Goal: Task Accomplishment & Management: Complete application form

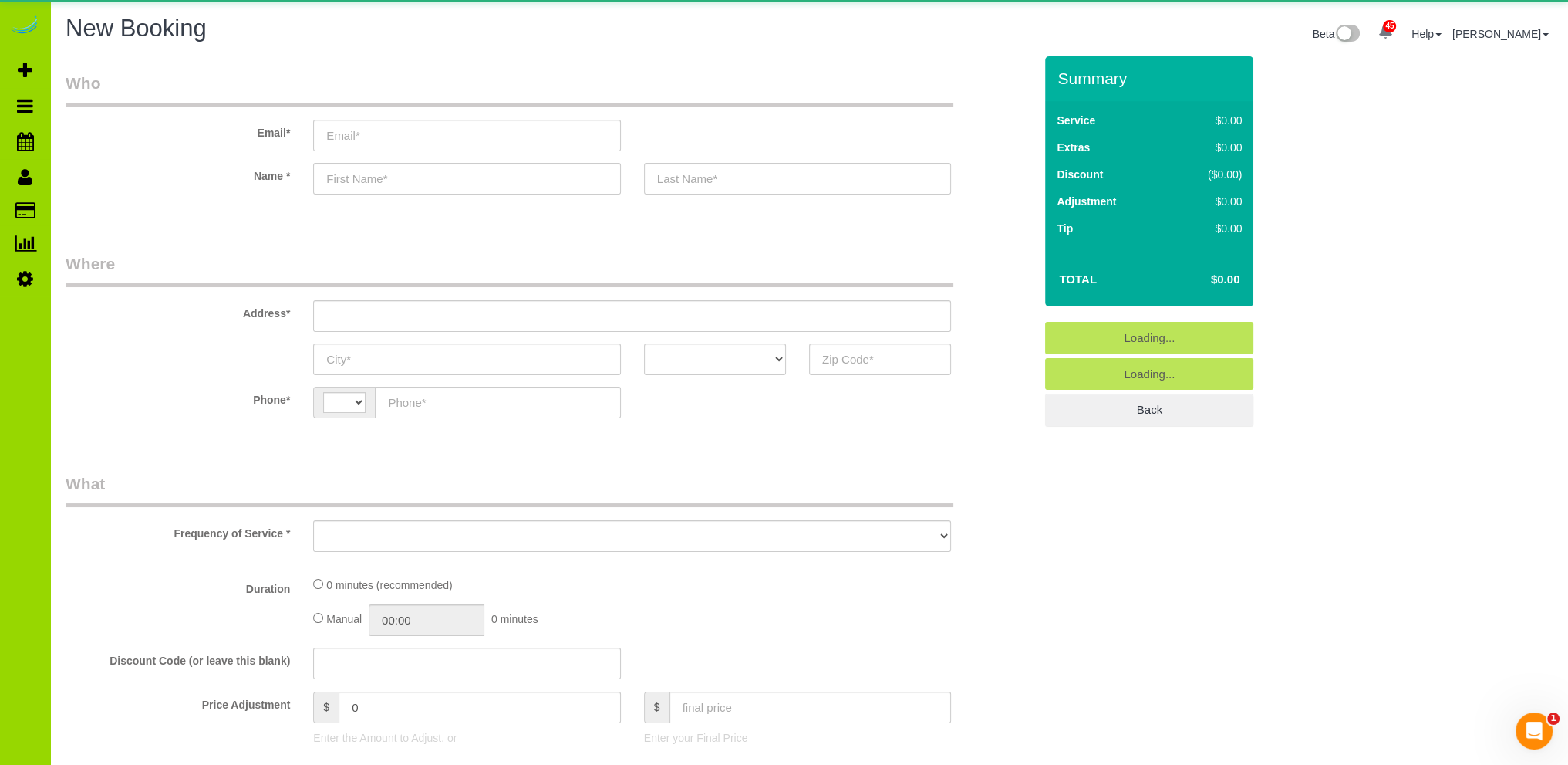
select select "string:US"
select select "object:1739"
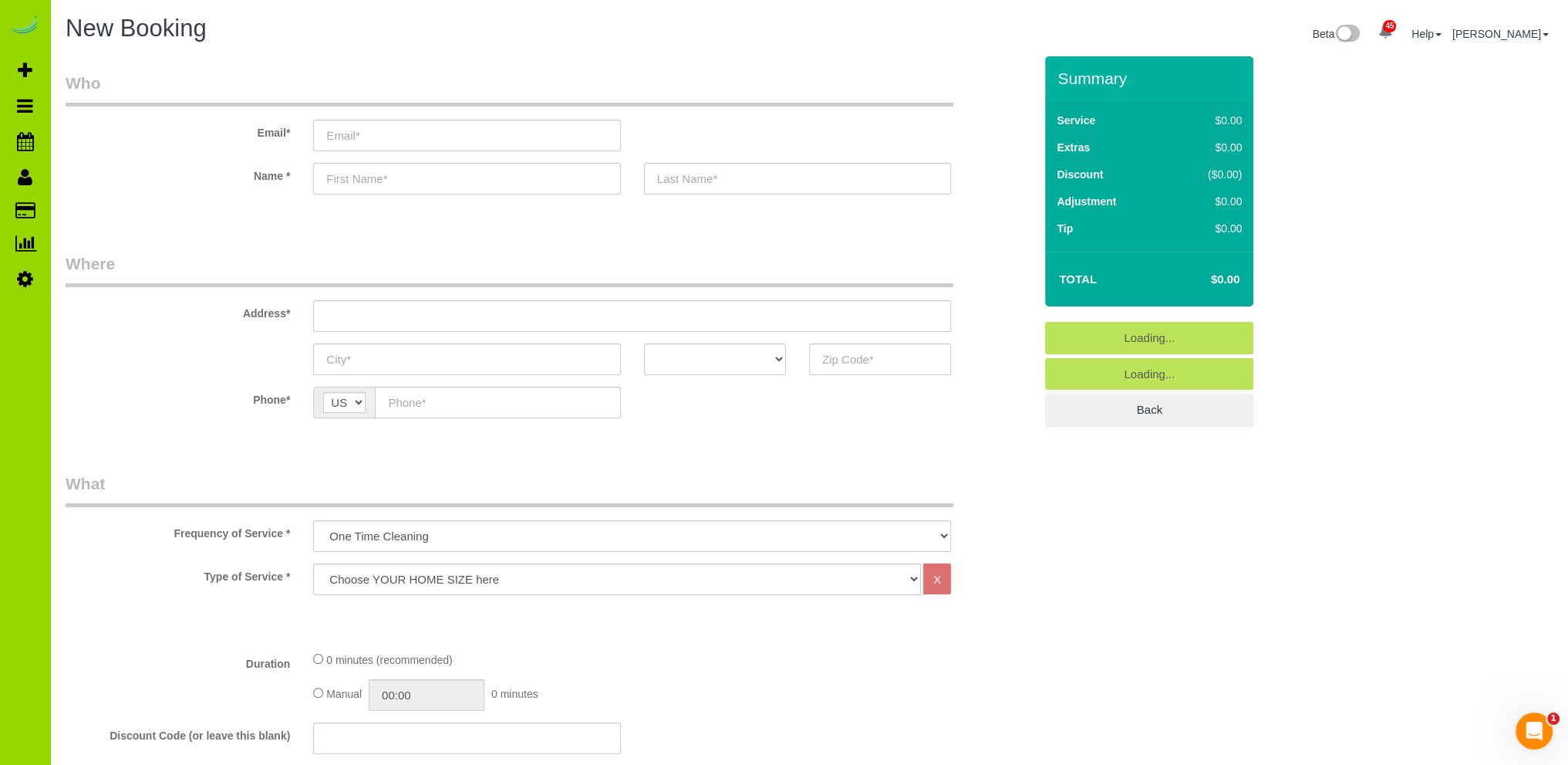
click at [355, 178] on input "text" at bounding box center [466, 179] width 307 height 32
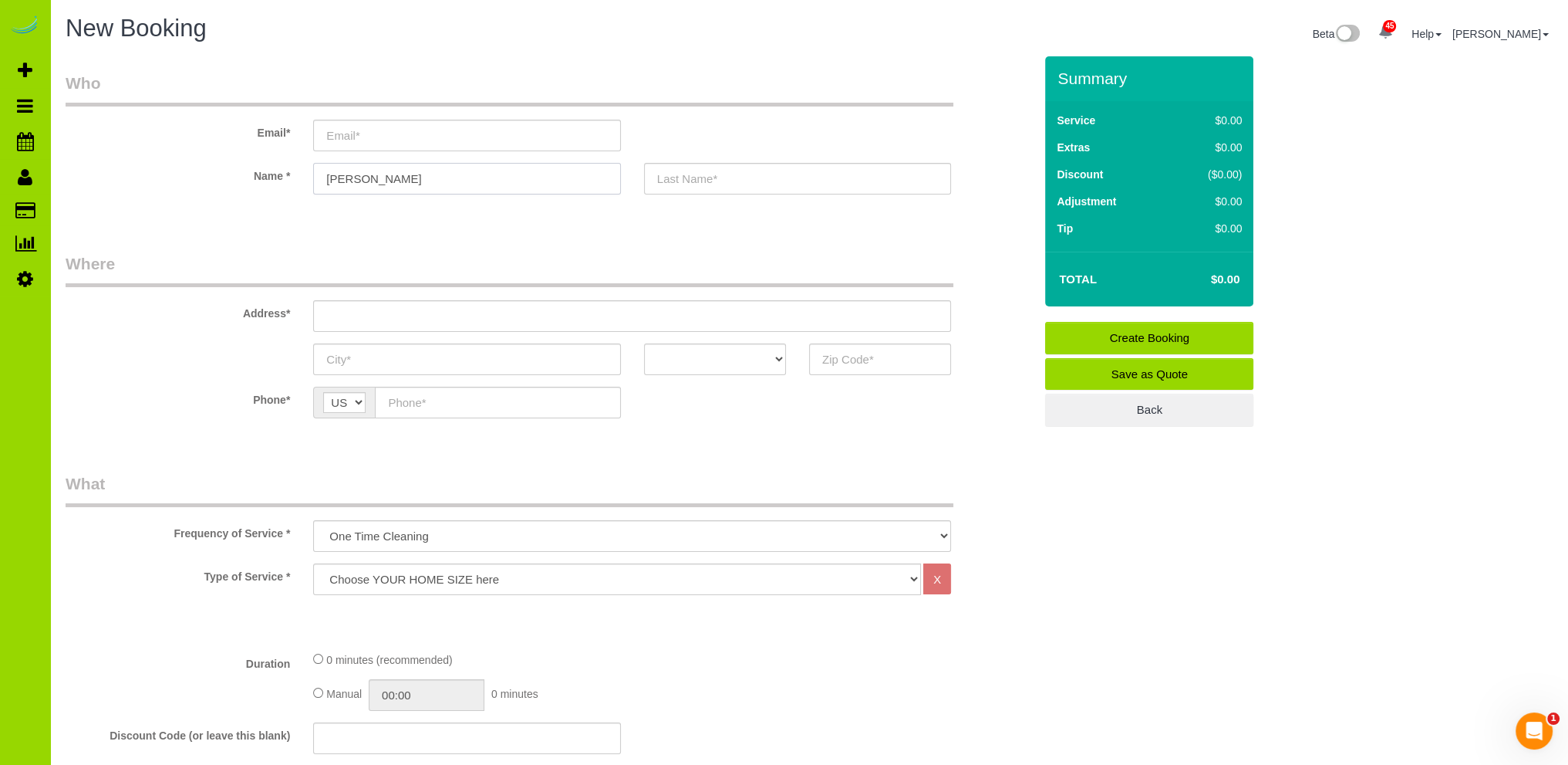
type input "Sara"
click at [333, 314] on input "text" at bounding box center [632, 316] width 638 height 32
click at [333, 319] on input "text" at bounding box center [632, 316] width 638 height 32
type input "707 Ash St"
click at [839, 354] on input "text" at bounding box center [880, 359] width 142 height 32
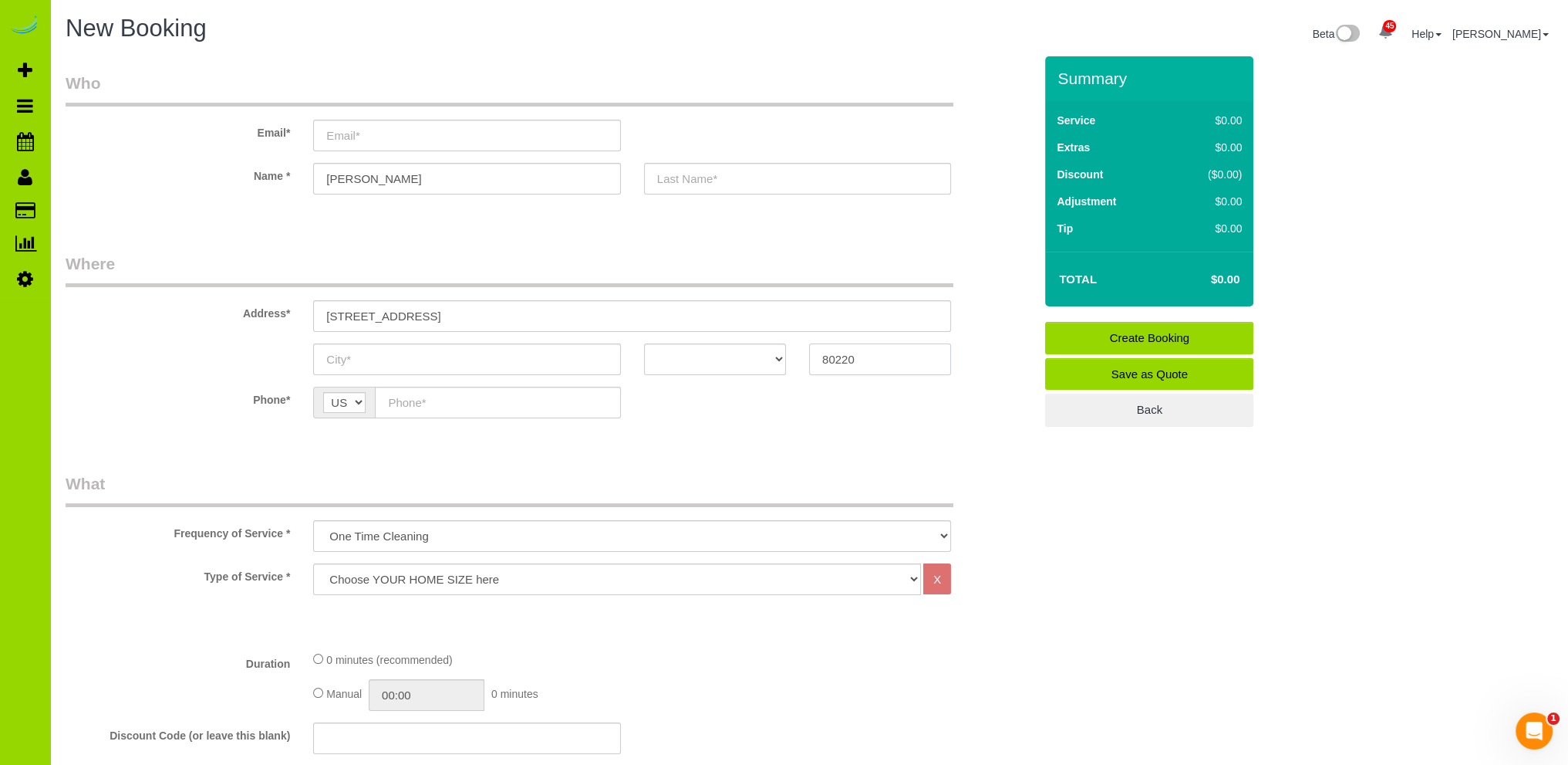
type input "80220"
click at [372, 354] on input "text" at bounding box center [466, 359] width 307 height 32
type input "[GEOGRAPHIC_DATA]"
drag, startPoint x: 713, startPoint y: 354, endPoint x: 703, endPoint y: 353, distance: 10.0
click at [713, 354] on select "AK AL AR AZ CA CO CT DC DE [GEOGRAPHIC_DATA] [GEOGRAPHIC_DATA] HI IA ID IL IN K…" at bounding box center [714, 359] width 142 height 32
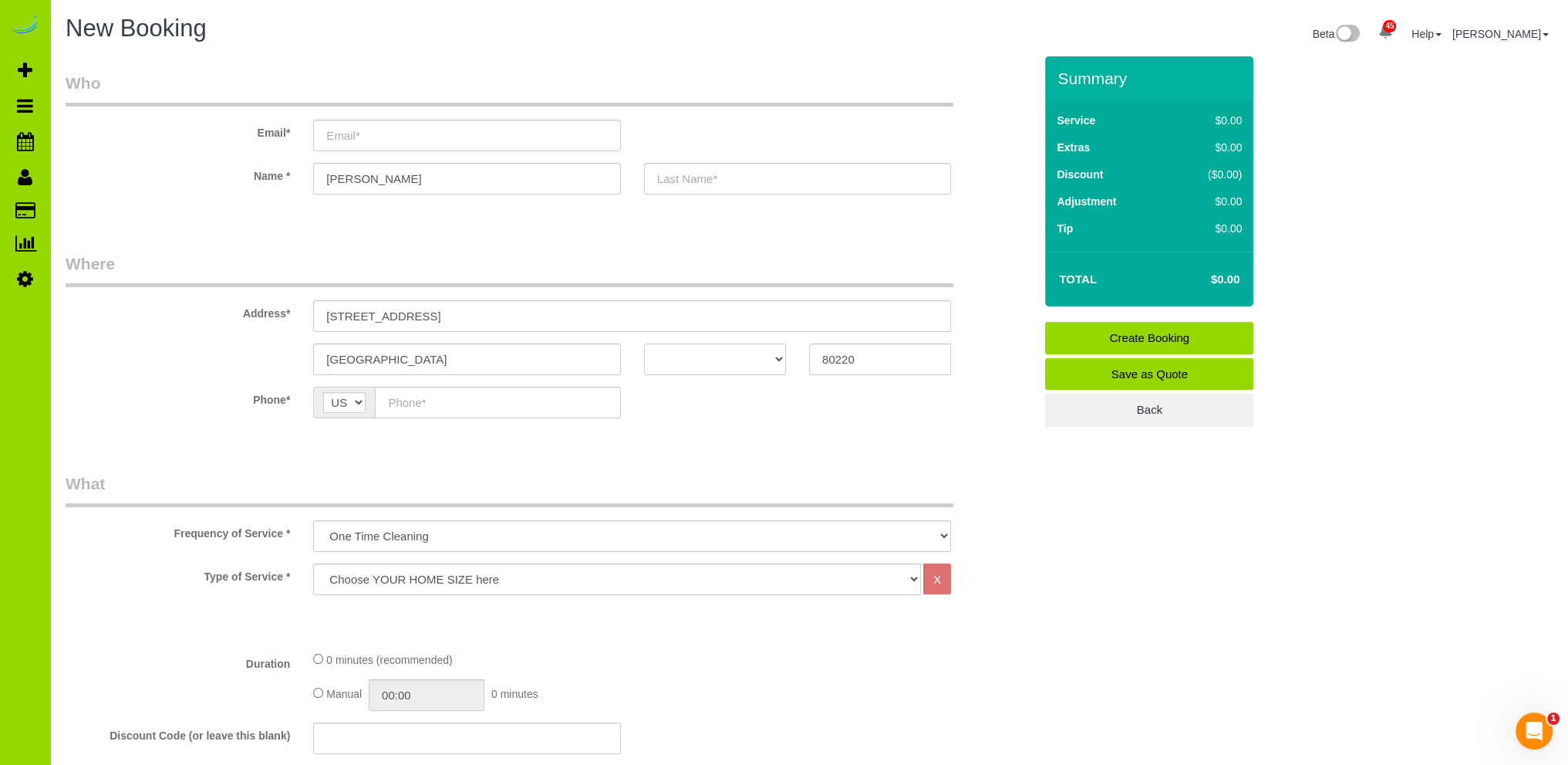
select select "CO"
click at [644, 343] on select "AK AL AR AZ CA CO CT DC DE [GEOGRAPHIC_DATA] [GEOGRAPHIC_DATA] HI IA ID IL IN K…" at bounding box center [714, 359] width 142 height 32
drag, startPoint x: 407, startPoint y: 313, endPoint x: 275, endPoint y: 306, distance: 132.2
click at [275, 306] on div "Address* 707 Ash St" at bounding box center [549, 292] width 991 height 79
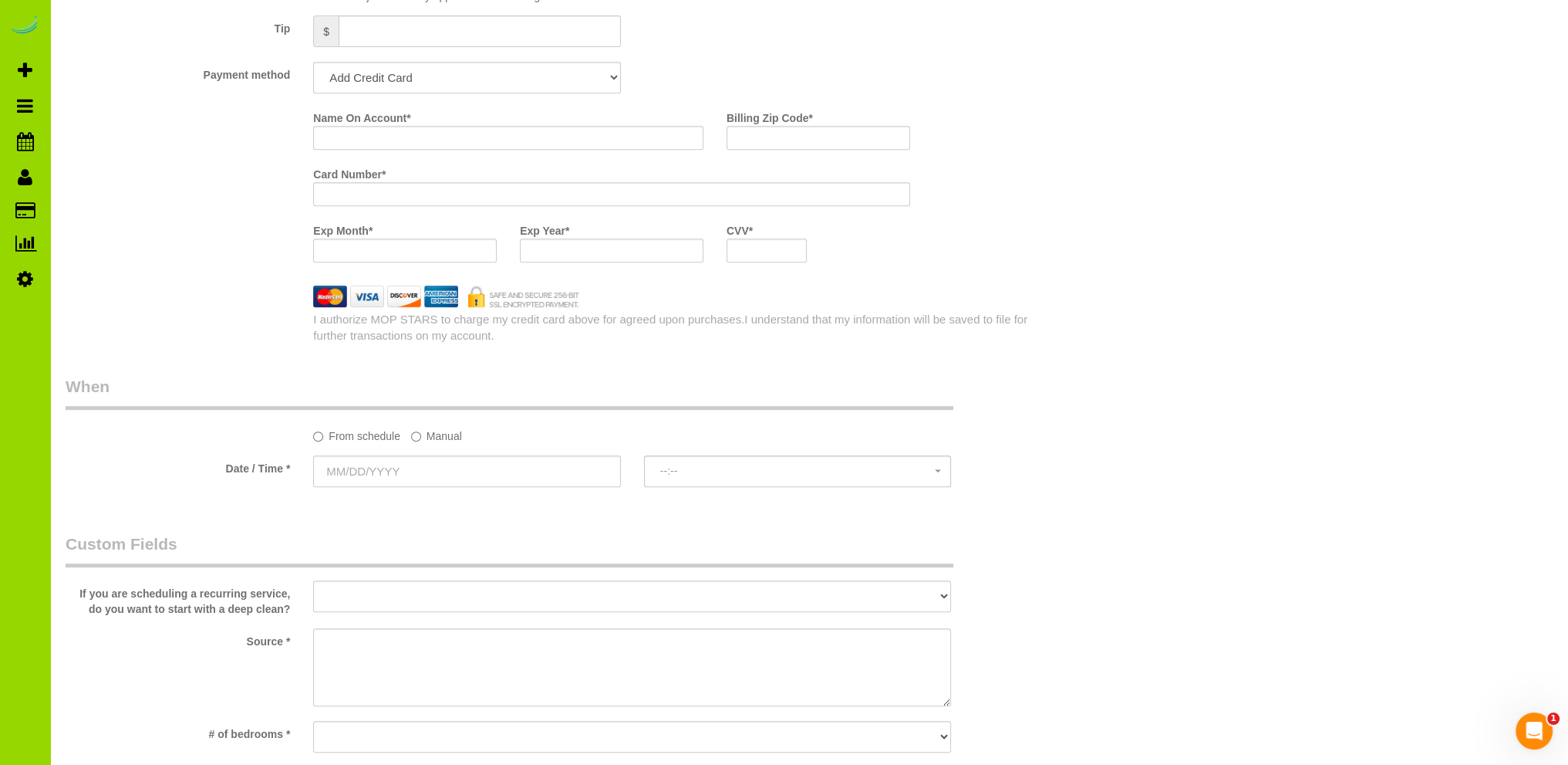
scroll to position [1080, 0]
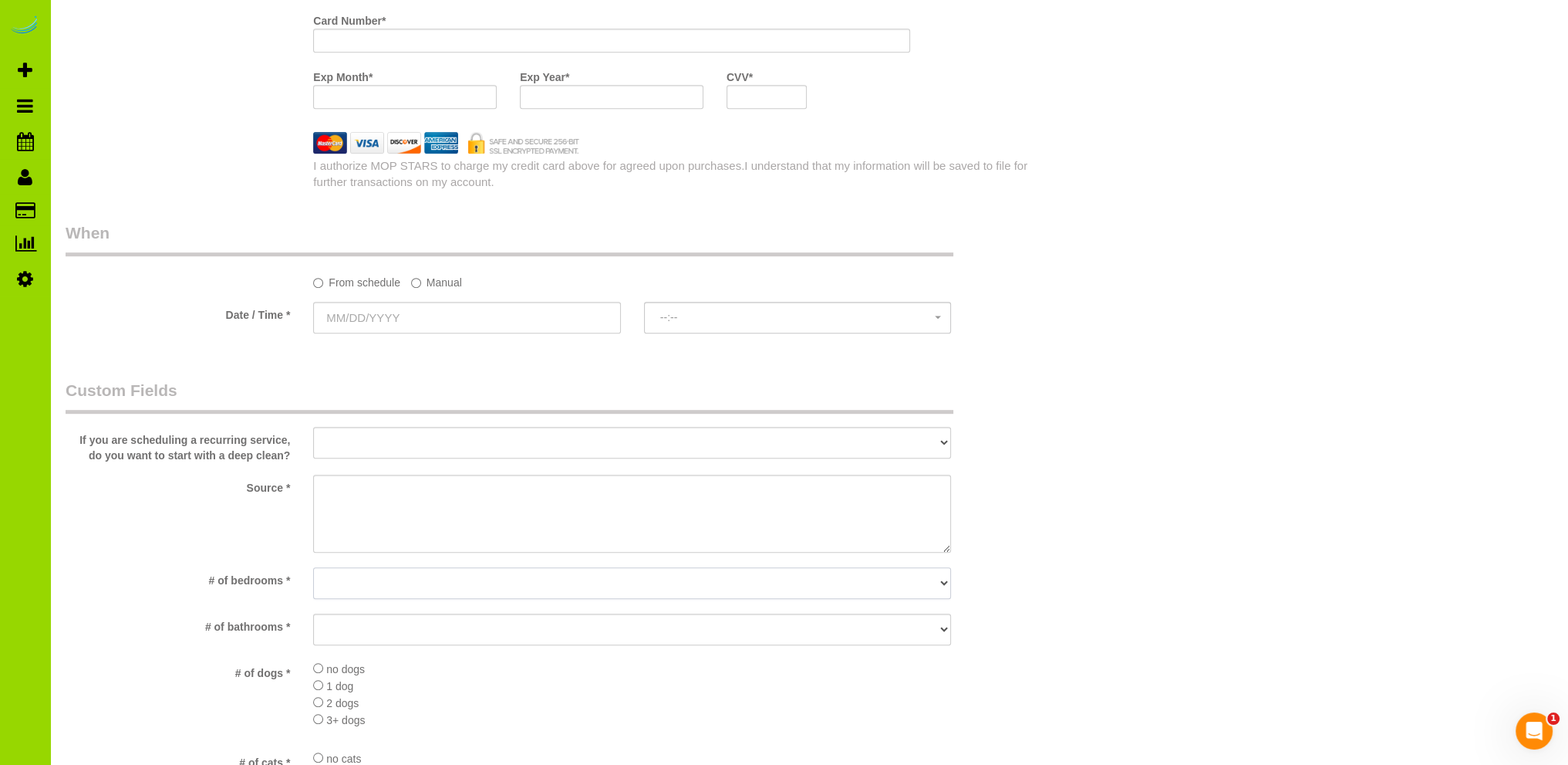
click at [530, 586] on select "No bedrooms 1 bedroom 2 bedrooms 3 bedrooms 4 bedrooms 5 bedrooms 6 bedrooms 7 …" at bounding box center [632, 583] width 638 height 32
select select "number:3"
click at [313, 567] on select "No bedrooms 1 bedroom 2 bedrooms 3 bedrooms 4 bedrooms 5 bedrooms 6 bedrooms 7 …" at bounding box center [632, 583] width 638 height 32
click at [430, 626] on select "No bathrooms 1 bathrooms 1.5 bathrooms 2 bathrooms 2.5 bathrooms 3 bathrooms 3.…" at bounding box center [632, 629] width 638 height 32
select select "number:14"
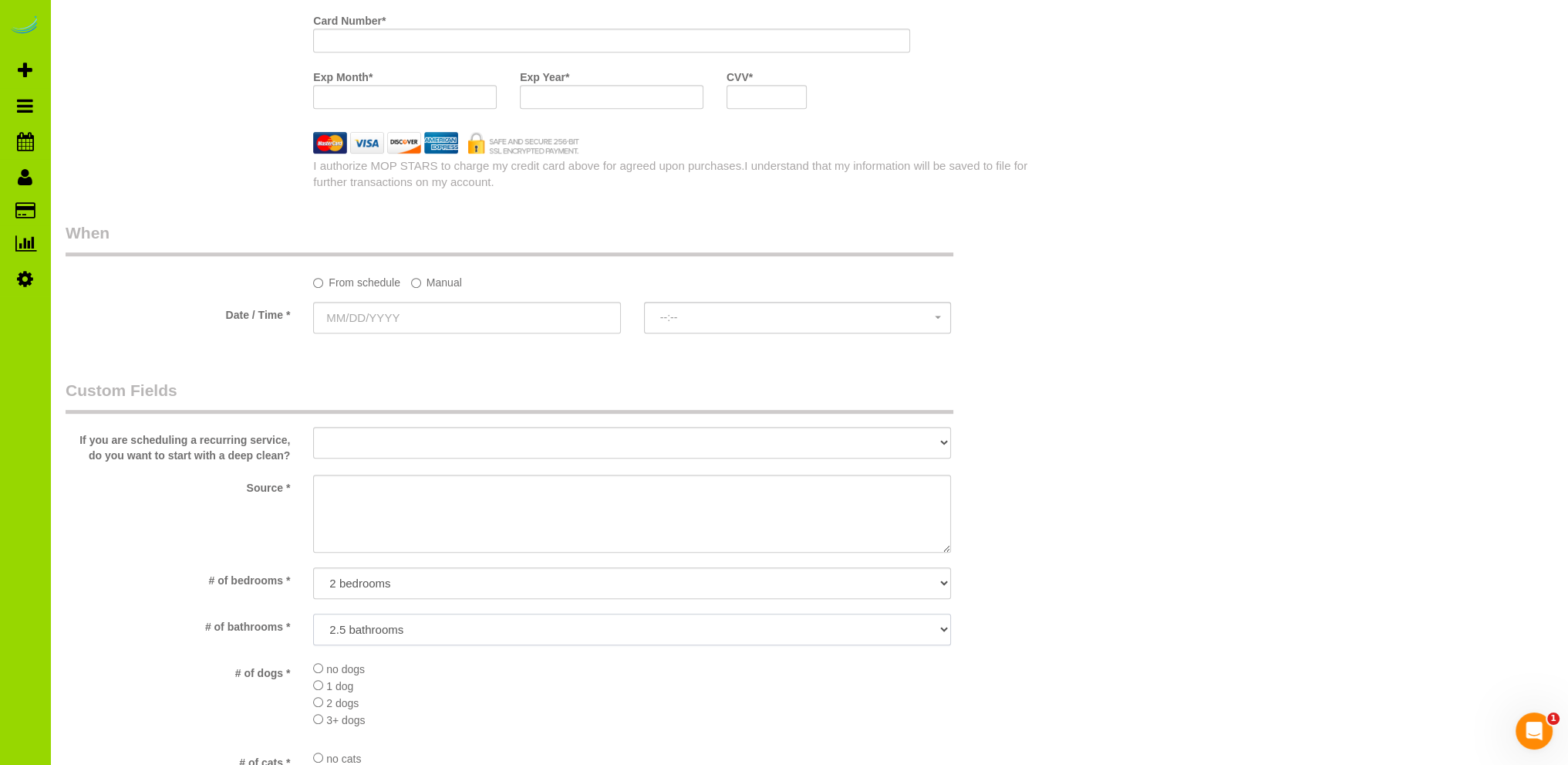
click at [313, 614] on select "No bathrooms 1 bathrooms 1.5 bathrooms 2 bathrooms 2.5 bathrooms 3 bathrooms 3.…" at bounding box center [632, 629] width 638 height 32
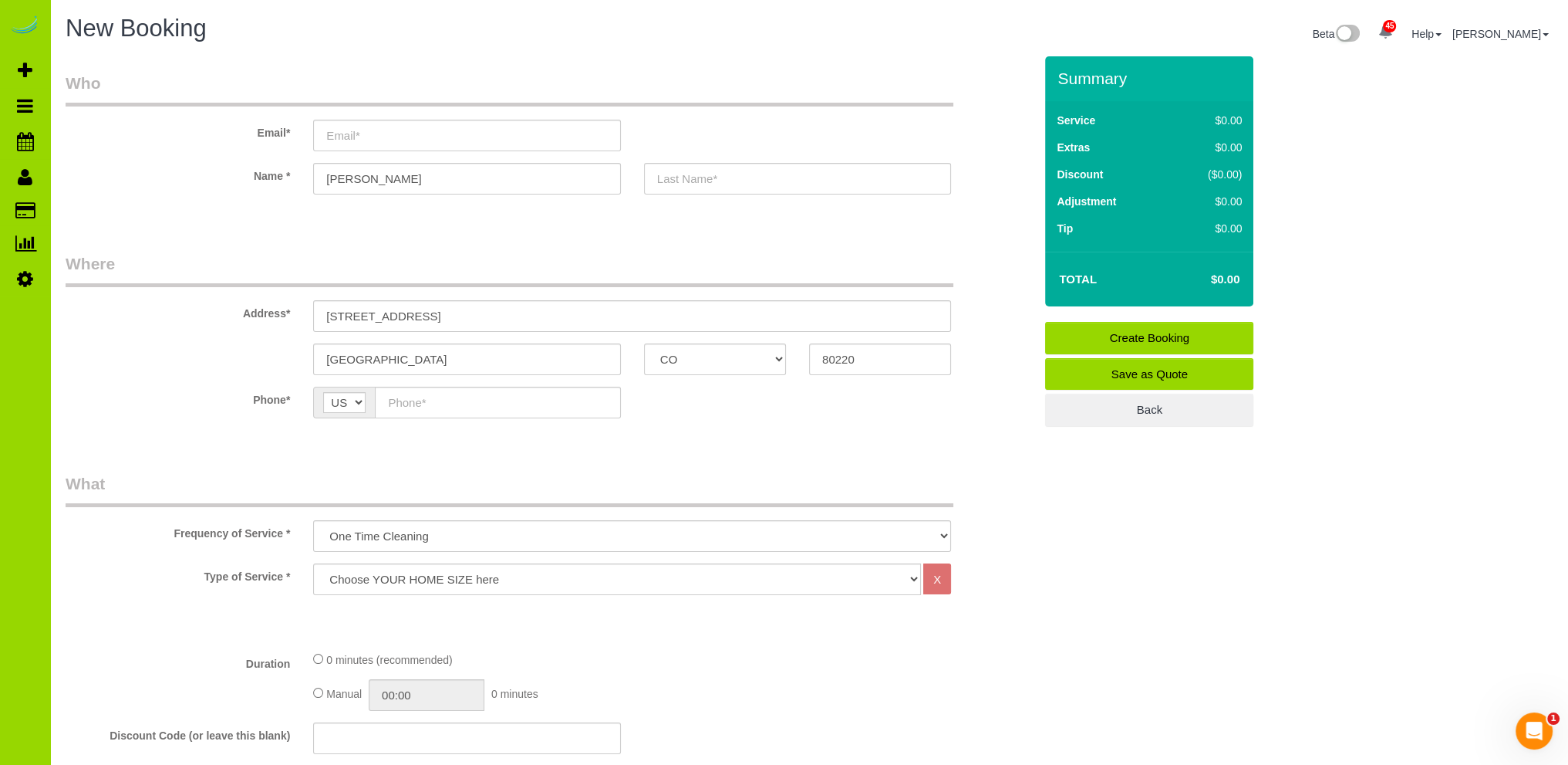
scroll to position [154, 0]
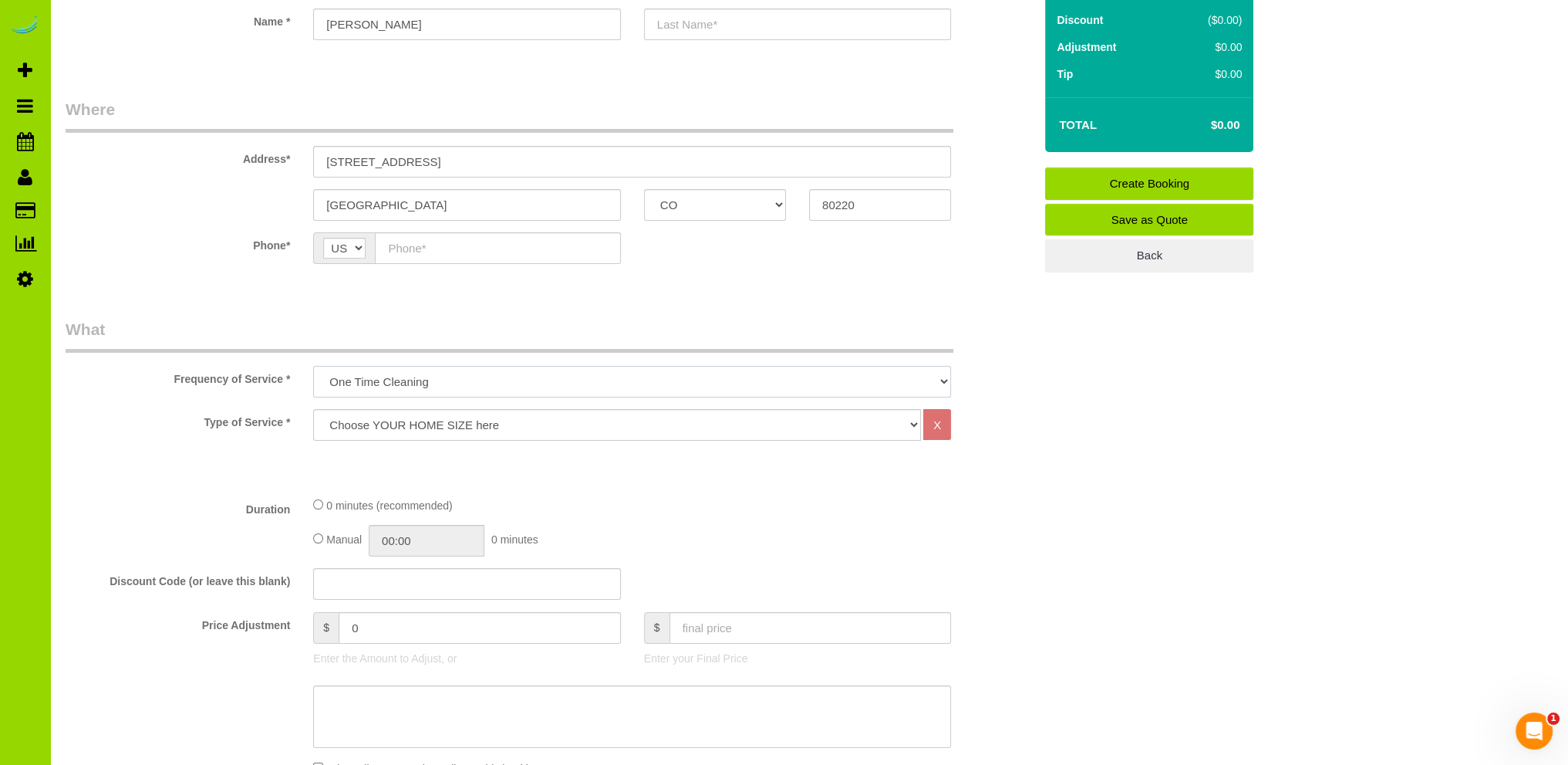
click at [397, 382] on select "One Time Cleaning Weekly Cleaning Biweekly Cleaning Monthly Cleaning" at bounding box center [632, 382] width 638 height 32
click at [313, 366] on select "One Time Cleaning Weekly Cleaning Biweekly Cleaning Monthly Cleaning" at bounding box center [632, 382] width 638 height 32
click at [389, 425] on select "Choose YOUR HOME SIZE here Hourly Cleaning 1 - 999 square feet 1,000 - 1,299 sq…" at bounding box center [617, 425] width 608 height 32
select select "39"
click at [313, 409] on select "Choose YOUR HOME SIZE here Hourly Cleaning 1 - 999 square feet 1,000 - 1,299 sq…" at bounding box center [617, 425] width 608 height 32
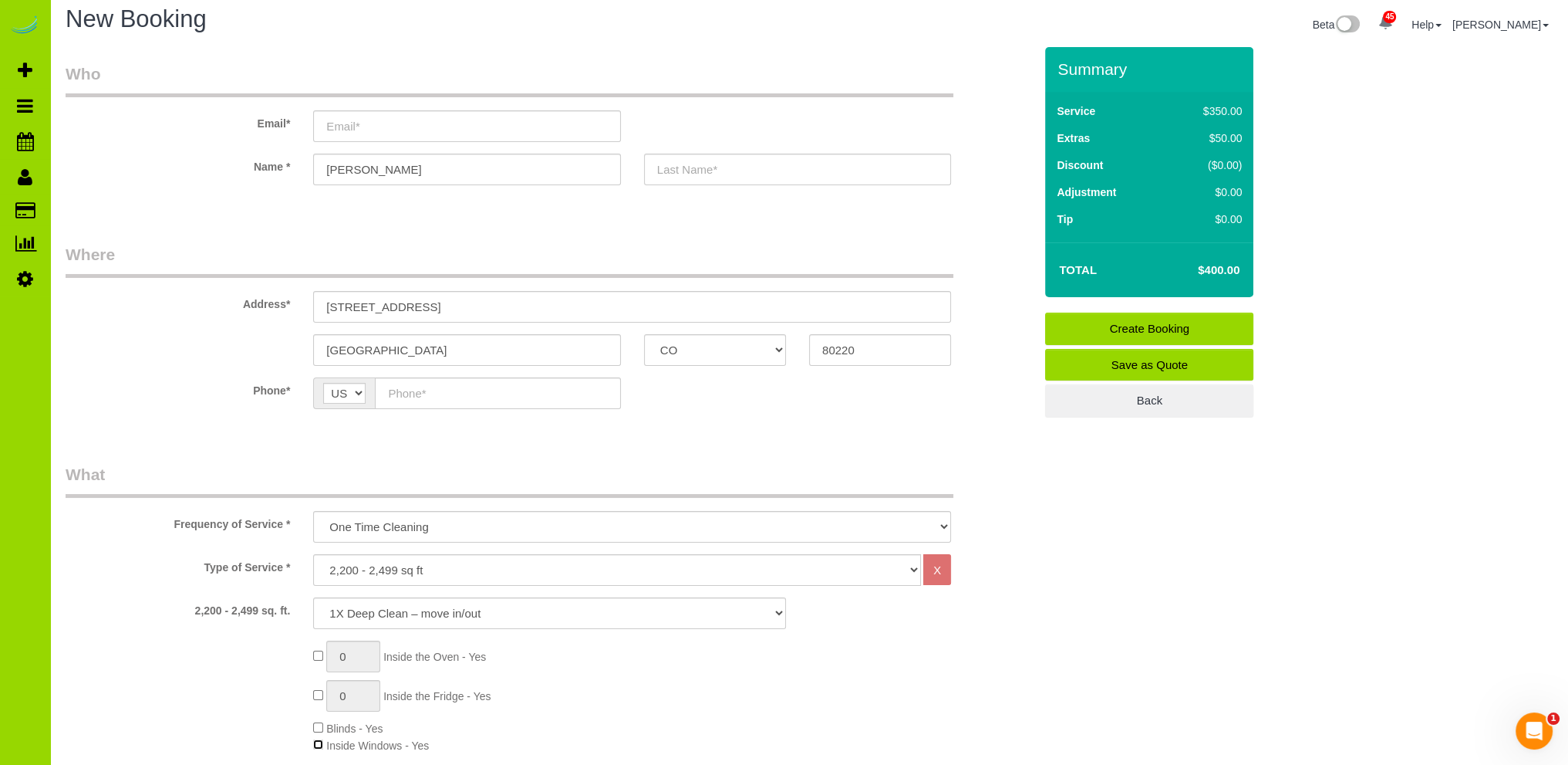
scroll to position [0, 0]
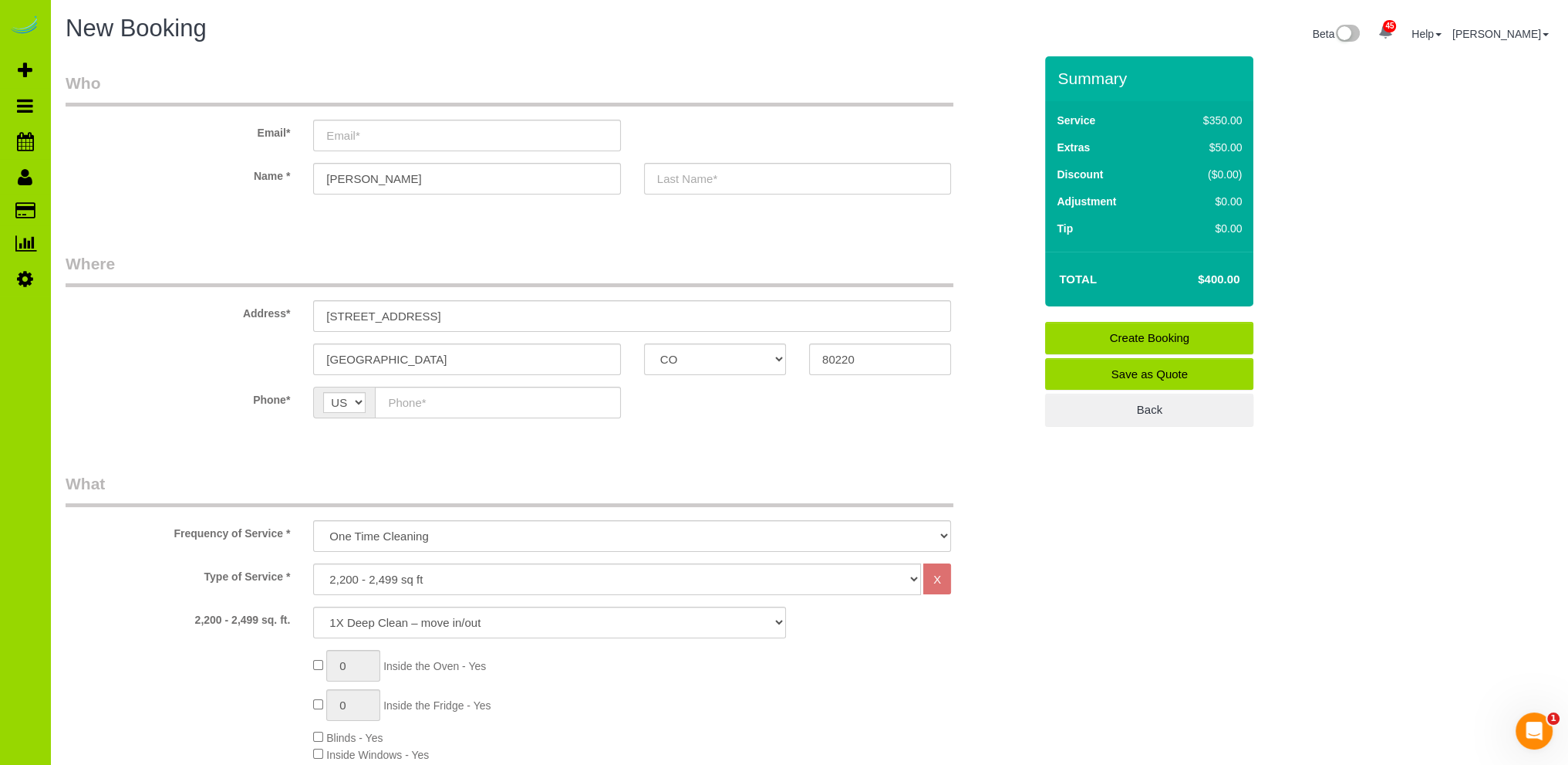
click at [135, 585] on div "Type of Service * Choose YOUR HOME SIZE here Hourly Cleaning 1 - 999 square fee…" at bounding box center [549, 579] width 991 height 32
click at [316, 747] on div "0 Inside the Oven - Yes 0 Inside the Fridge - Yes Blinds - Yes Inside Windows -…" at bounding box center [673, 706] width 744 height 113
type input "1"
click at [633, 672] on div "1 Inside the Oven - Yes 0 Inside the Fridge - Yes Blinds - Yes Inside Windows -…" at bounding box center [673, 706] width 744 height 113
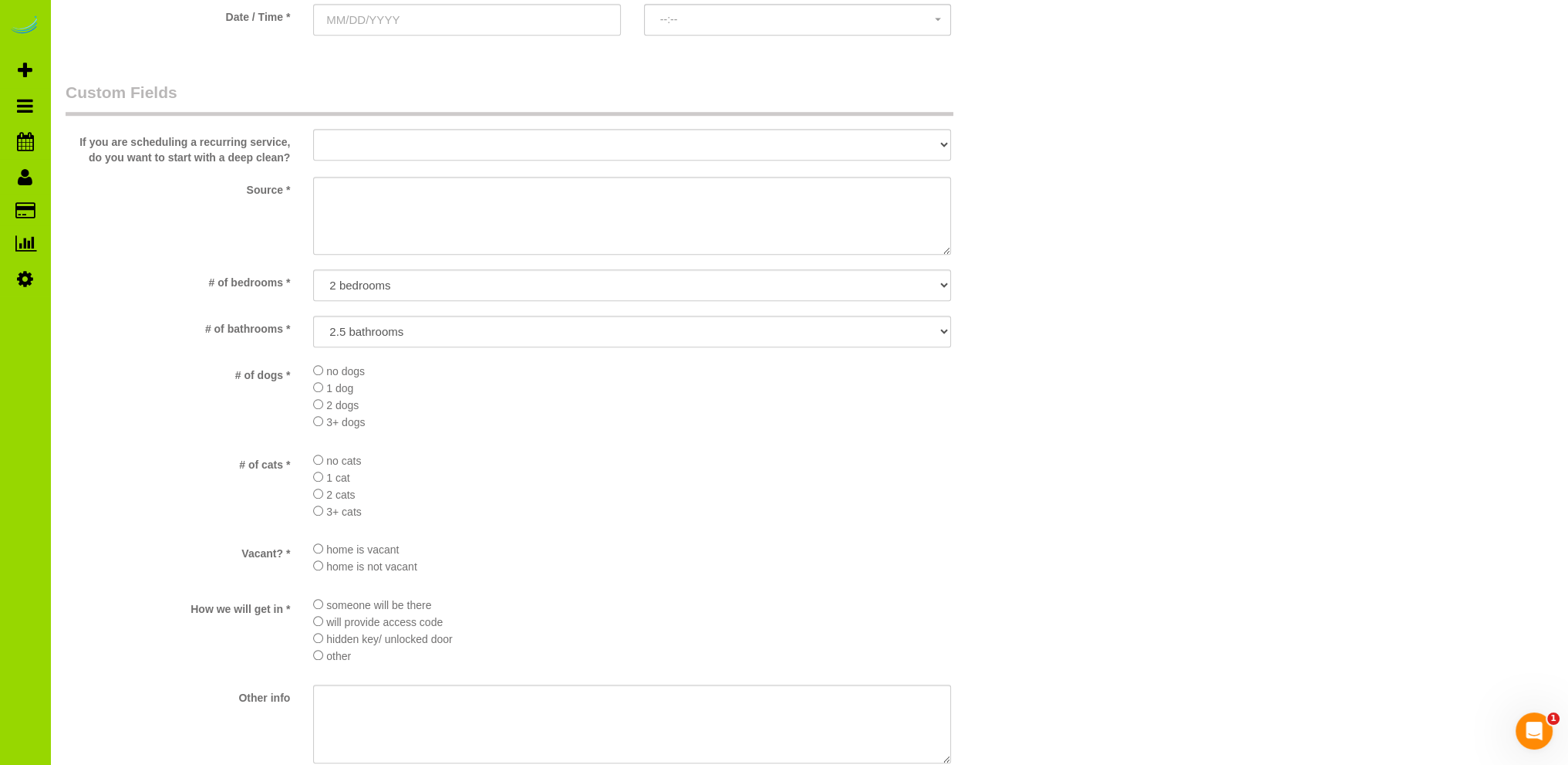
scroll to position [1543, 0]
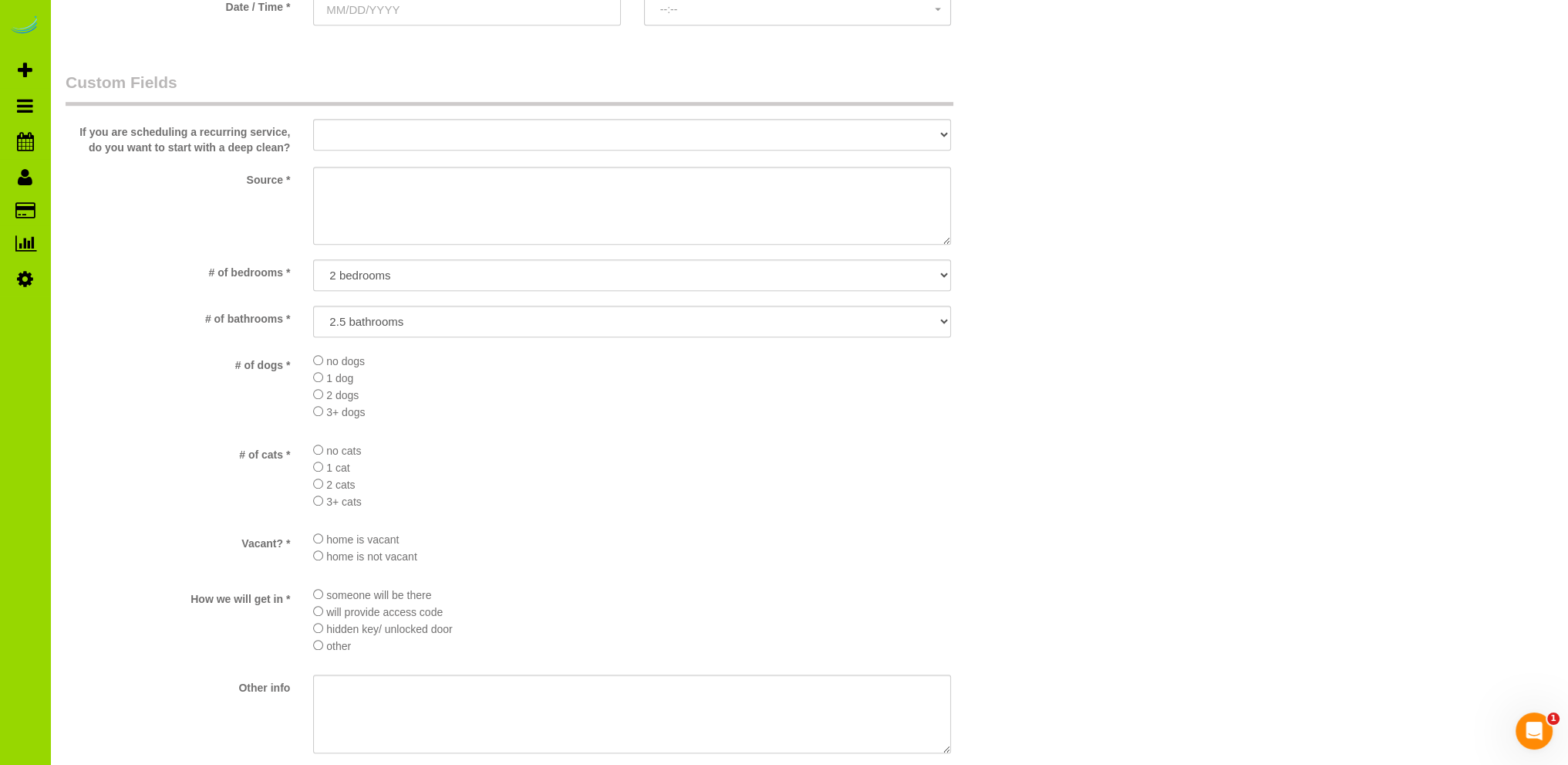
click at [621, 553] on li "home is not vacant" at bounding box center [632, 555] width 638 height 17
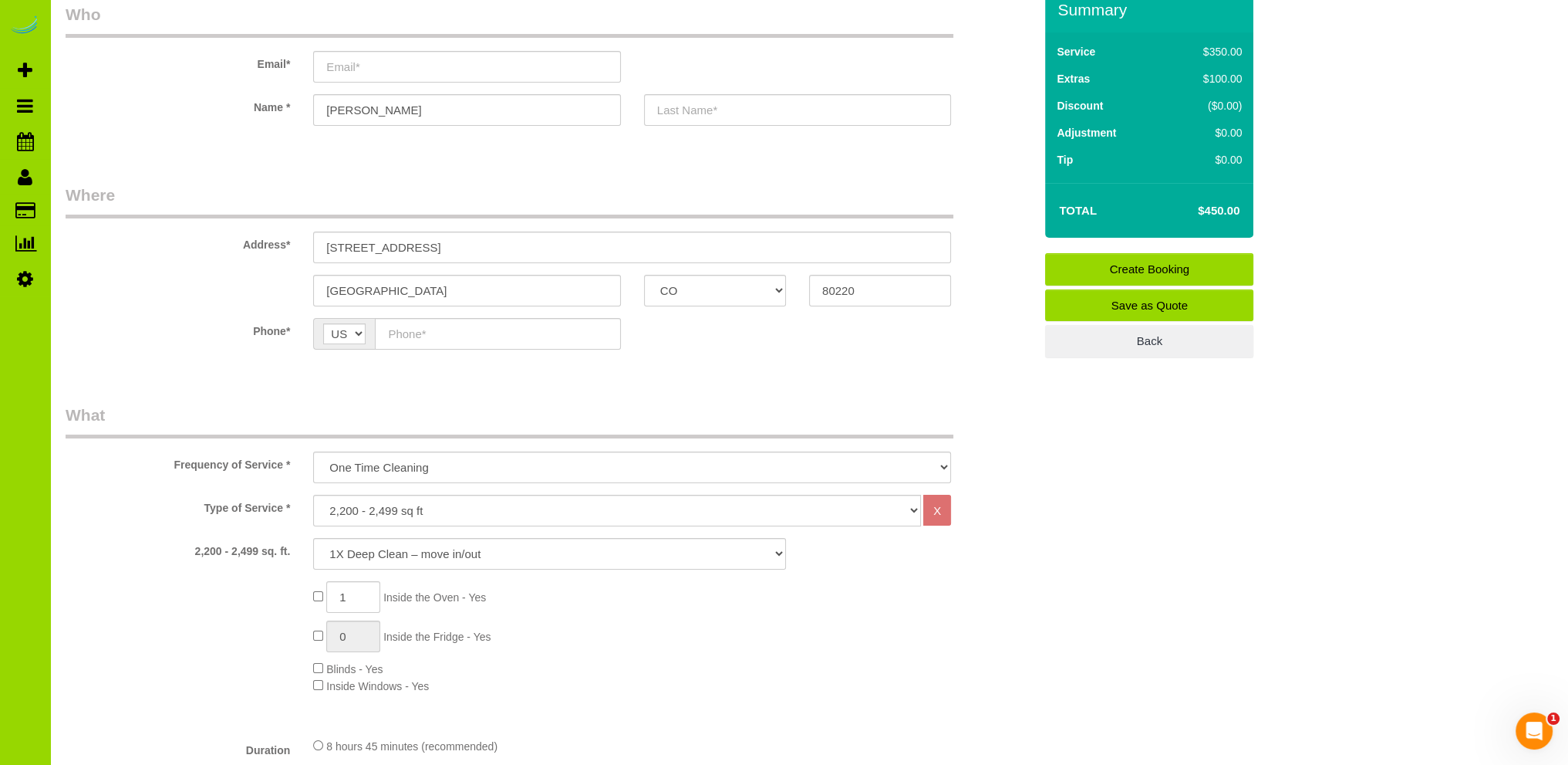
scroll to position [0, 0]
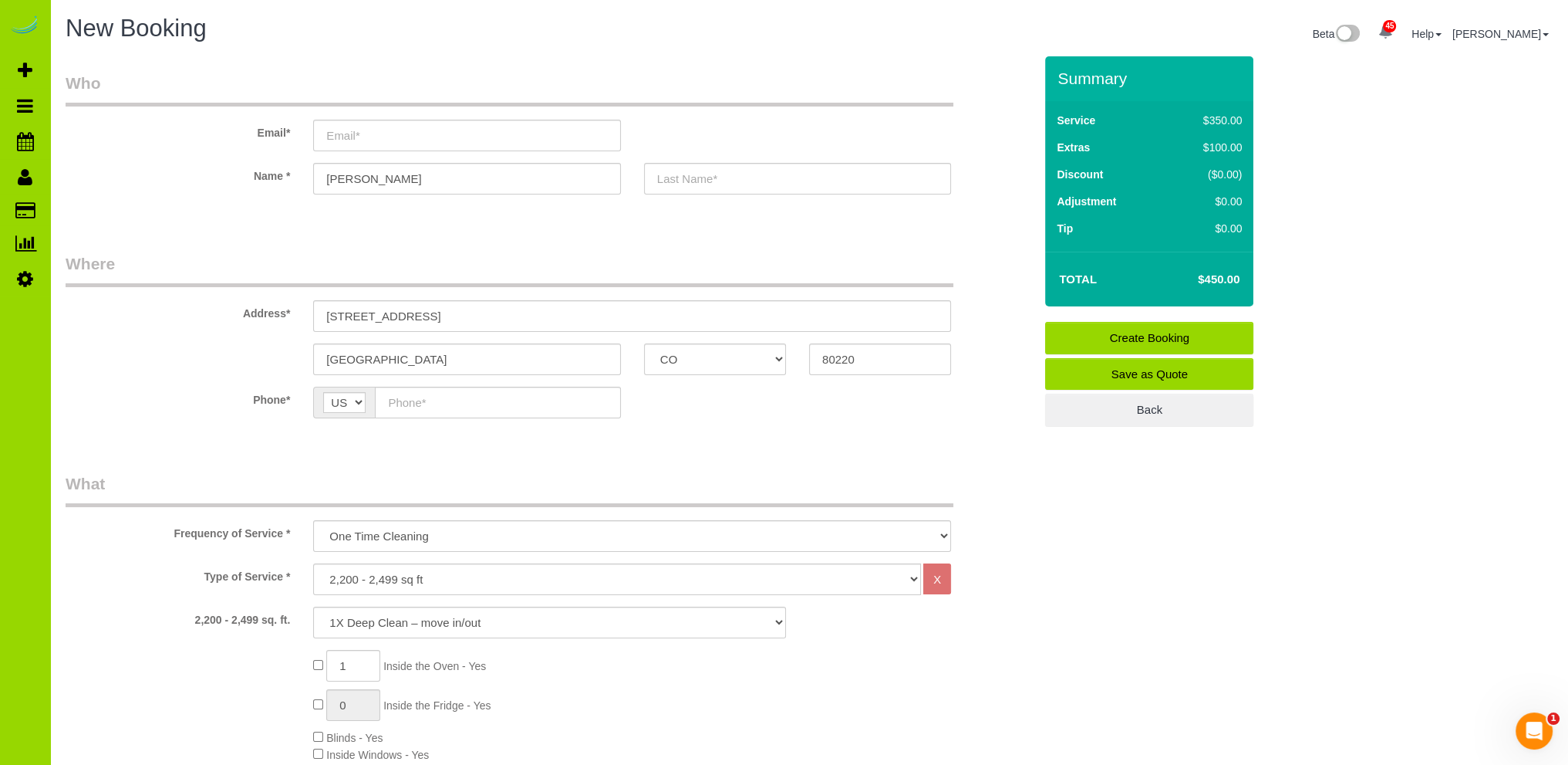
click at [321, 53] on div "New Booking Beta 45 Your Notifications You have 0 alerts × You have 2 to charge…" at bounding box center [809, 36] width 1510 height 40
click at [436, 48] on div "New Booking" at bounding box center [431, 33] width 755 height 33
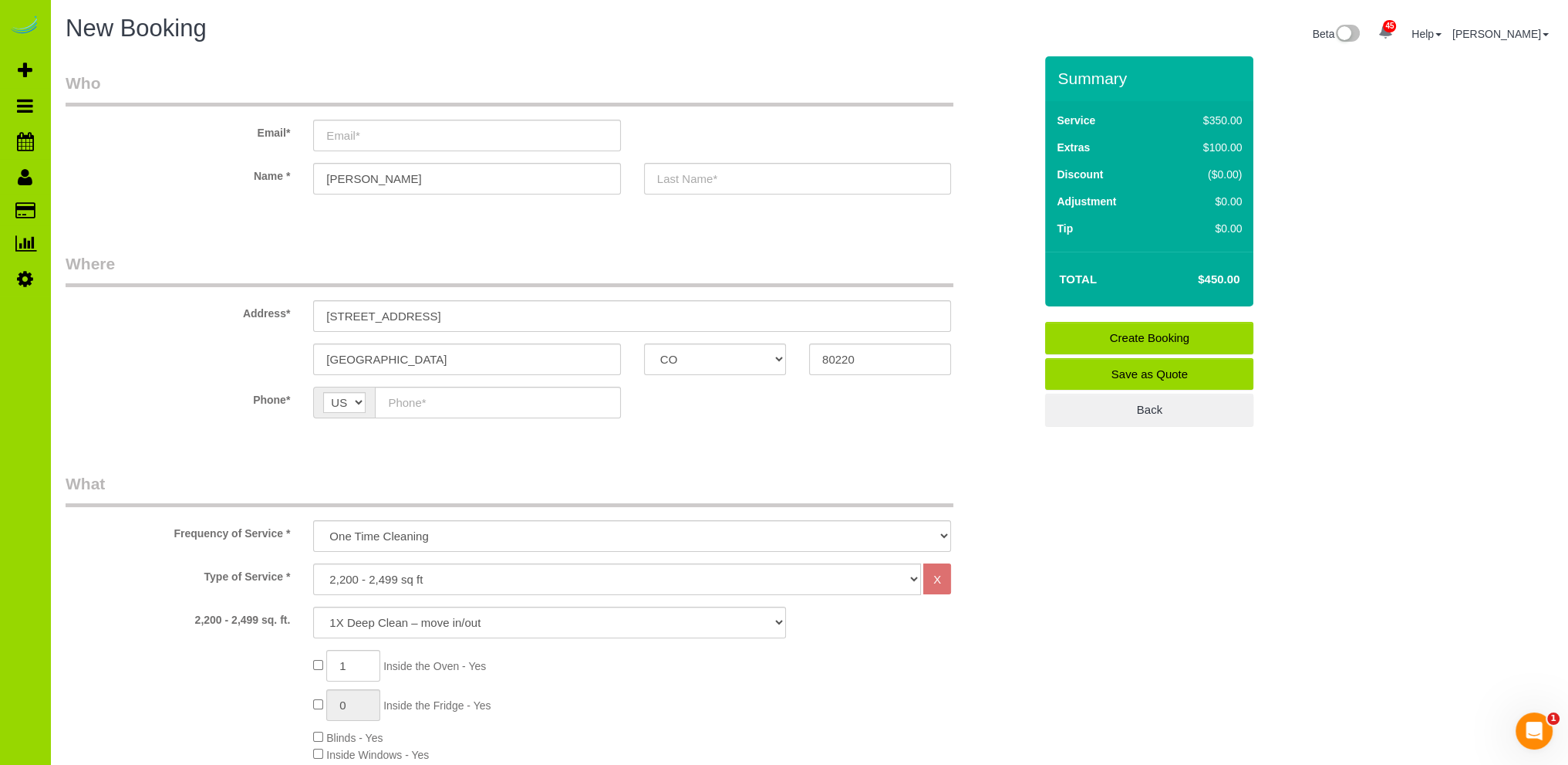
click at [535, 397] on input "text" at bounding box center [497, 402] width 245 height 32
type input "(720) 244-5803"
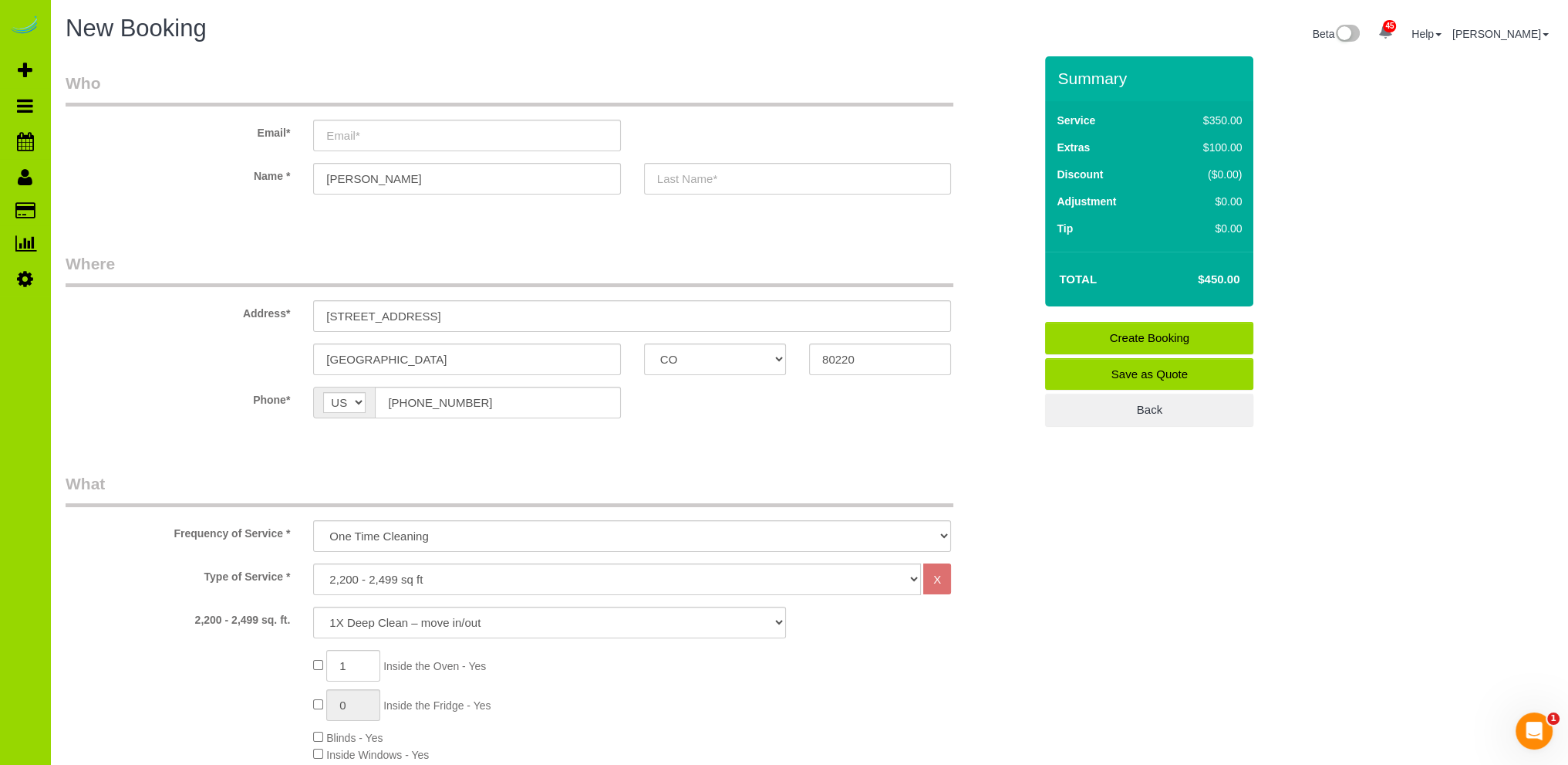
drag, startPoint x: 378, startPoint y: 175, endPoint x: 242, endPoint y: 172, distance: 136.0
click at [242, 172] on div "Name * Sara" at bounding box center [549, 179] width 991 height 32
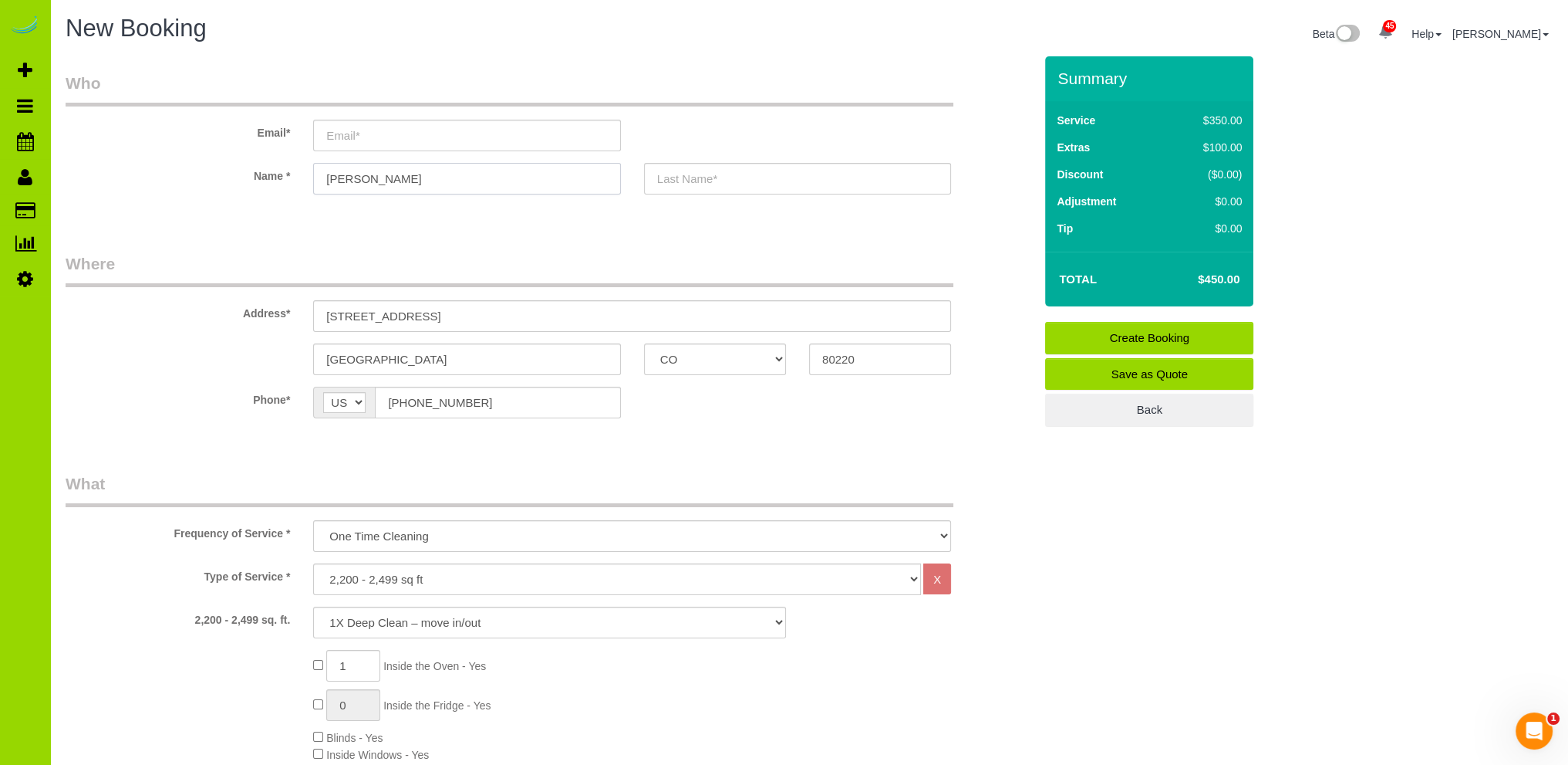
type input "Ronda"
click at [684, 179] on input "text" at bounding box center [797, 179] width 307 height 32
click at [640, 429] on fieldset "Where Address* 707 Ash St Denver AK AL AR AZ CA CO CT DC DE FL GA HI IA ID IL I…" at bounding box center [550, 347] width 968 height 189
click at [713, 175] on input "Wilson" at bounding box center [797, 179] width 307 height 32
type input "Williston"
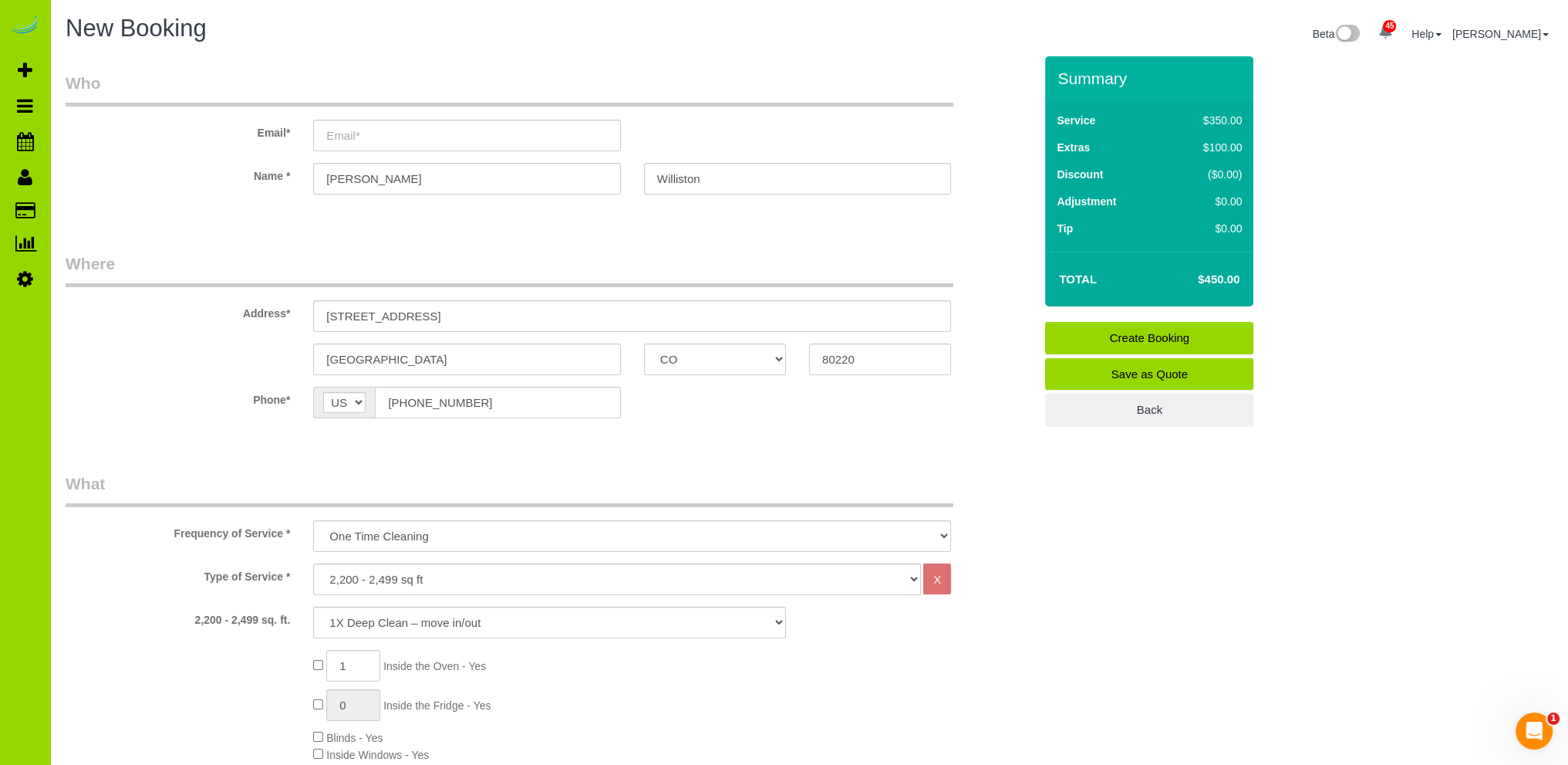
drag, startPoint x: 633, startPoint y: 229, endPoint x: 616, endPoint y: 222, distance: 18.4
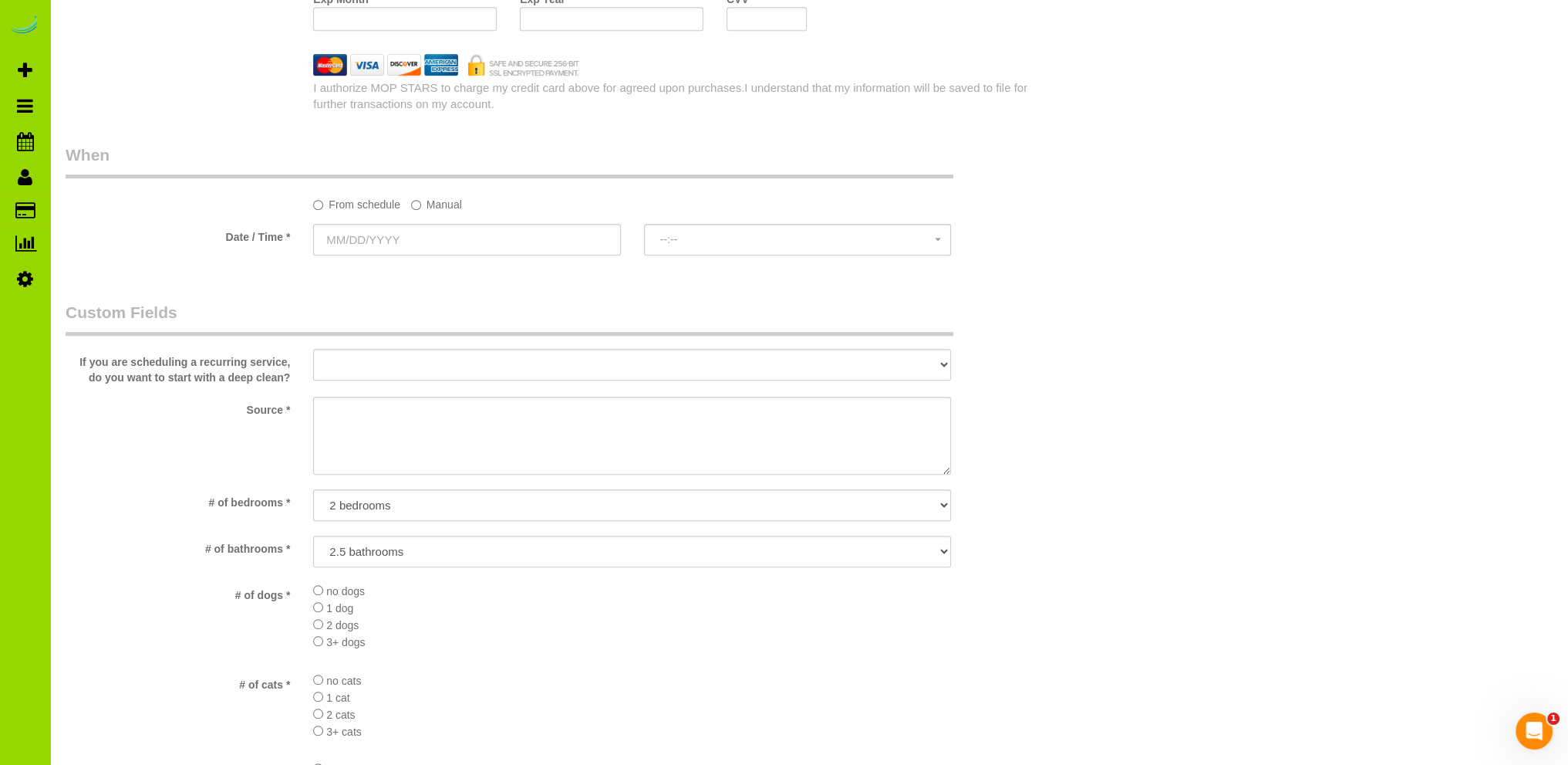
scroll to position [1389, 0]
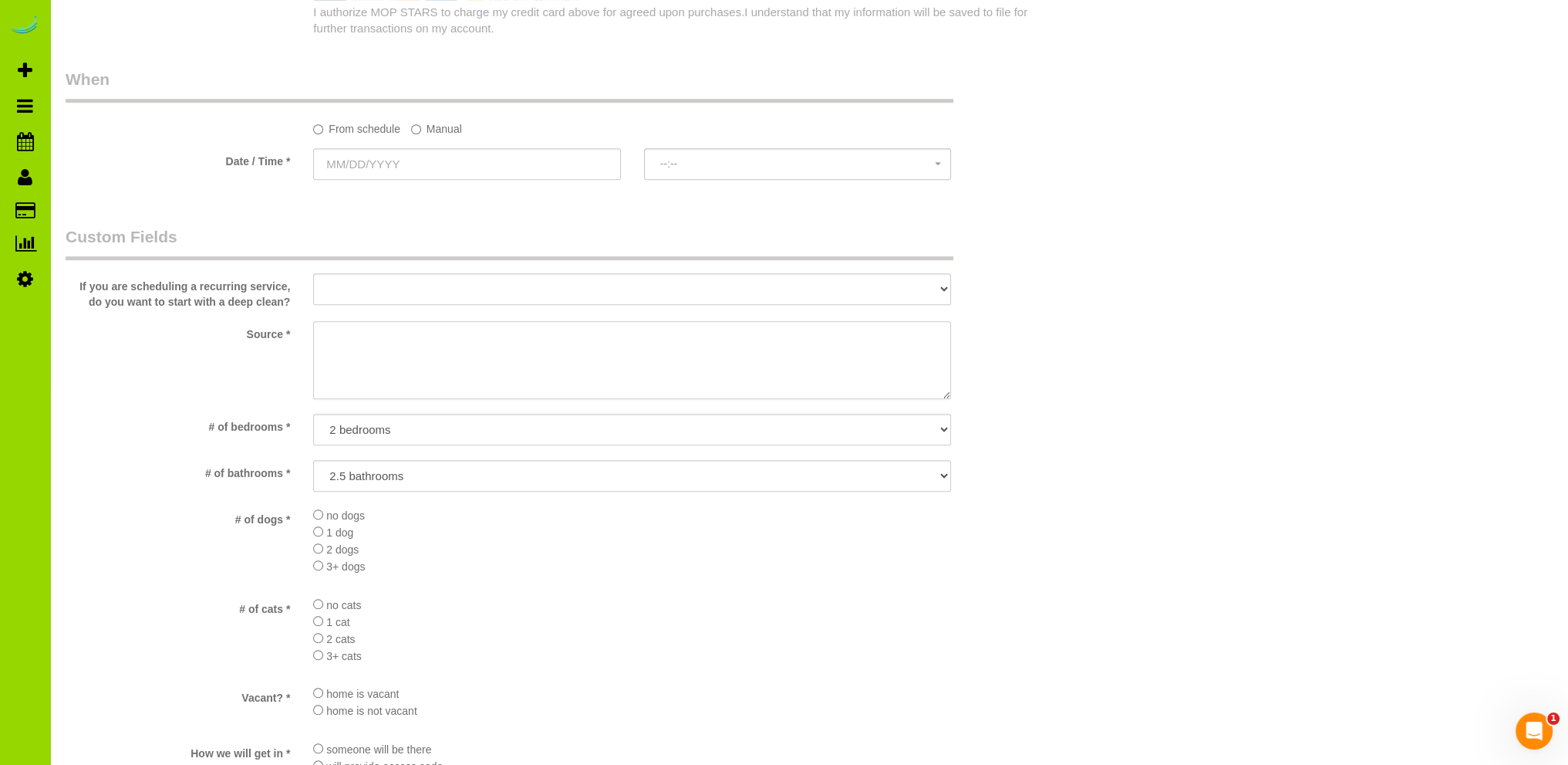
click at [385, 342] on textarea at bounding box center [632, 360] width 638 height 78
click at [395, 335] on textarea at bounding box center [632, 360] width 638 height 78
drag, startPoint x: 505, startPoint y: 363, endPoint x: 566, endPoint y: 277, distance: 105.4
click at [505, 361] on textarea at bounding box center [632, 360] width 638 height 78
type textarea "Realtor Sara Lukowski . Google"
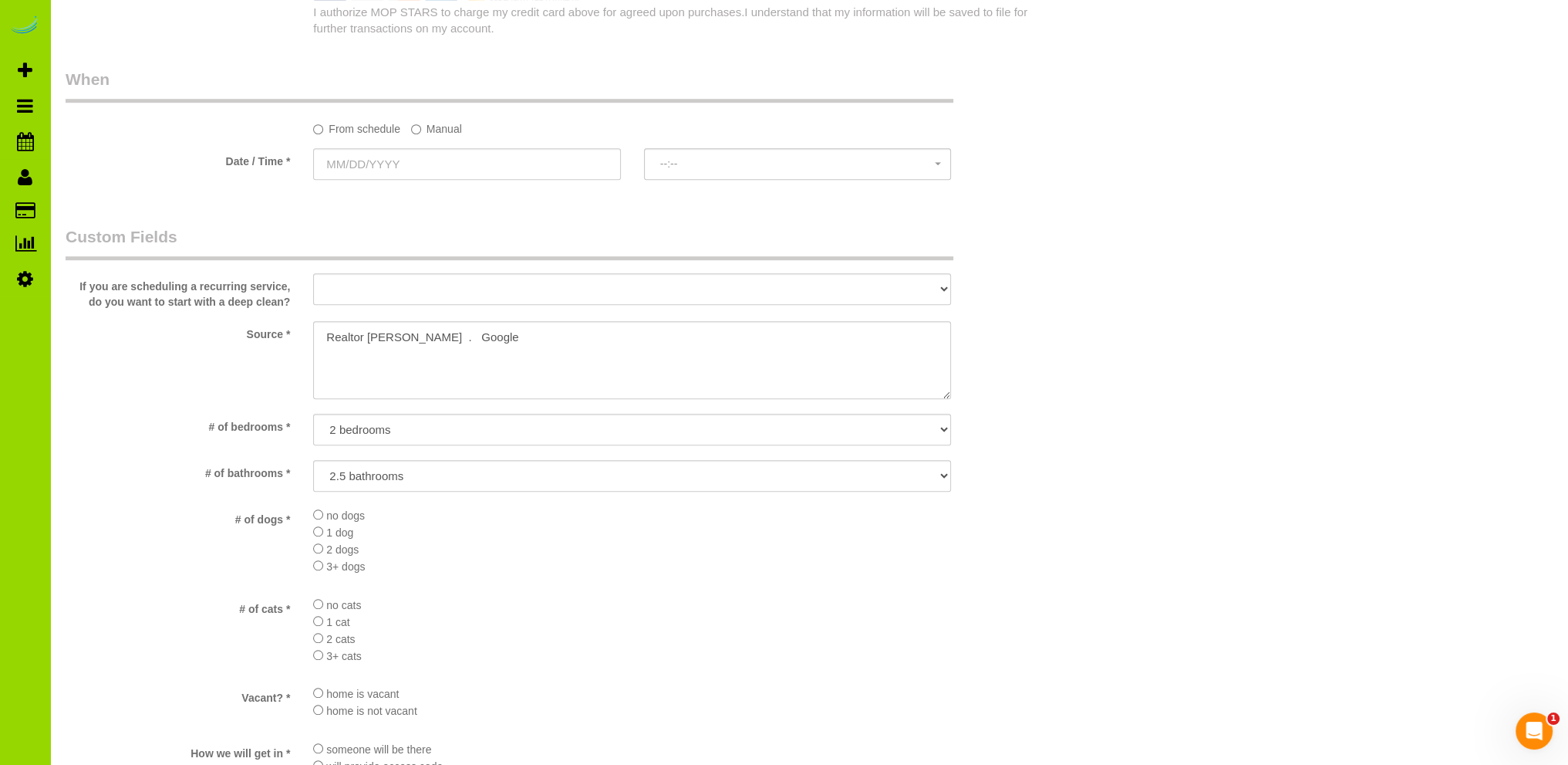
drag, startPoint x: 584, startPoint y: 232, endPoint x: 567, endPoint y: 261, distance: 33.6
click at [584, 231] on legend "Custom Fields" at bounding box center [509, 242] width 888 height 34
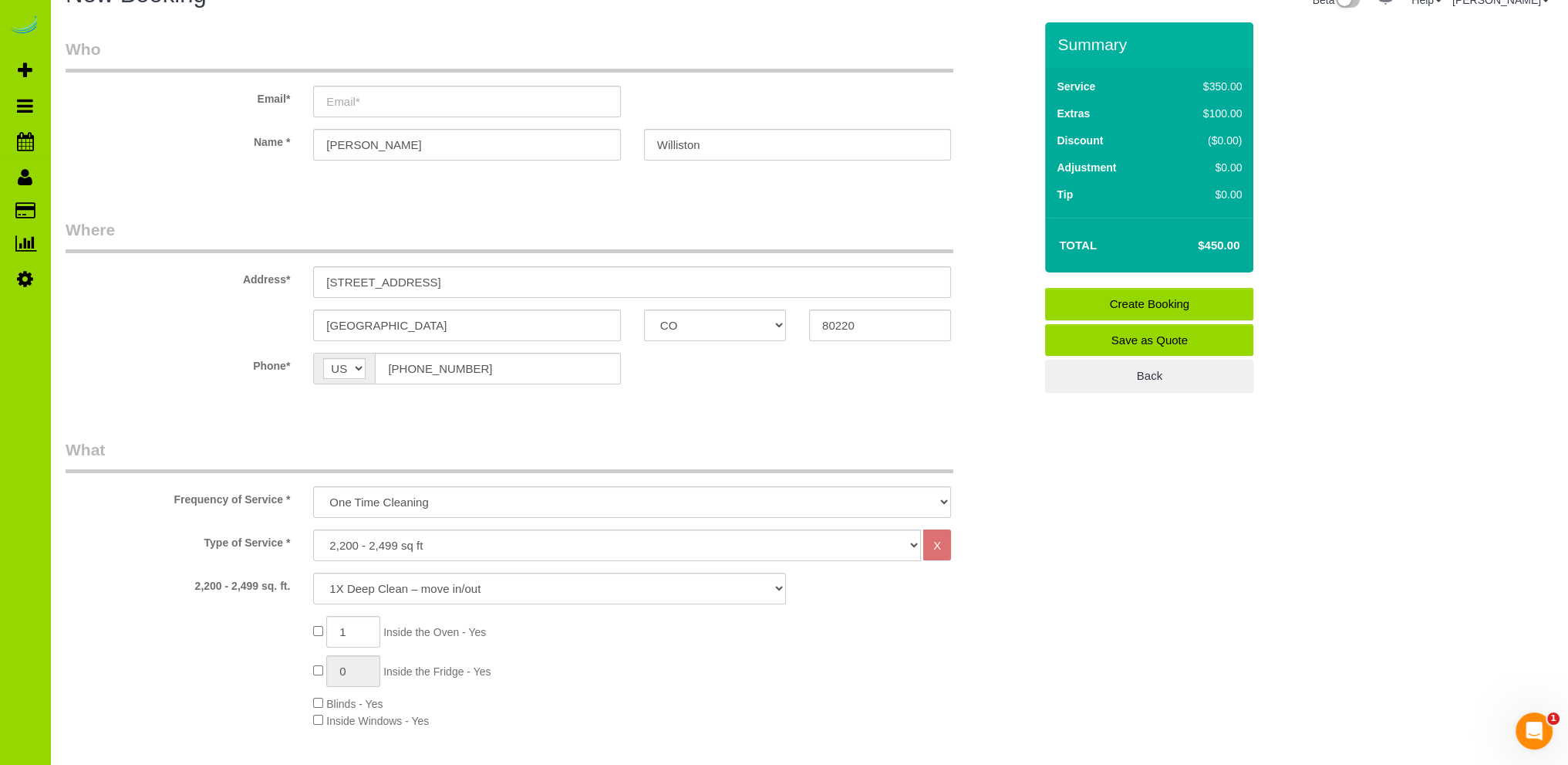
scroll to position [0, 0]
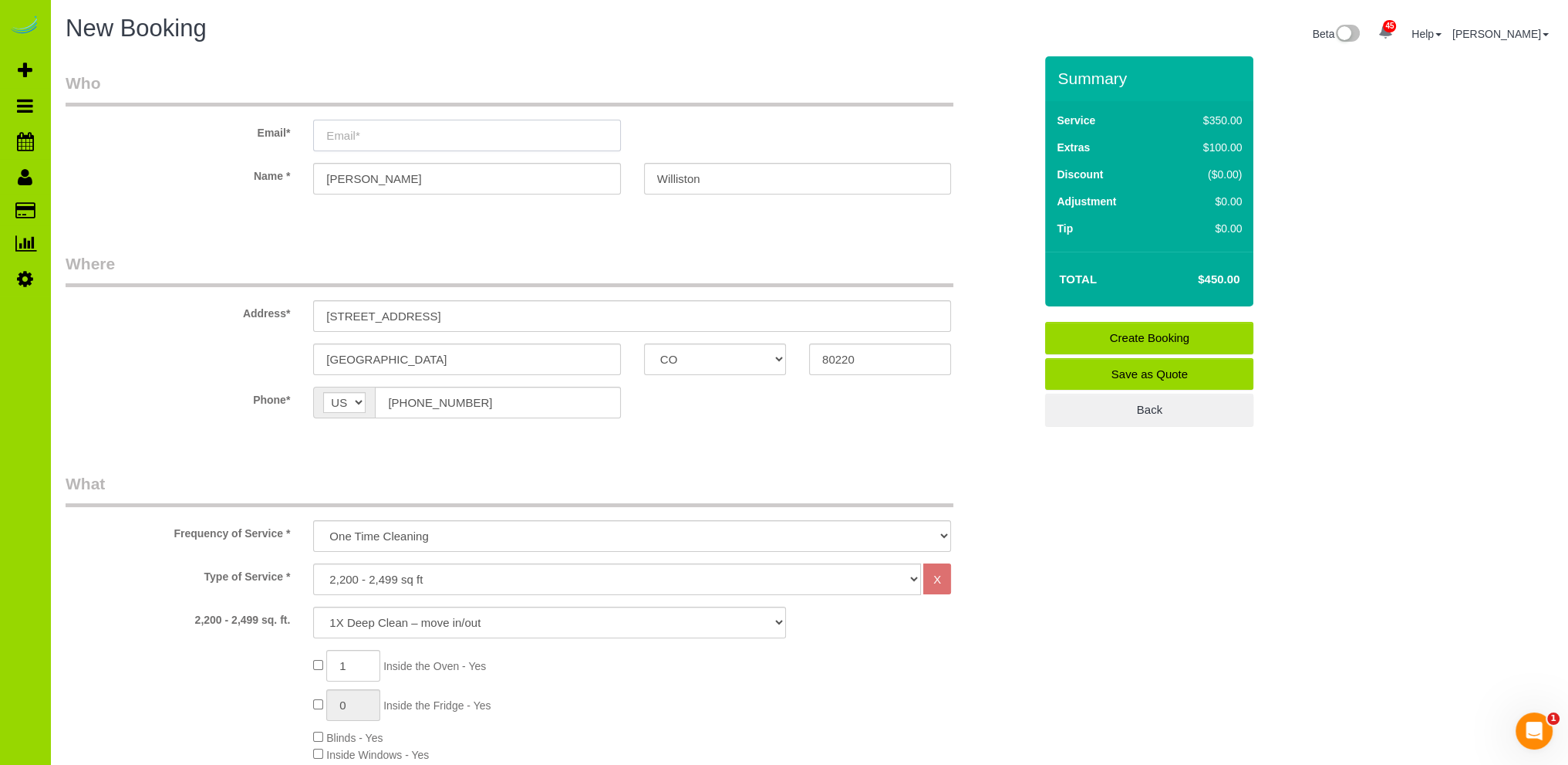
click at [346, 132] on input "email" at bounding box center [466, 136] width 307 height 32
click at [341, 132] on input "email" at bounding box center [466, 136] width 307 height 32
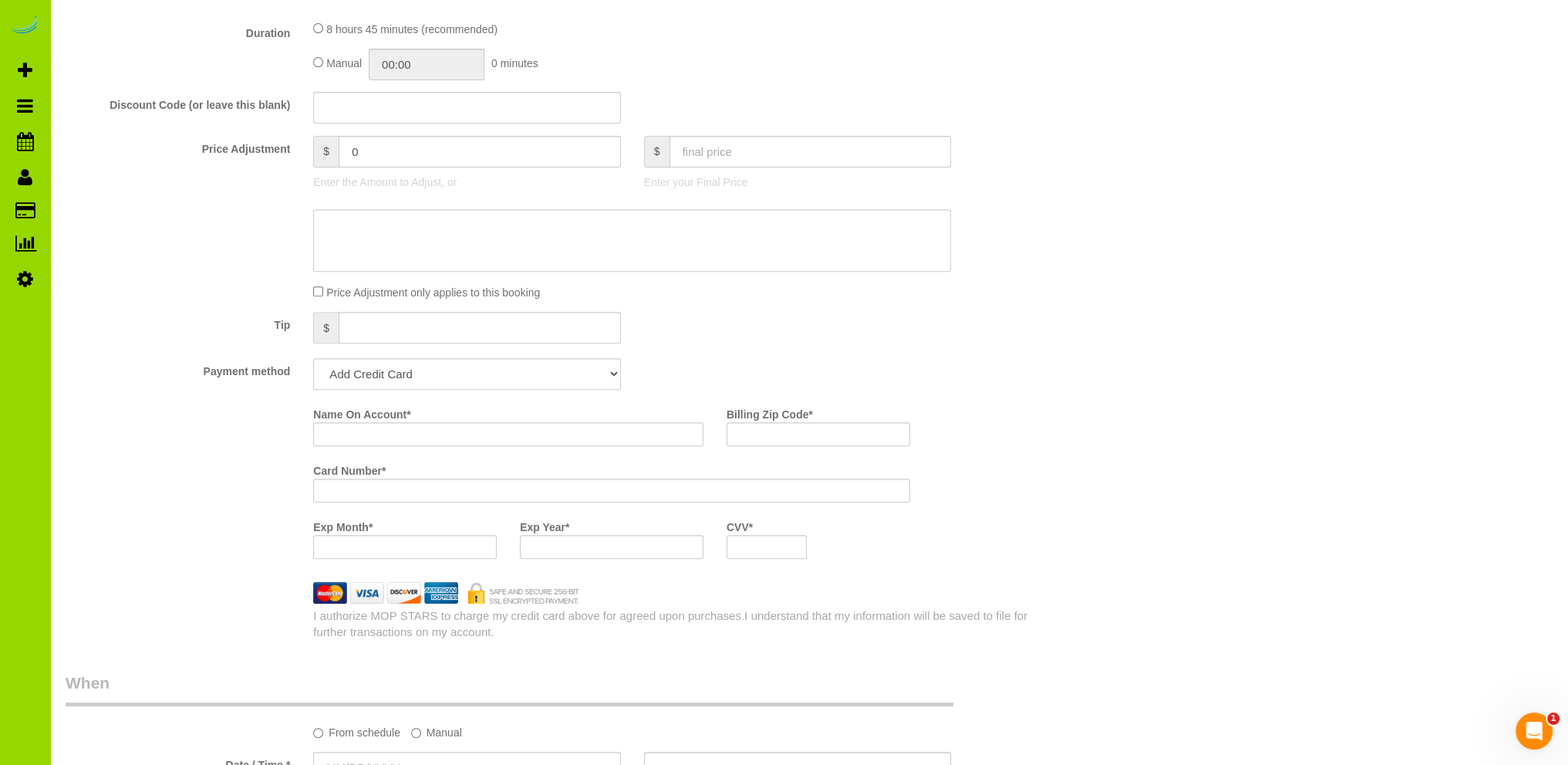
scroll to position [772, 0]
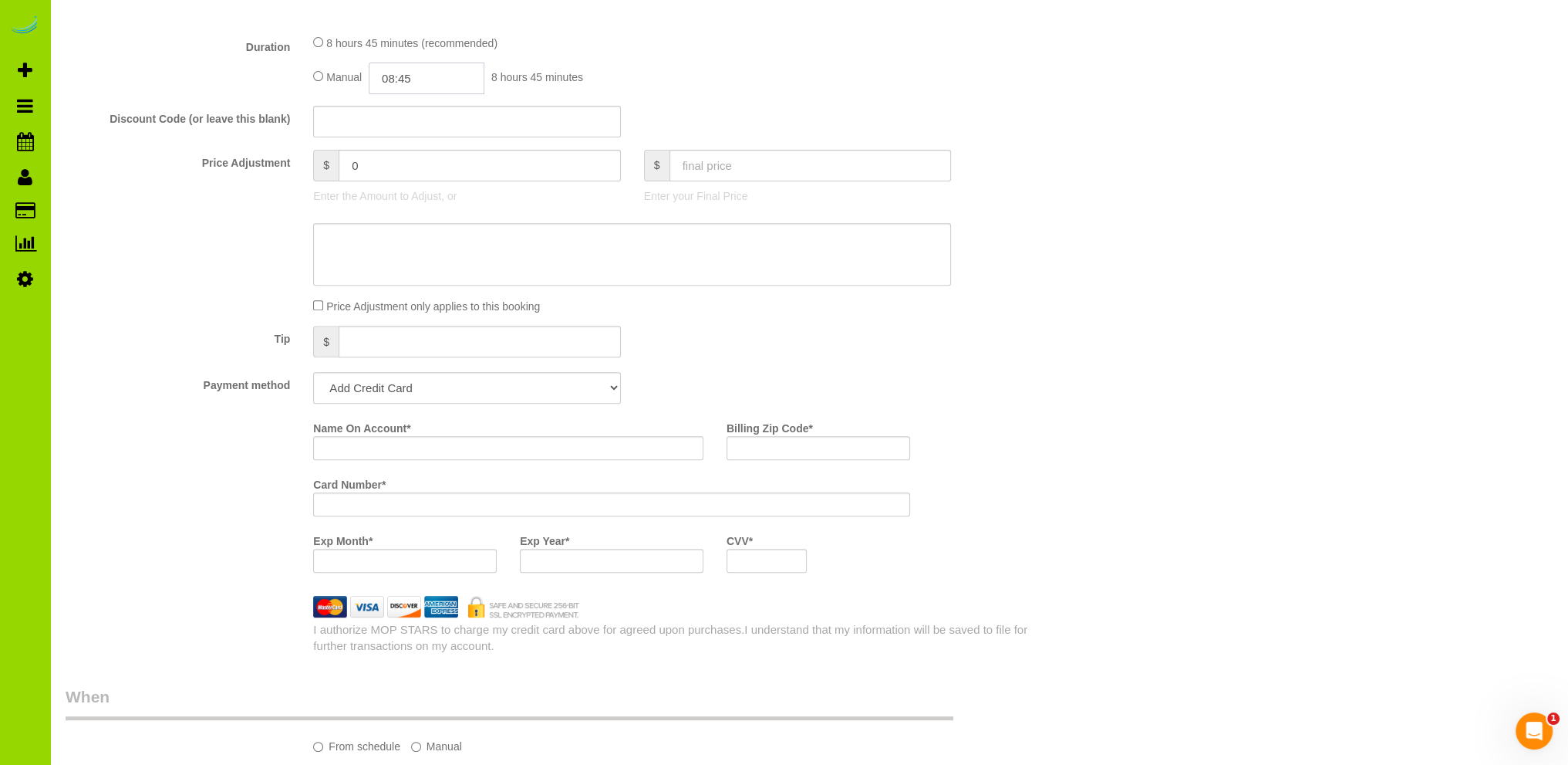
click at [393, 78] on input "08:45" at bounding box center [426, 78] width 115 height 32
type input "04:30"
click at [403, 184] on li "04:30" at bounding box center [410, 187] width 69 height 20
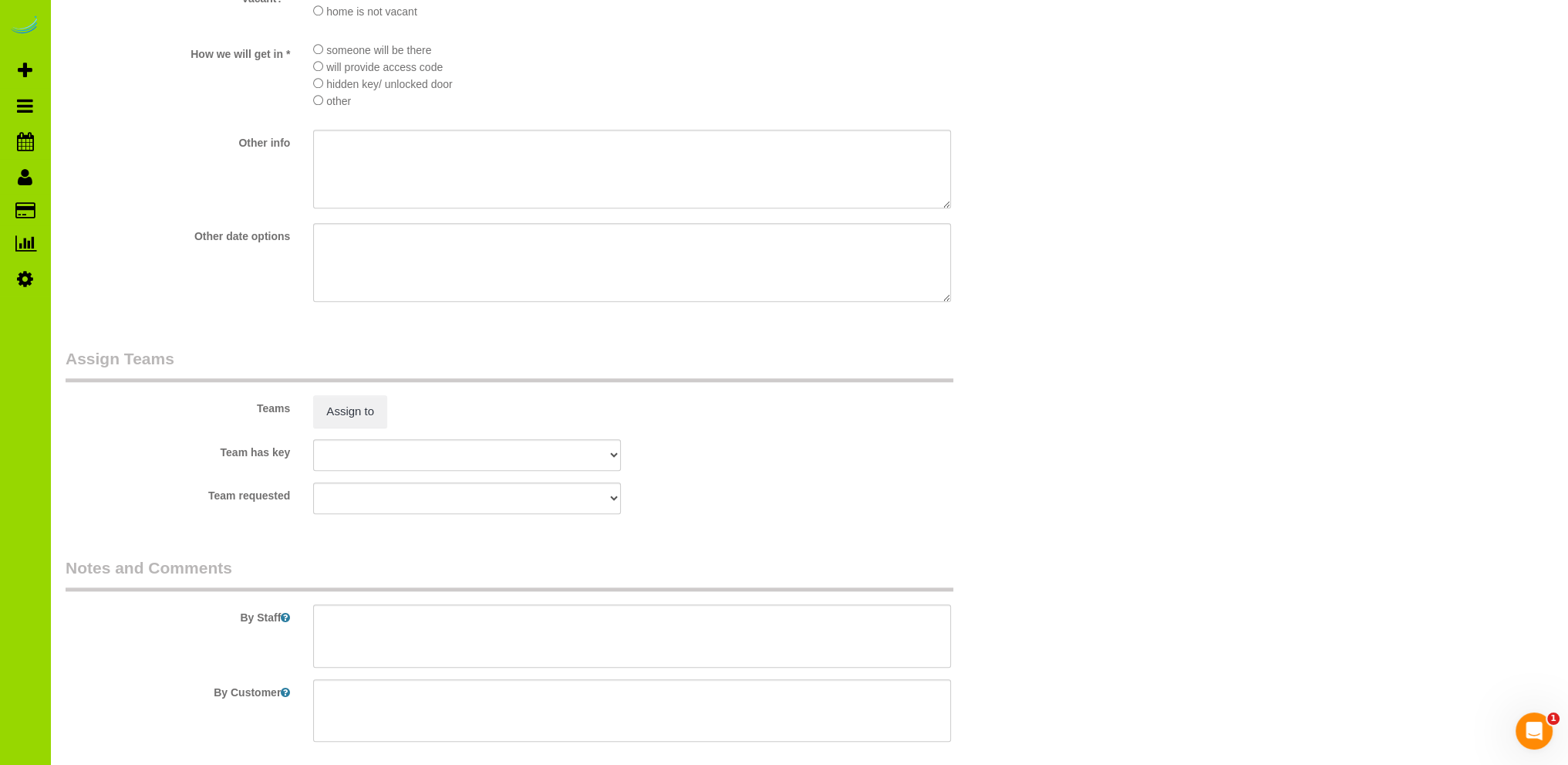
scroll to position [2167, 0]
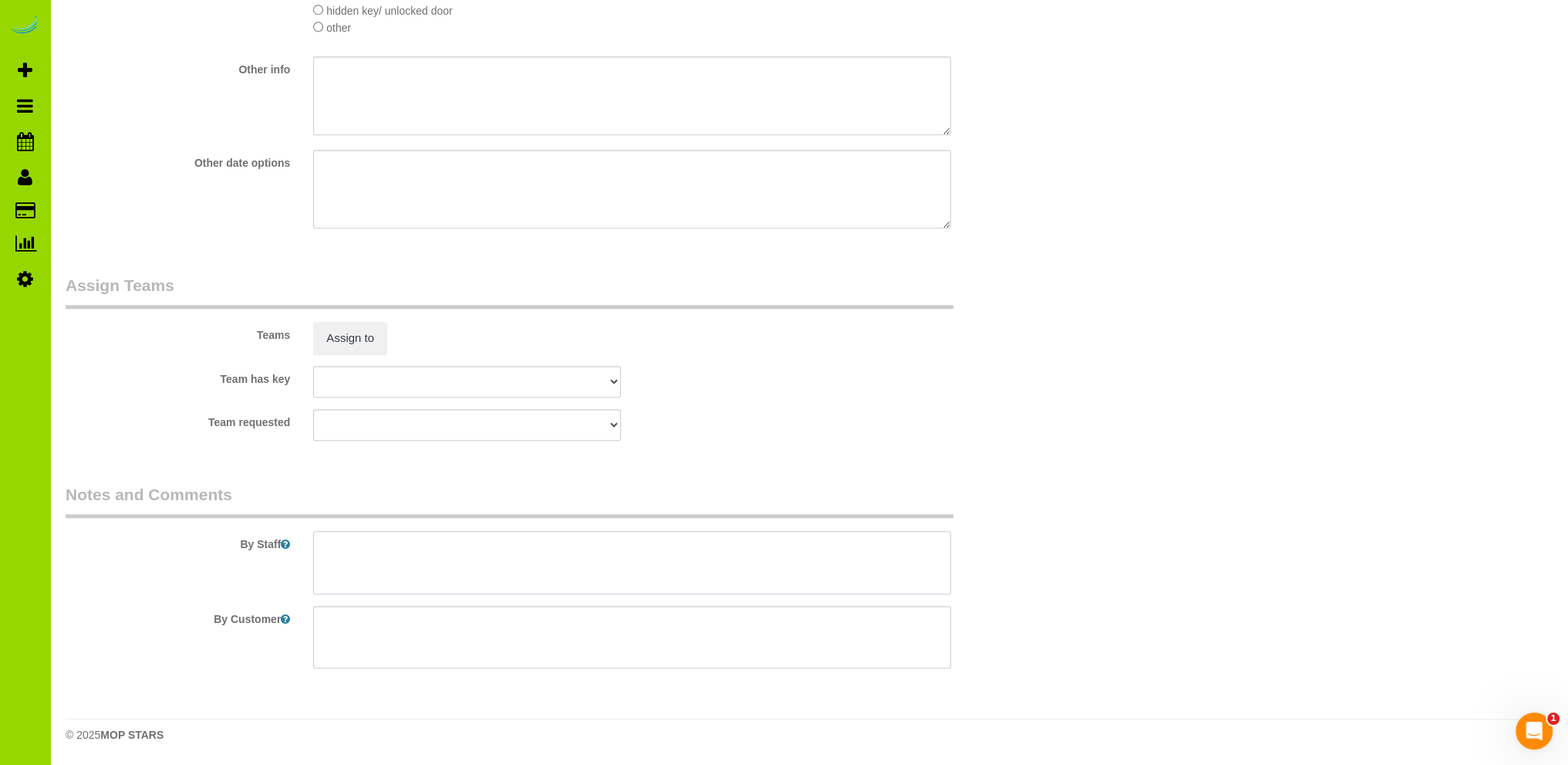
drag, startPoint x: 347, startPoint y: 534, endPoint x: 320, endPoint y: 527, distance: 27.9
click at [346, 534] on textarea at bounding box center [632, 563] width 638 height 63
type textarea "- Est 9 hours."
click at [703, 394] on div "Team has key [GEOGRAPHIC_DATA][PERSON_NAME] ANGEL DESI [PERSON_NAME] [PERSON_NA…" at bounding box center [549, 382] width 991 height 32
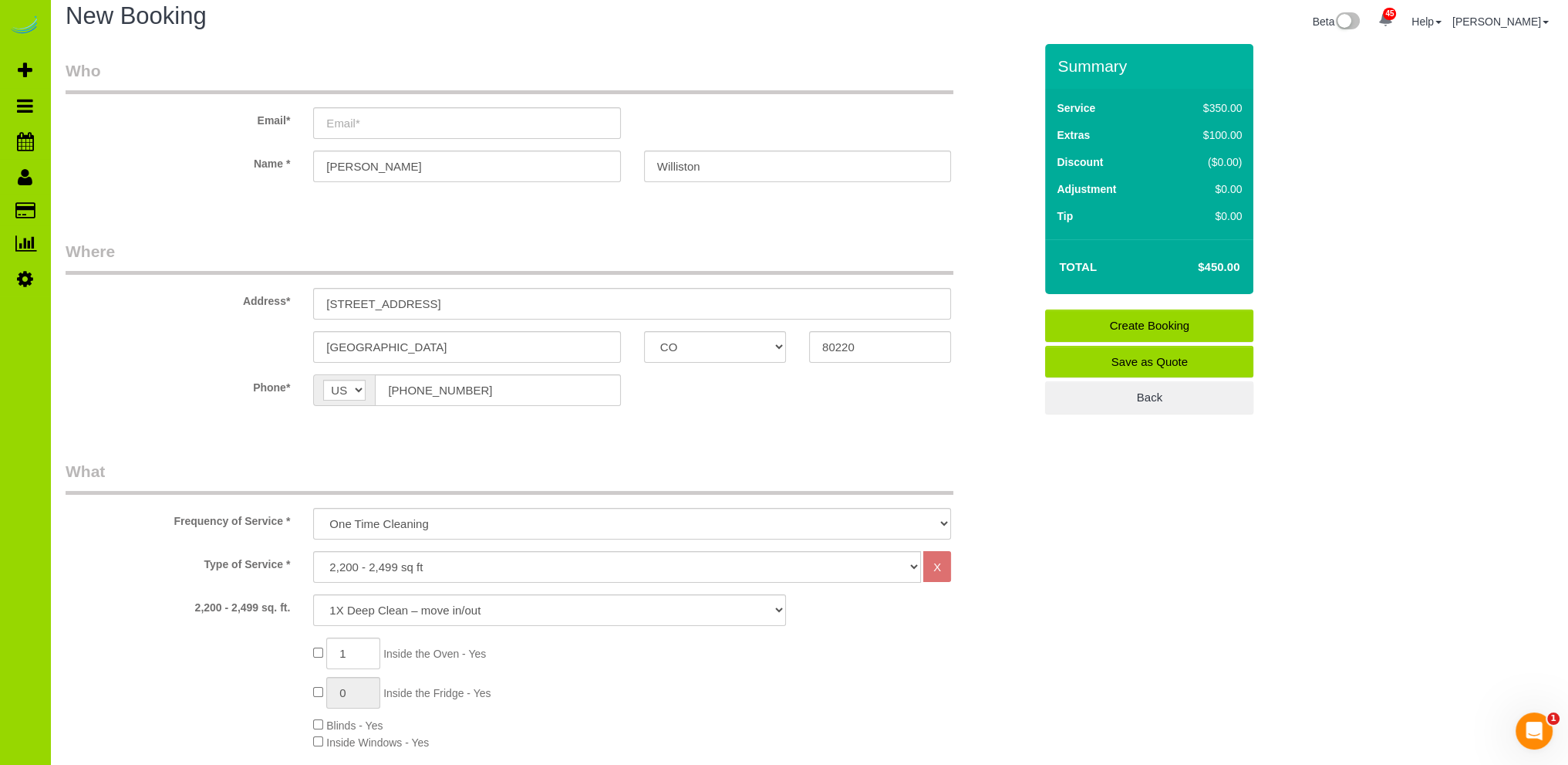
scroll to position [0, 0]
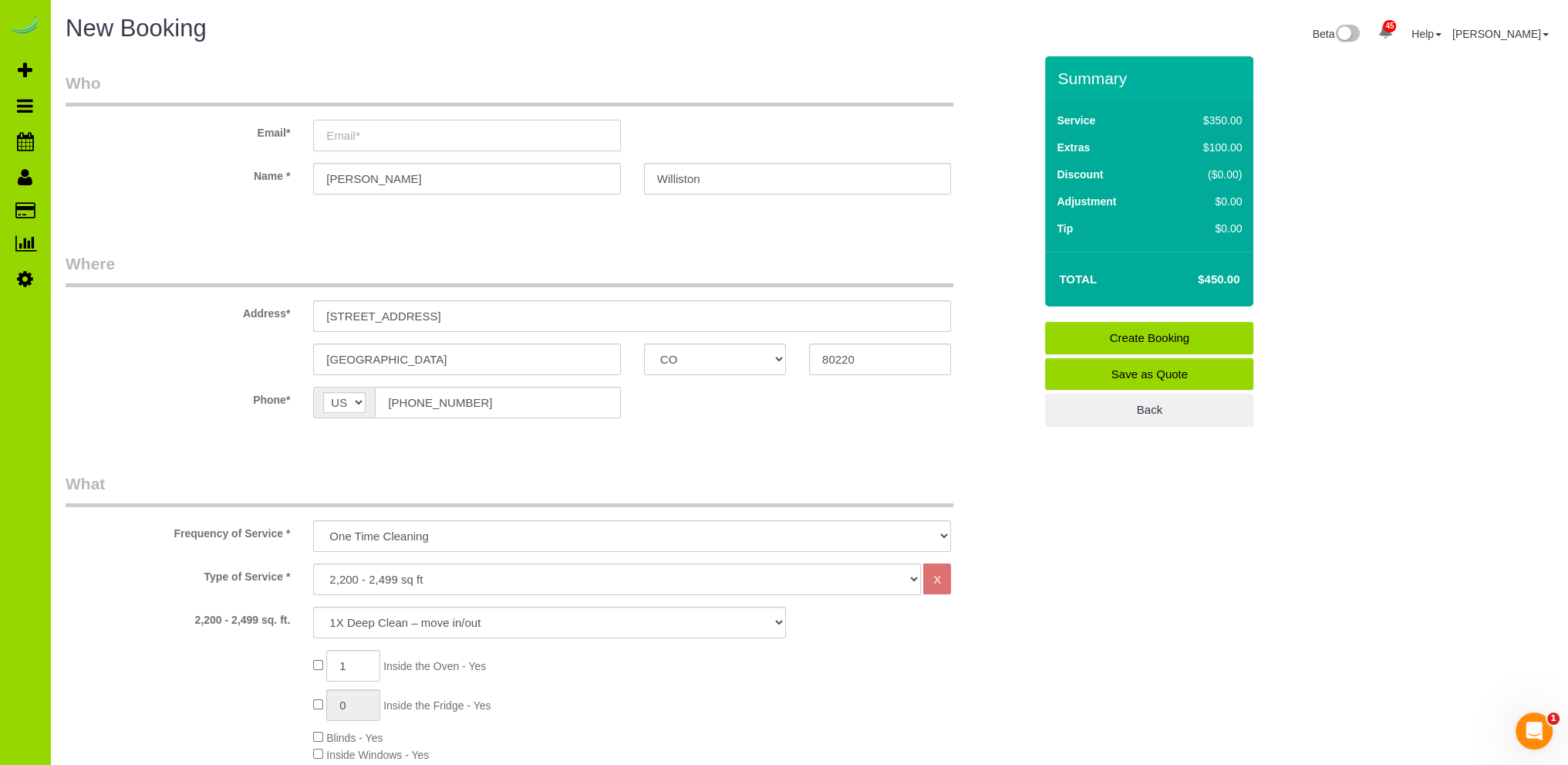
click at [385, 135] on input "email" at bounding box center [466, 136] width 307 height 32
type input "rswilliston@gmail.com"
click at [633, 260] on legend "Where" at bounding box center [509, 269] width 888 height 34
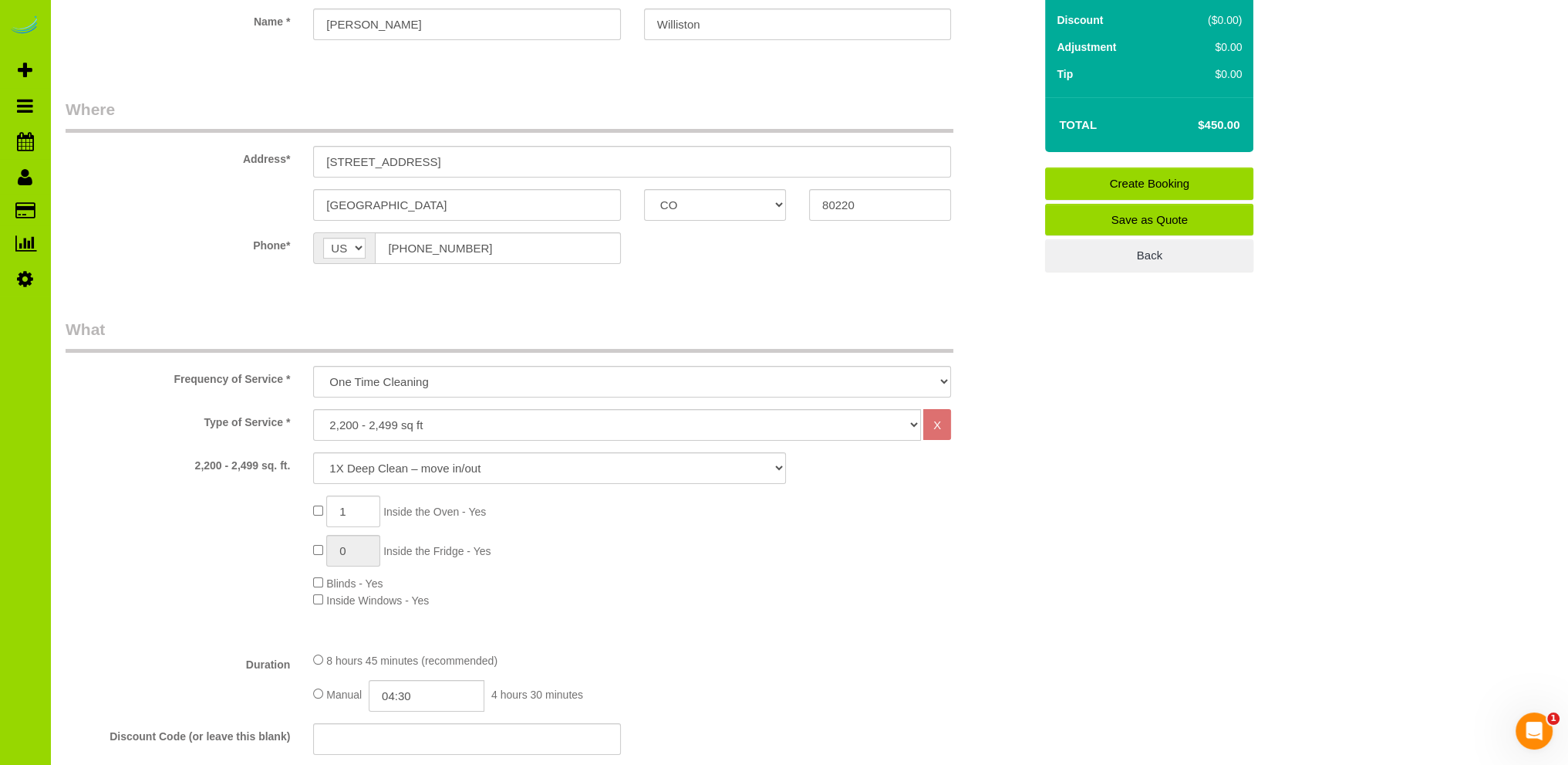
click at [682, 540] on div "1 Inside the Oven - Yes 0 Inside the Fridge - Yes Blinds - Yes Inside Windows -…" at bounding box center [673, 552] width 744 height 113
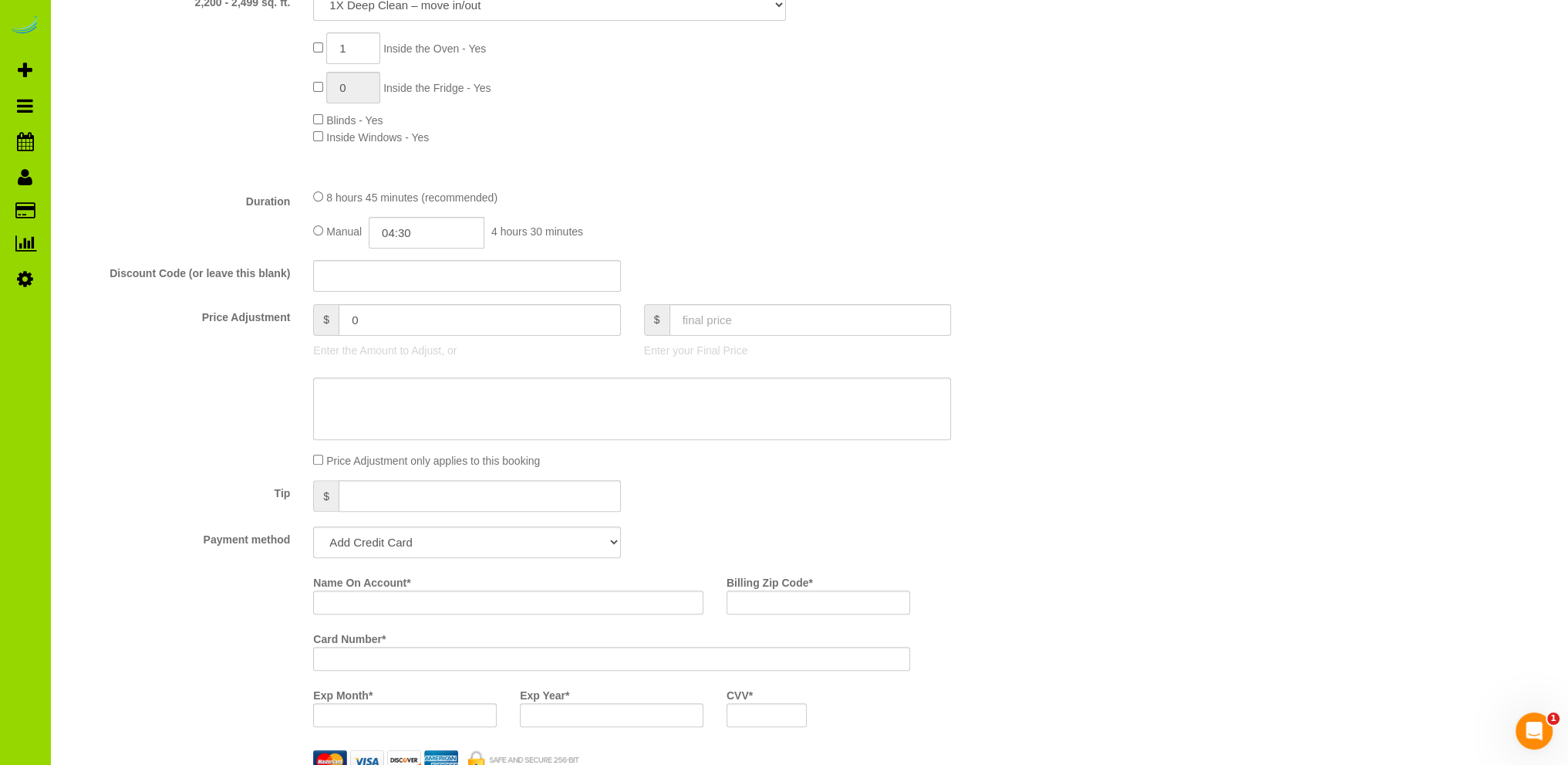
click at [722, 478] on fieldset "What Frequency of Service * One Time Cleaning Weekly Cleaning Biweekly Cleaning…" at bounding box center [550, 331] width 968 height 953
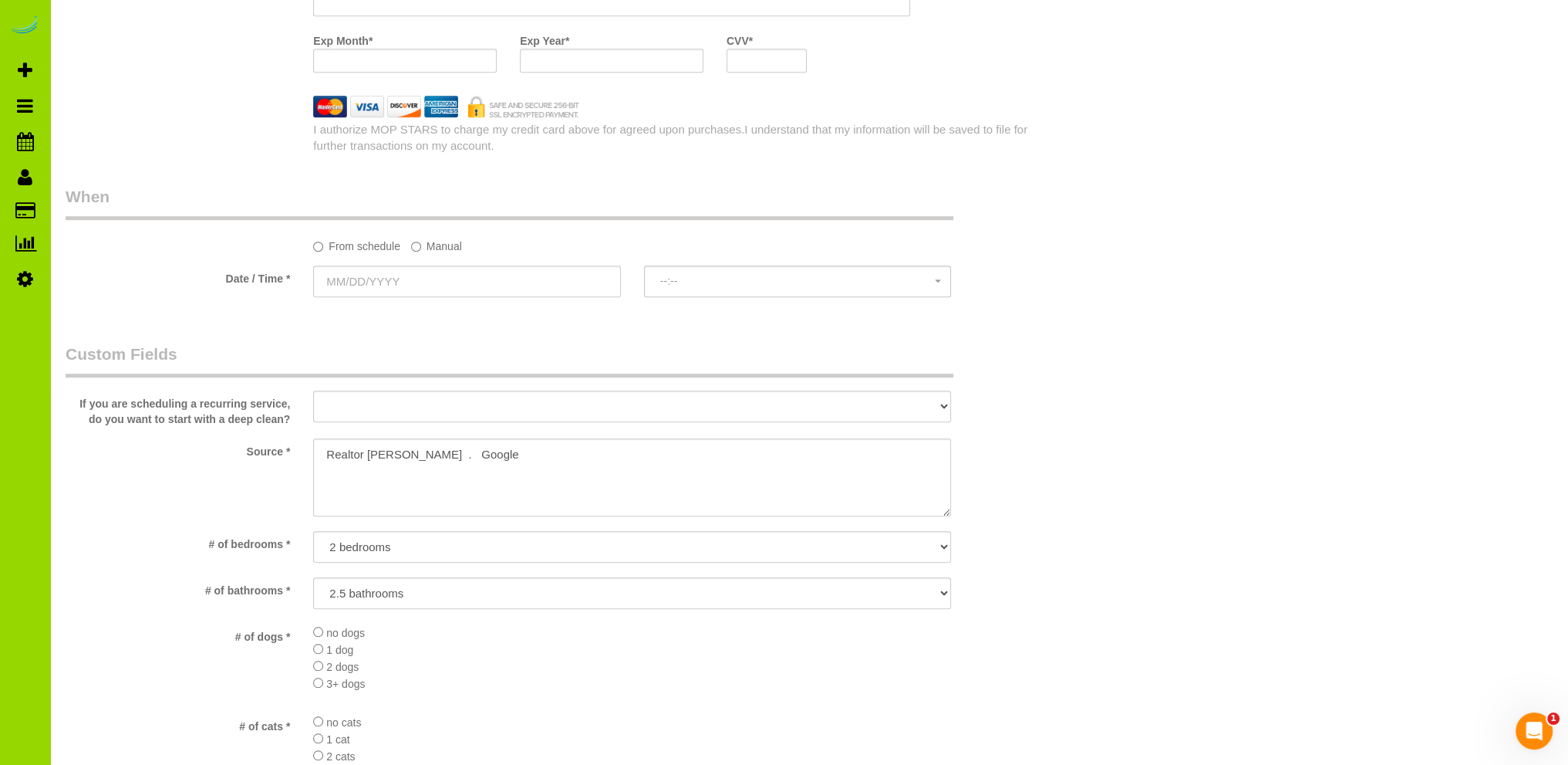
scroll to position [1389, 0]
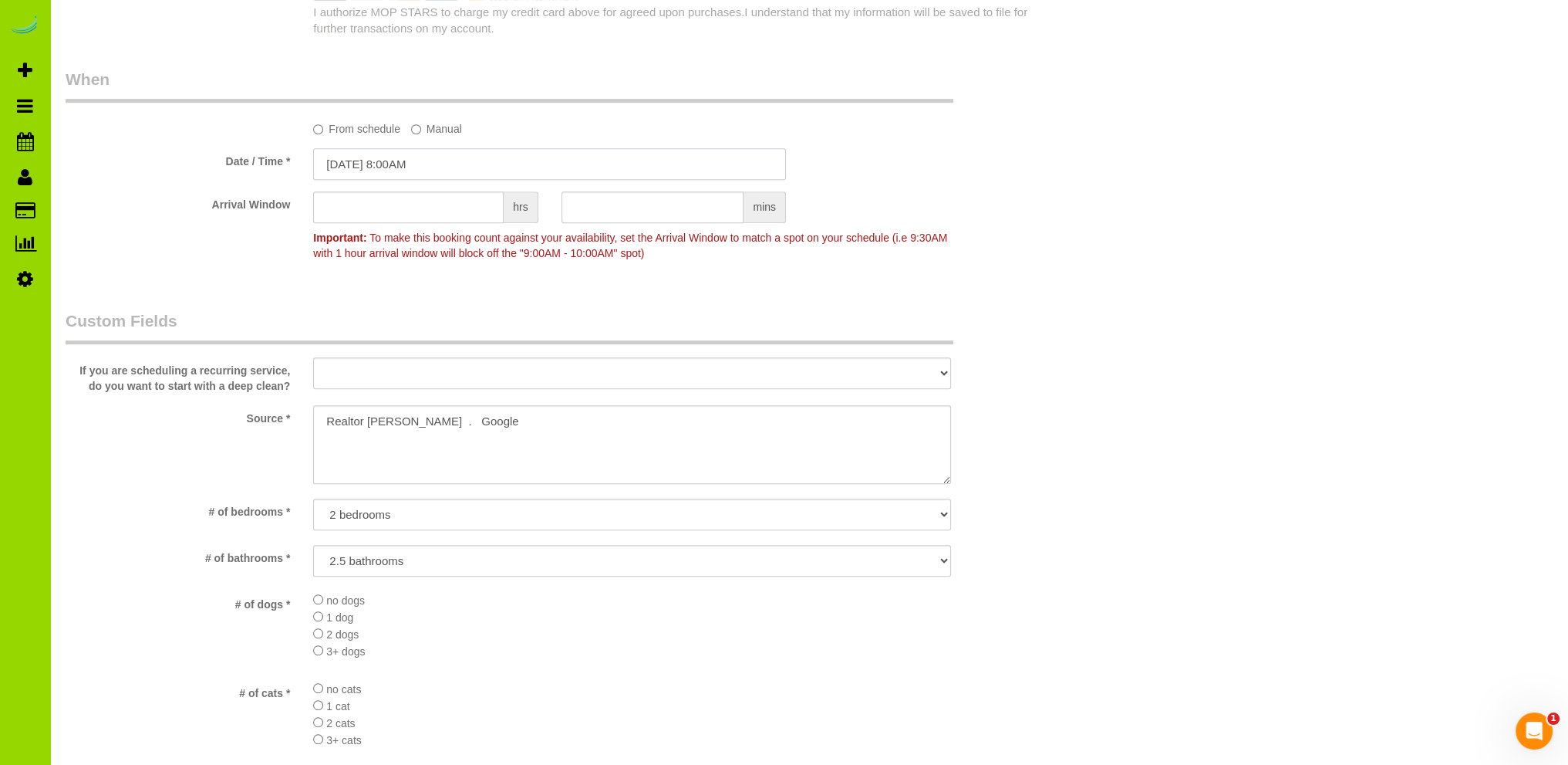
click at [370, 159] on input "[DATE] 8:00AM" at bounding box center [549, 164] width 473 height 32
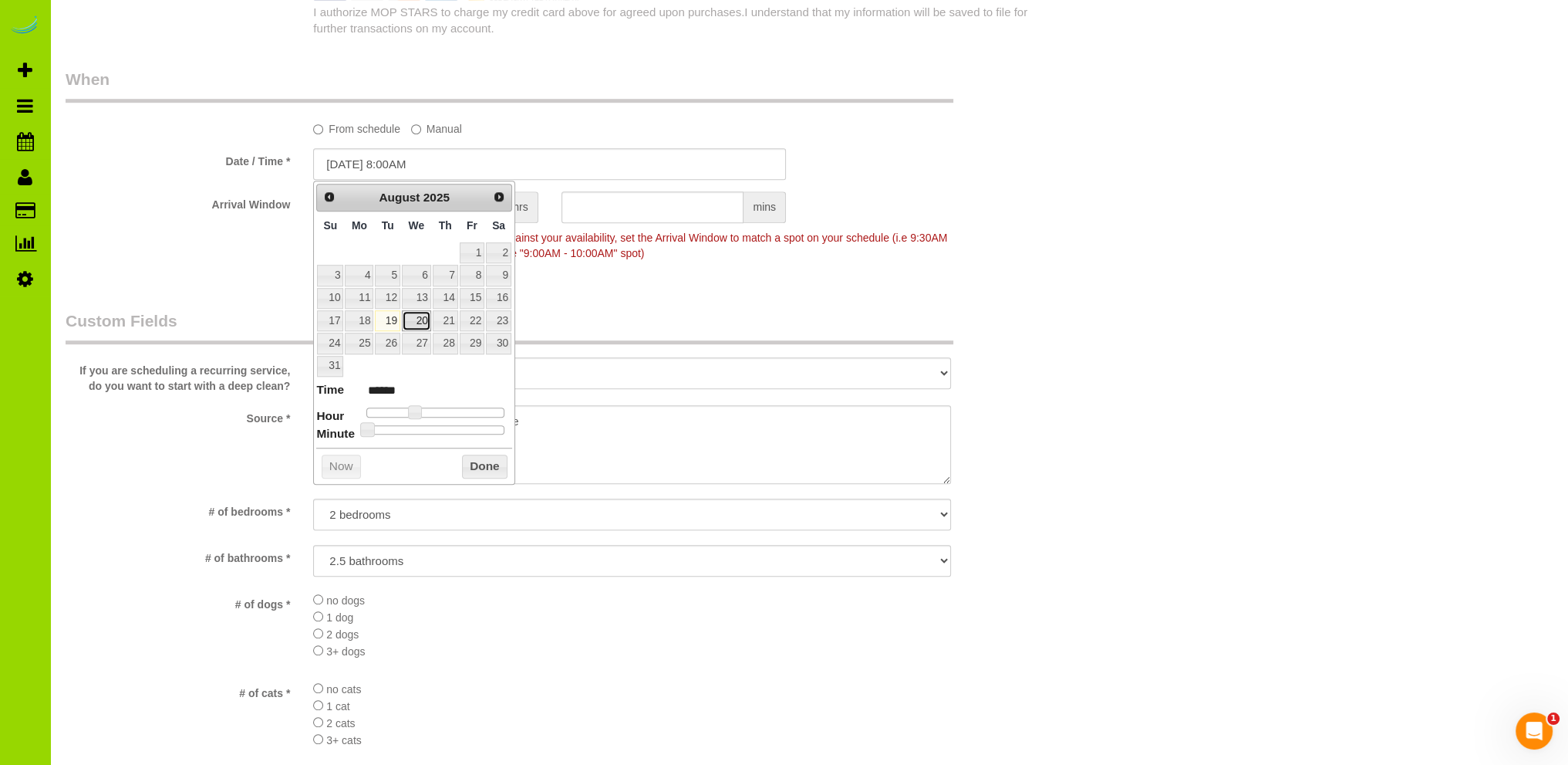
click at [419, 317] on link "20" at bounding box center [416, 320] width 29 height 21
type input "08/20/2025 9:00AM"
type input "******"
type input "08/20/2025 10:00AM"
type input "*******"
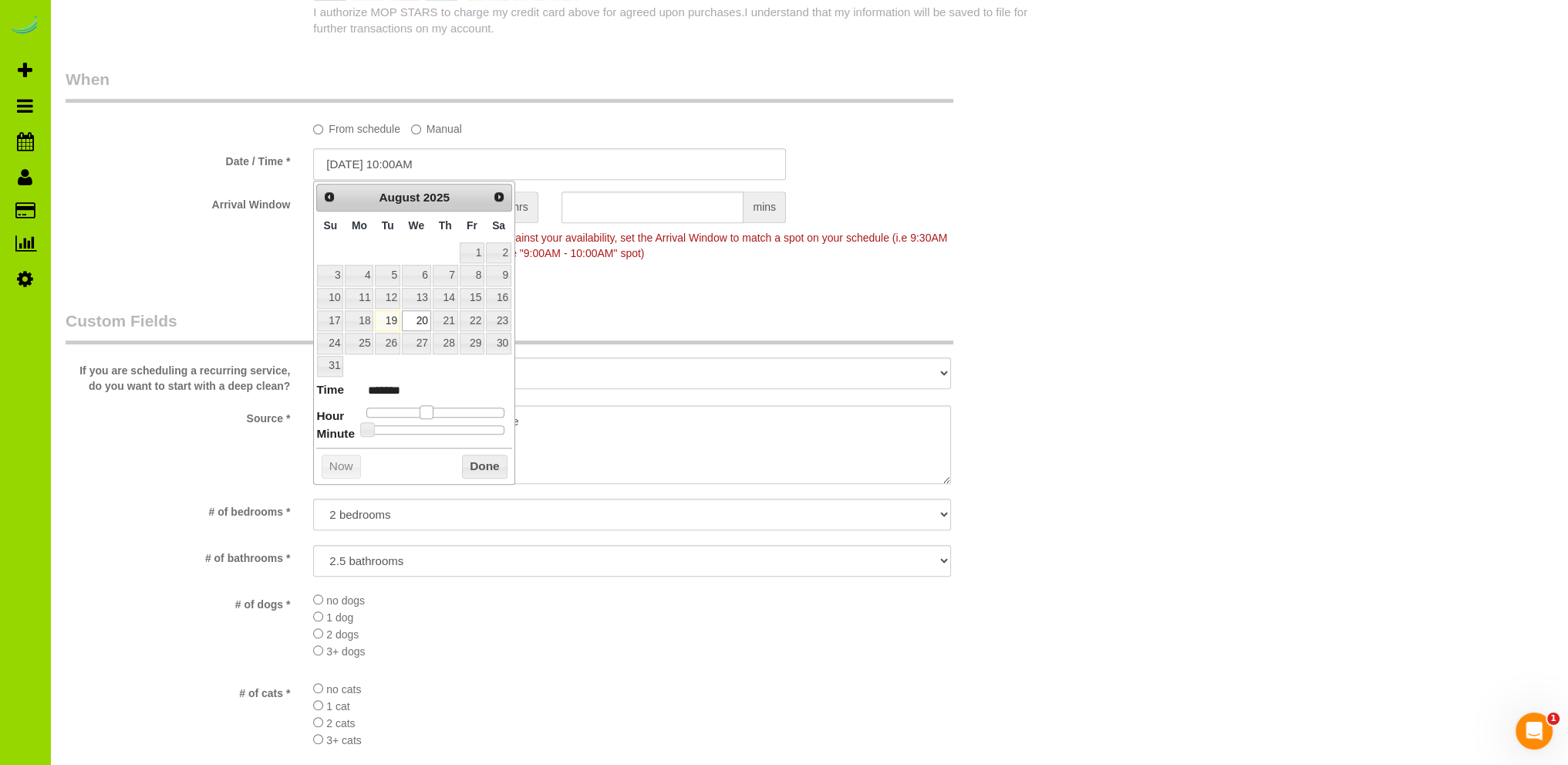
type input "08/20/2025 11:00AM"
type input "*******"
type input "08/20/2025 12:00PM"
type input "*******"
type input "08/20/2025 1:00PM"
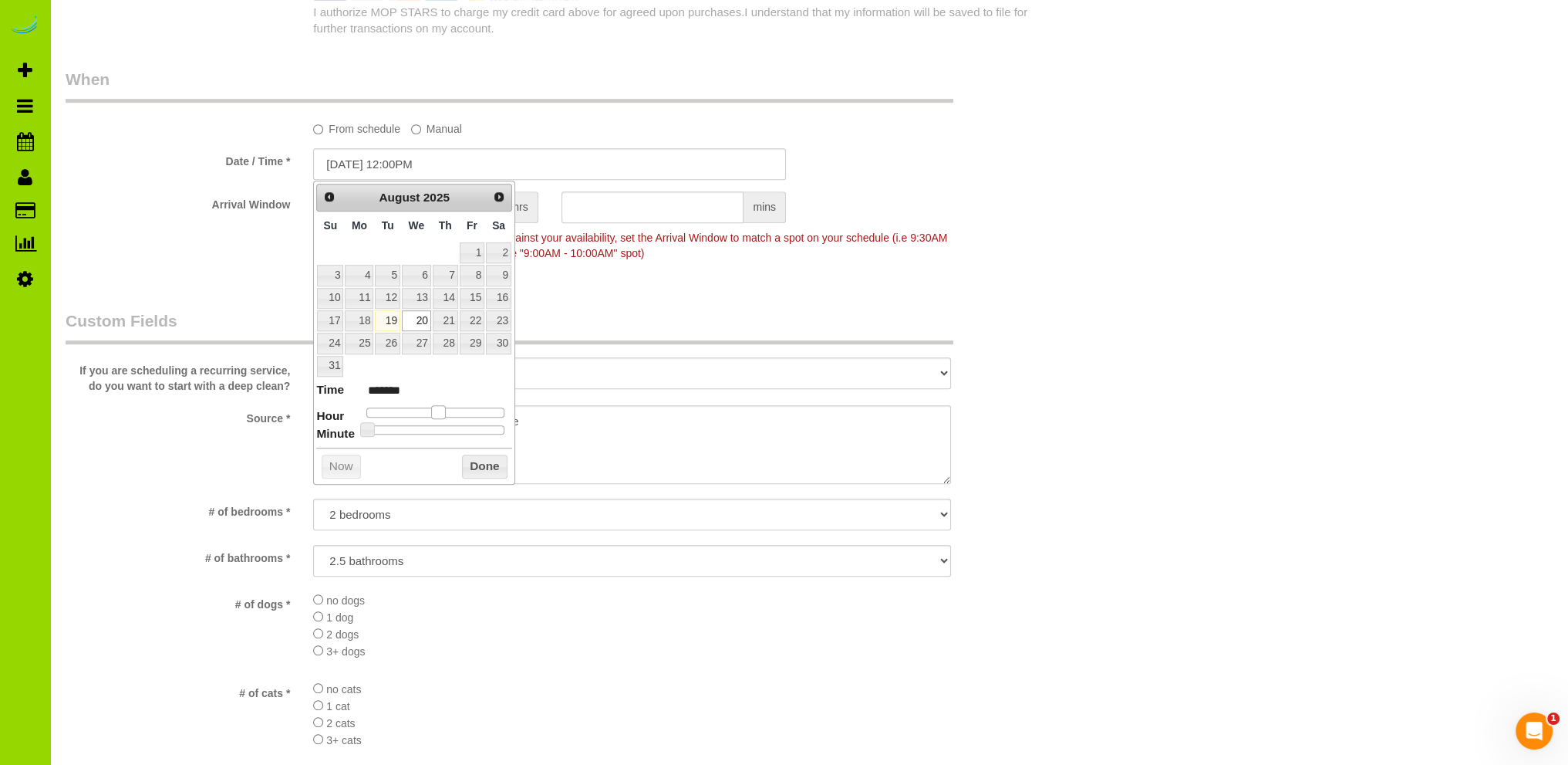
type input "******"
drag, startPoint x: 414, startPoint y: 409, endPoint x: 443, endPoint y: 409, distance: 29.0
click at [443, 409] on span at bounding box center [444, 412] width 14 height 14
type input "08/20/2025 1:05PM"
type input "******"
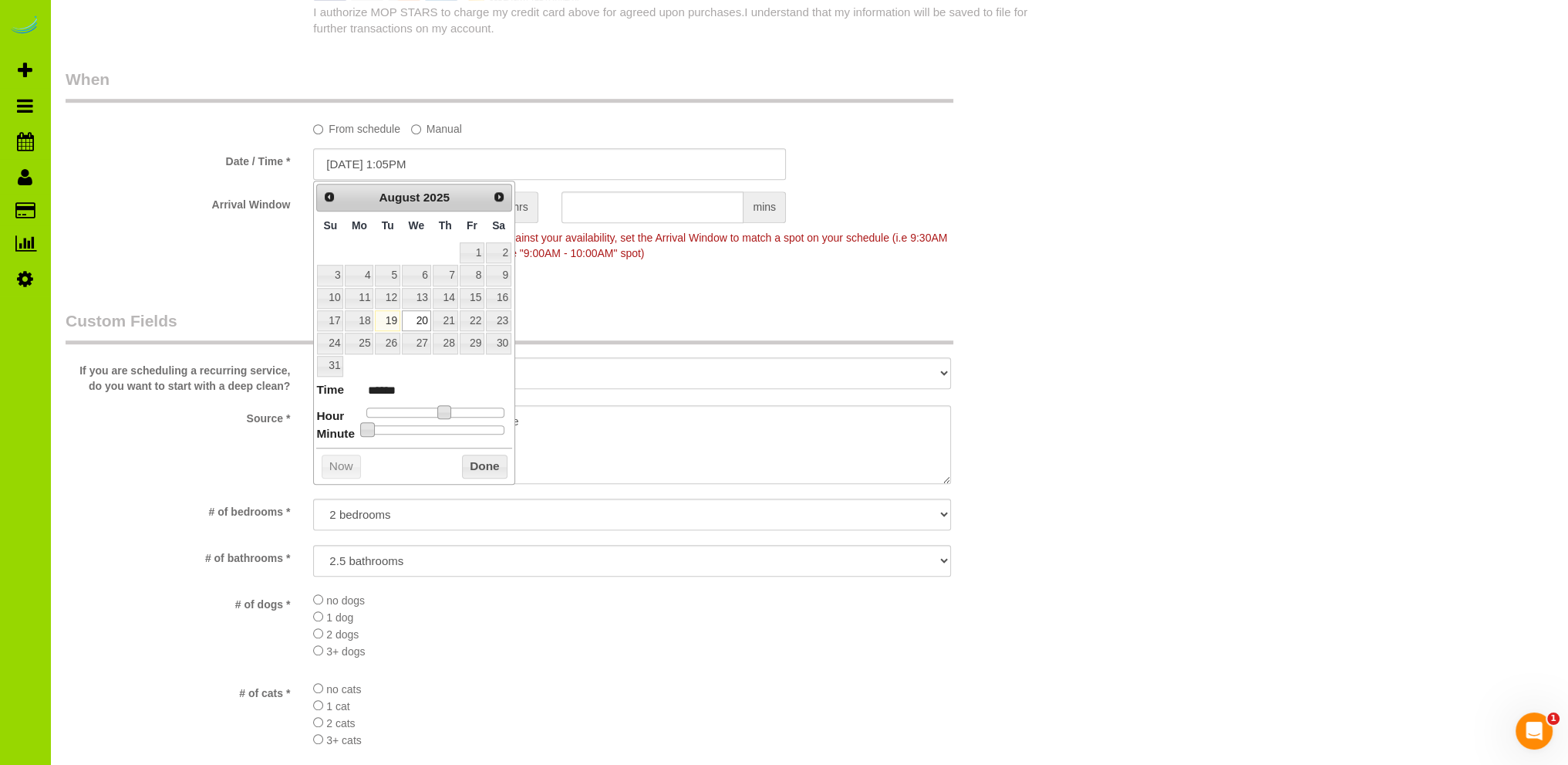
type input "08/20/2025 1:10PM"
type input "******"
type input "08/20/2025 1:15PM"
type input "******"
type input "08/20/2025 1:20PM"
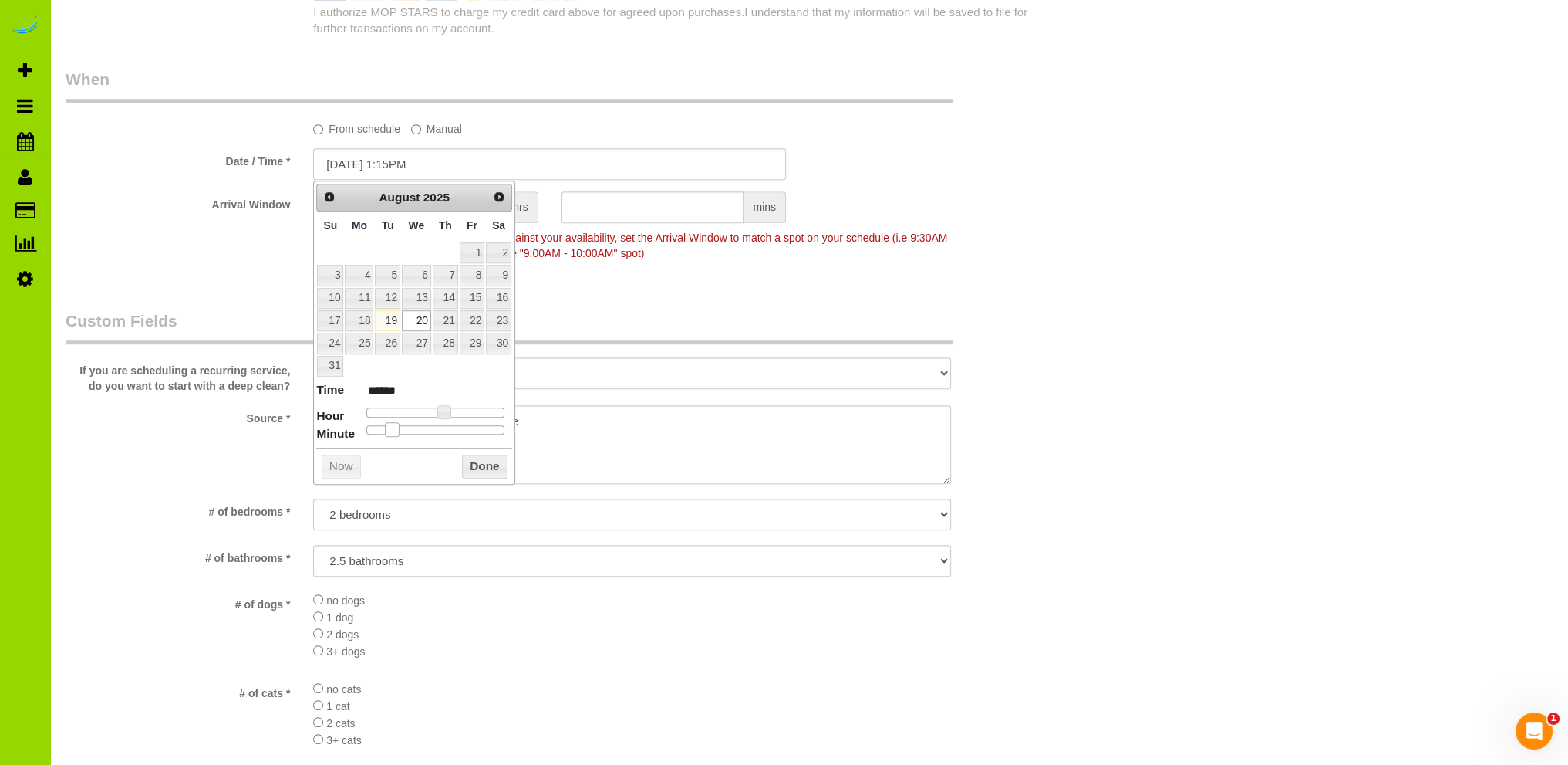
type input "******"
type input "08/20/2025 1:25PM"
type input "******"
type input "08/20/2025 1:30PM"
type input "******"
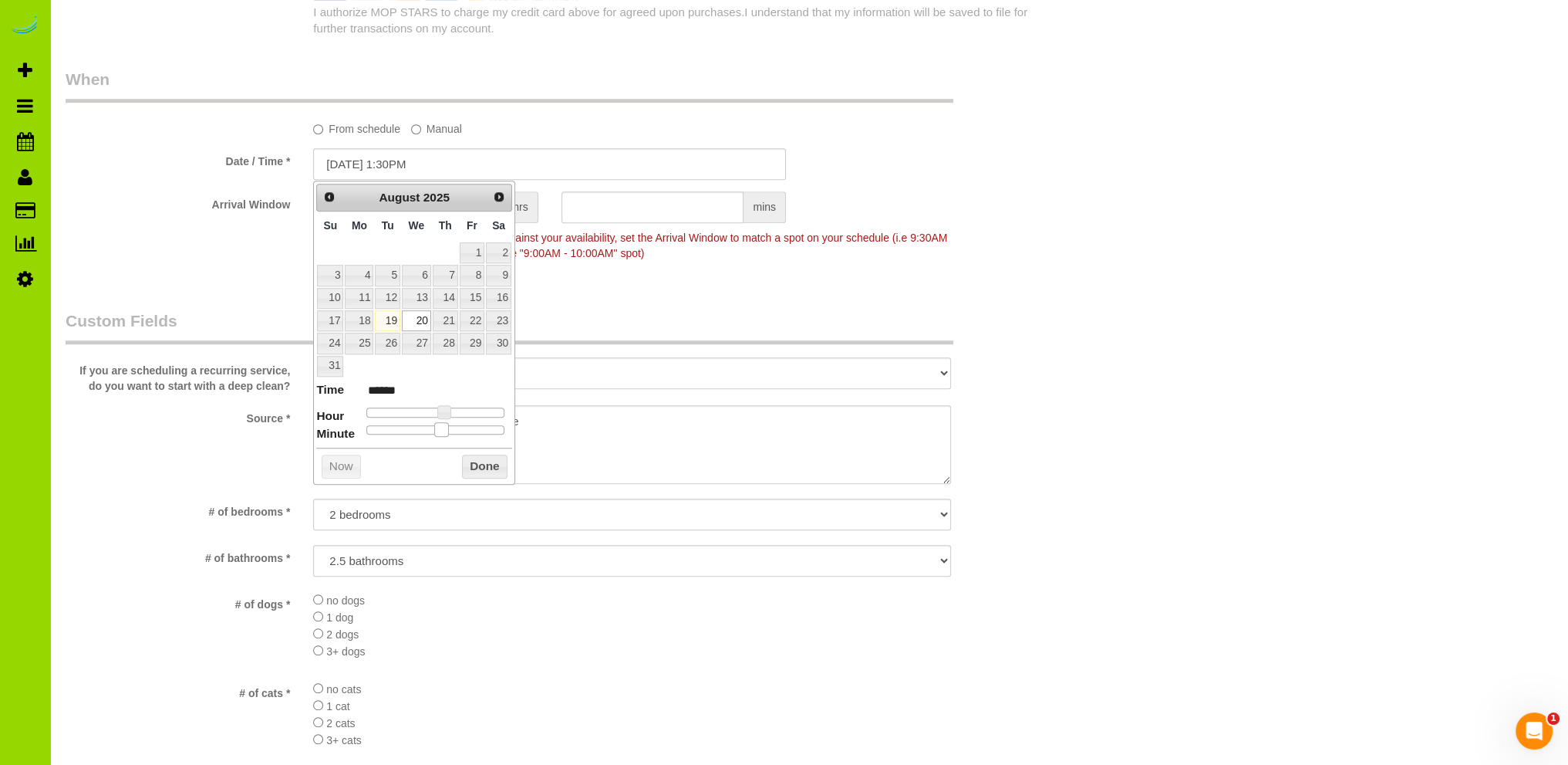
drag, startPoint x: 367, startPoint y: 423, endPoint x: 436, endPoint y: 423, distance: 69.0
click at [436, 423] on span at bounding box center [442, 430] width 14 height 14
click at [479, 464] on button "Done" at bounding box center [485, 467] width 46 height 25
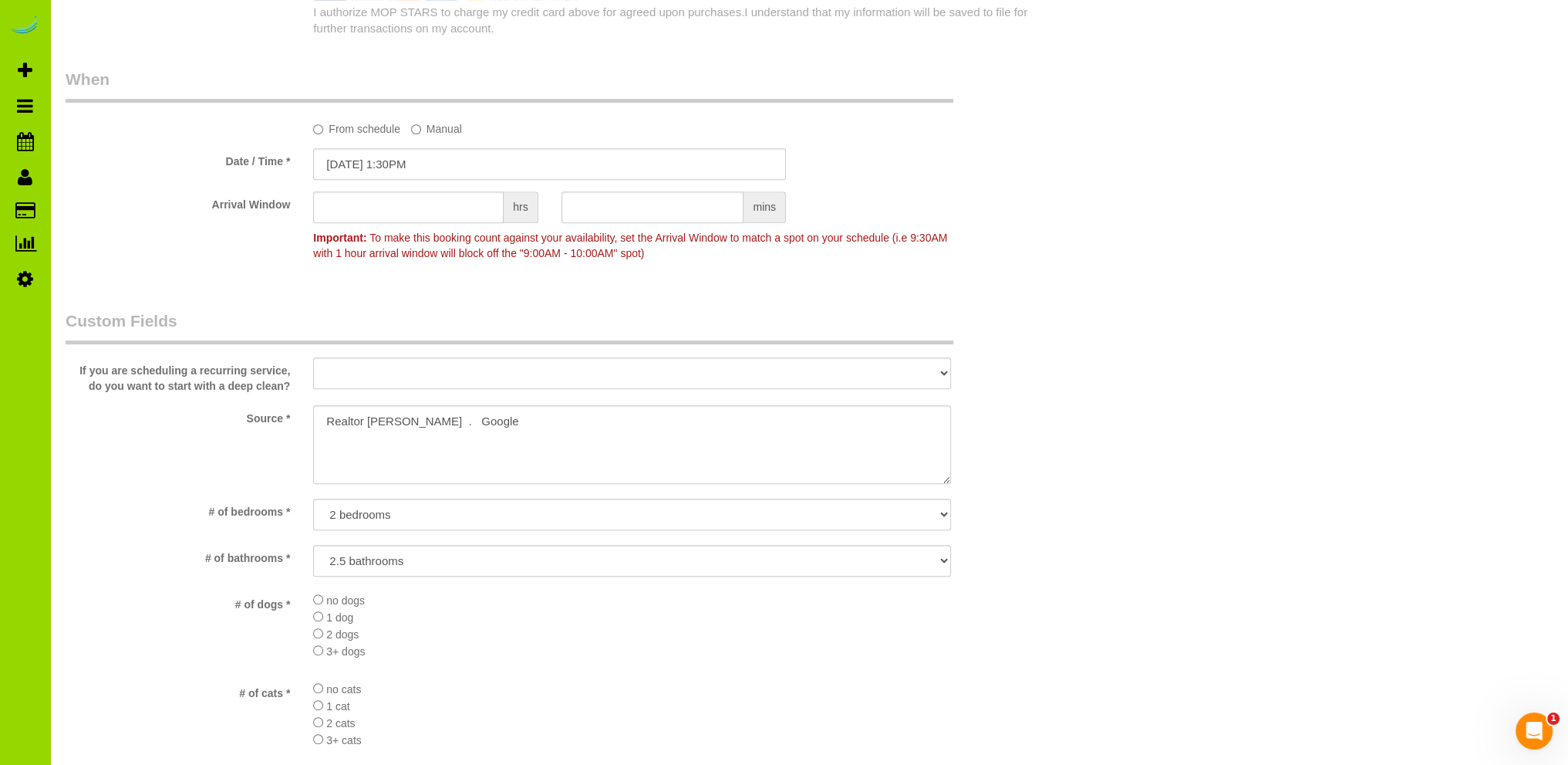
click at [1200, 489] on div "Who Email* rswilliston@gmail.com Name * Ronda Williston Where Address* 707 Ash …" at bounding box center [810, 117] width 1487 height 2901
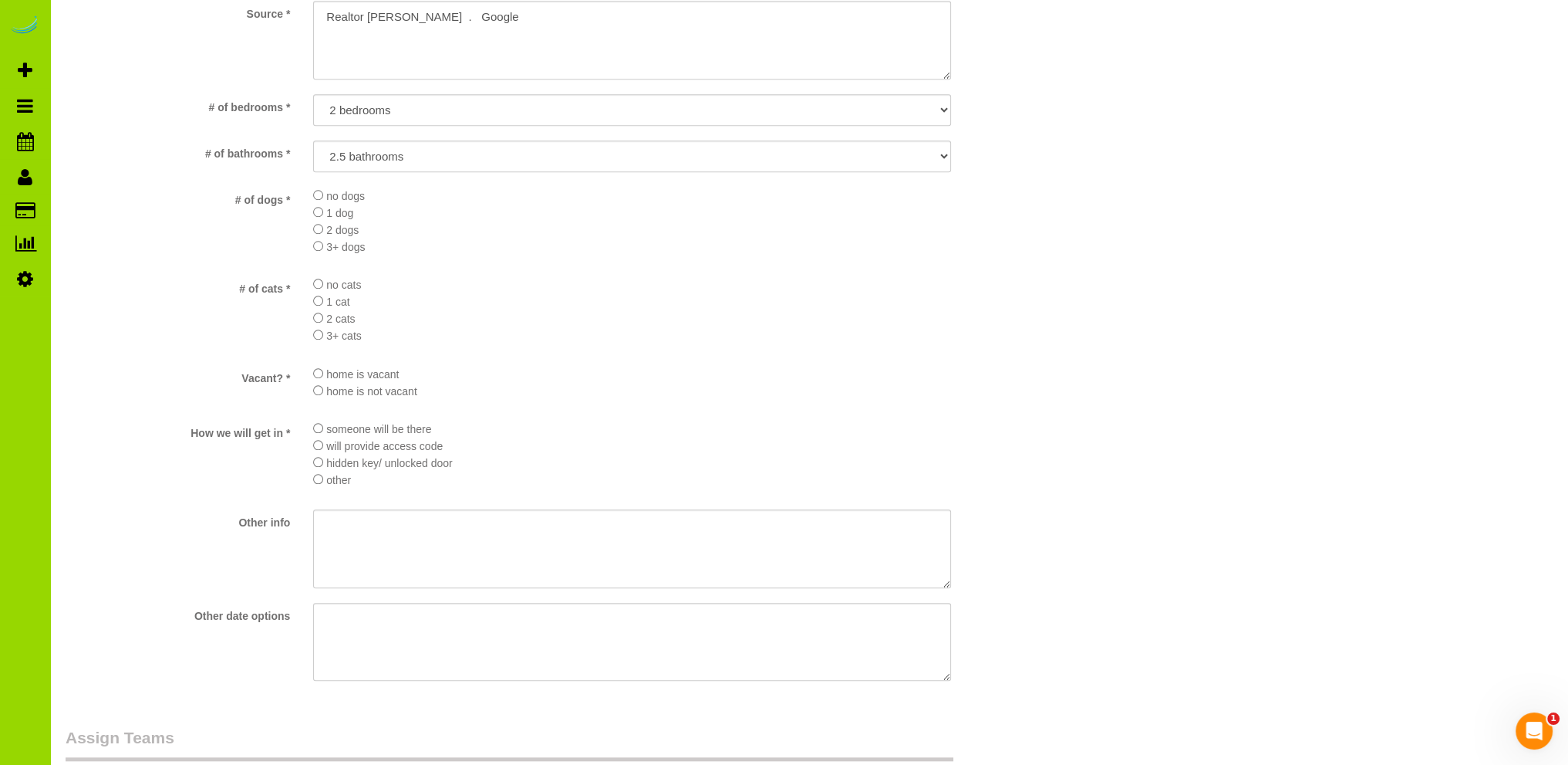
scroll to position [1852, 0]
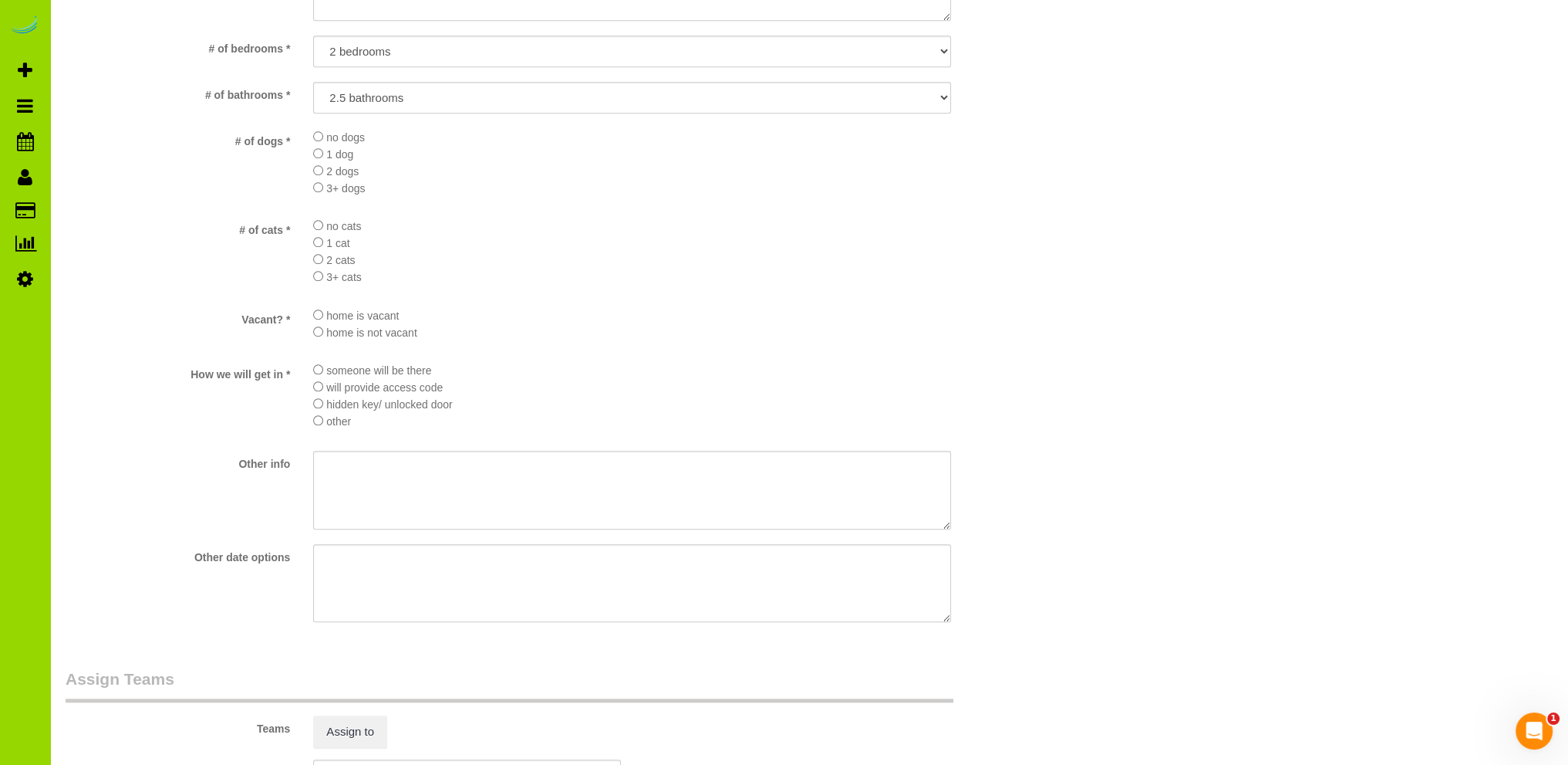
click at [794, 336] on li "home is not vacant" at bounding box center [632, 331] width 638 height 17
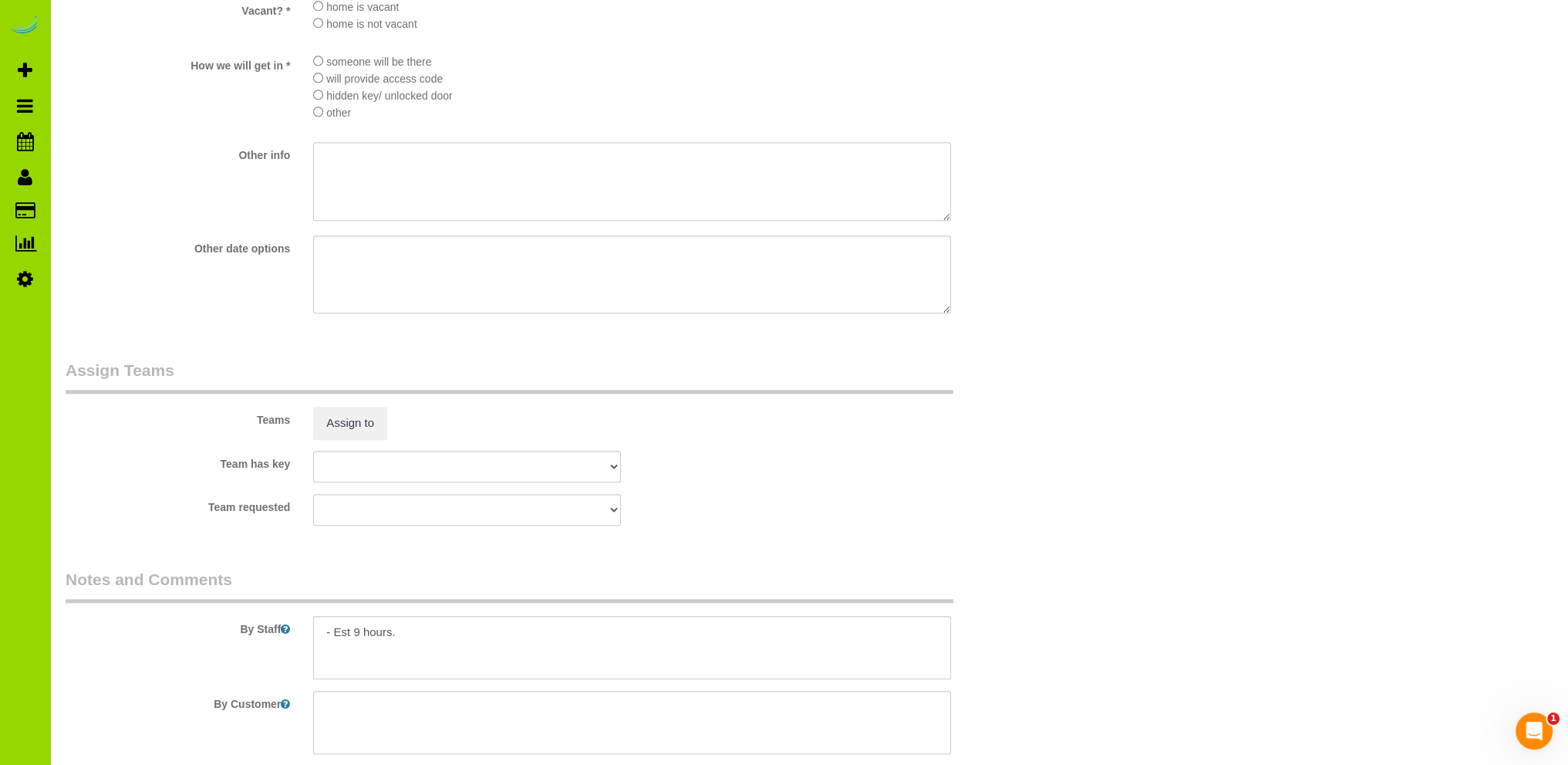
scroll to position [2251, 0]
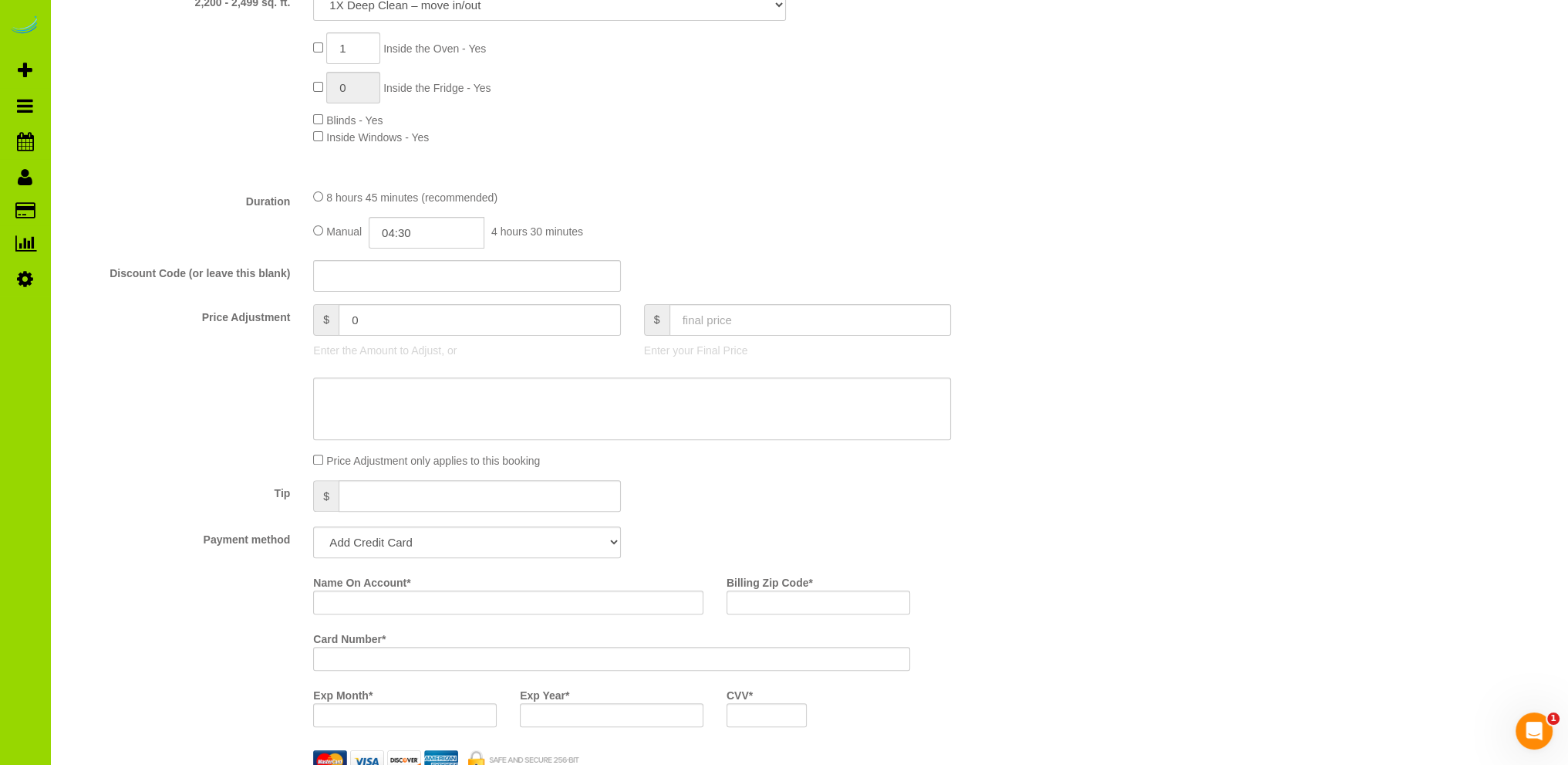
scroll to position [1389, 0]
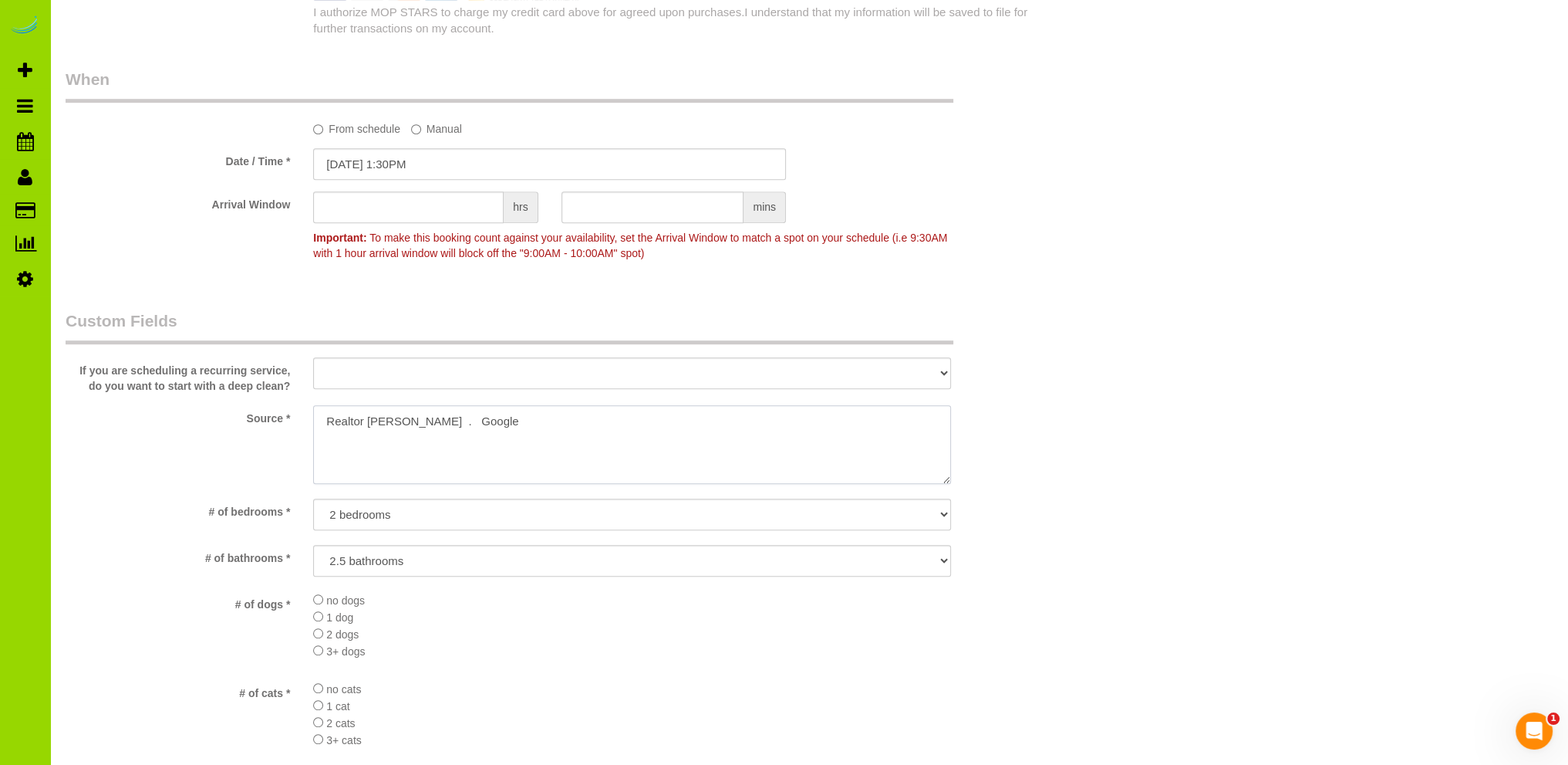
drag, startPoint x: 442, startPoint y: 423, endPoint x: 369, endPoint y: 423, distance: 73.0
click at [369, 423] on textarea at bounding box center [632, 444] width 638 height 78
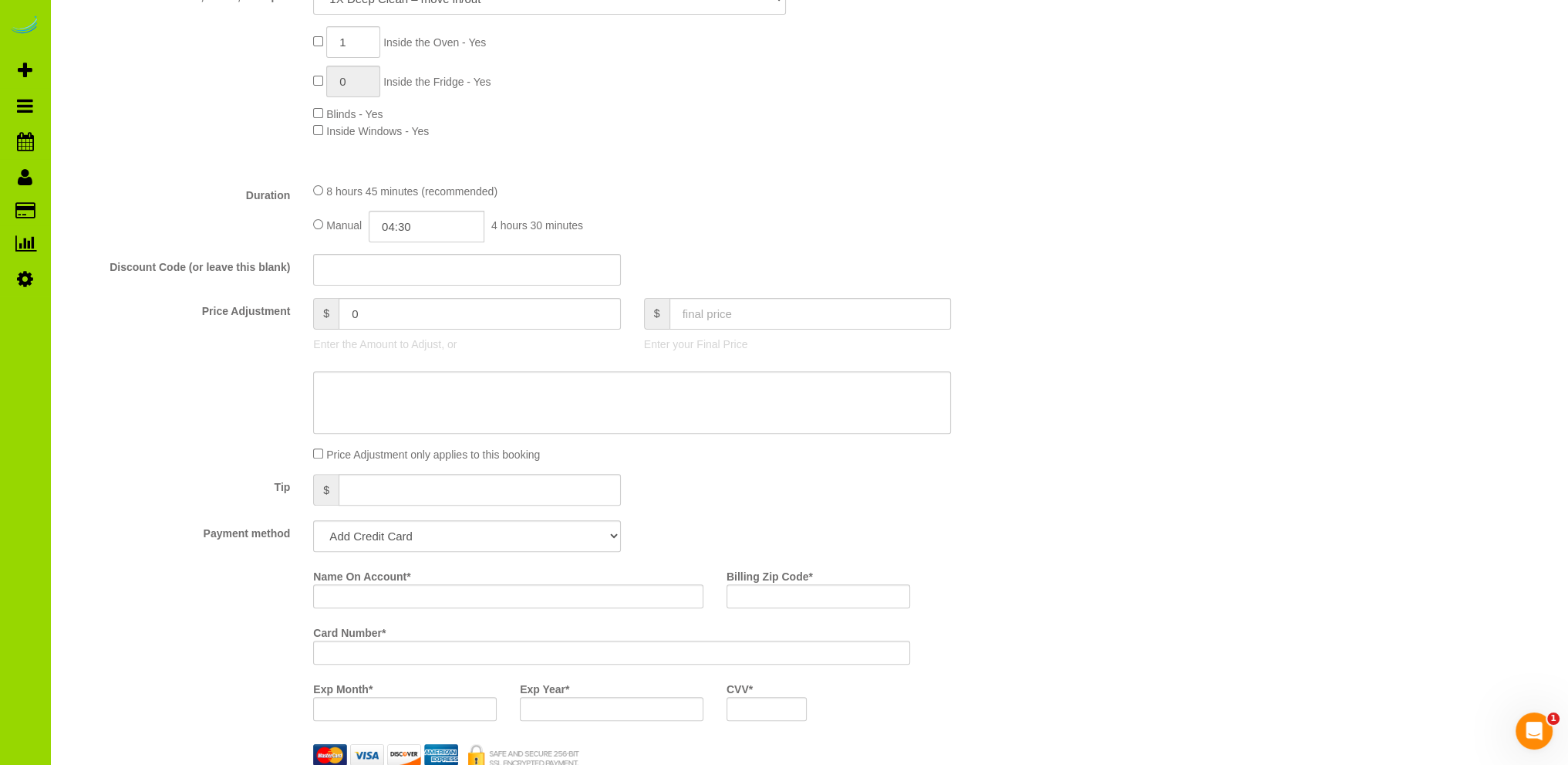
scroll to position [617, 0]
click at [346, 599] on input "Name On Account *" at bounding box center [509, 602] width 391 height 24
paste input "Sara Lukowski"
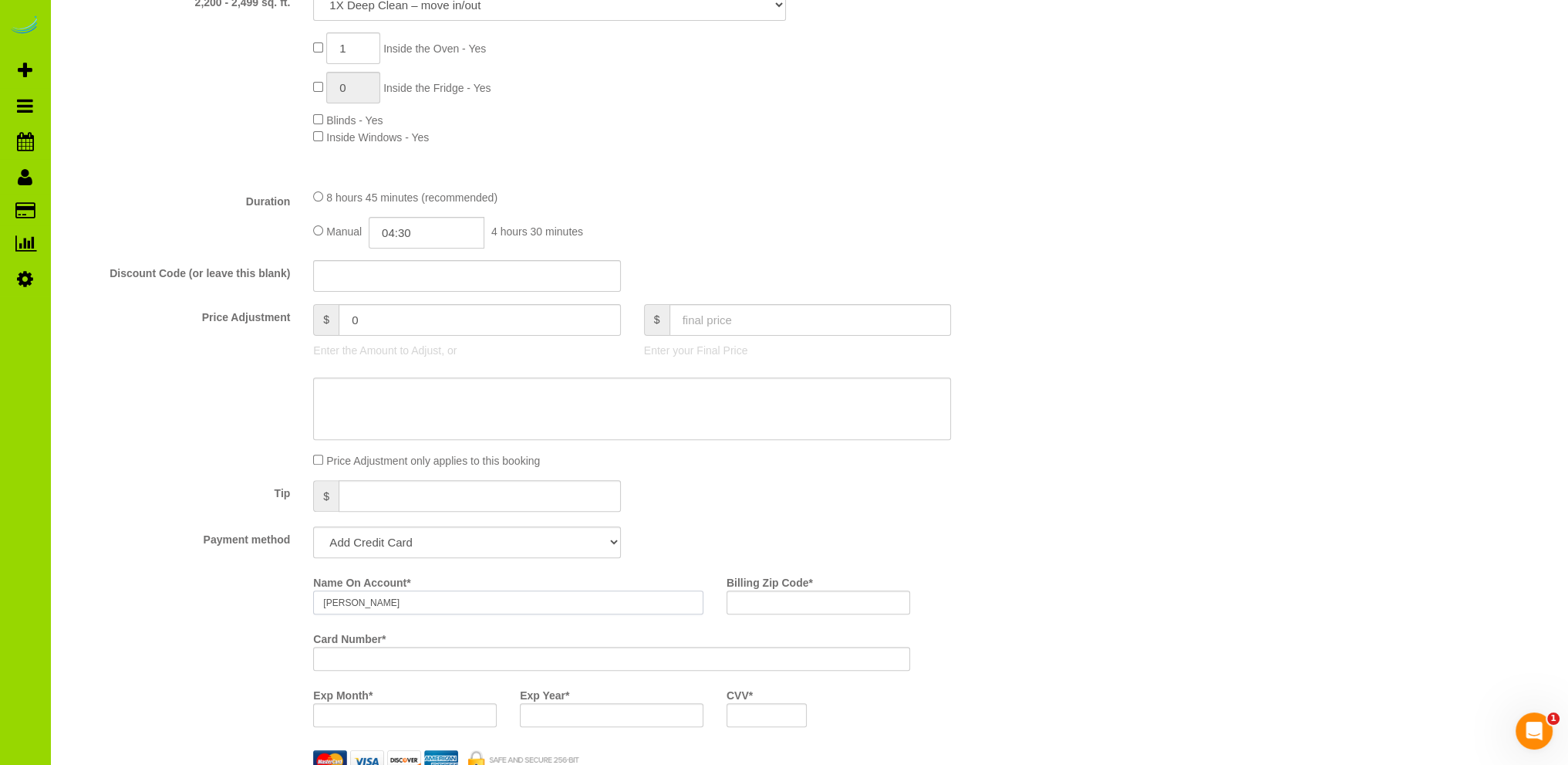
type input "Sara Lukowski"
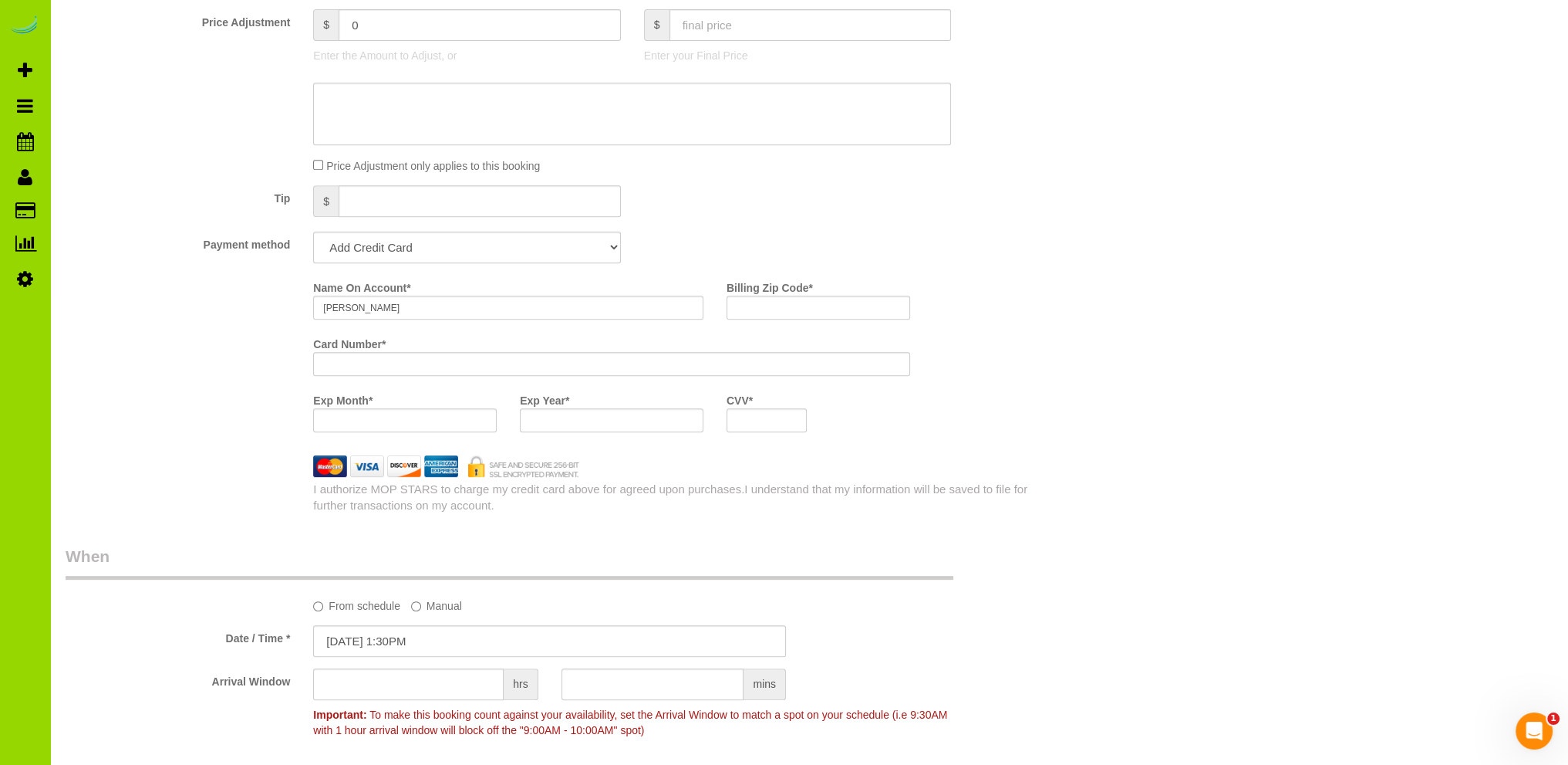
scroll to position [926, 0]
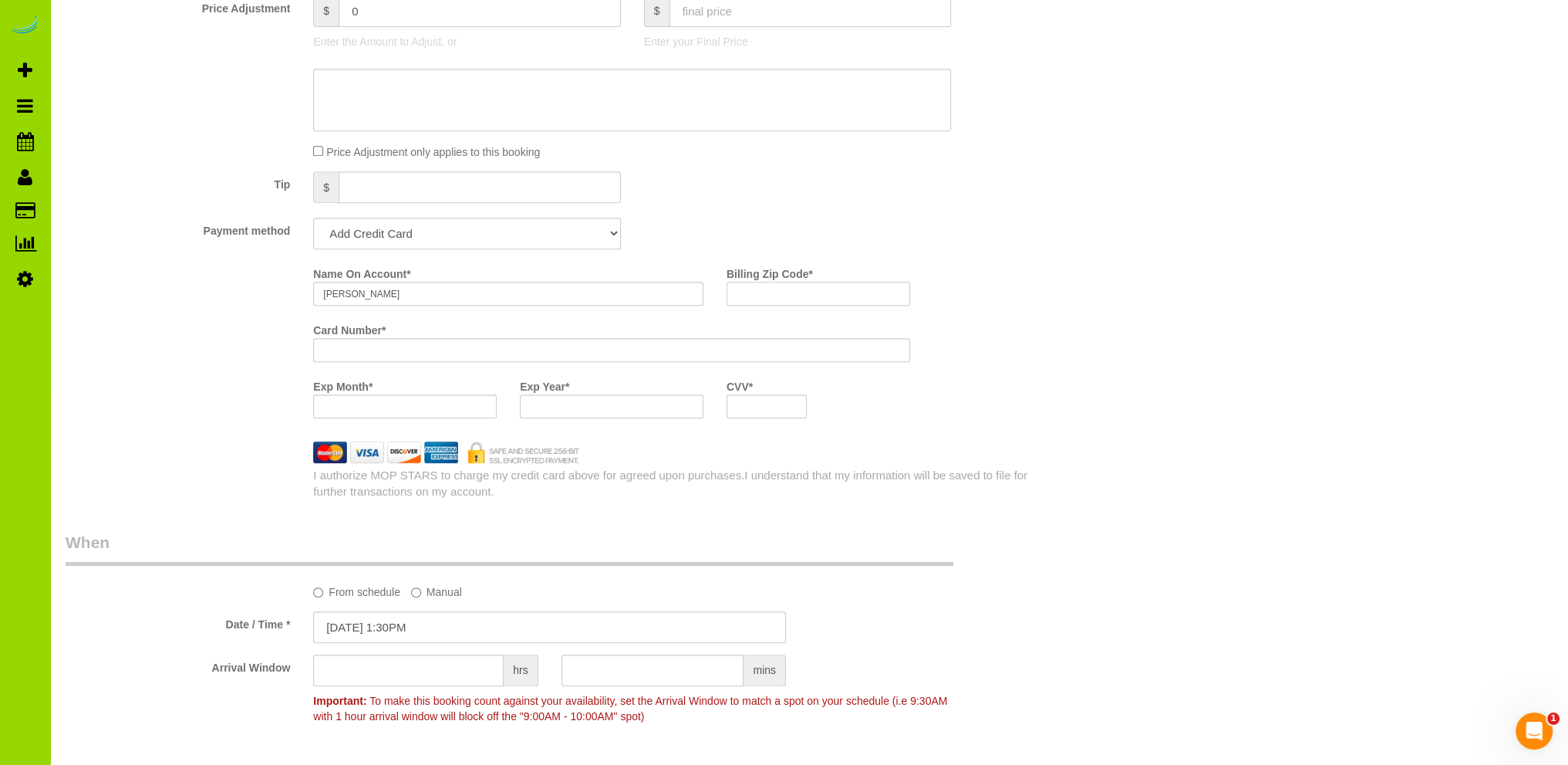
click at [753, 294] on input "Billing Zip Code *" at bounding box center [818, 293] width 184 height 24
type input "80211"
click at [1129, 252] on div "Who Email* rswilliston@gmail.com Name * Ronda Williston Where Address* 707 Ash …" at bounding box center [810, 580] width 1487 height 2901
click at [1135, 477] on div "Who Email* rswilliston@gmail.com Name * Ronda Williston Where Address* 707 Ash …" at bounding box center [810, 580] width 1487 height 2901
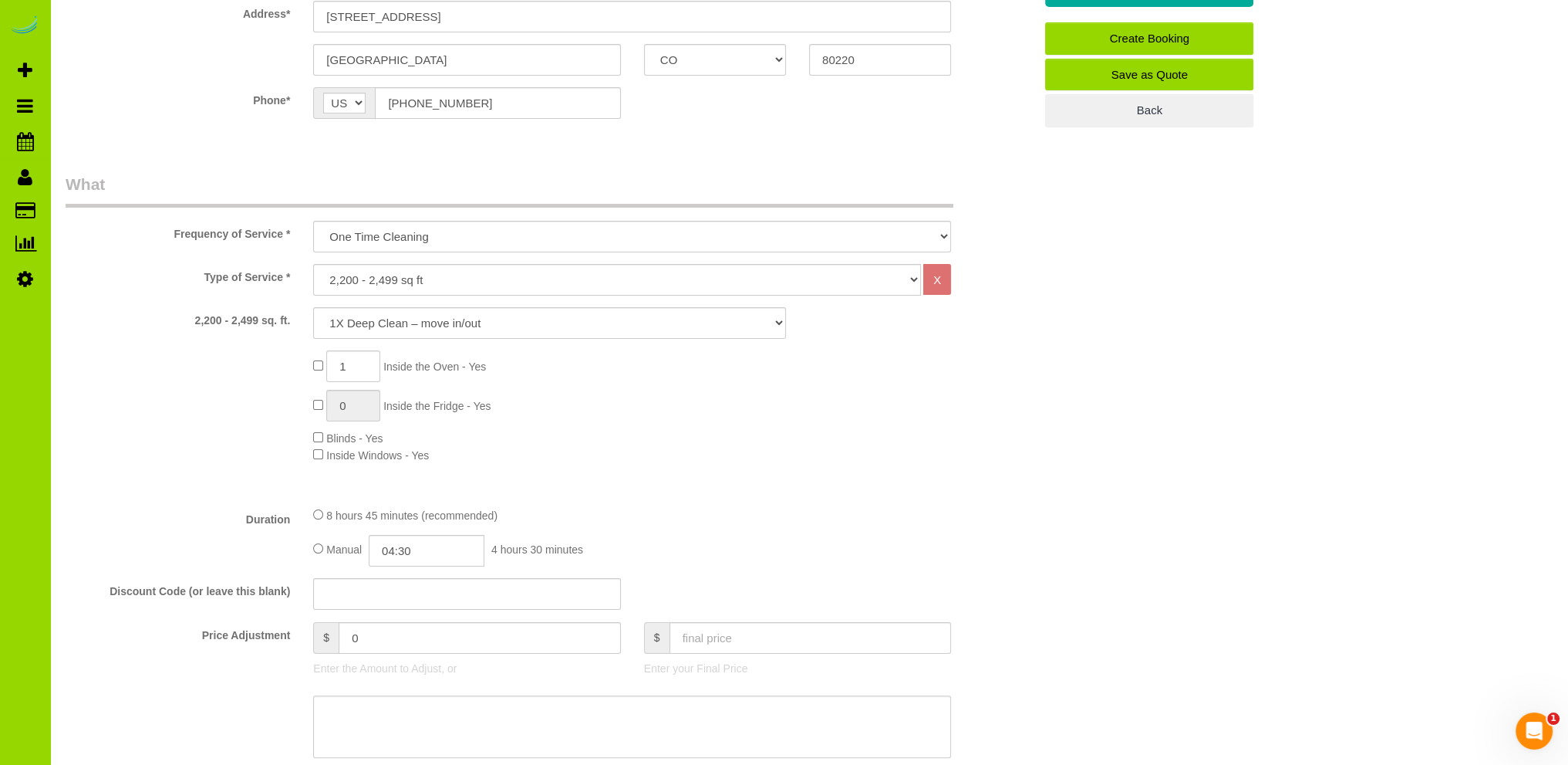
scroll to position [0, 0]
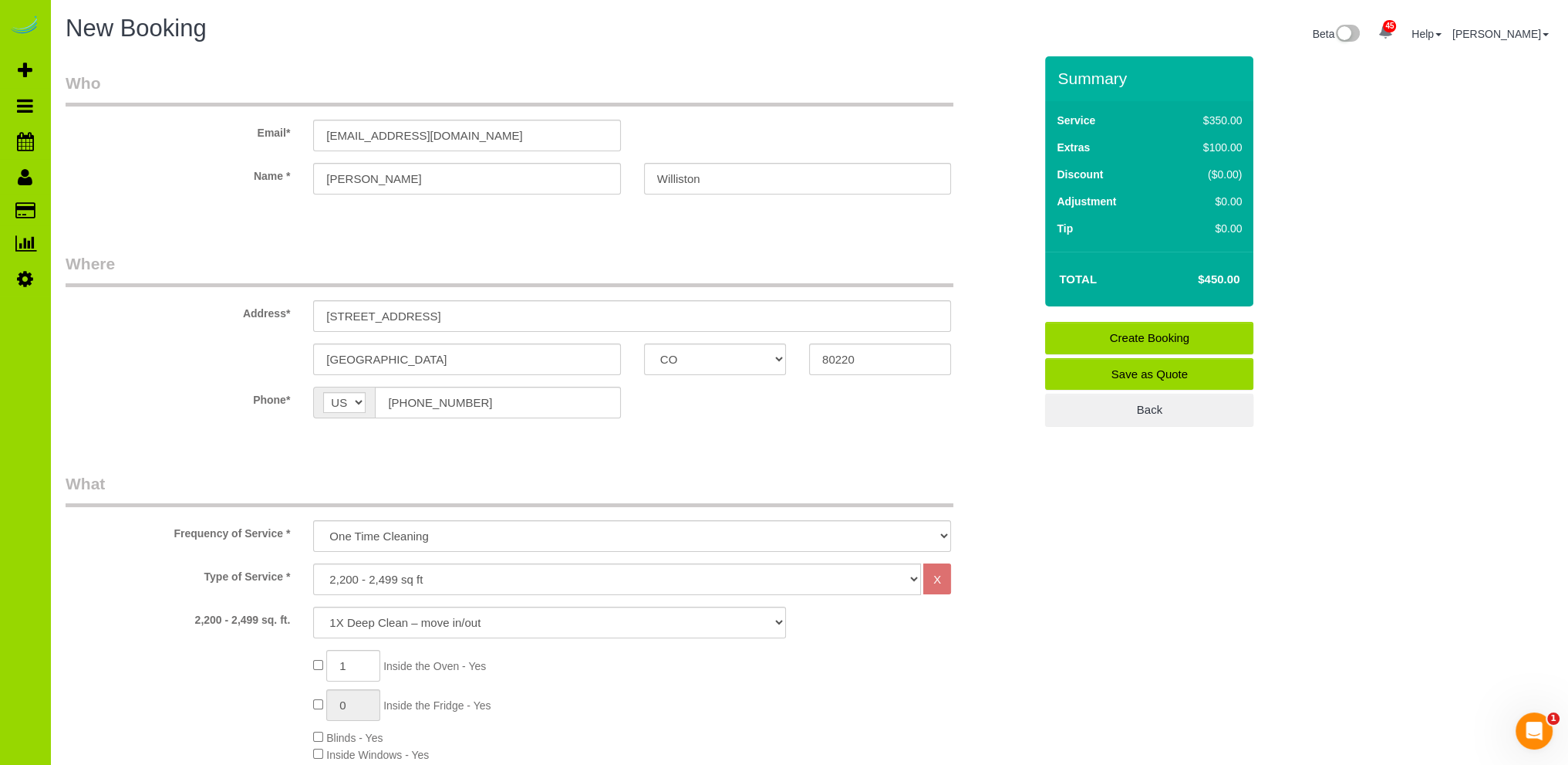
click at [1134, 335] on link "Create Booking" at bounding box center [1149, 338] width 209 height 33
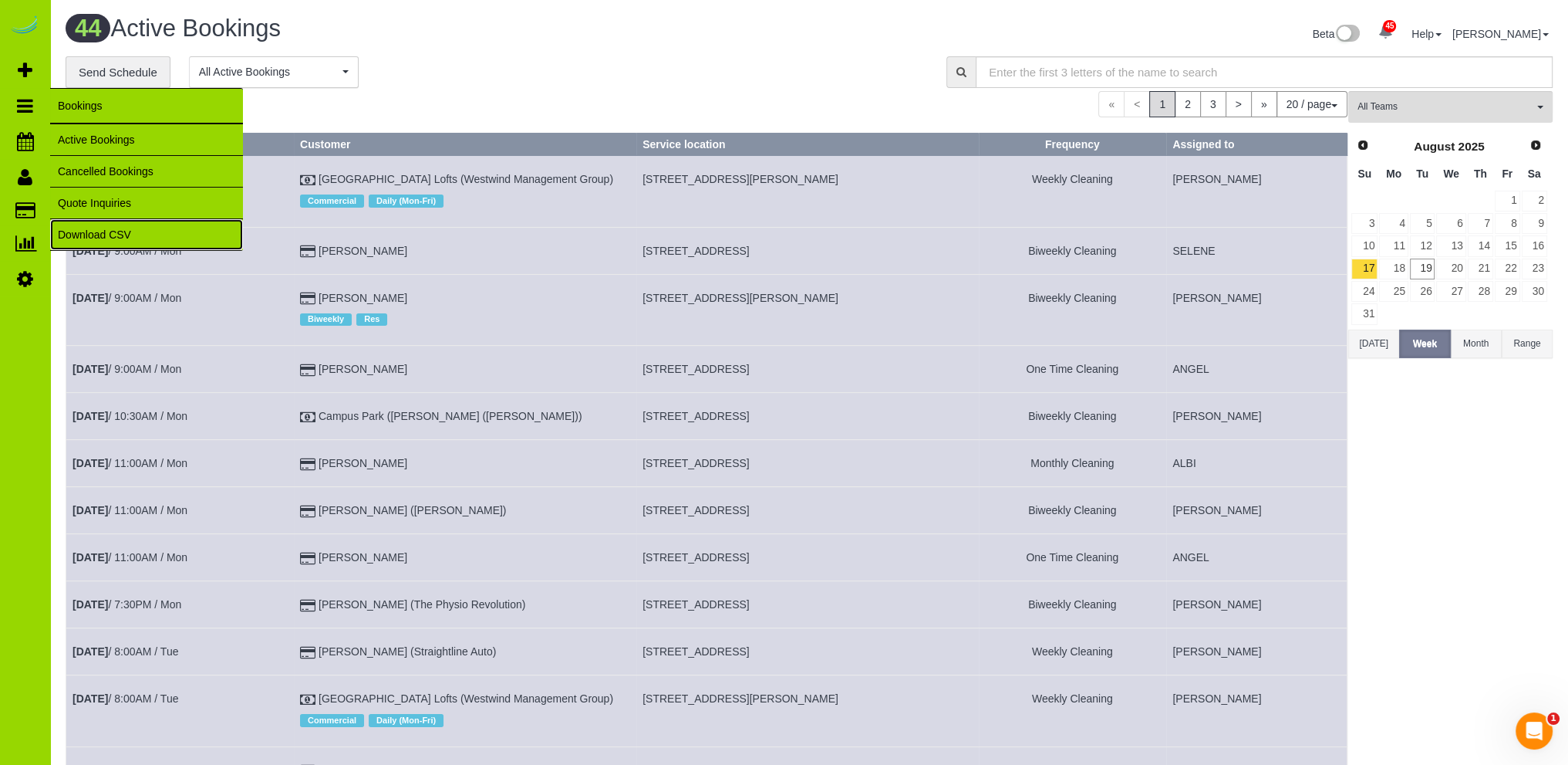
click at [105, 234] on link "Download CSV" at bounding box center [146, 234] width 193 height 31
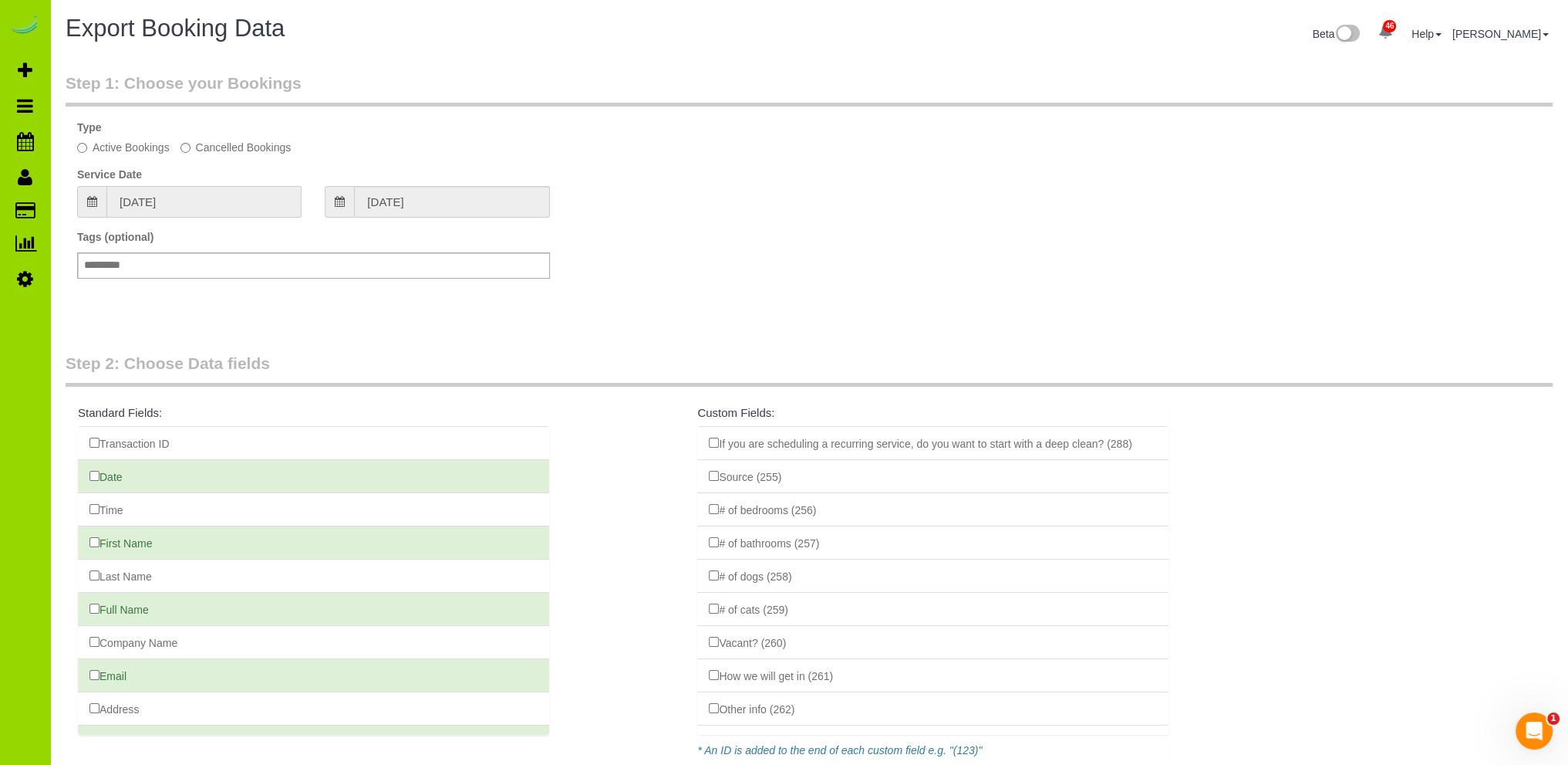
click at [158, 197] on input "07/20/2025" at bounding box center [204, 202] width 195 height 32
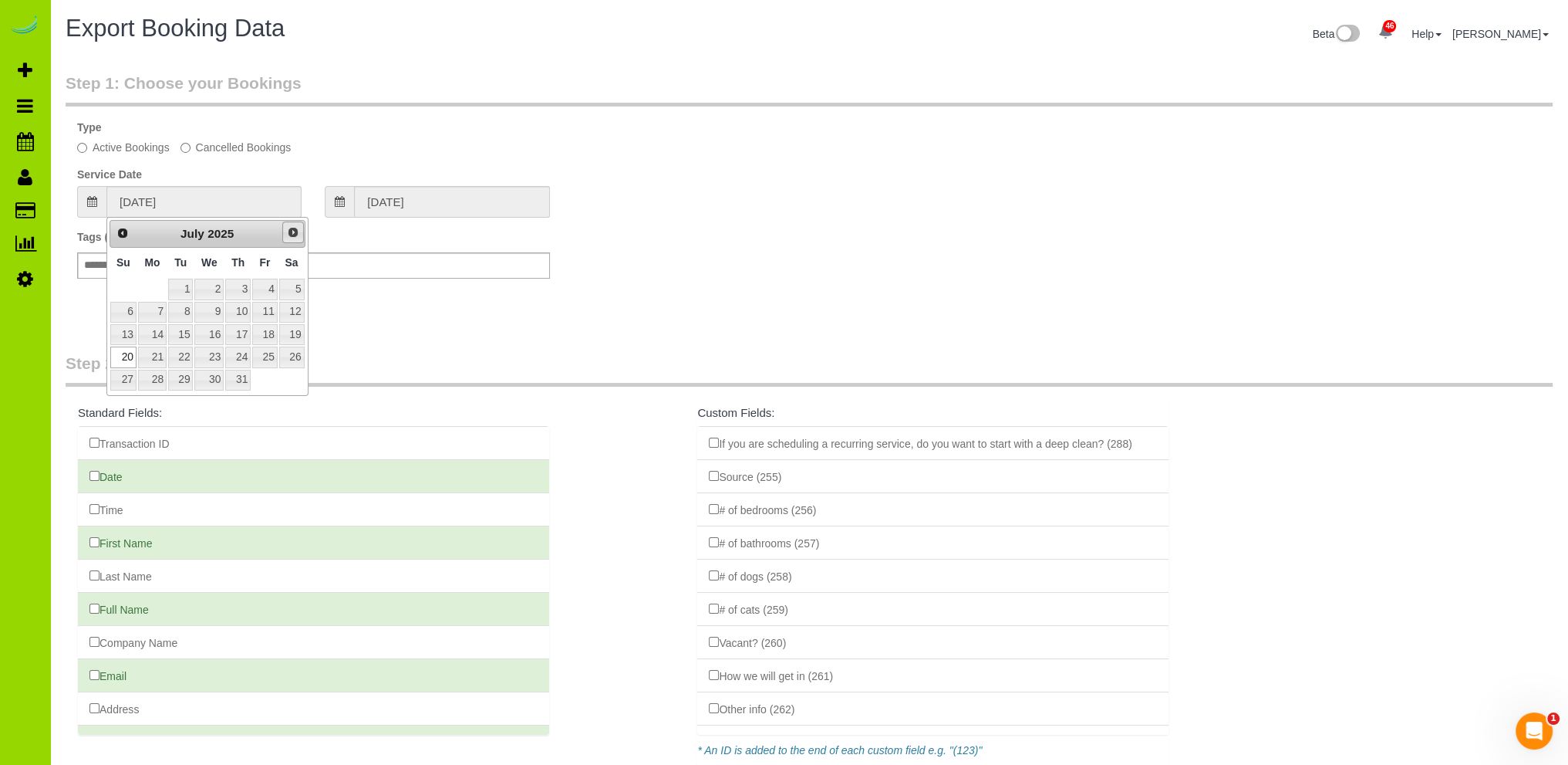
click at [290, 234] on span "Next" at bounding box center [293, 232] width 12 height 12
click at [290, 286] on link "2" at bounding box center [291, 289] width 26 height 21
type input "08/02/2025"
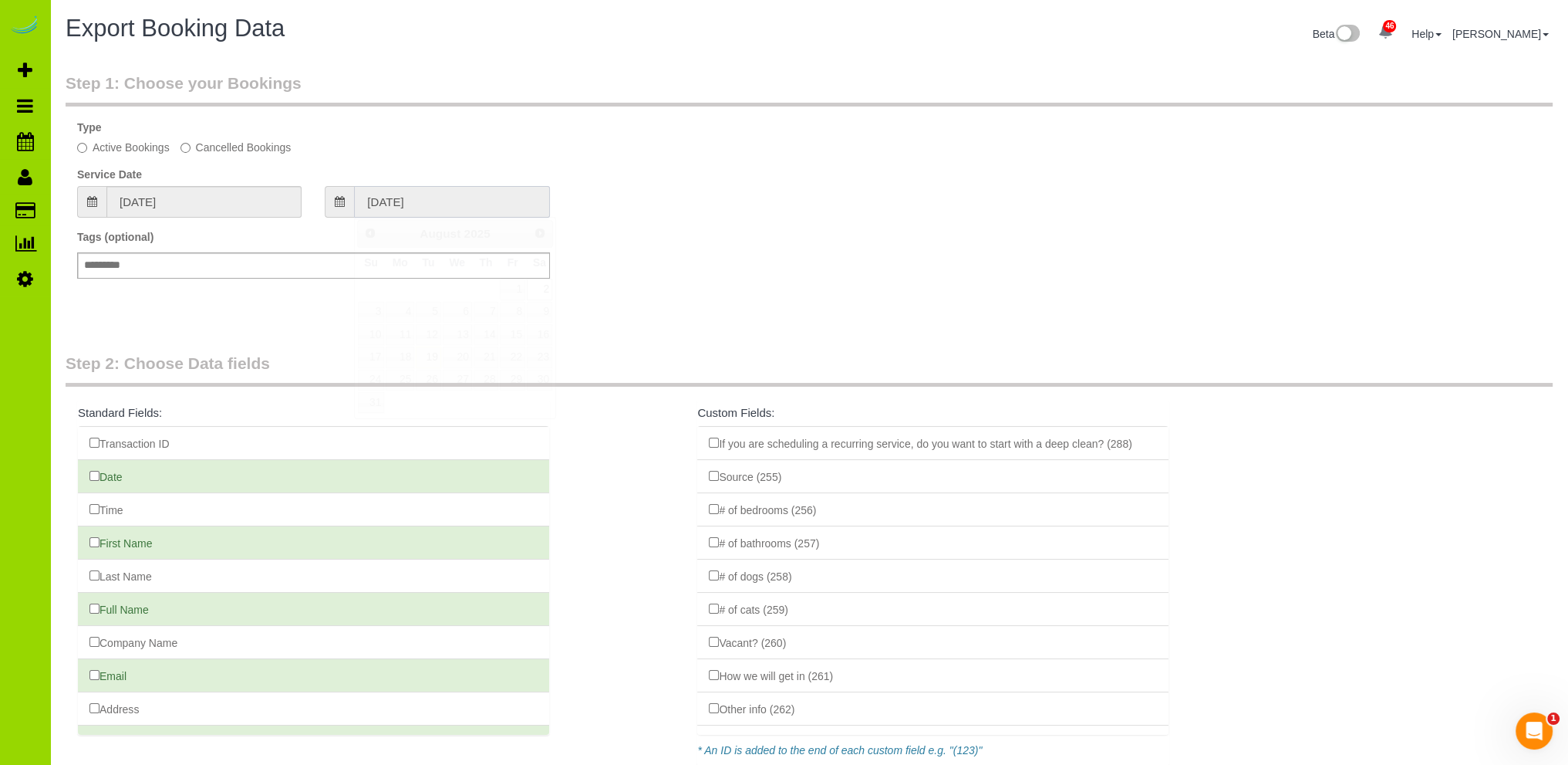
click at [390, 202] on input "08/02/2025" at bounding box center [451, 202] width 195 height 32
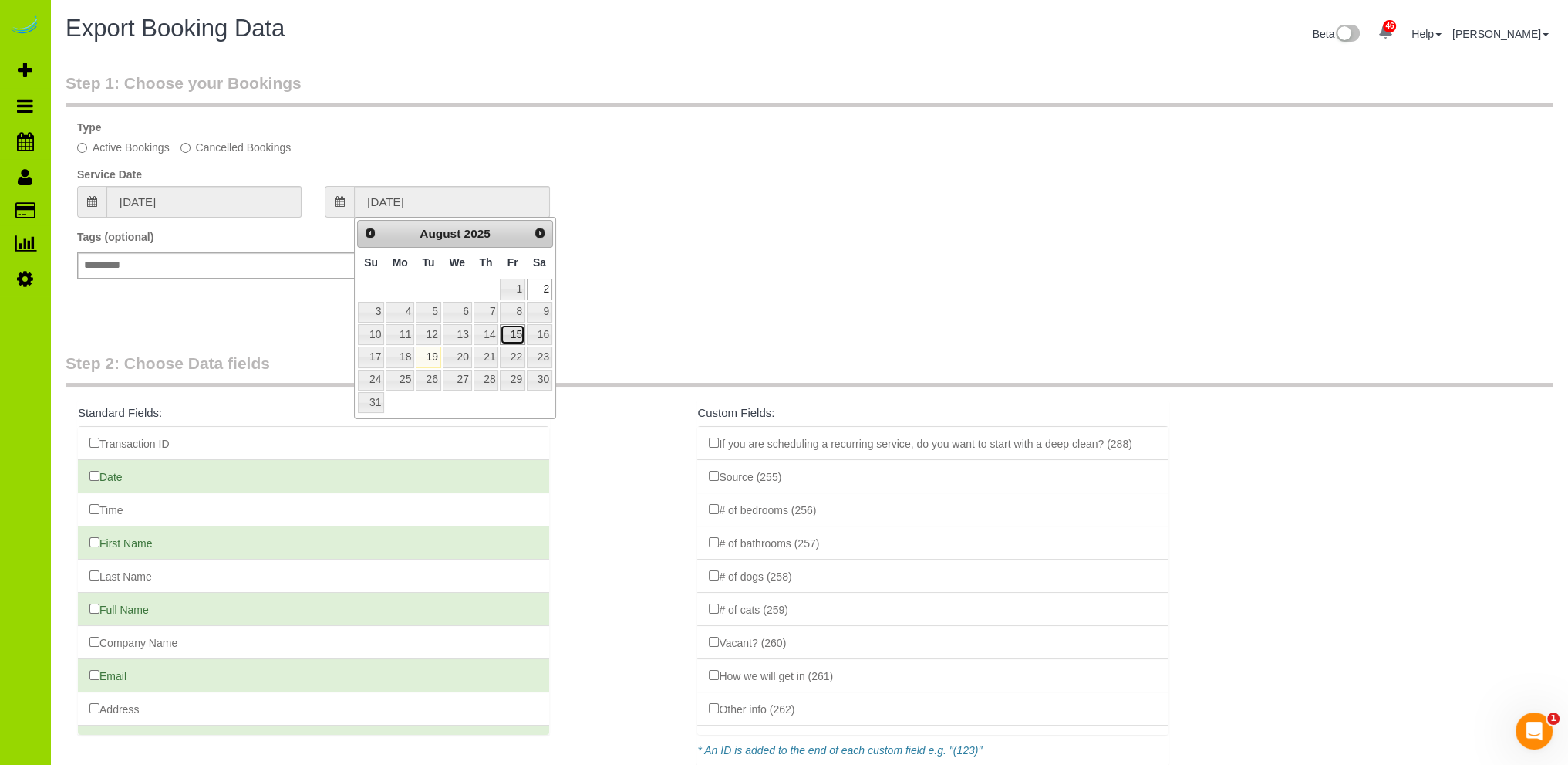
click at [517, 335] on link "15" at bounding box center [512, 335] width 25 height 21
type input "08/15/2025"
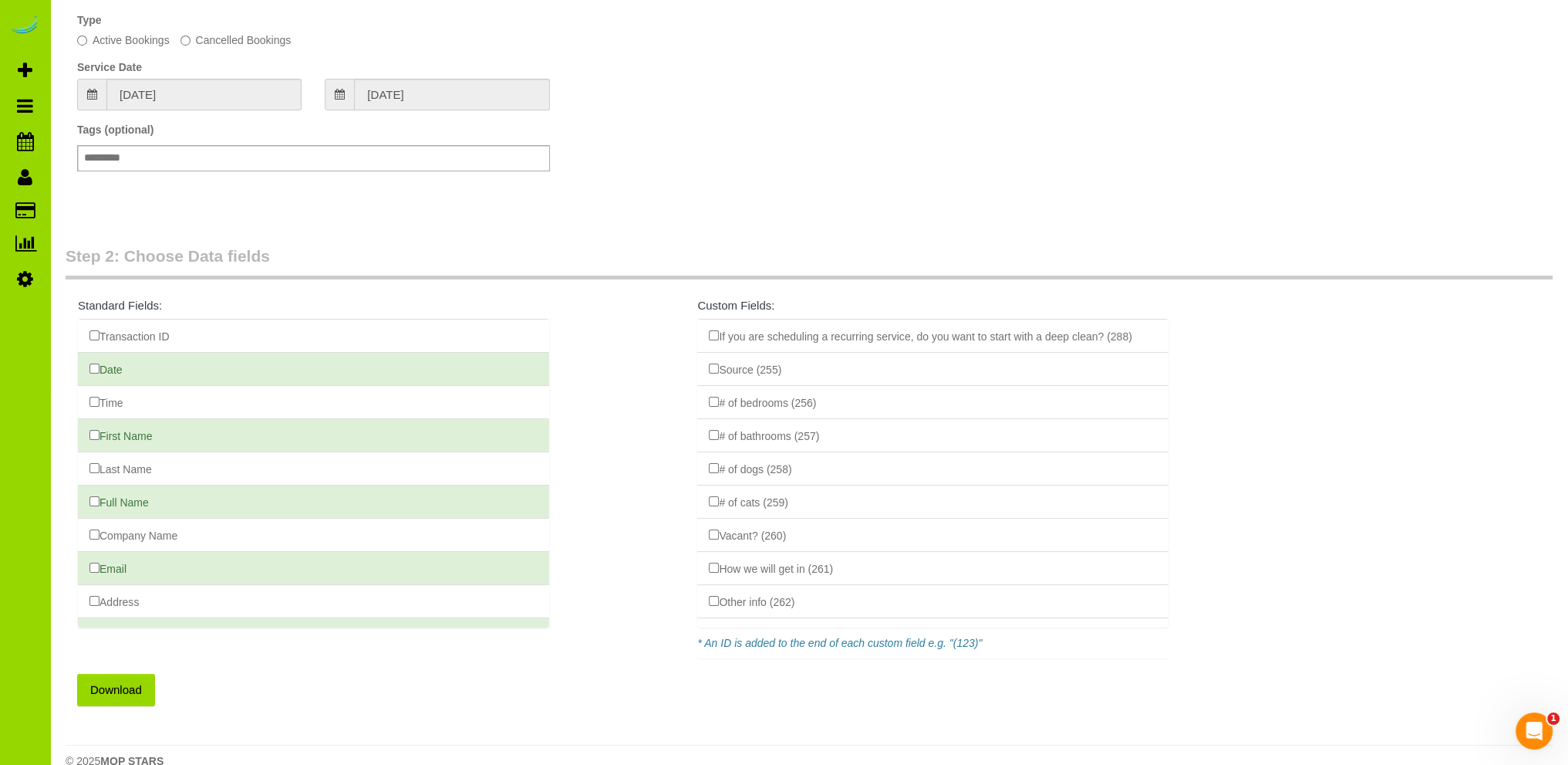
scroll to position [131, 0]
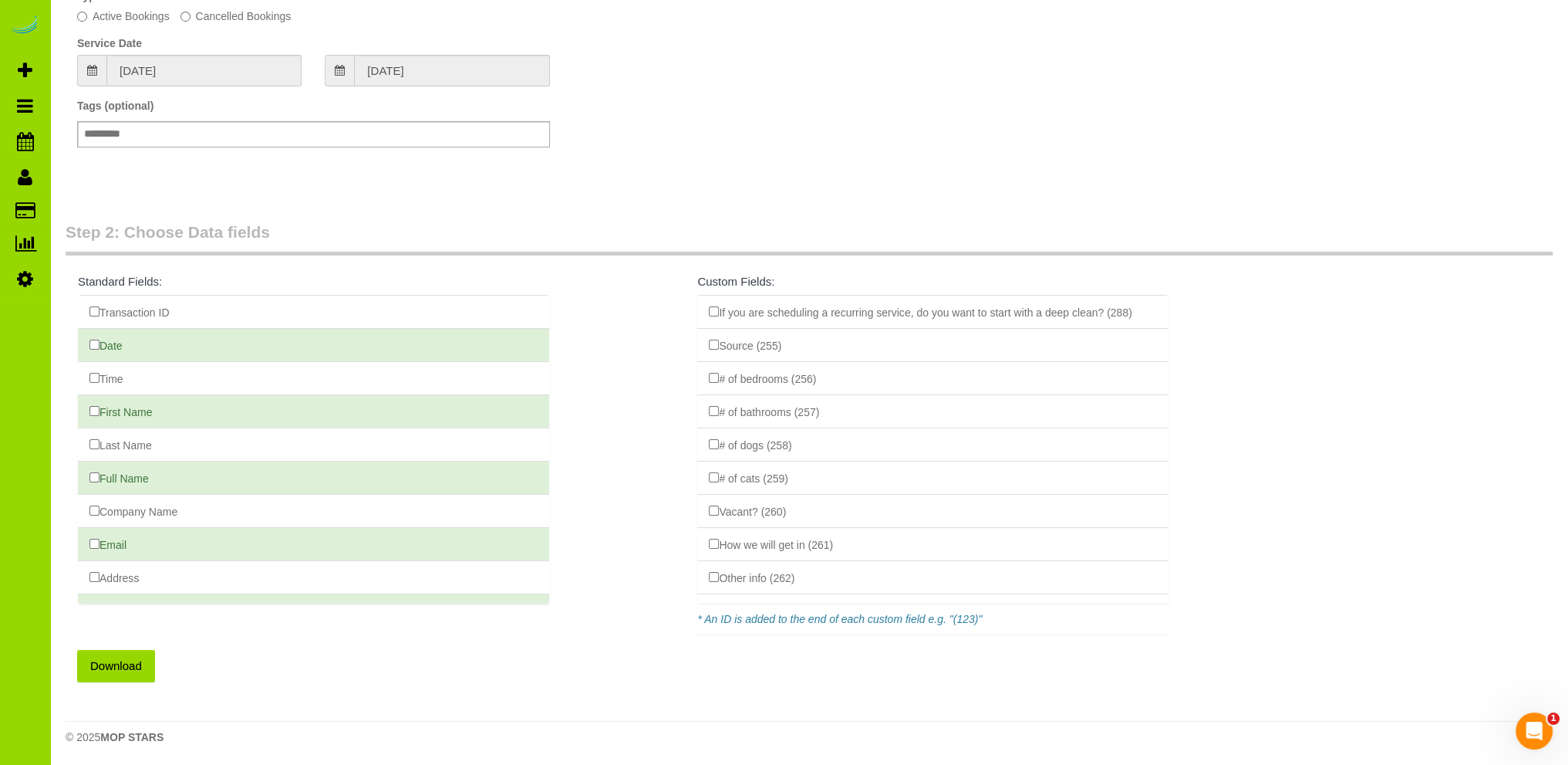
click at [114, 661] on button "Download" at bounding box center [116, 666] width 78 height 33
click at [682, 120] on div "Tags (optional) Add a tag" at bounding box center [810, 130] width 1487 height 65
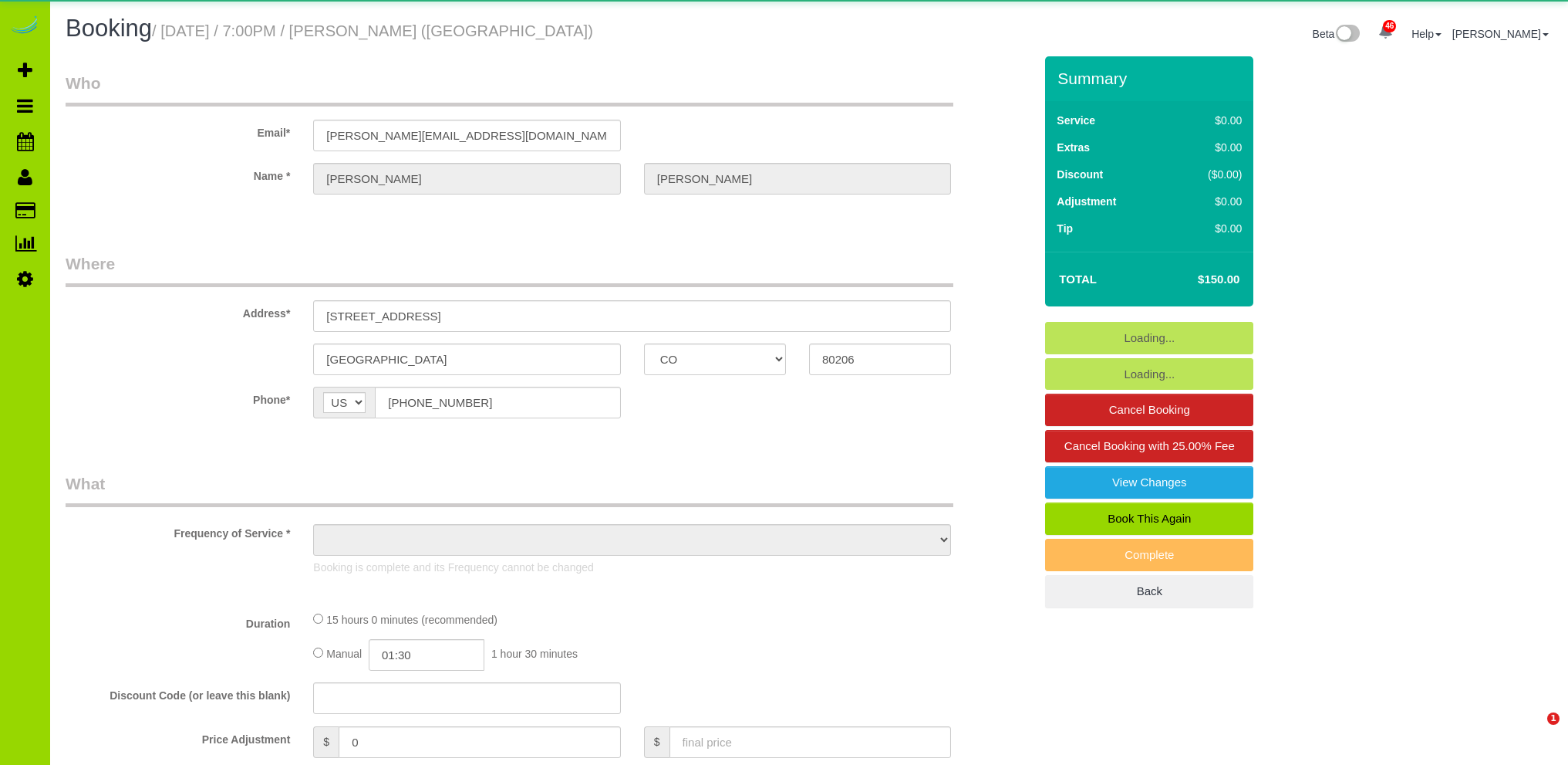
select select "CO"
select select "number:1"
select select "number:11"
select select "object:1241"
select select "6"
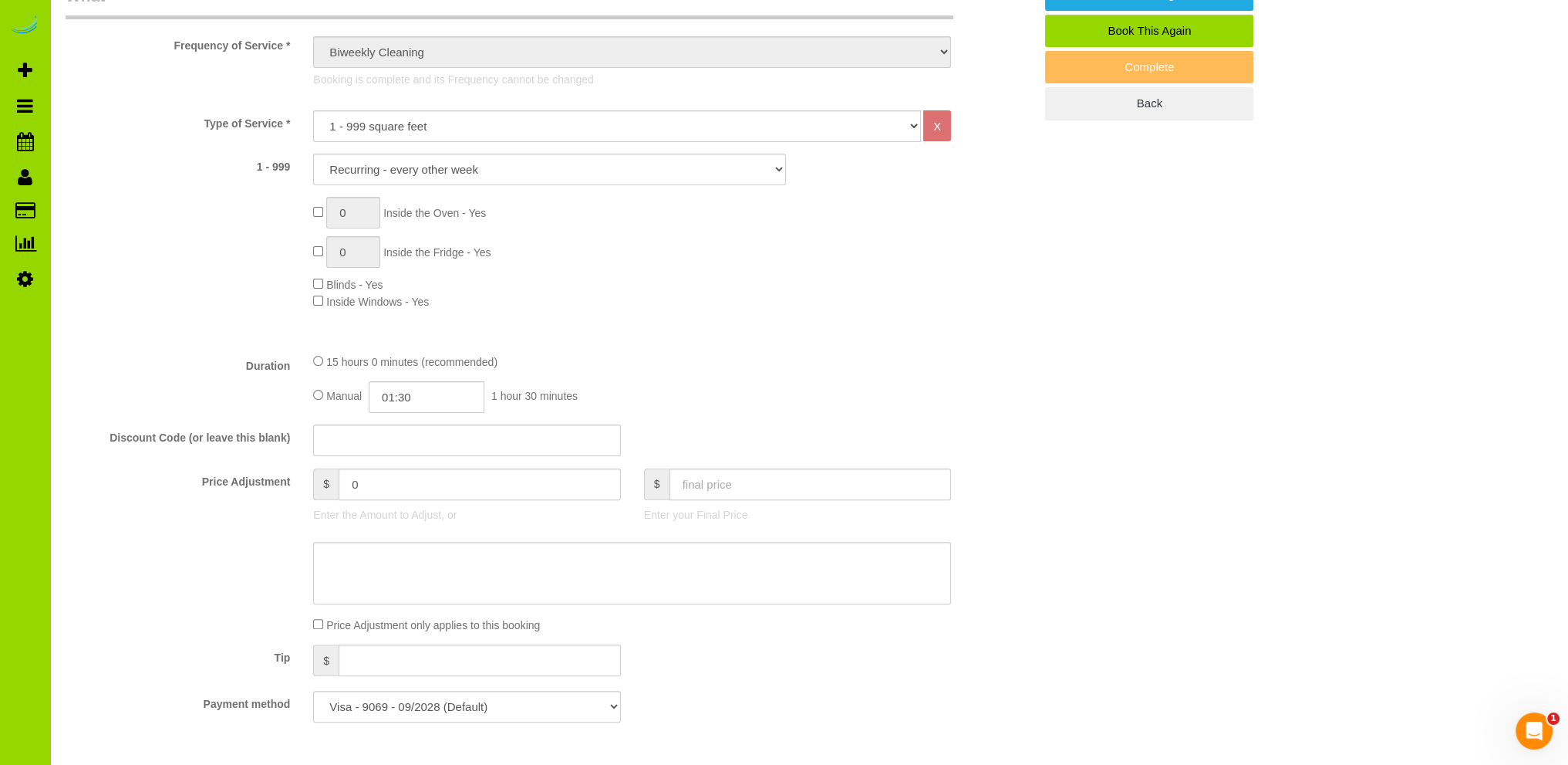
scroll to position [772, 0]
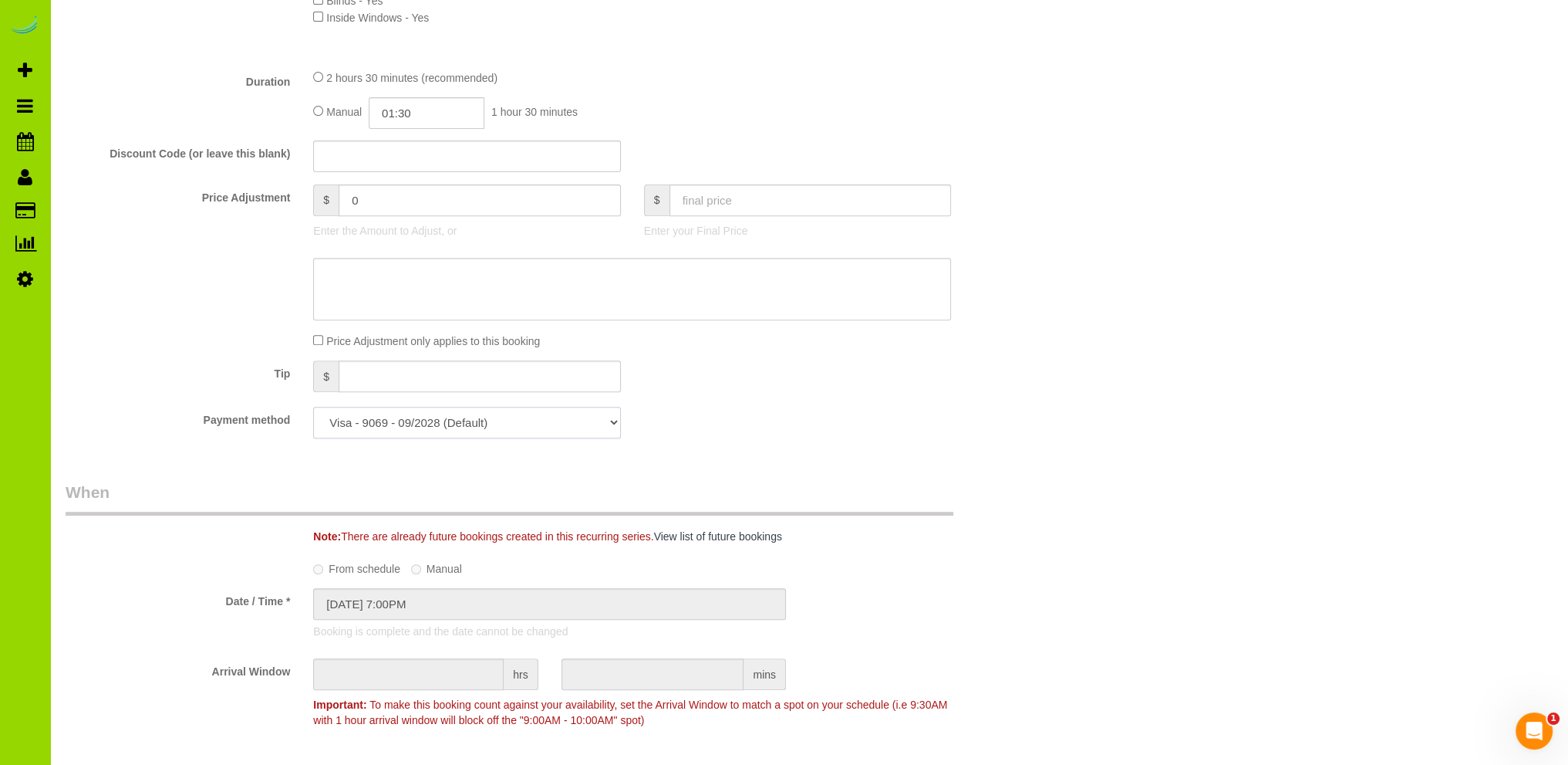
click at [603, 423] on select "Visa - 9069 - 09/2028 (Default) Add Credit Card ─────────────── Cash Check Payp…" at bounding box center [466, 423] width 307 height 32
click at [736, 405] on fieldset "What Frequency of Service * One Time Cleaning Weekly Cleaning Biweekly Cleaning…" at bounding box center [550, 76] width 968 height 750
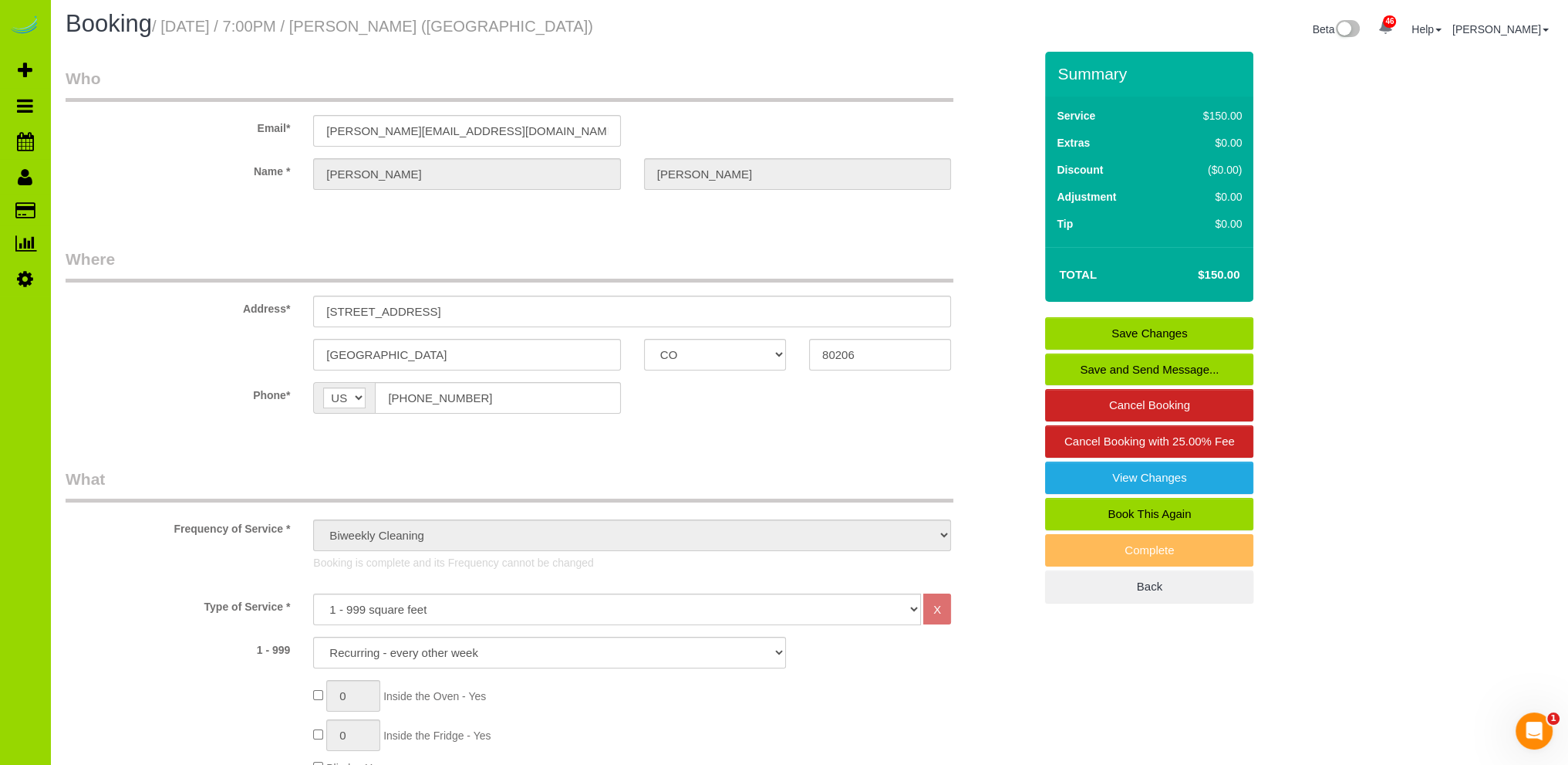
scroll to position [0, 0]
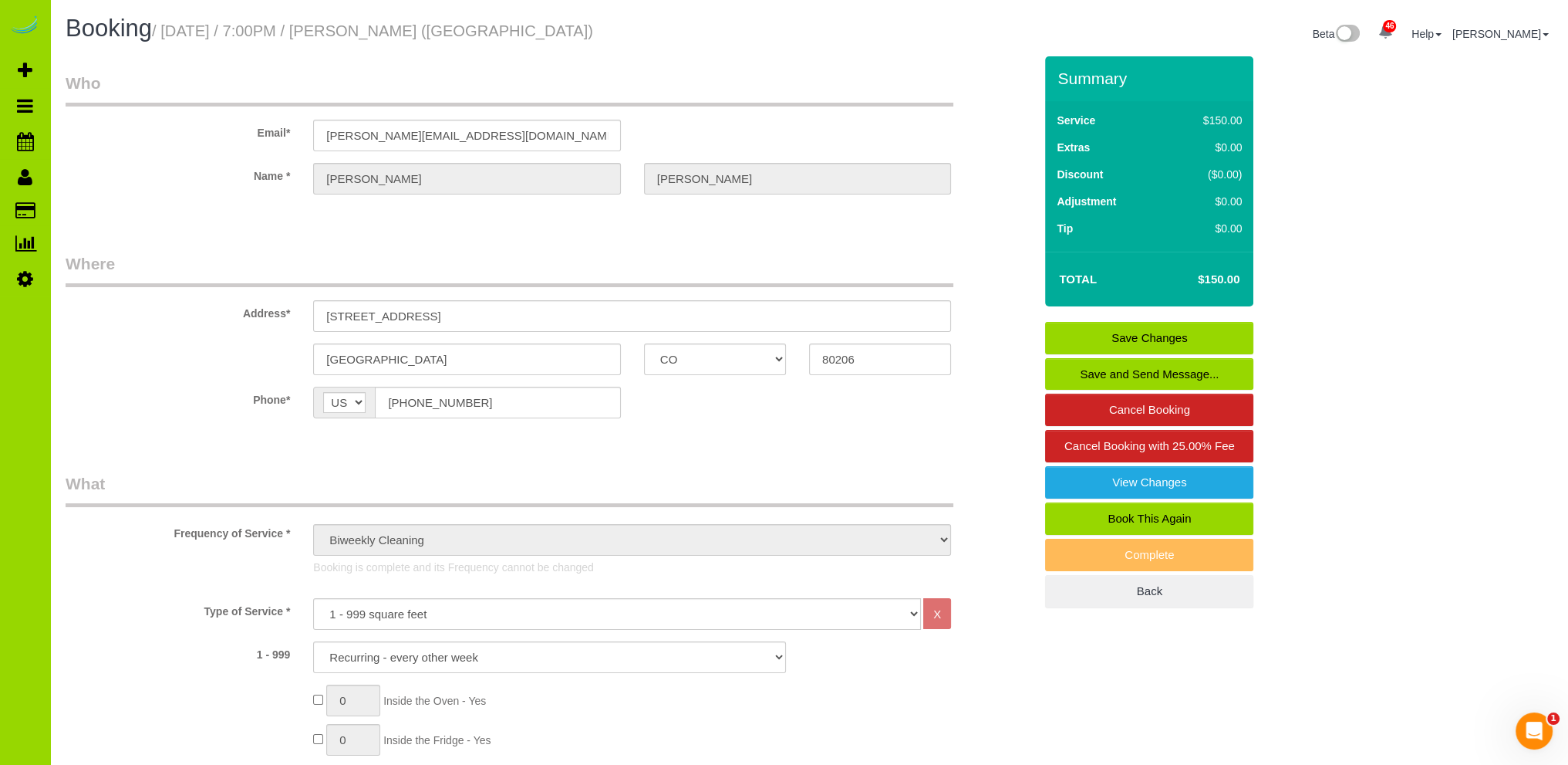
click at [92, 69] on span "Add Booking" at bounding box center [146, 70] width 193 height 35
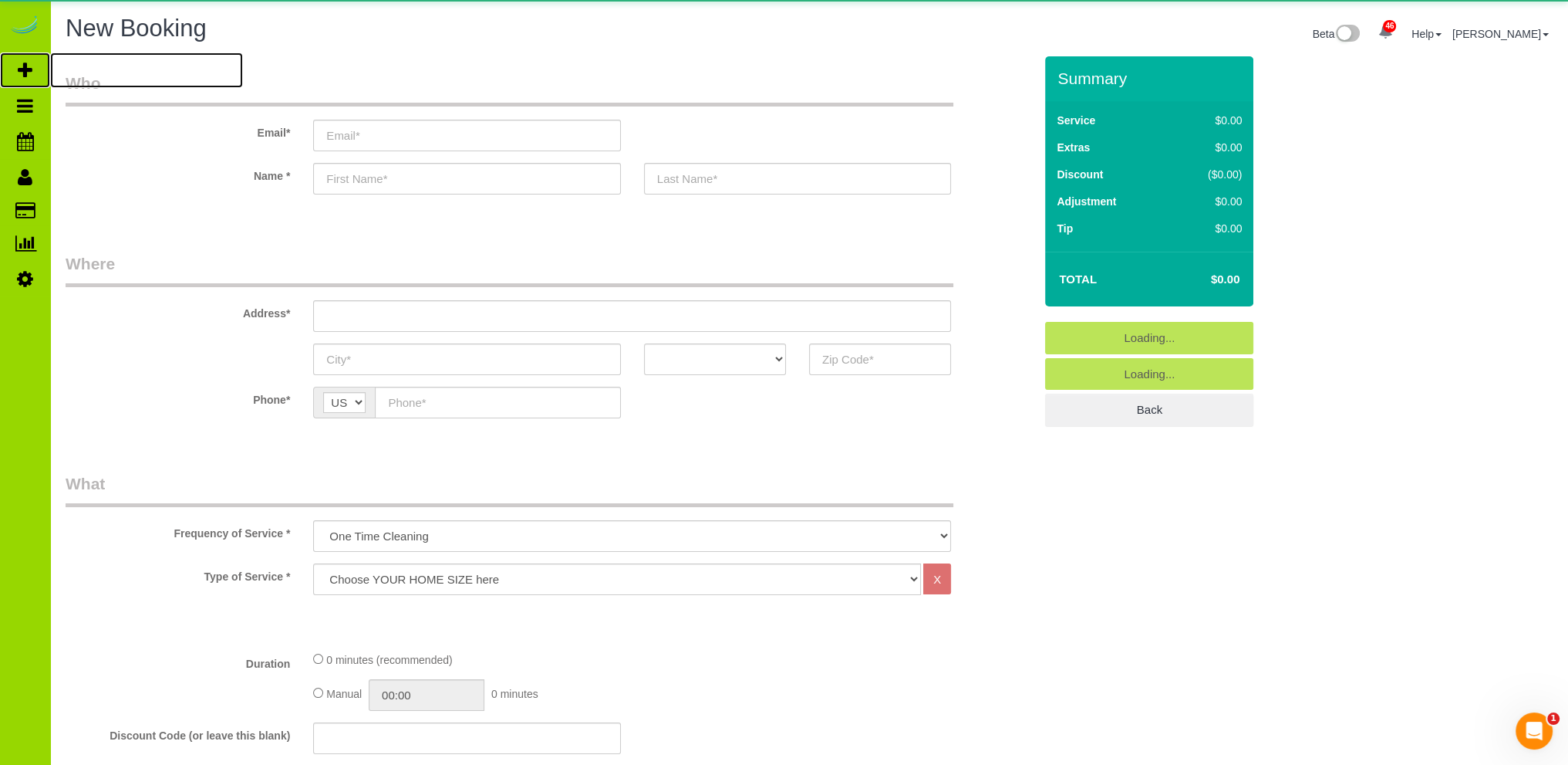
select select "object:1967"
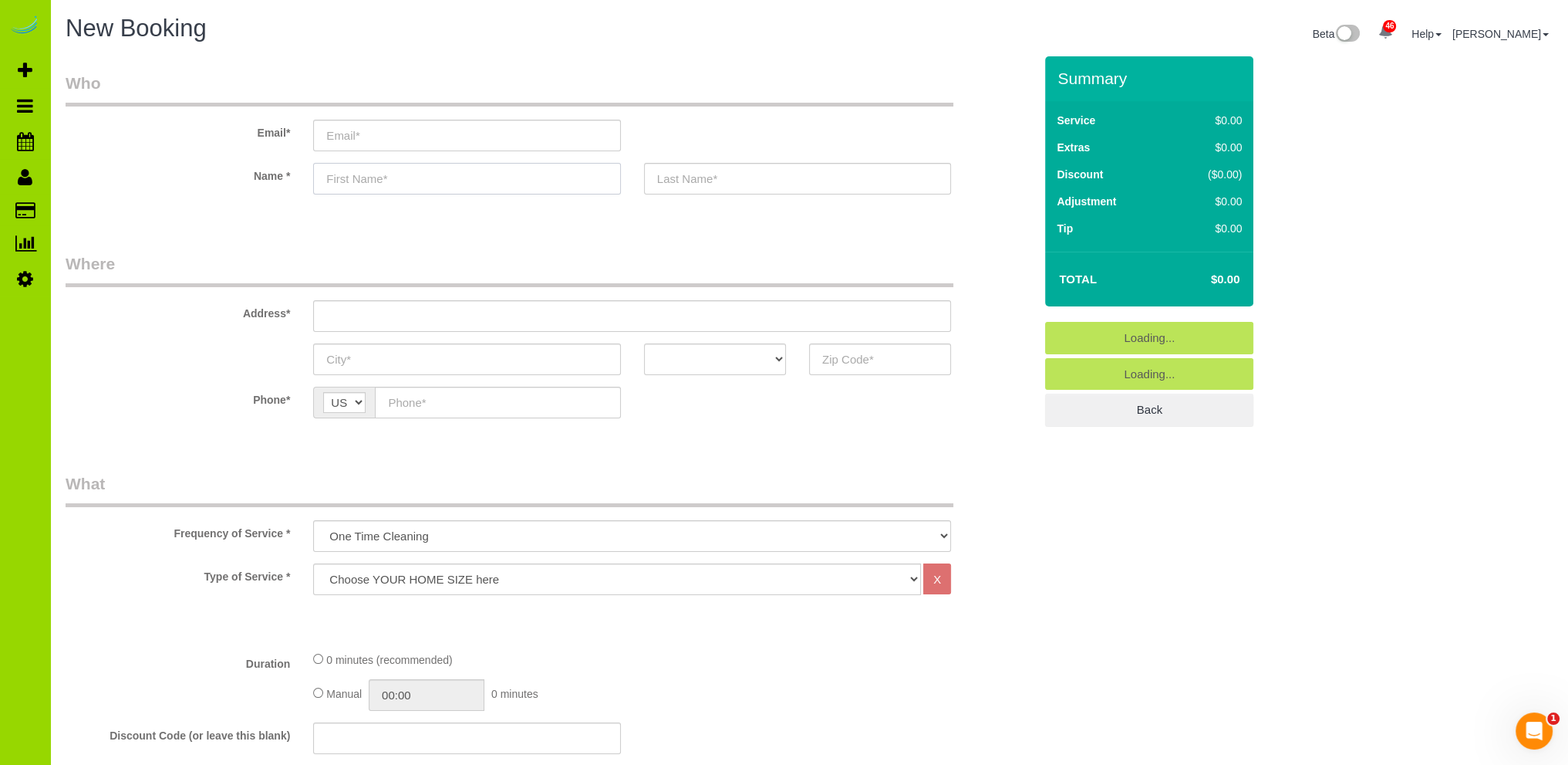
click at [384, 175] on input "text" at bounding box center [466, 179] width 307 height 32
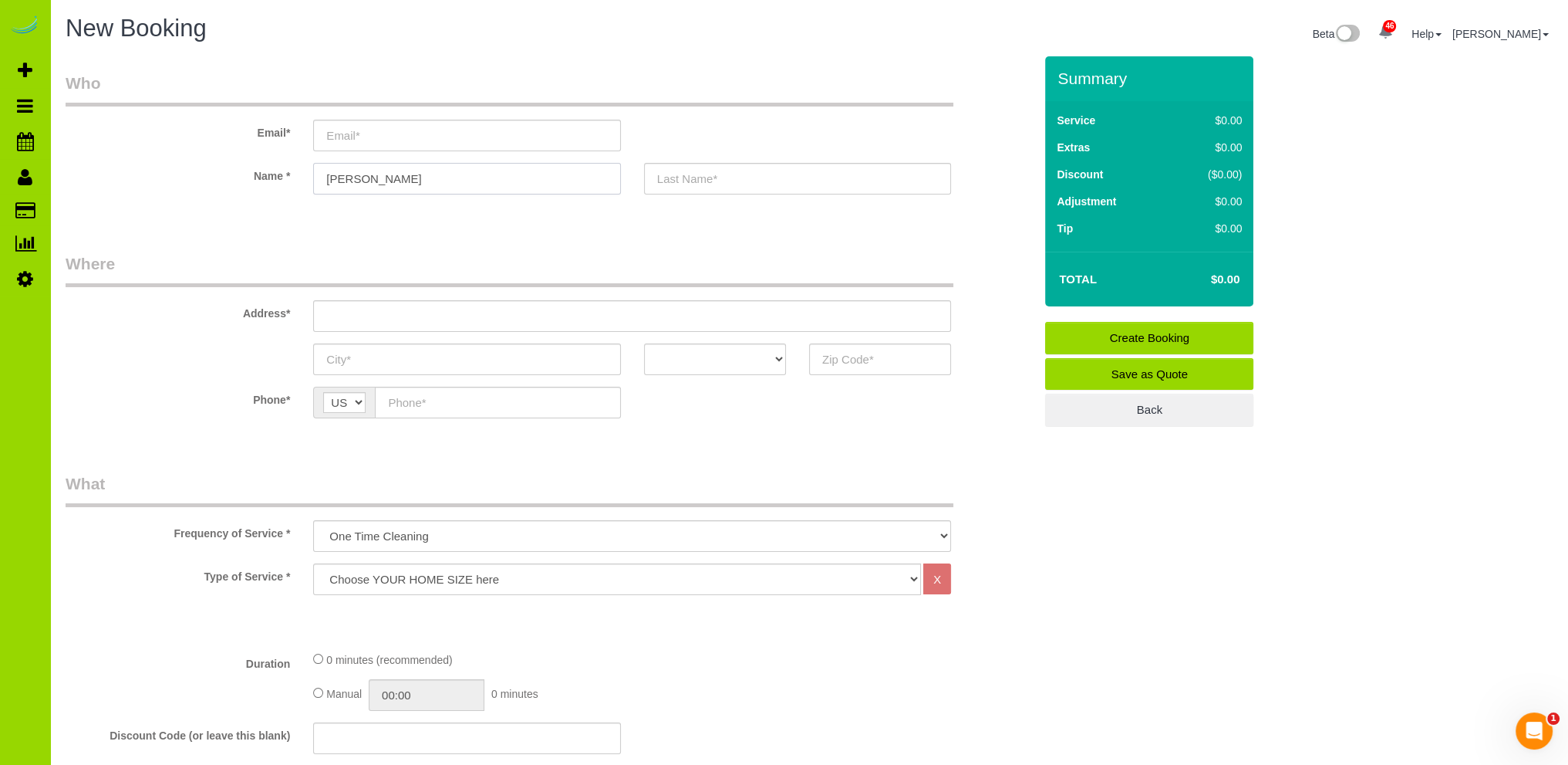
type input "[PERSON_NAME]"
click at [399, 208] on div at bounding box center [632, 208] width 638 height 4
click at [347, 320] on input "text" at bounding box center [632, 316] width 638 height 32
click at [352, 313] on input "text" at bounding box center [632, 316] width 638 height 32
type input "[STREET_ADDRESS][PERSON_NAME]"
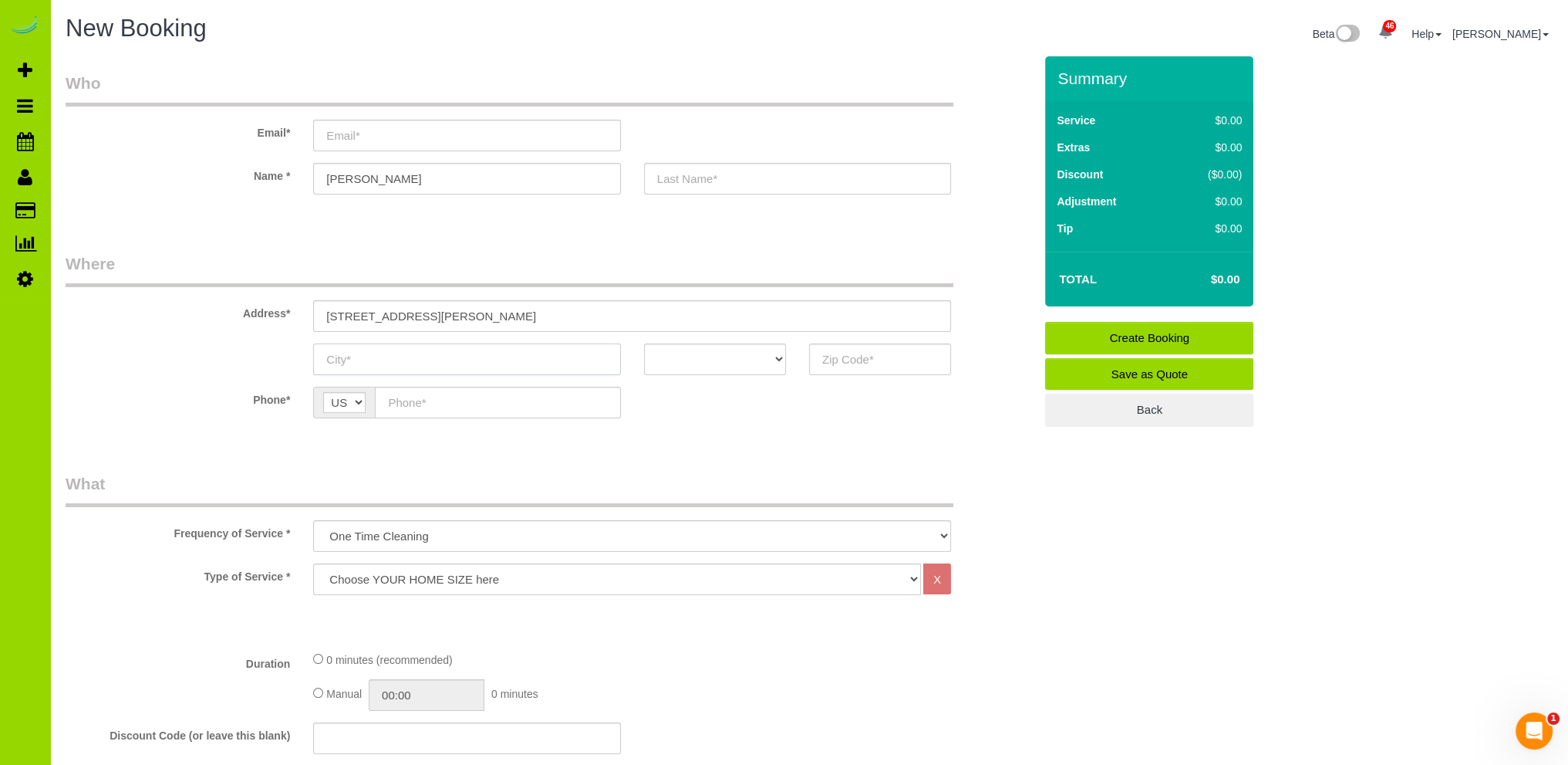
click at [345, 354] on input "text" at bounding box center [466, 359] width 307 height 32
type input "[GEOGRAPHIC_DATA]"
click at [768, 357] on select "AK AL AR AZ CA CO CT DC DE [GEOGRAPHIC_DATA] [GEOGRAPHIC_DATA] HI IA ID IL IN K…" at bounding box center [714, 359] width 142 height 32
select select "CO"
click at [644, 343] on select "AK AL AR AZ CA CO CT DC DE [GEOGRAPHIC_DATA] [GEOGRAPHIC_DATA] HI IA ID IL IN K…" at bounding box center [714, 359] width 142 height 32
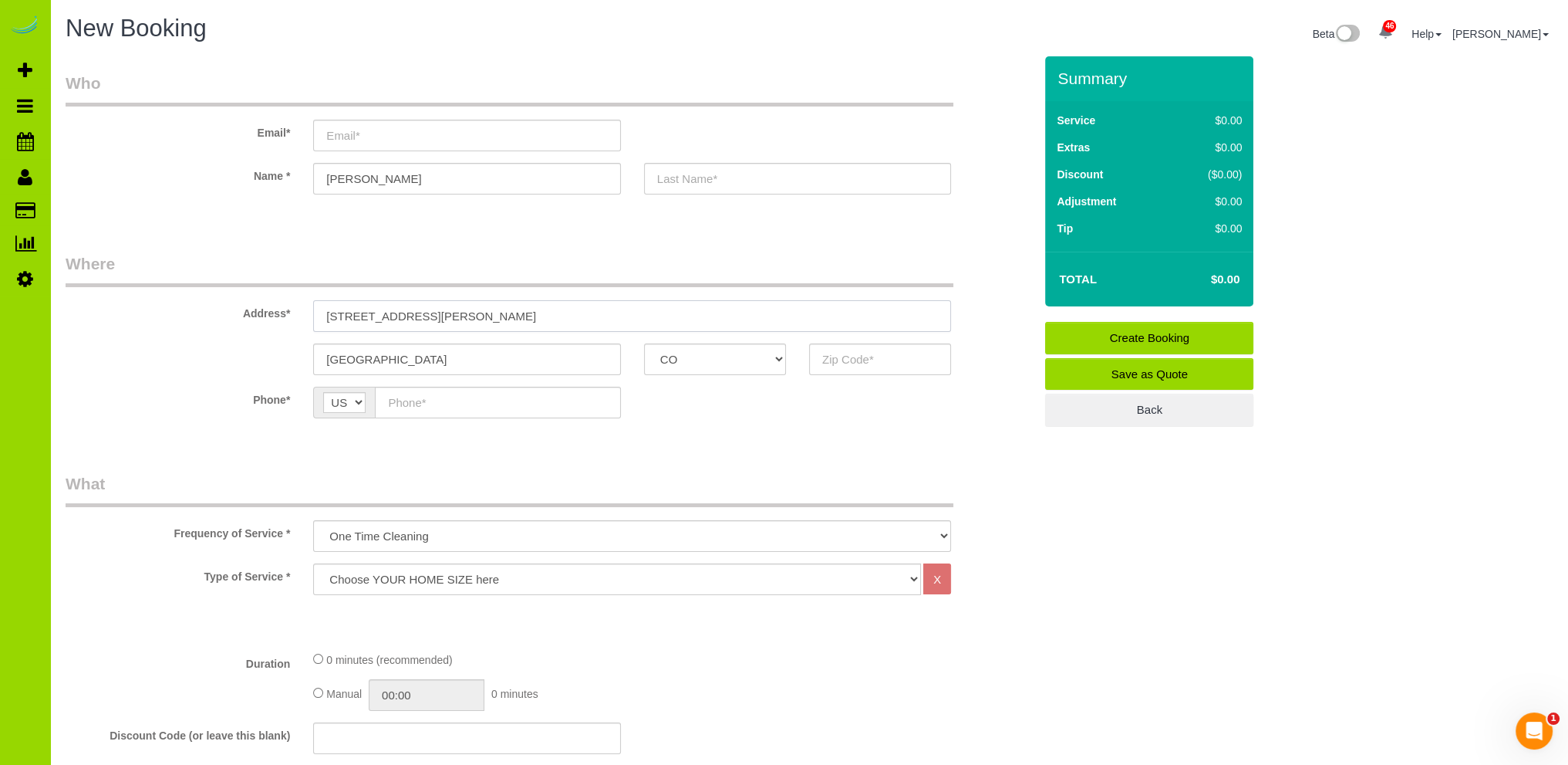
drag, startPoint x: 465, startPoint y: 314, endPoint x: 297, endPoint y: 319, distance: 168.1
click at [298, 319] on div "Address* [STREET_ADDRESS][PERSON_NAME]" at bounding box center [549, 292] width 991 height 79
click at [501, 400] on input "text" at bounding box center [497, 402] width 245 height 32
type input "[PHONE_NUMBER]"
drag, startPoint x: 772, startPoint y: 403, endPoint x: 807, endPoint y: 369, distance: 48.8
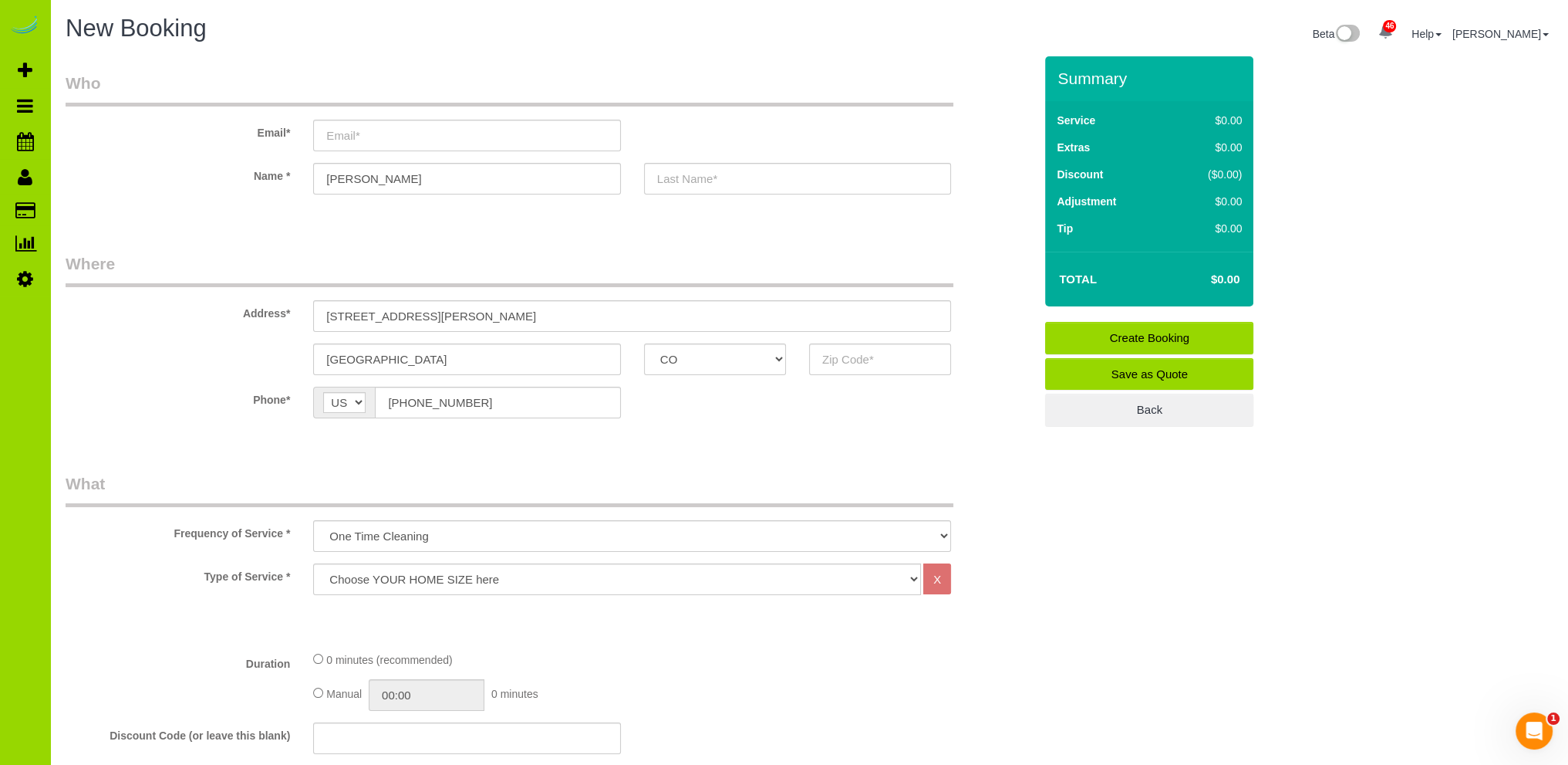
click at [772, 403] on div "Phone* AF AL DZ AD AO AI AQ AG AR AM AW AU AT AZ BS BH BD BB BY BE BZ BJ BM BT …" at bounding box center [549, 402] width 991 height 32
click at [834, 359] on input "text" at bounding box center [880, 359] width 142 height 32
click at [849, 359] on input "text" at bounding box center [880, 359] width 142 height 32
type input "80203"
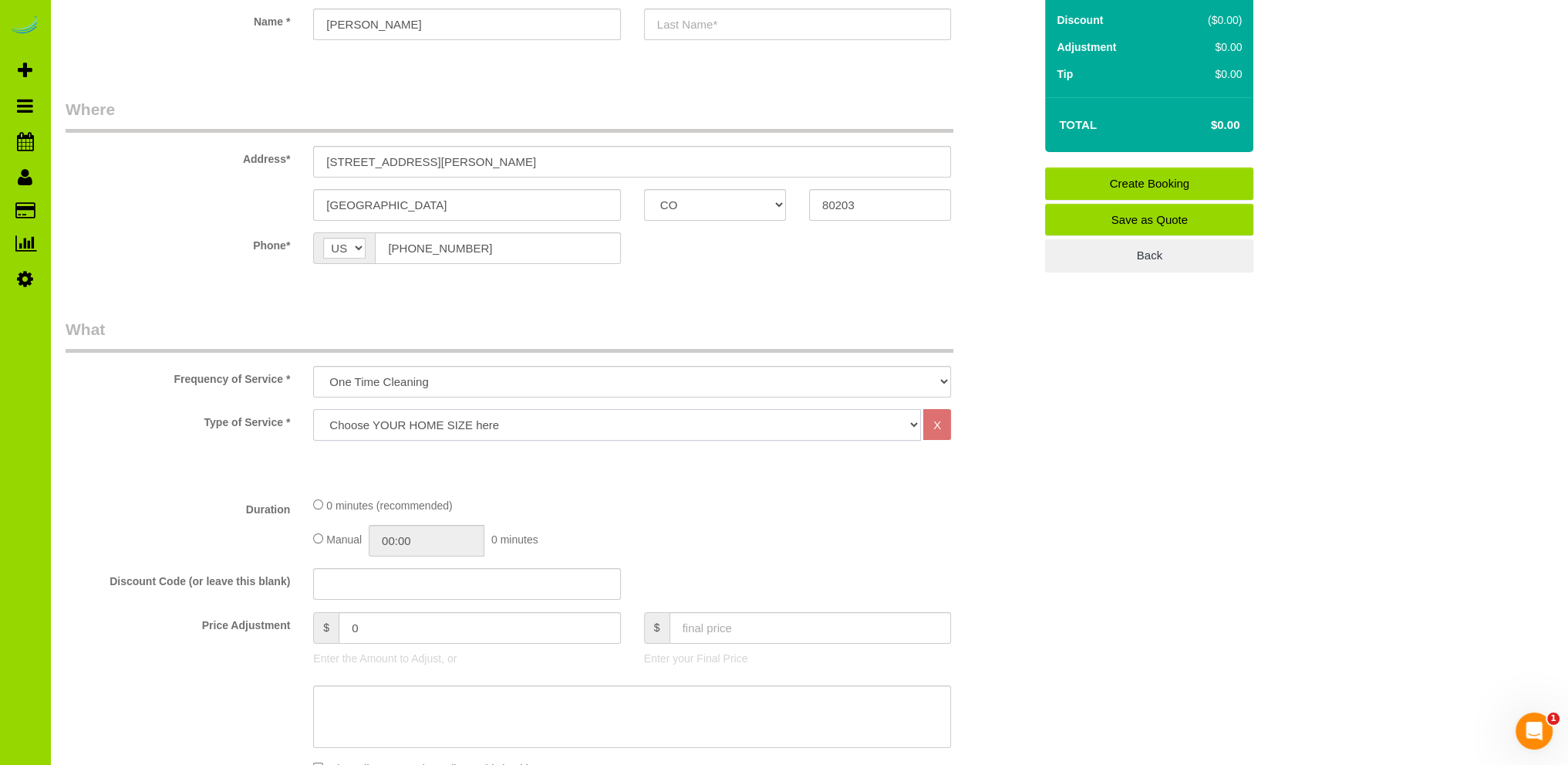
click at [519, 422] on select "Choose YOUR HOME SIZE here Hourly Cleaning 1 - 999 square feet 1,000 - 1,299 sq…" at bounding box center [617, 425] width 608 height 32
select select "34"
click at [313, 409] on select "Choose YOUR HOME SIZE here Hourly Cleaning 1 - 999 square feet 1,000 - 1,299 sq…" at bounding box center [617, 425] width 608 height 32
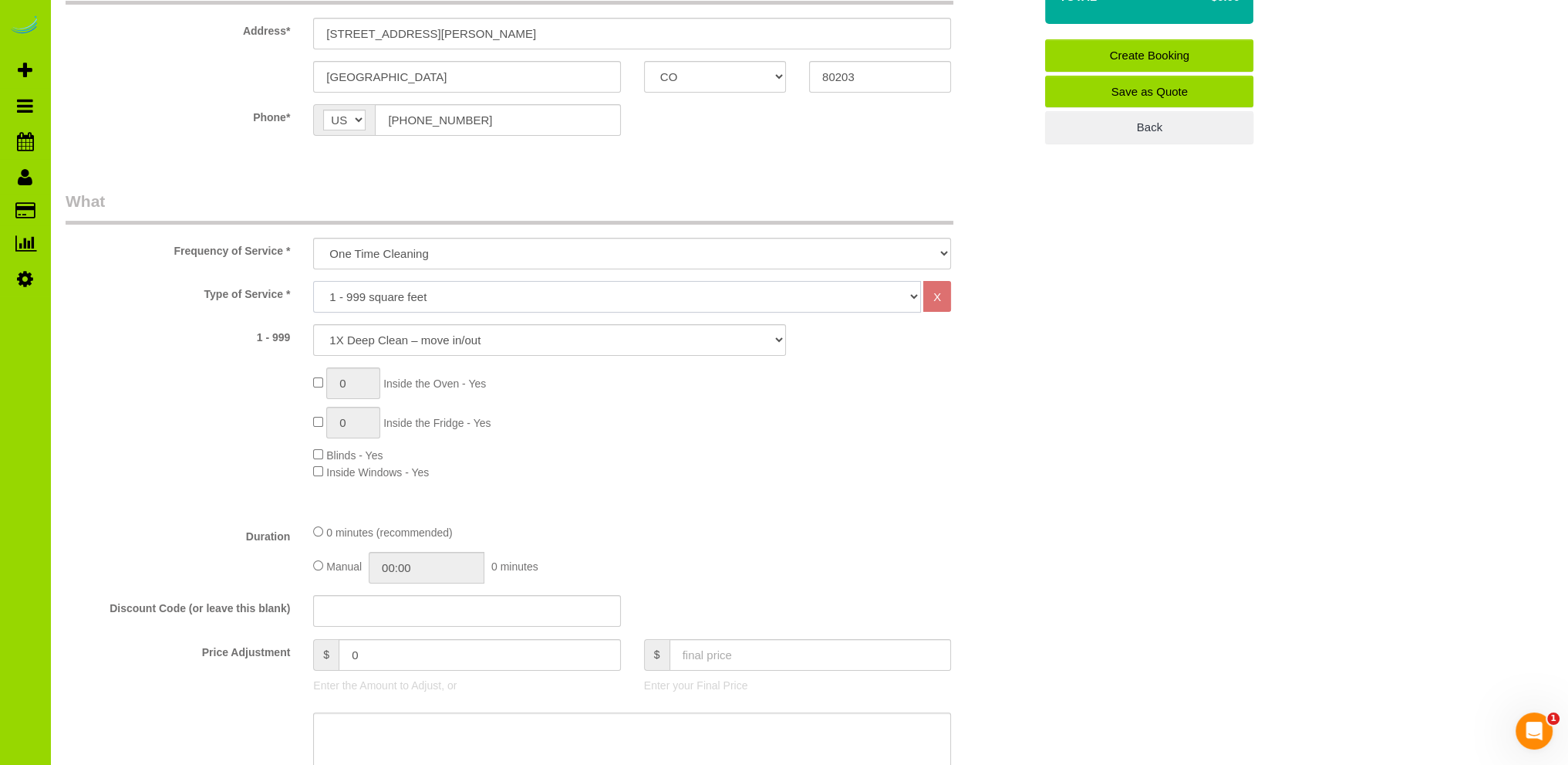
scroll to position [309, 0]
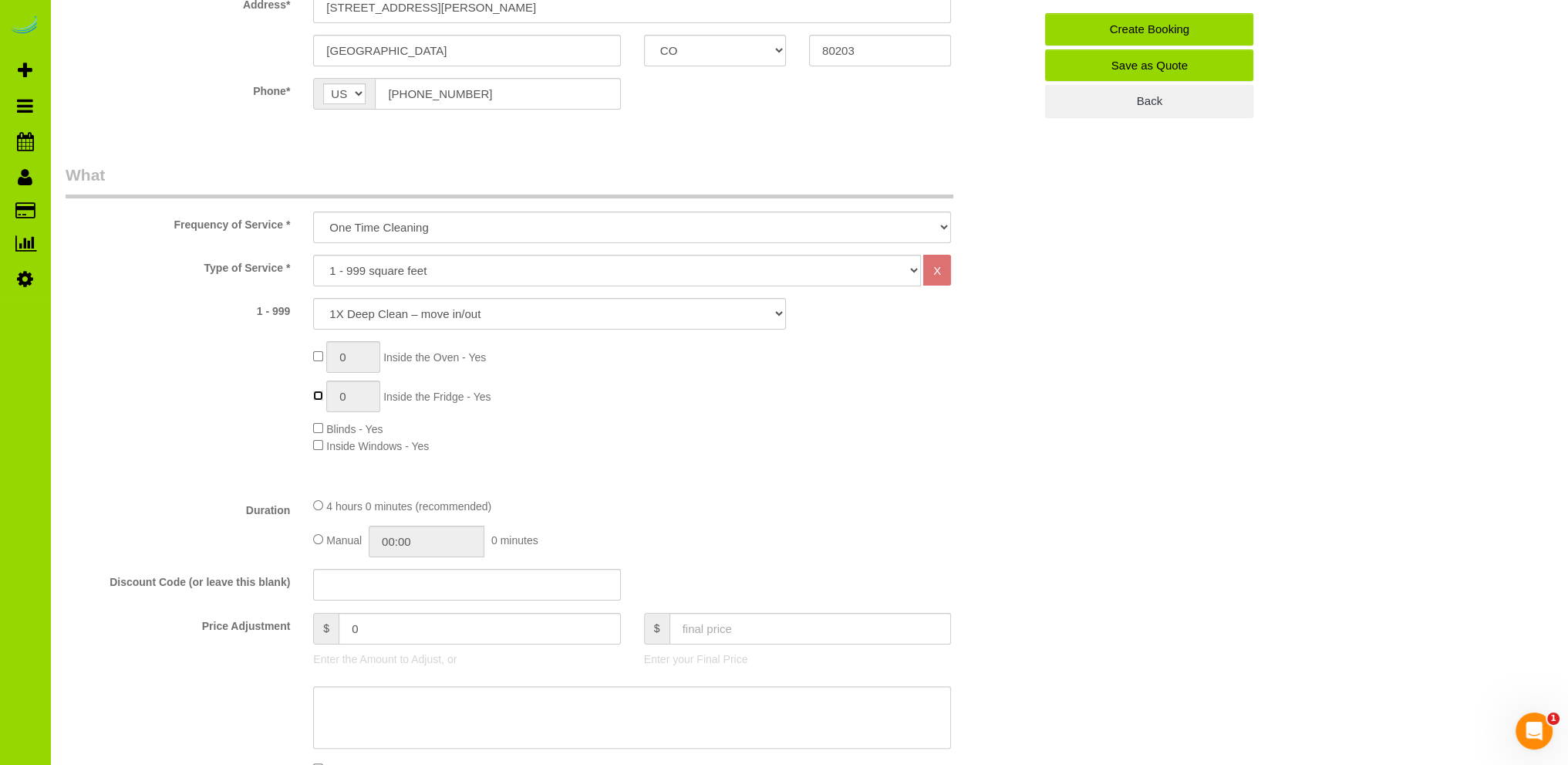
type input "1"
click at [592, 416] on div "0 Inside the Oven - Yes 1 Inside the Fridge - Yes Blinds - Yes Inside Windows -…" at bounding box center [673, 397] width 744 height 113
click at [185, 407] on div "0 Inside the Oven - Yes 1 Inside the Fridge - Yes Blinds - Yes Inside Windows -…" at bounding box center [549, 397] width 991 height 113
click at [591, 435] on div "0 Inside the Oven - Yes 1 Inside the Fridge - Yes Blinds - Yes Inside Windows -…" at bounding box center [673, 397] width 744 height 113
click at [191, 429] on div "0 Inside the Oven - Yes 1 Inside the Fridge - Yes Blinds - Yes Inside Windows -…" at bounding box center [549, 397] width 991 height 113
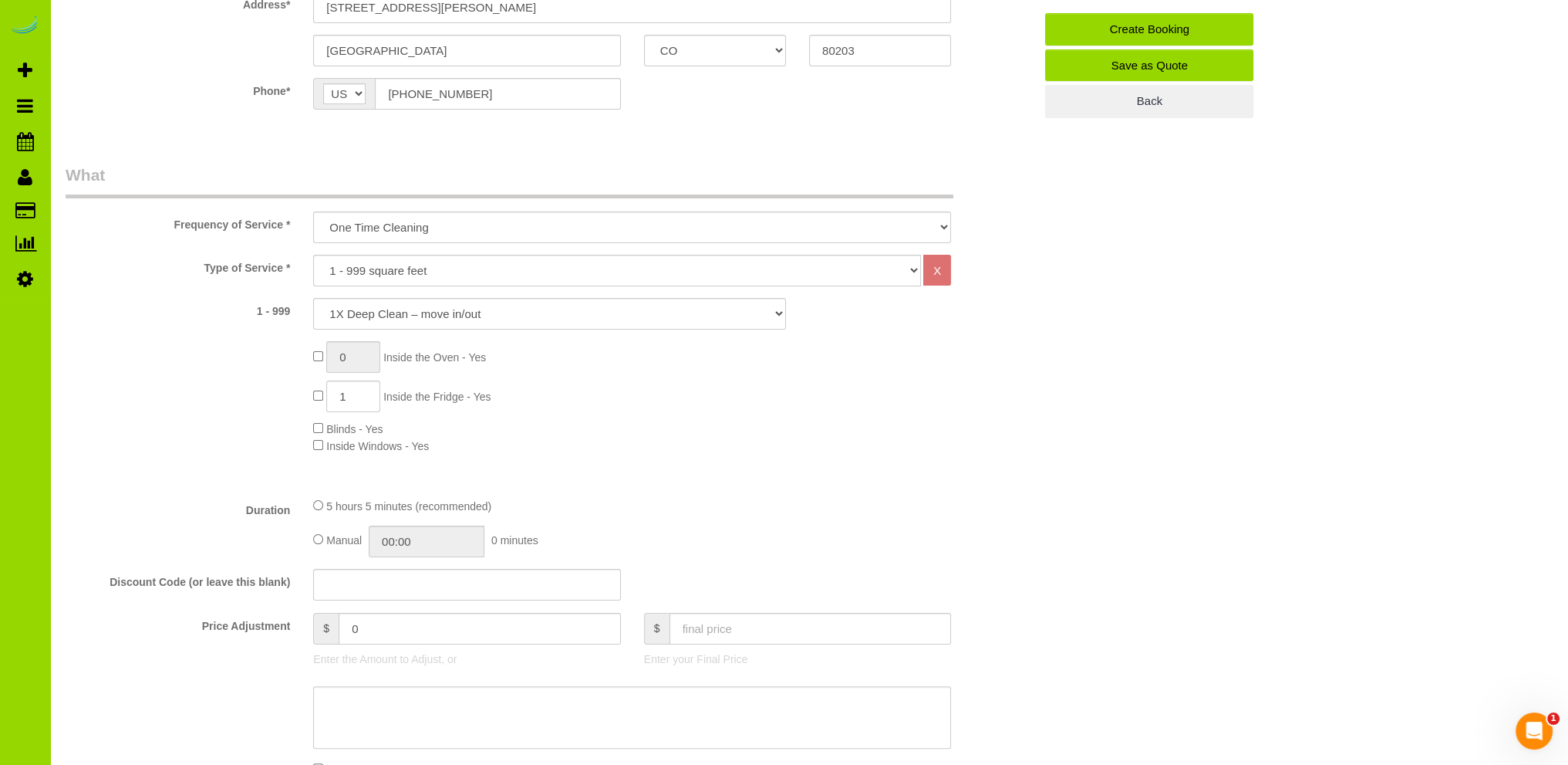
click at [195, 401] on div "0 Inside the Oven - Yes 1 Inside the Fridge - Yes Blinds - Yes Inside Windows -…" at bounding box center [549, 397] width 991 height 113
click at [947, 403] on div "0 Inside the Oven - Yes 1 Inside the Fridge - Yes Blinds - Yes Inside Windows -…" at bounding box center [673, 397] width 744 height 113
click at [779, 409] on div "0 Inside the Oven - Yes 1 Inside the Fridge - Yes Blinds - Yes Inside Windows -…" at bounding box center [673, 397] width 744 height 113
click at [878, 394] on div "0 Inside the Oven - Yes 1 Inside the Fridge - Yes Blinds - Yes Inside Windows -…" at bounding box center [673, 397] width 744 height 113
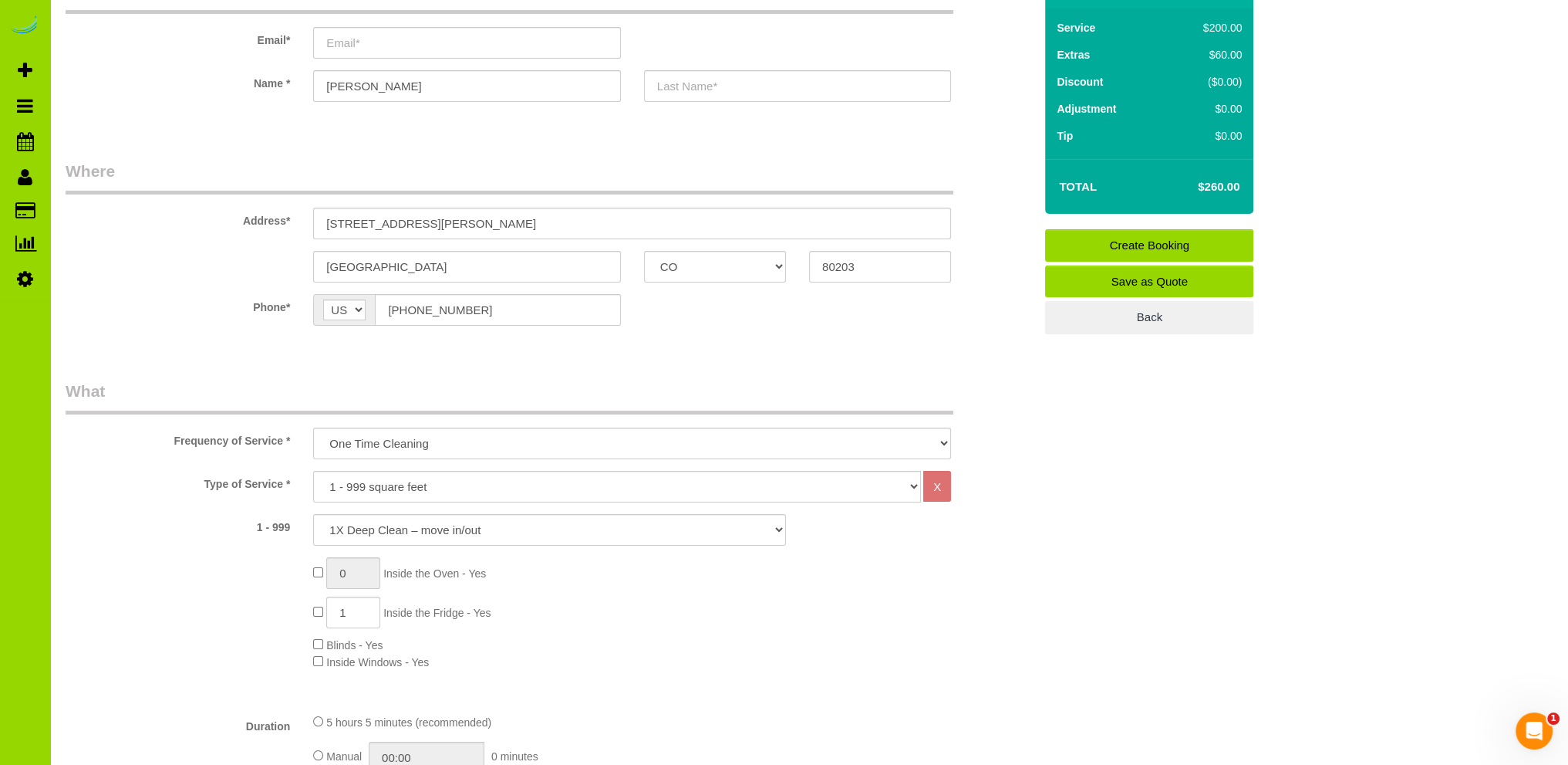
scroll to position [0, 0]
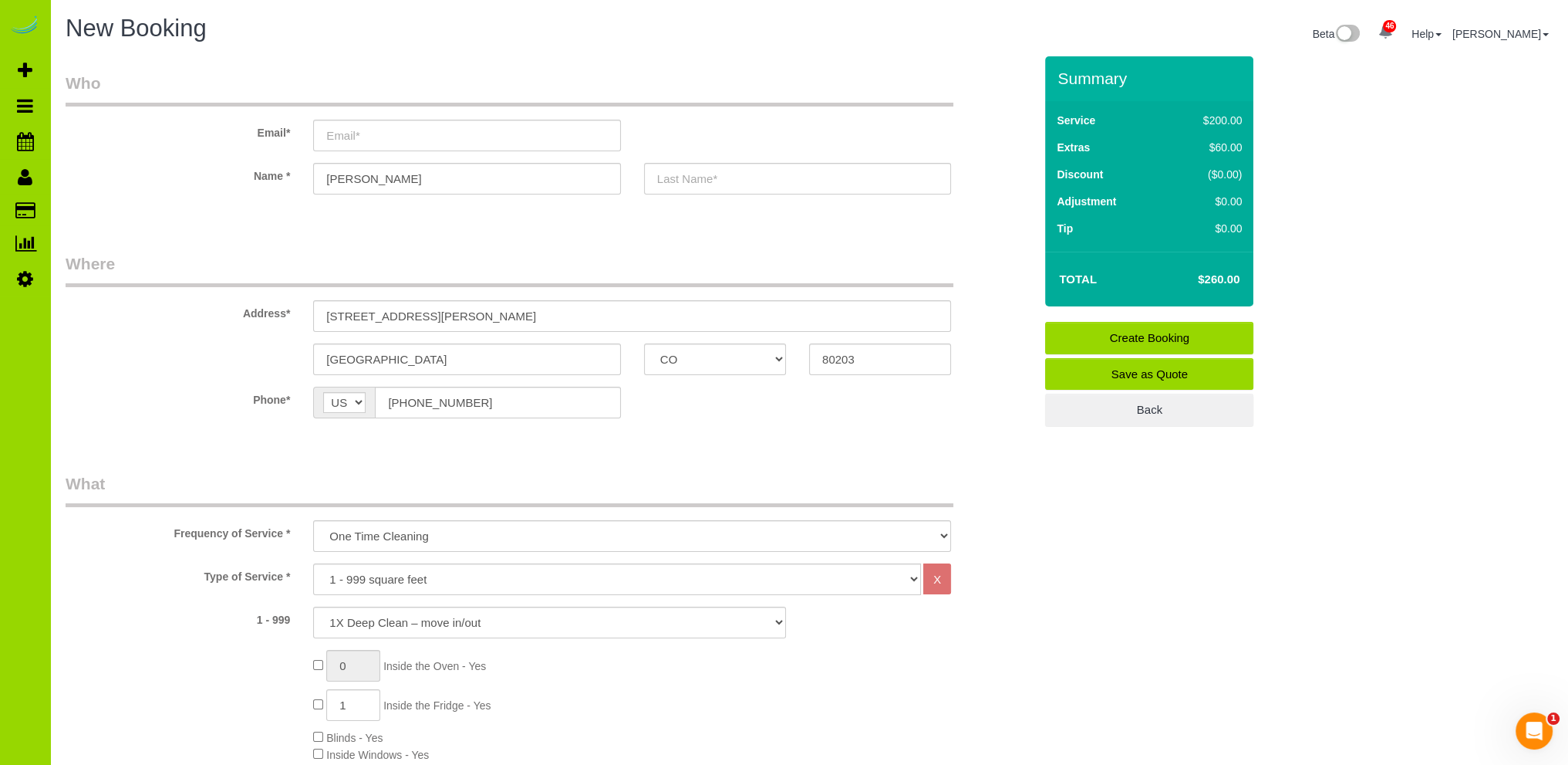
click at [253, 430] on fieldset "Where Address* [STREET_ADDRESS][PERSON_NAME] [GEOGRAPHIC_DATA] AK AL AR AZ CA C…" at bounding box center [550, 347] width 968 height 189
drag, startPoint x: 189, startPoint y: 336, endPoint x: 310, endPoint y: 290, distance: 129.4
click at [190, 336] on sui-booking-address "Address* [STREET_ADDRESS][PERSON_NAME] [GEOGRAPHIC_DATA] AK AL AR AZ CA CO CT D…" at bounding box center [550, 313] width 968 height 122
drag, startPoint x: 1546, startPoint y: 333, endPoint x: 1462, endPoint y: 314, distance: 86.1
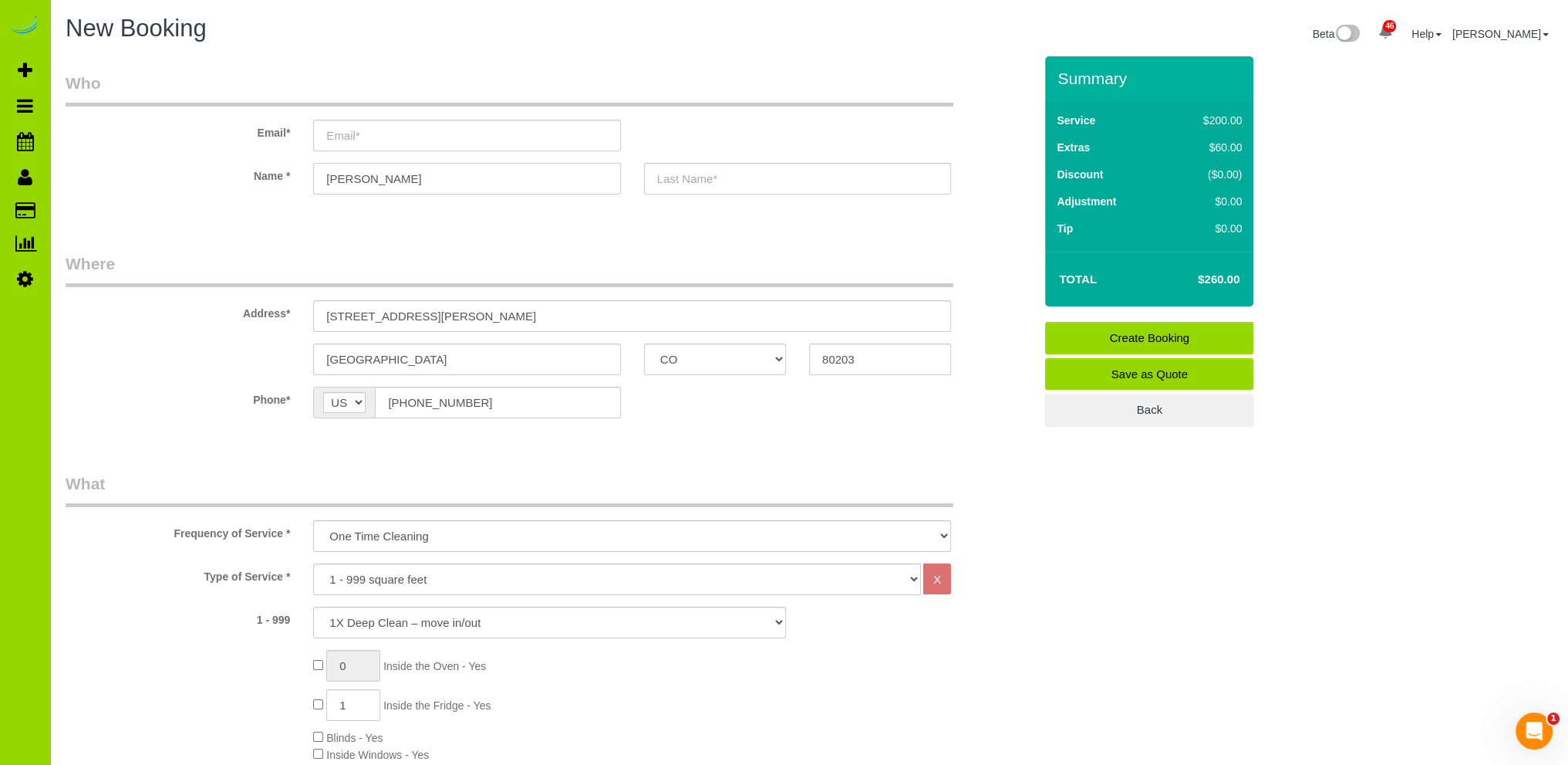
click at [390, 174] on input "[PERSON_NAME]" at bounding box center [466, 179] width 307 height 32
drag, startPoint x: 400, startPoint y: 176, endPoint x: 616, endPoint y: 160, distance: 216.6
click at [409, 173] on input "[PERSON_NAME]" at bounding box center [466, 179] width 307 height 32
drag, startPoint x: 342, startPoint y: 176, endPoint x: 399, endPoint y: 163, distance: 58.5
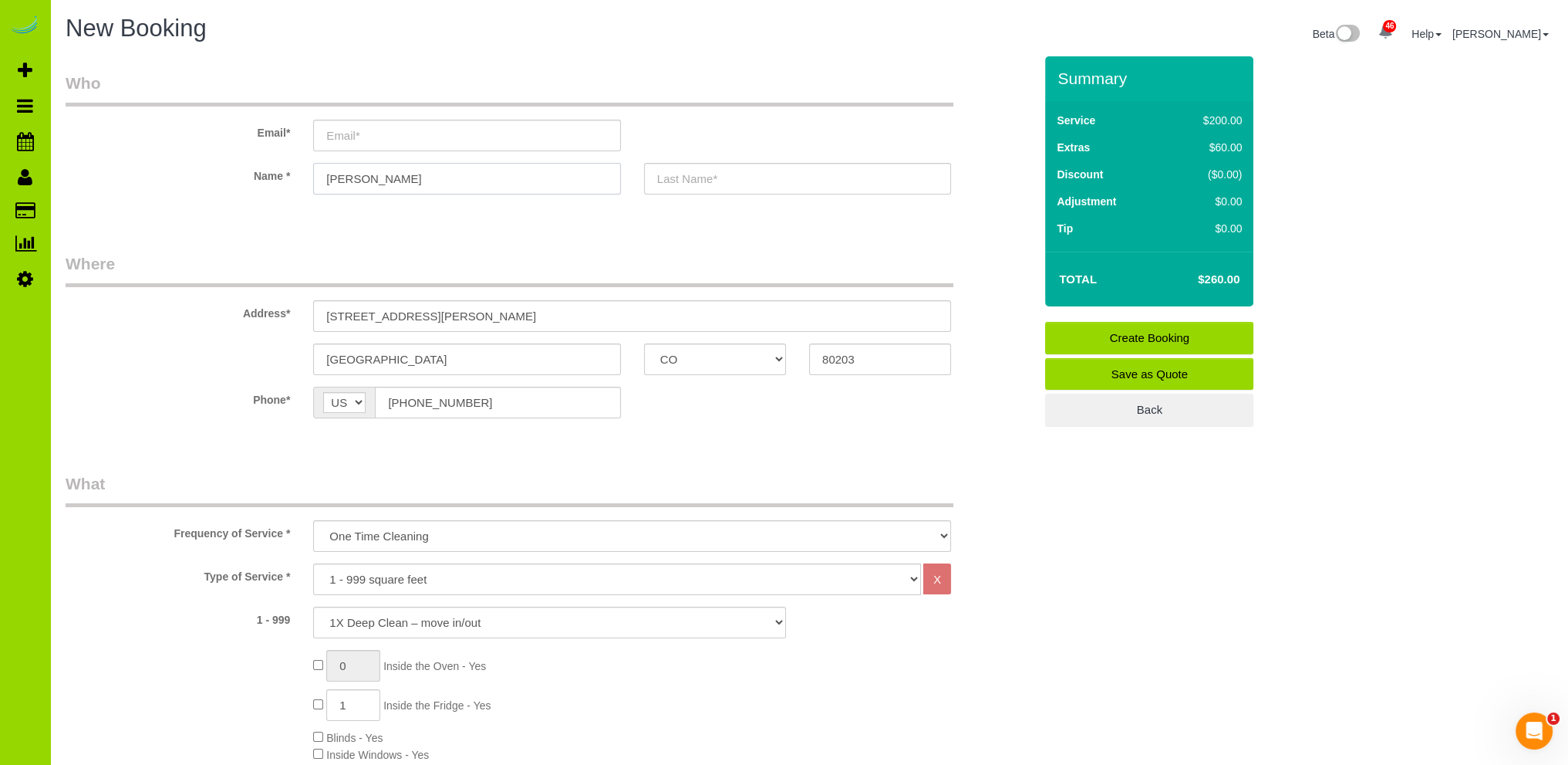
click at [344, 176] on input "[PERSON_NAME]" at bounding box center [466, 179] width 307 height 32
click at [457, 166] on input "[PERSON_NAME]" at bounding box center [466, 179] width 307 height 32
type input "[PERSON_NAME]"
click at [670, 185] on input "text" at bounding box center [797, 179] width 307 height 32
type input "[PERSON_NAME]"
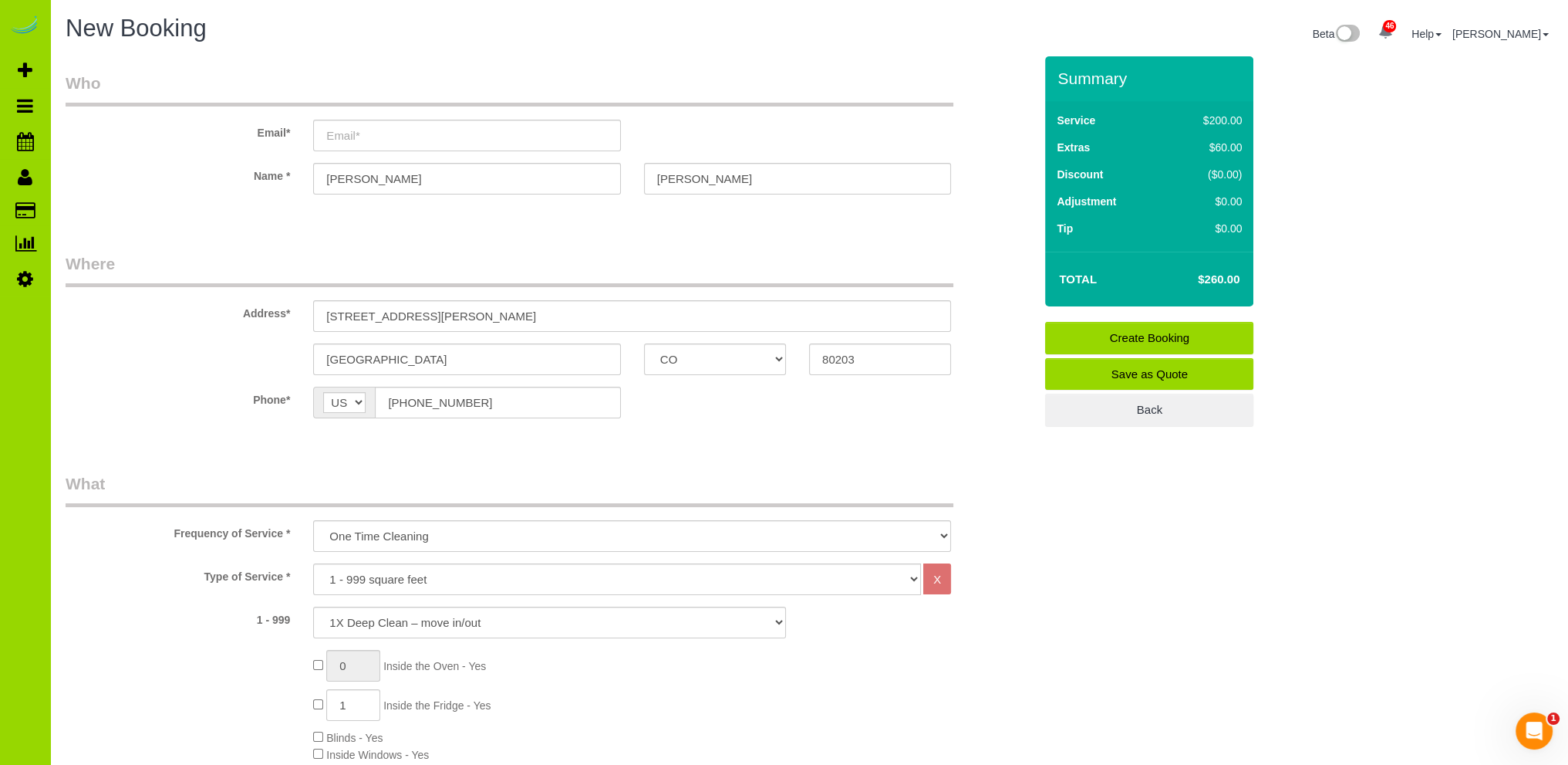
drag, startPoint x: 304, startPoint y: 229, endPoint x: 318, endPoint y: 166, distance: 64.5
click at [341, 134] on input "email" at bounding box center [466, 136] width 307 height 32
drag, startPoint x: 375, startPoint y: 183, endPoint x: 297, endPoint y: 180, distance: 78.1
click at [299, 181] on div "Name * [GEOGRAPHIC_DATA][PERSON_NAME][GEOGRAPHIC_DATA]" at bounding box center [549, 179] width 991 height 32
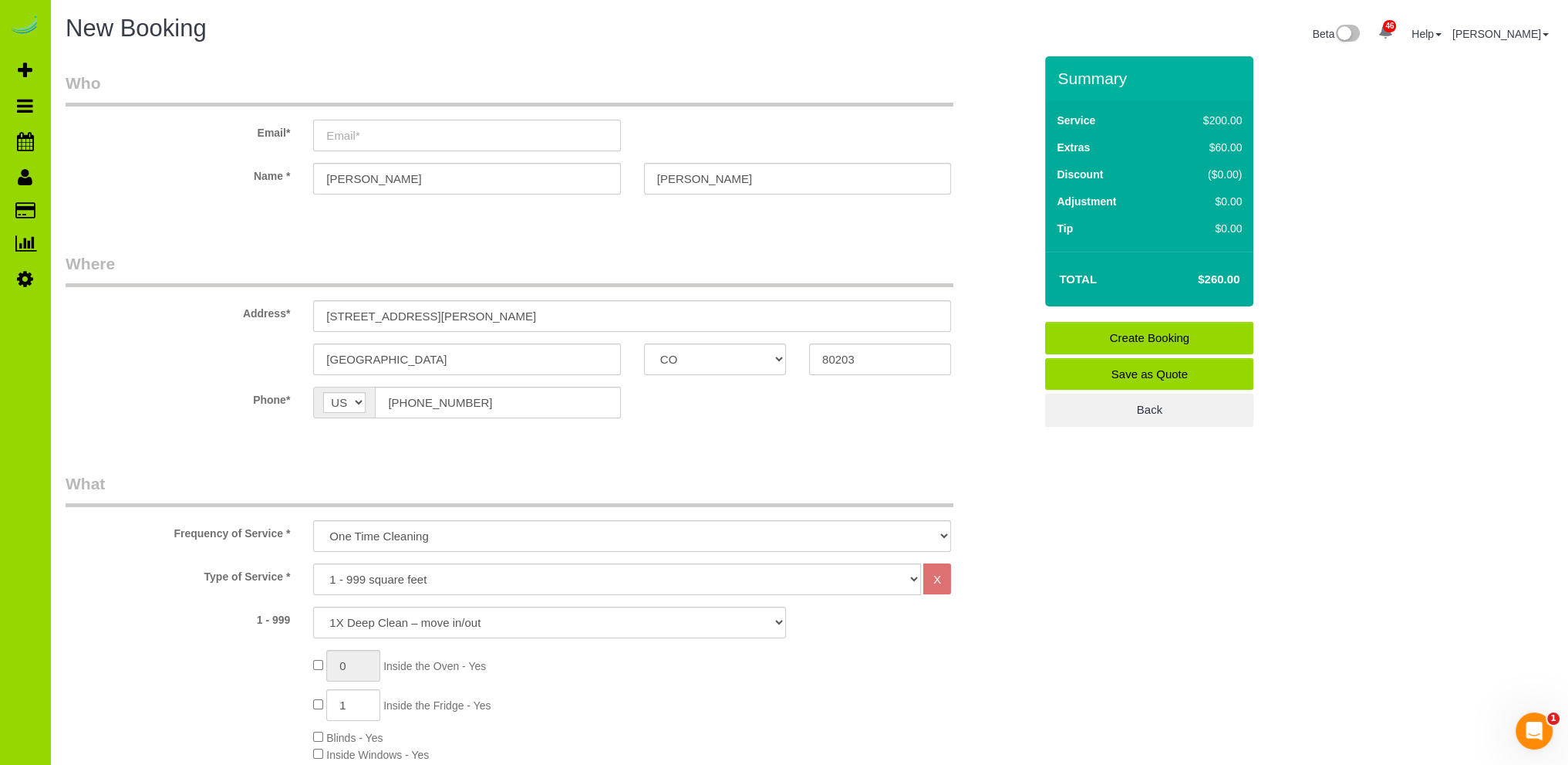
click at [355, 130] on input "email" at bounding box center [466, 136] width 307 height 32
paste input "[PERSON_NAME]"
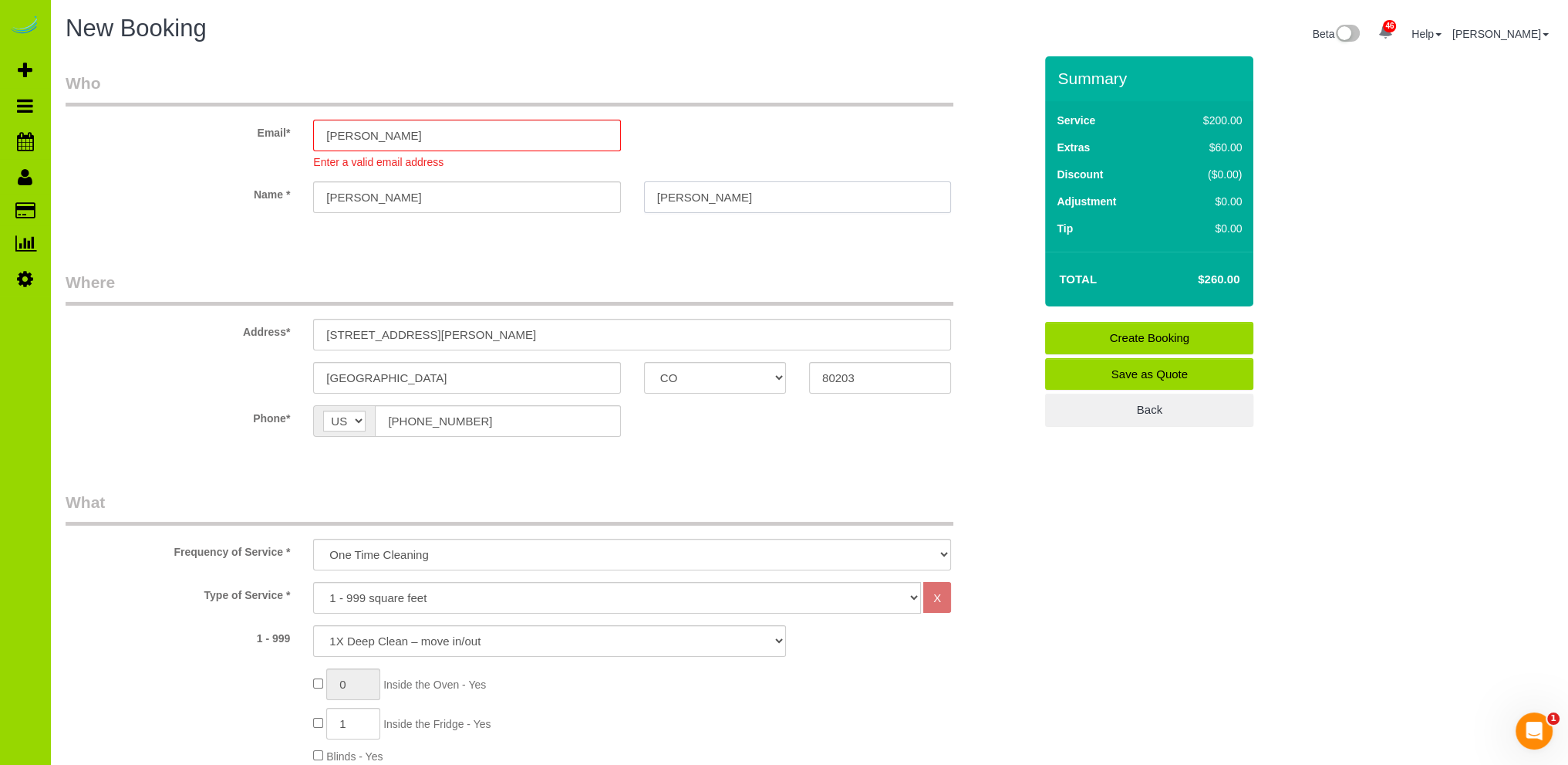
drag, startPoint x: 729, startPoint y: 173, endPoint x: 648, endPoint y: 171, distance: 81.0
click at [648, 171] on sui-booking-customer "Email* [GEOGRAPHIC_DATA] Enter a valid email address Name * [GEOGRAPHIC_DATA][P…" at bounding box center [550, 151] width 968 height 157
click at [475, 138] on input "[PERSON_NAME]" at bounding box center [466, 136] width 307 height 32
paste input "[PERSON_NAME]"
type input "[EMAIL_ADDRESS][DOMAIN_NAME]"
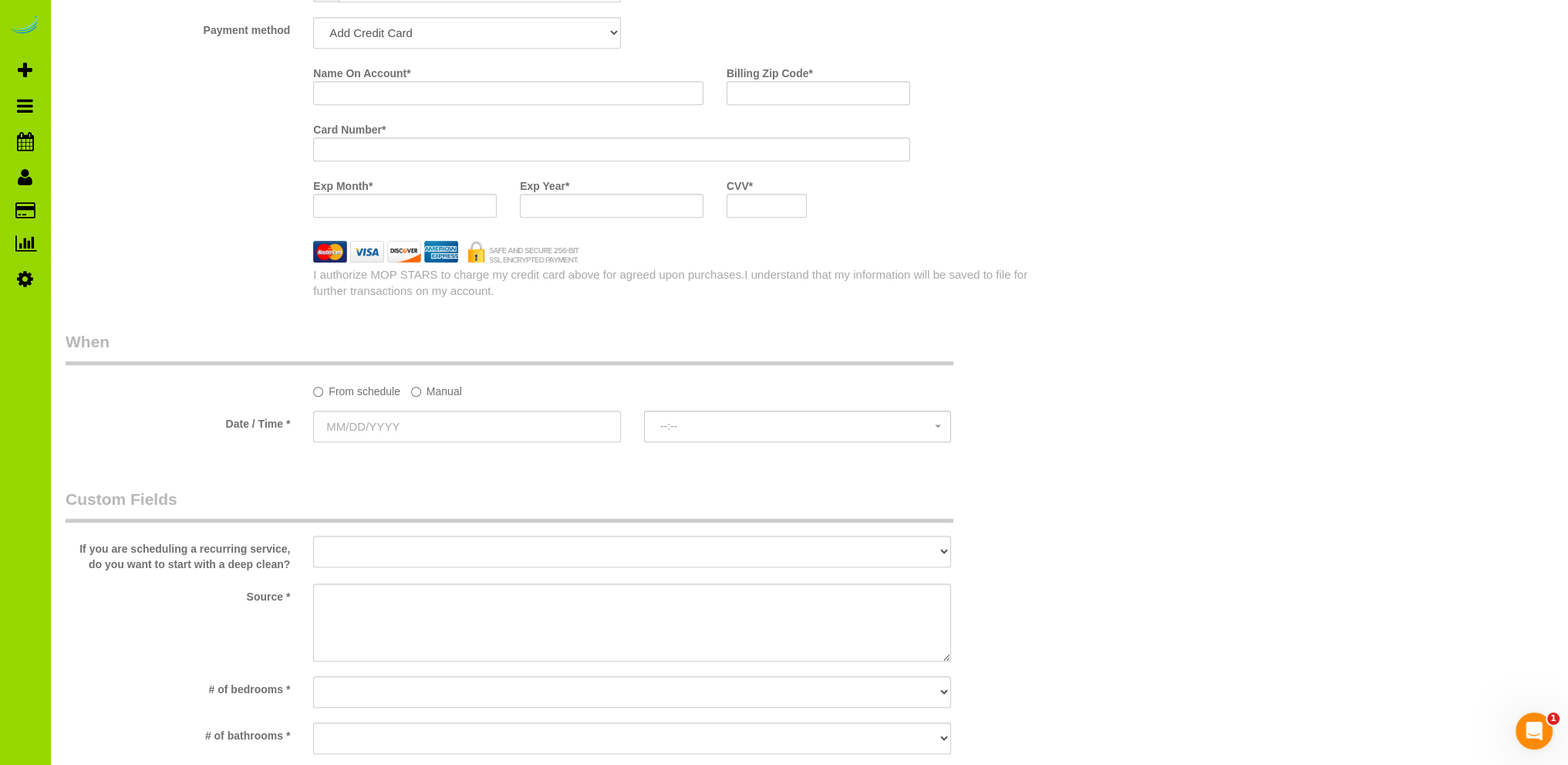
scroll to position [1389, 0]
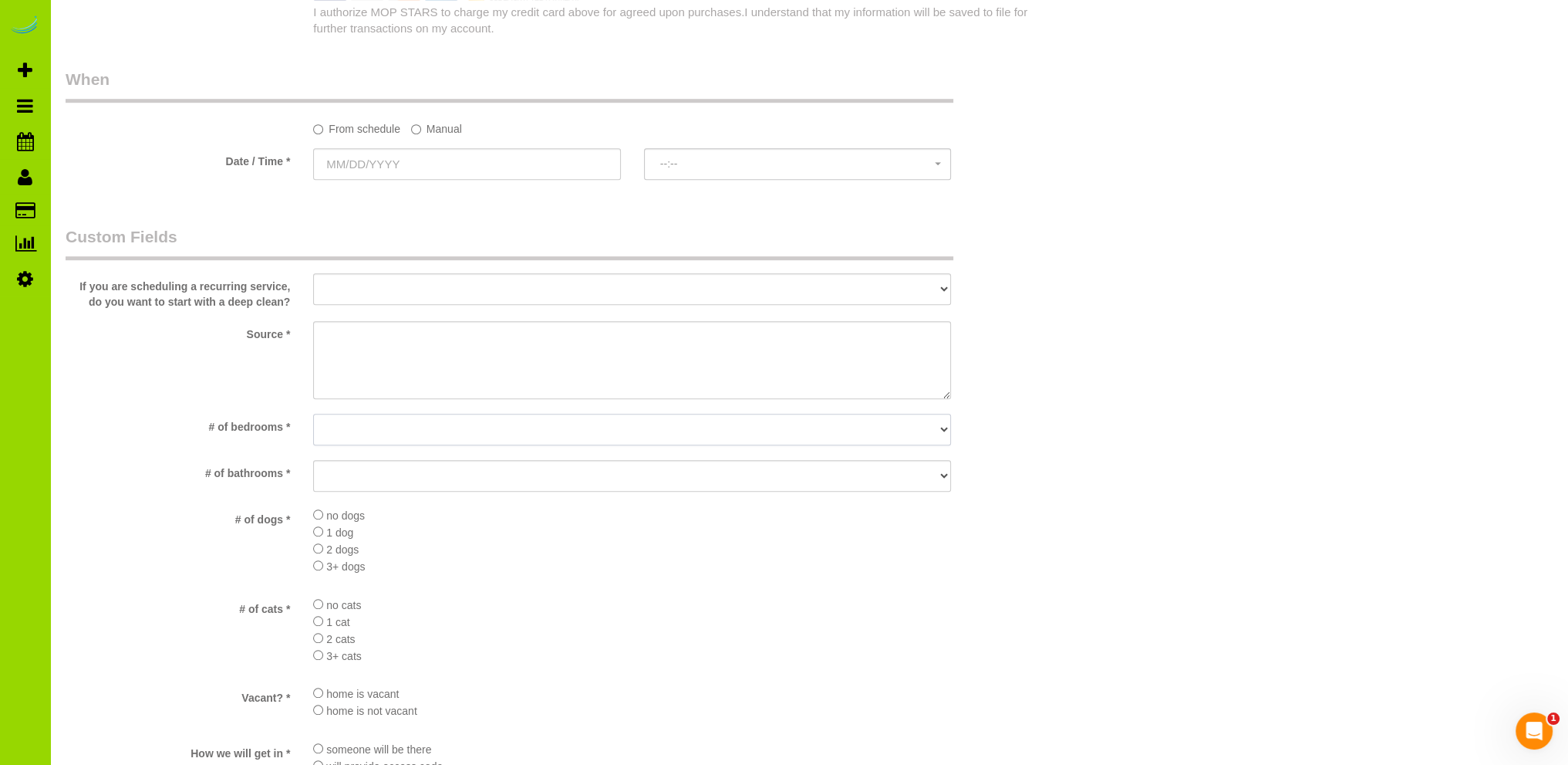
click at [353, 429] on select "No bedrooms 1 bedroom 2 bedrooms 3 bedrooms 4 bedrooms 5 bedrooms 6 bedrooms 7 …" at bounding box center [632, 430] width 638 height 32
select select "number:2"
click at [313, 415] on select "No bedrooms 1 bedroom 2 bedrooms 3 bedrooms 4 bedrooms 5 bedrooms 6 bedrooms 7 …" at bounding box center [632, 430] width 638 height 32
click at [360, 472] on select "No bathrooms 1 bathrooms 1.5 bathrooms 2 bathrooms 2.5 bathrooms 3 bathrooms 3.…" at bounding box center [632, 475] width 638 height 32
select select "number:11"
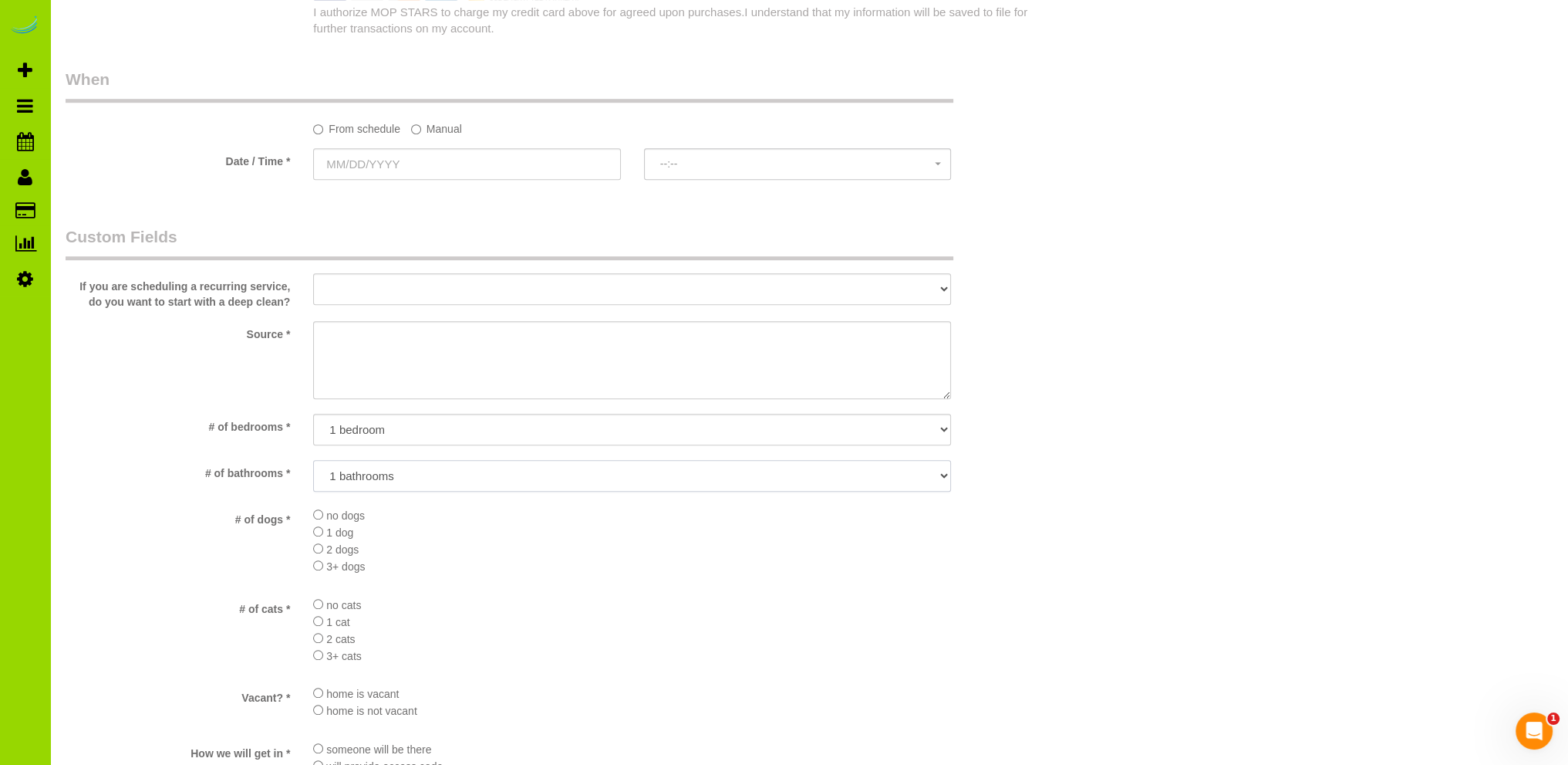
click at [313, 460] on select "No bathrooms 1 bathrooms 1.5 bathrooms 2 bathrooms 2.5 bathrooms 3 bathrooms 3.…" at bounding box center [632, 475] width 638 height 32
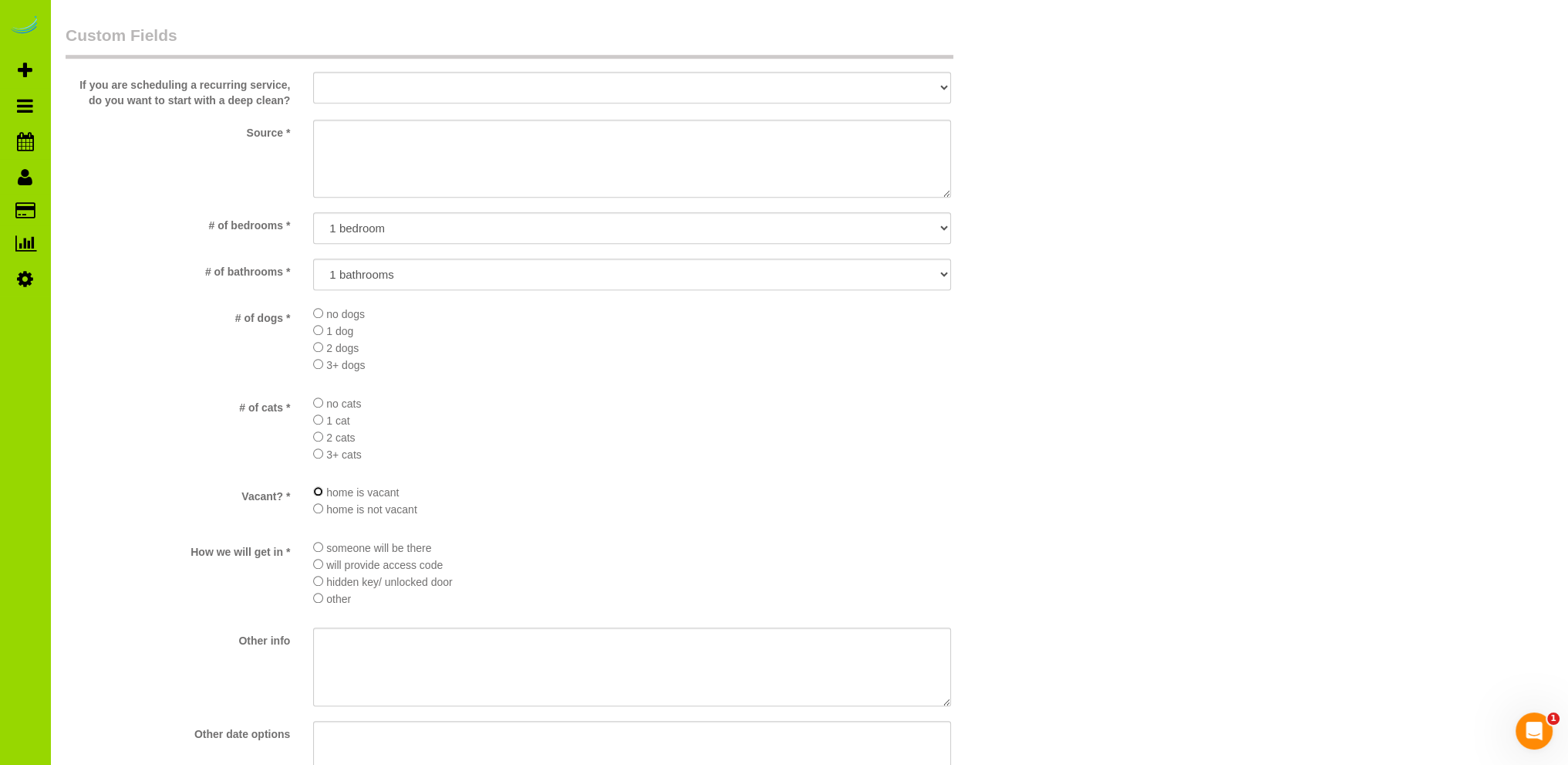
scroll to position [1698, 0]
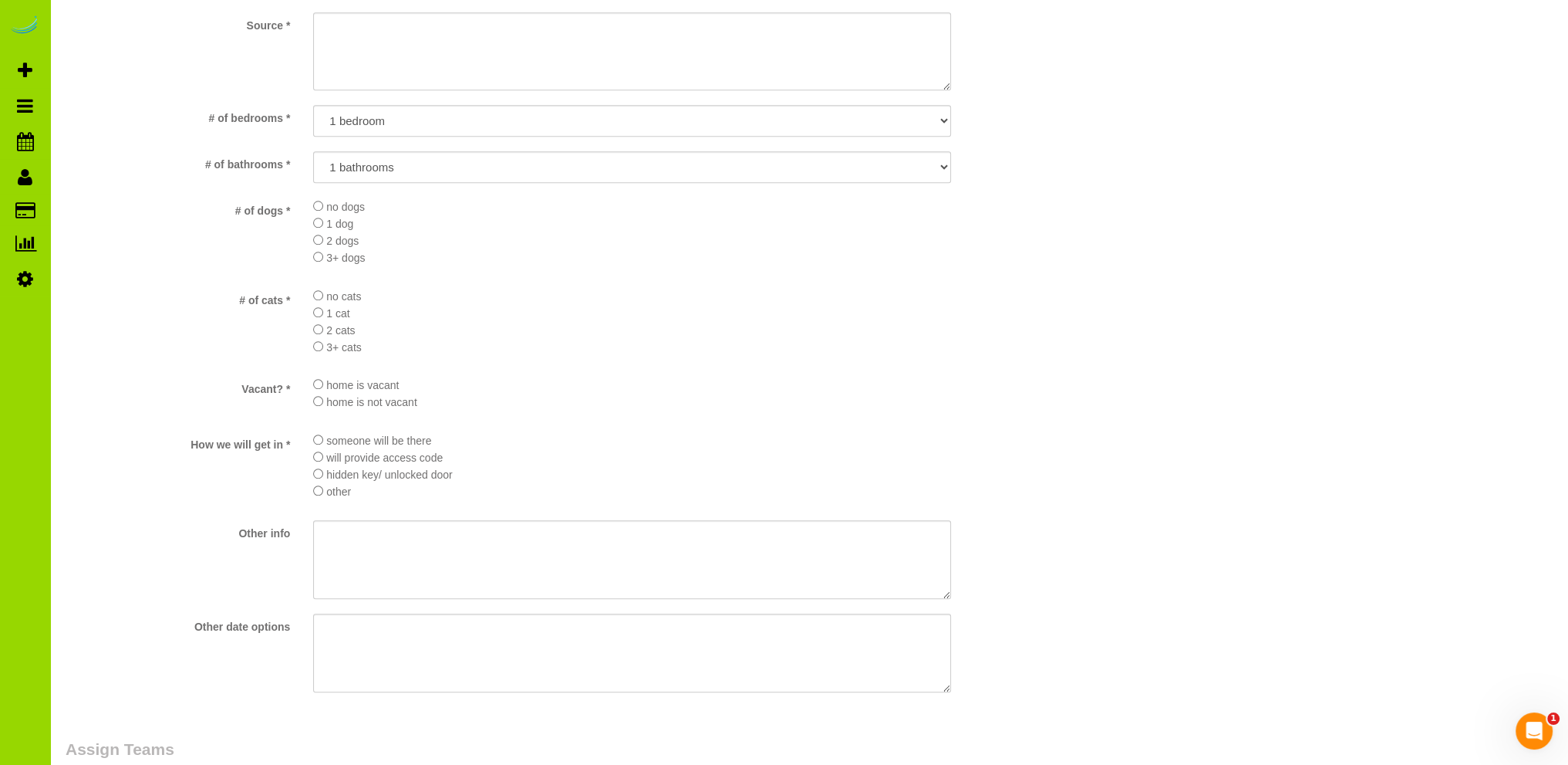
click at [566, 401] on li "home is not vacant" at bounding box center [632, 401] width 638 height 17
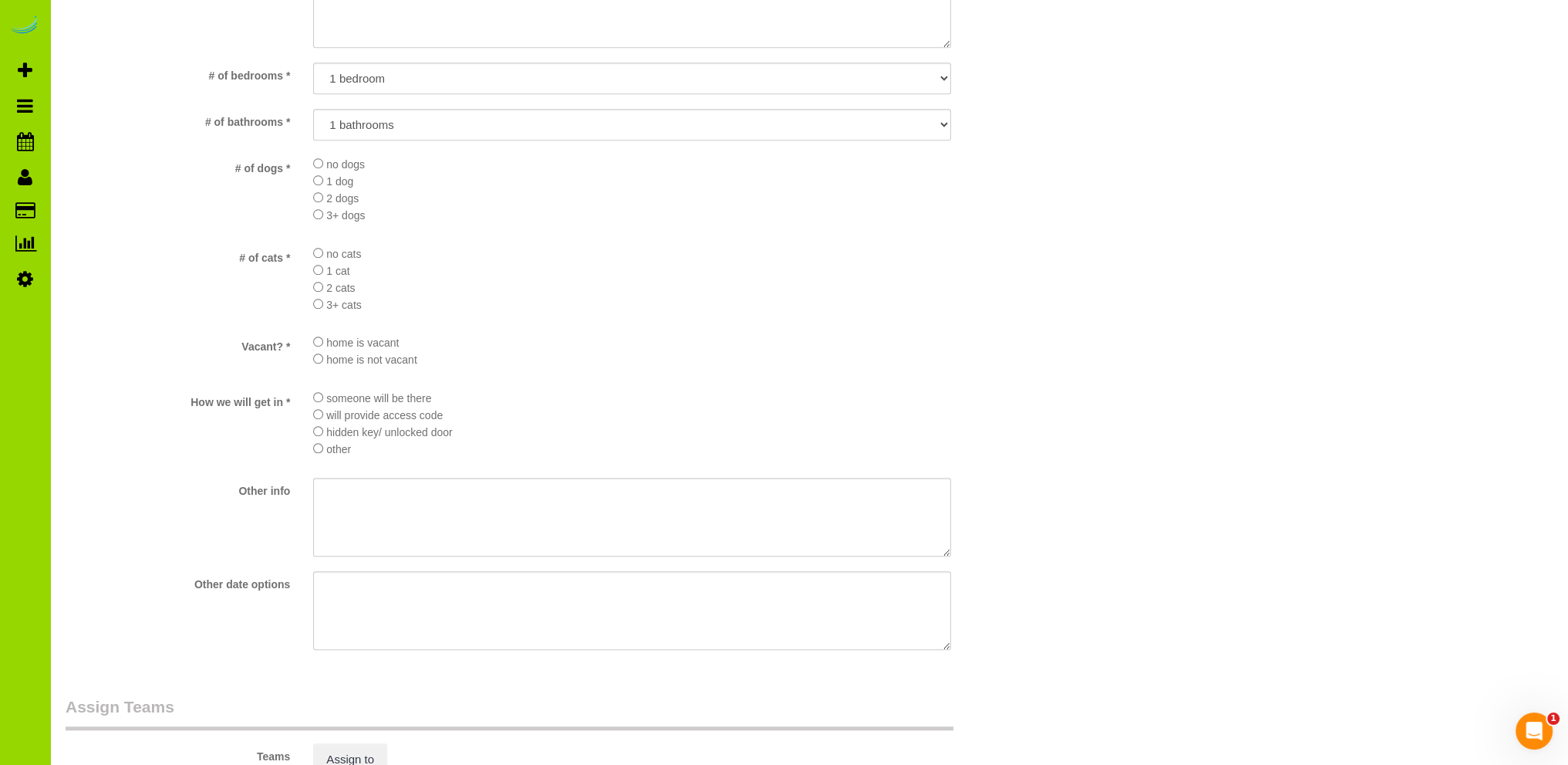
scroll to position [2167, 0]
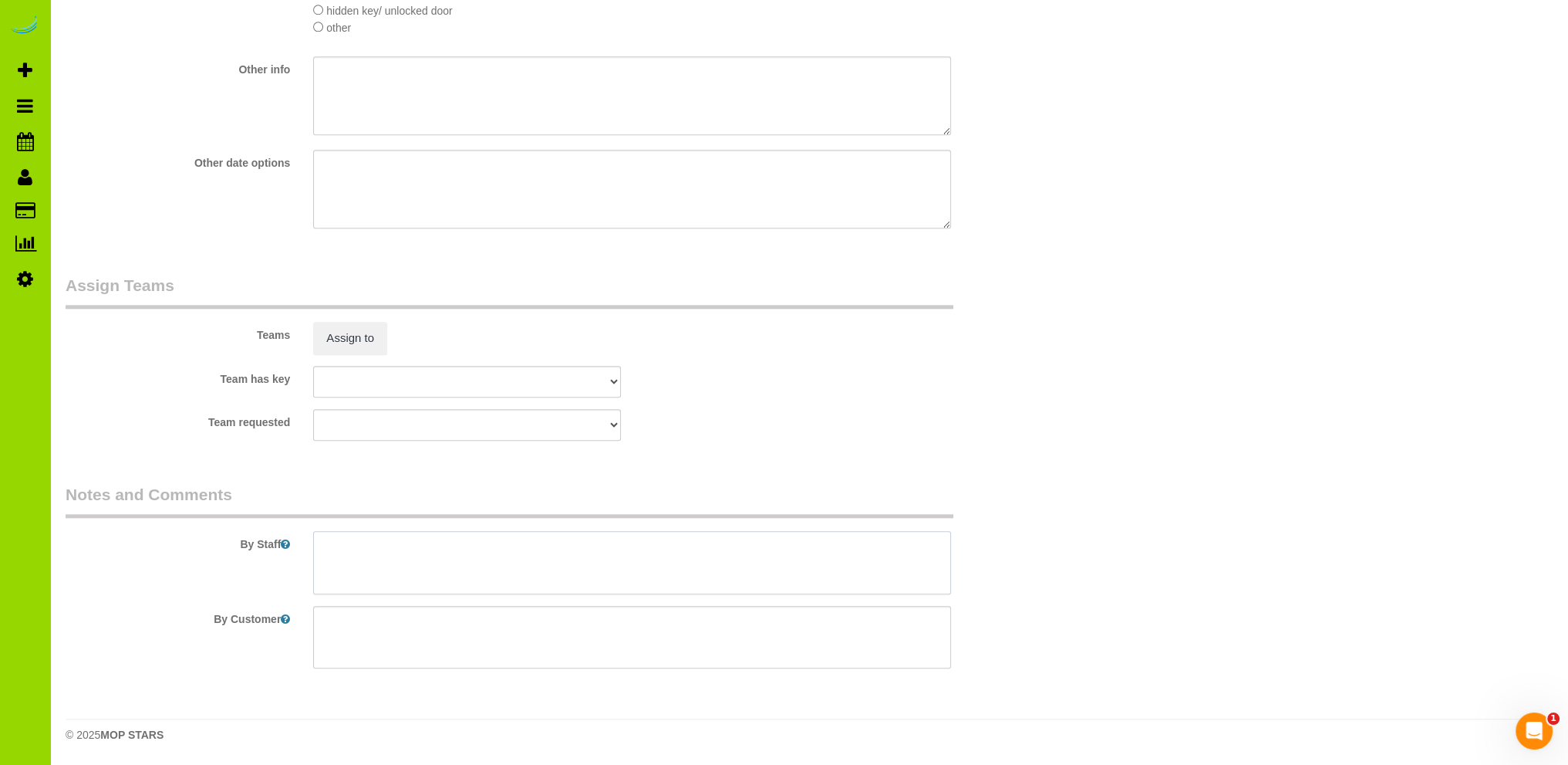
drag, startPoint x: 357, startPoint y: 557, endPoint x: 355, endPoint y: 531, distance: 26.1
click at [356, 557] on textarea at bounding box center [632, 563] width 638 height 63
drag, startPoint x: 453, startPoint y: 486, endPoint x: 254, endPoint y: 144, distance: 395.7
click at [450, 548] on textarea at bounding box center [632, 563] width 638 height 63
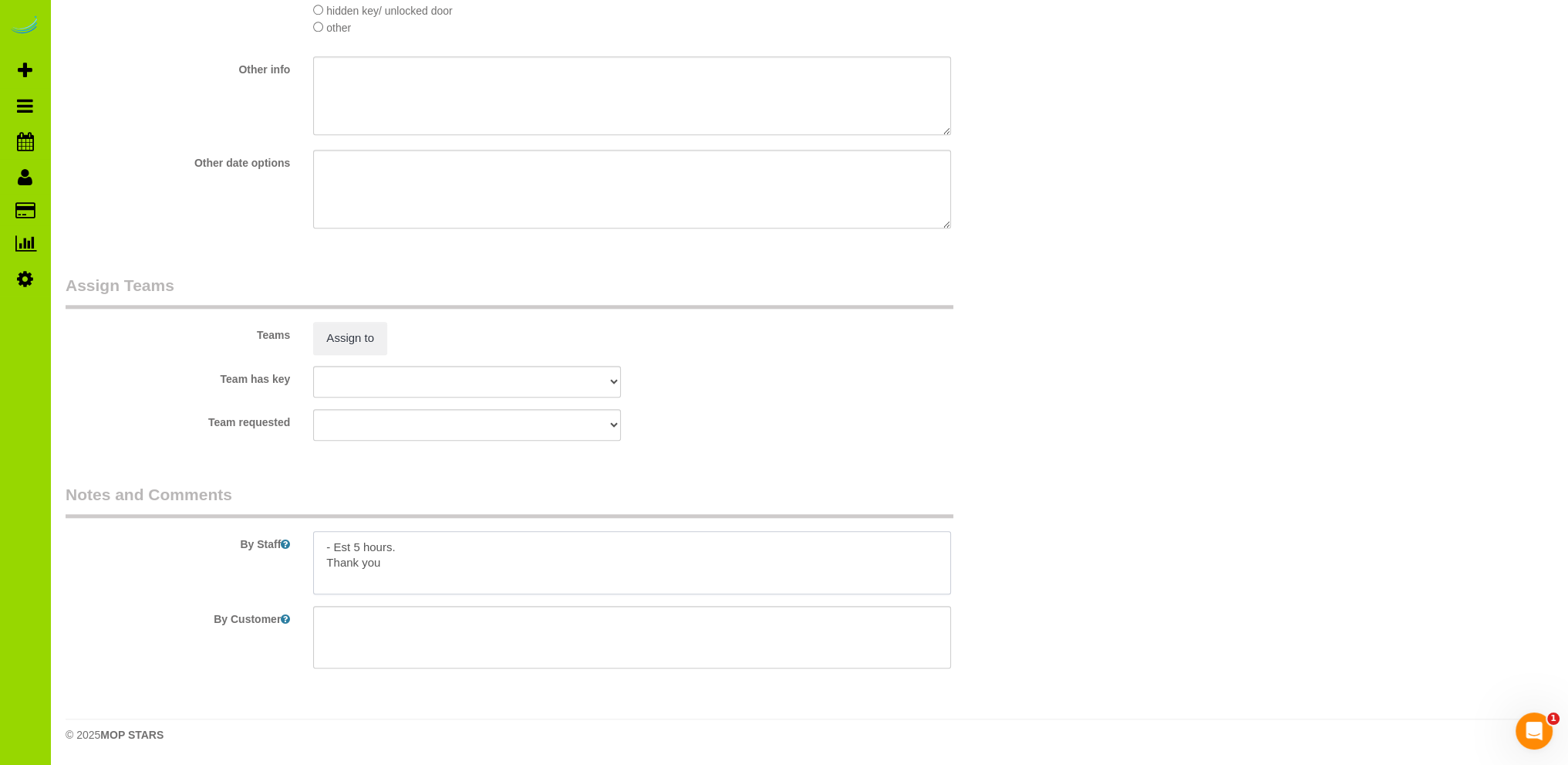
type textarea "- Est 5 hours. Thank you"
click at [758, 416] on div "Team requested [GEOGRAPHIC_DATA][PERSON_NAME] ANGEL DESI [PERSON_NAME] [PERSON_…" at bounding box center [549, 425] width 991 height 32
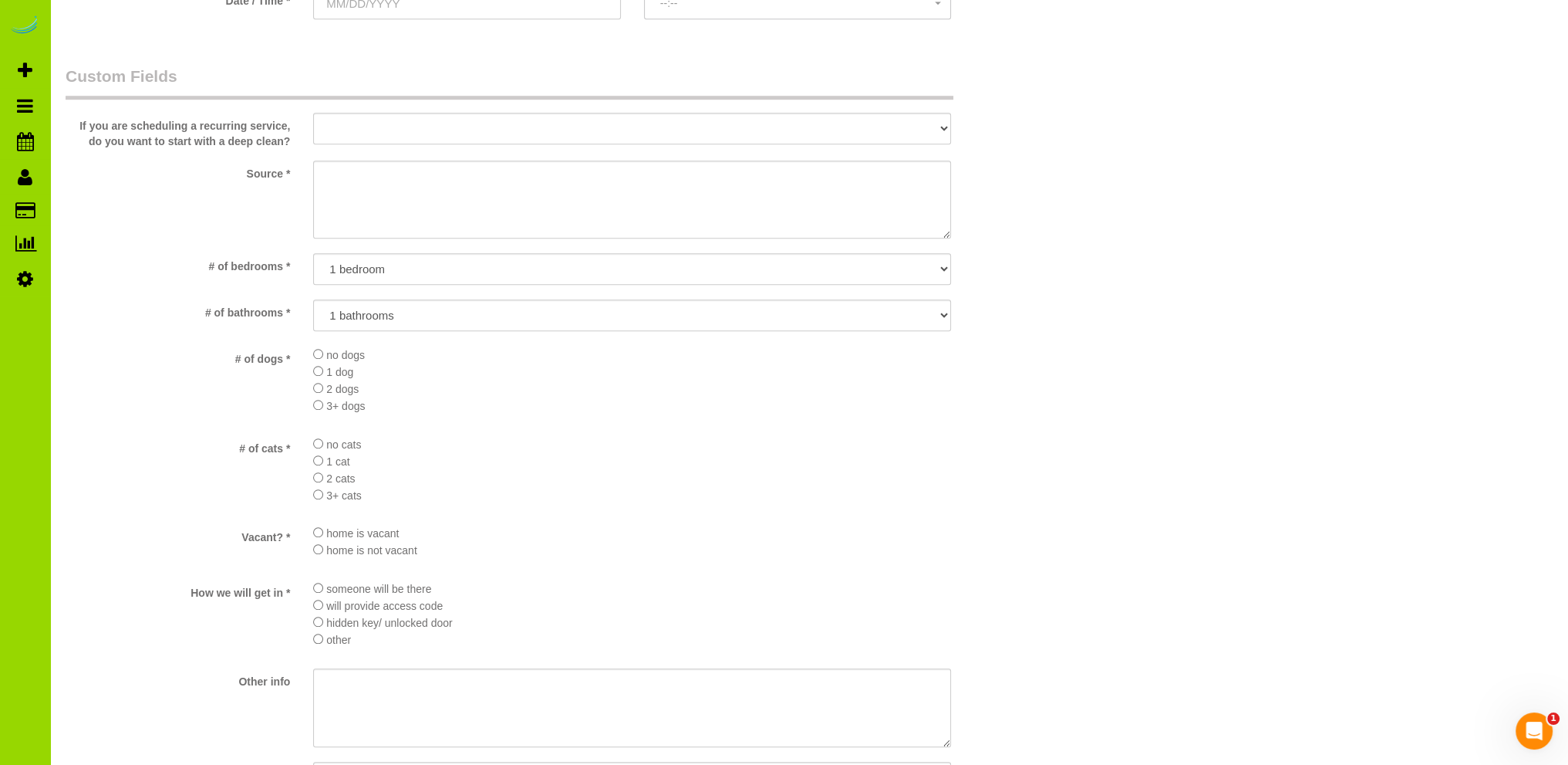
scroll to position [1241, 0]
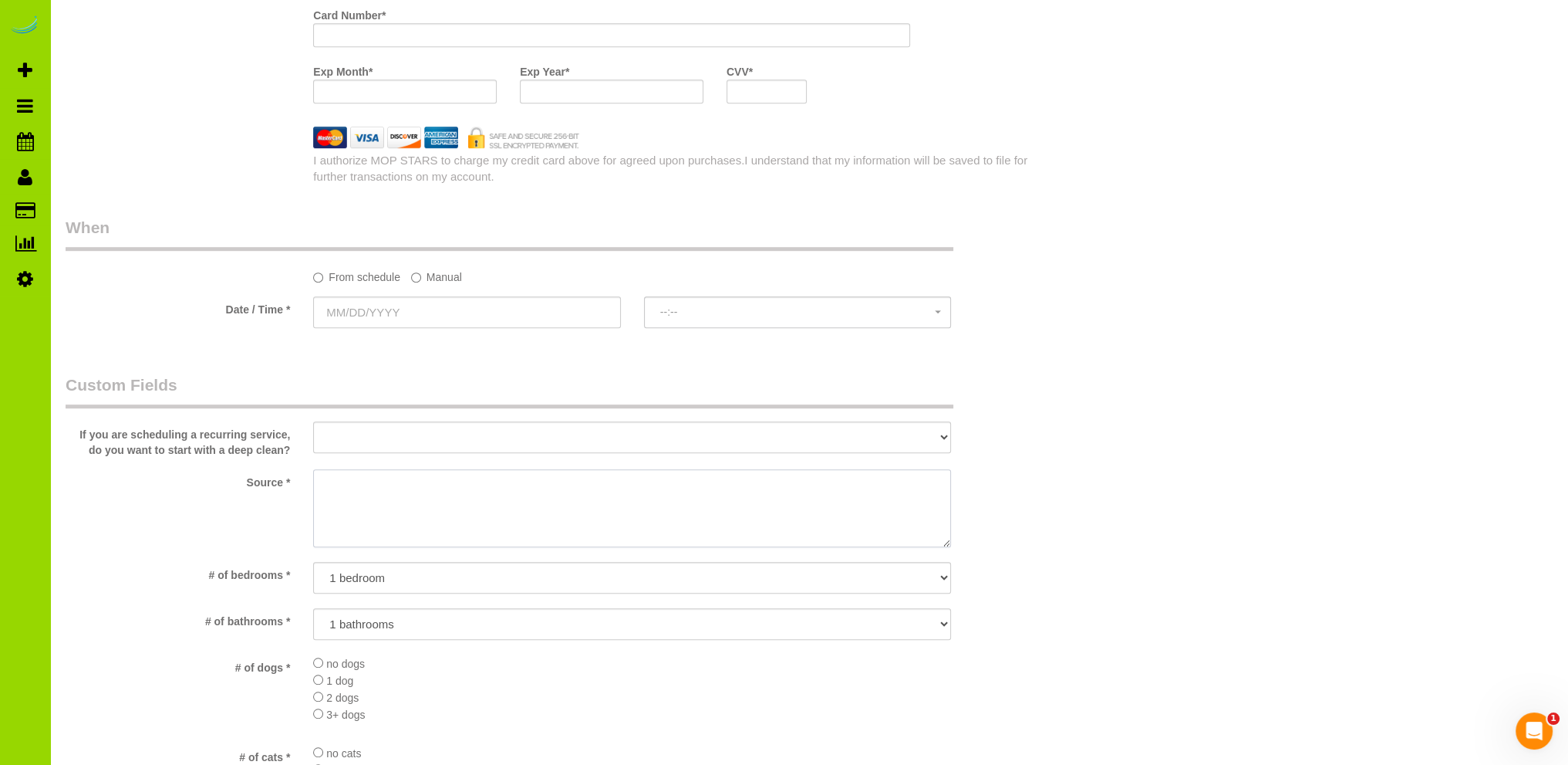
click at [361, 487] on textarea at bounding box center [632, 508] width 638 height 78
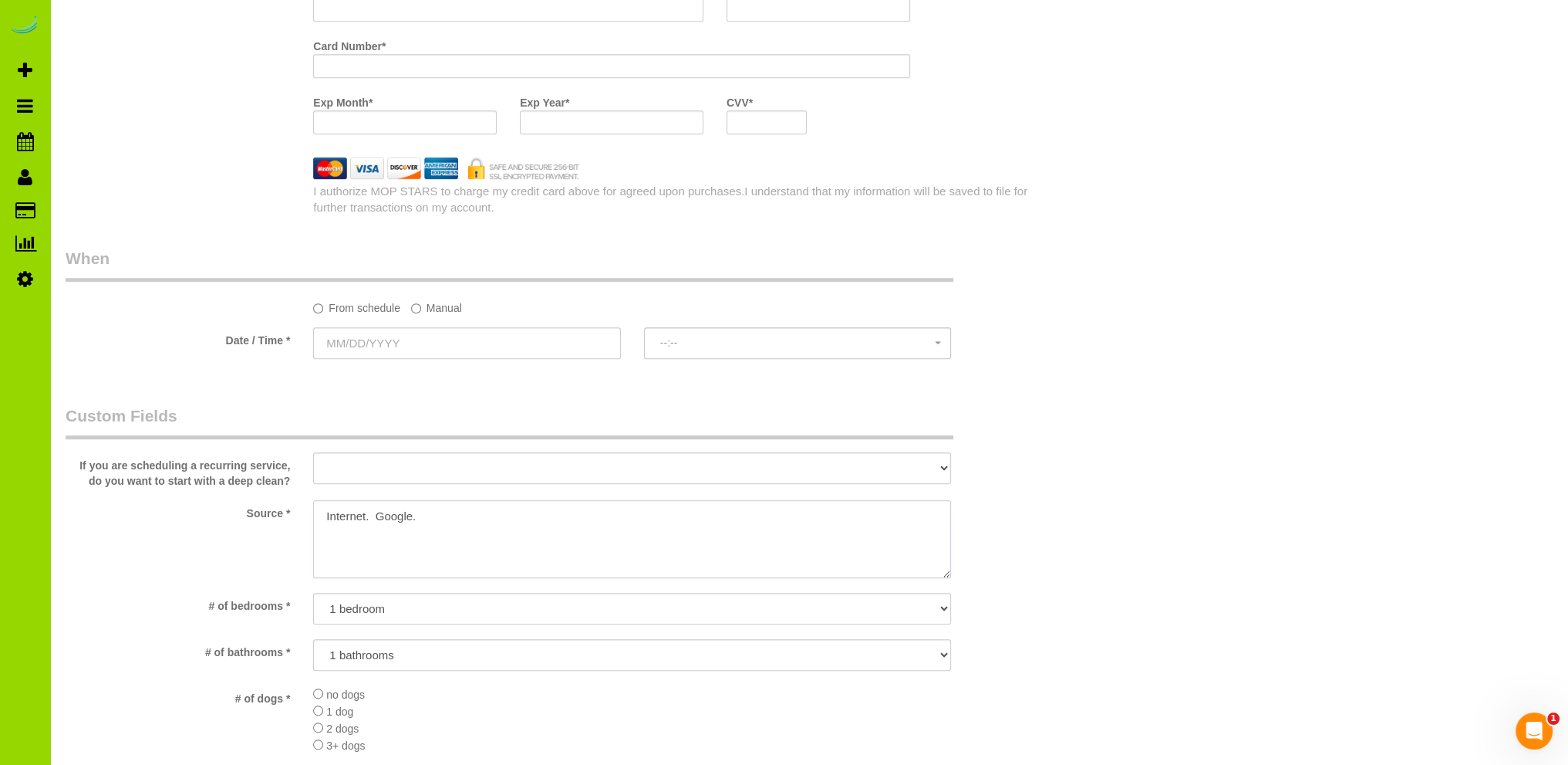
scroll to position [932, 0]
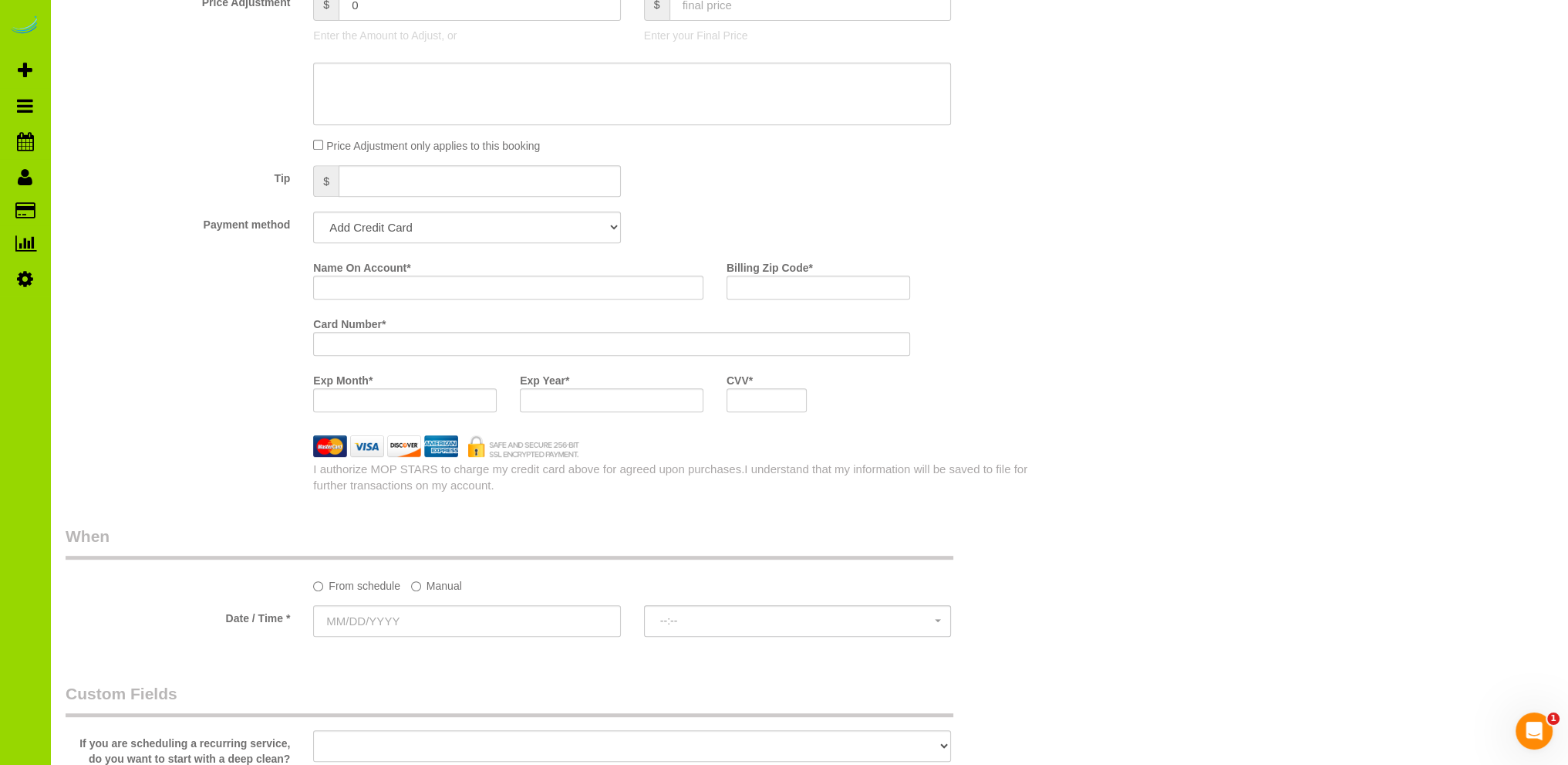
type textarea "Internet. Google."
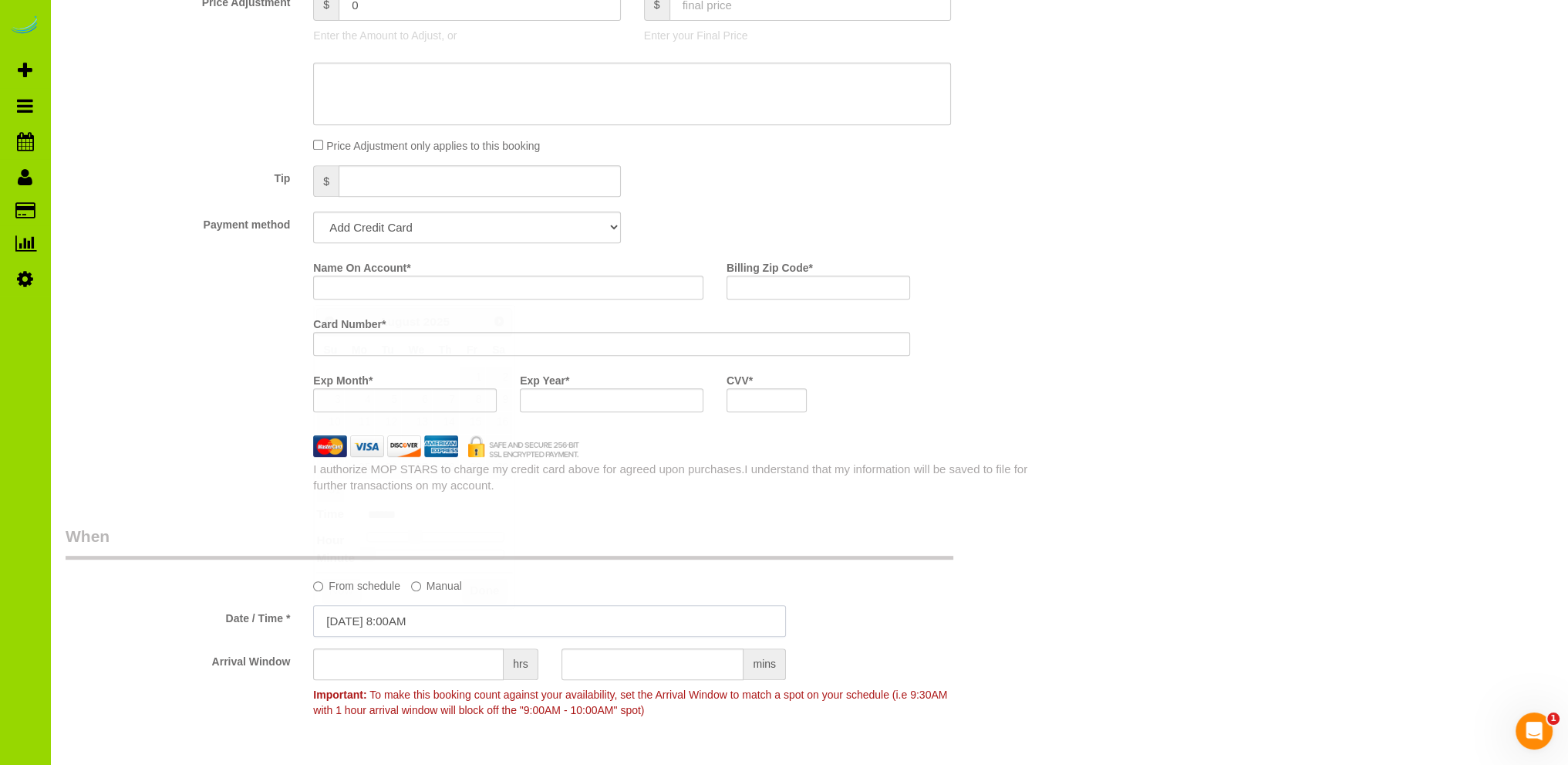
click at [397, 616] on input "[DATE] 8:00AM" at bounding box center [549, 621] width 473 height 32
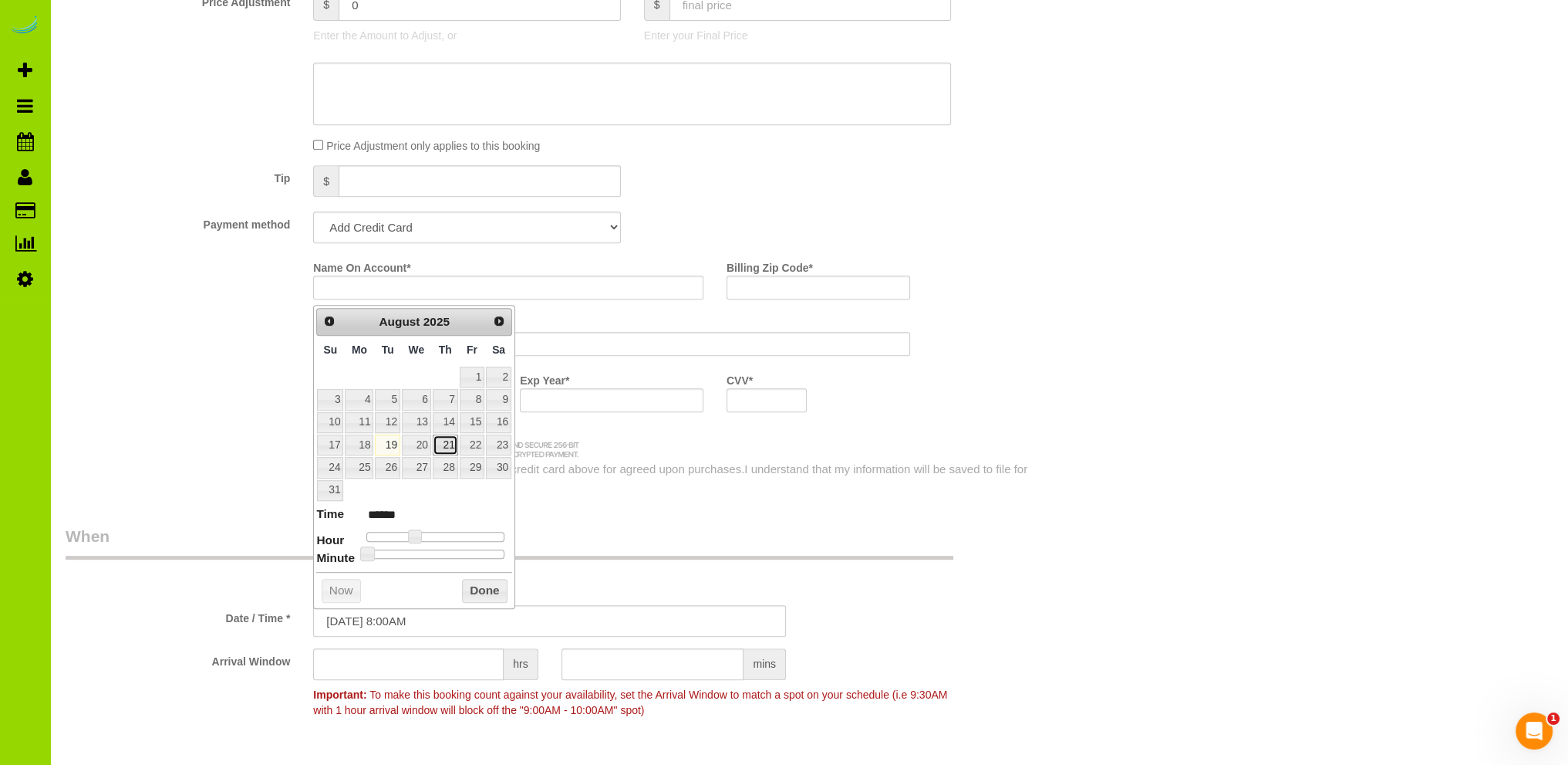
click at [447, 441] on link "21" at bounding box center [445, 445] width 26 height 21
type input "[DATE] 9:00AM"
type input "******"
click at [423, 529] on span at bounding box center [421, 536] width 14 height 14
click at [472, 588] on button "Done" at bounding box center [485, 591] width 46 height 25
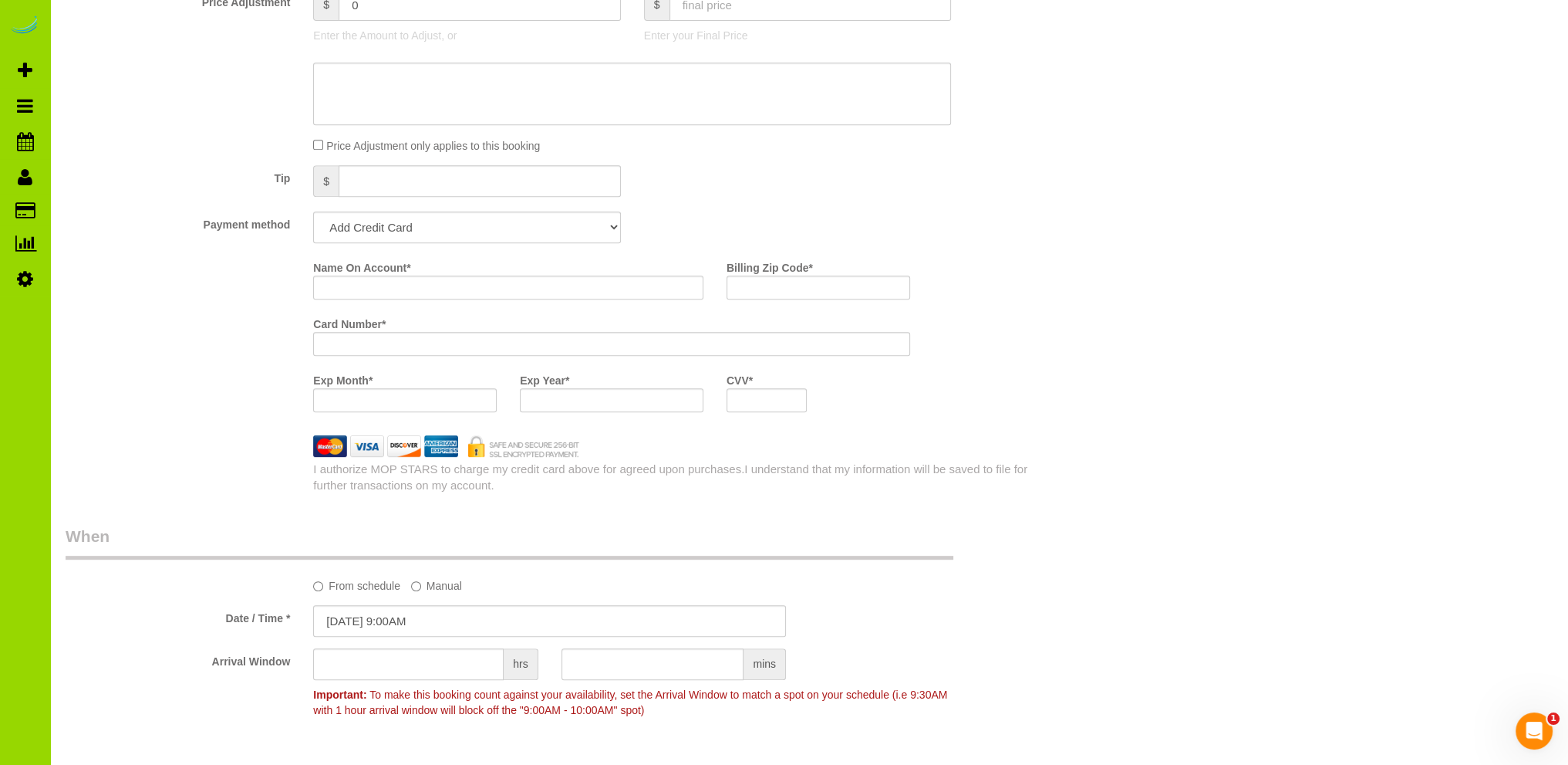
click at [1120, 385] on div "Who Email* [EMAIL_ADDRESS][DOMAIN_NAME] Name * [GEOGRAPHIC_DATA][PERSON_NAME][G…" at bounding box center [810, 574] width 1487 height 2901
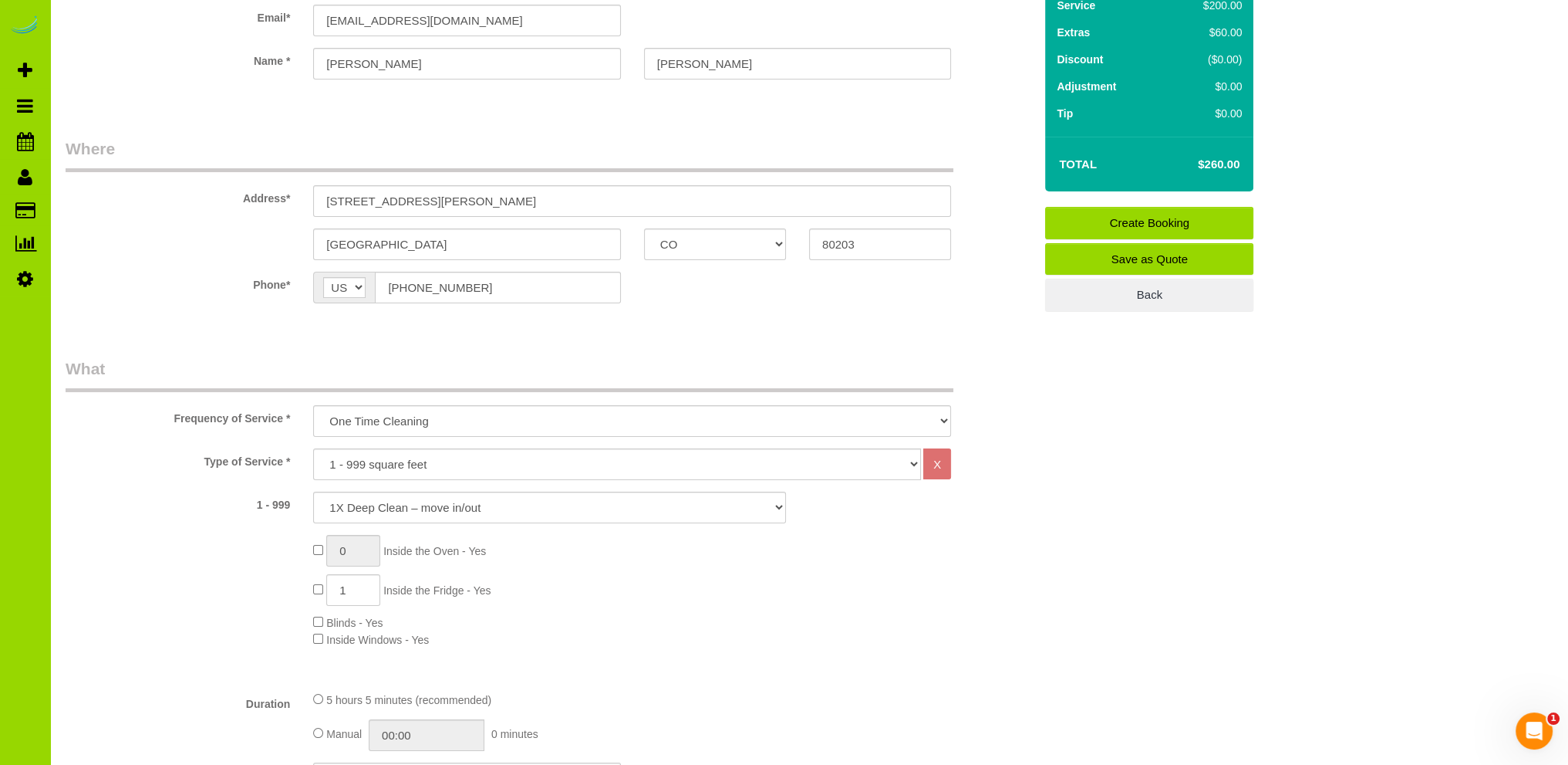
scroll to position [0, 0]
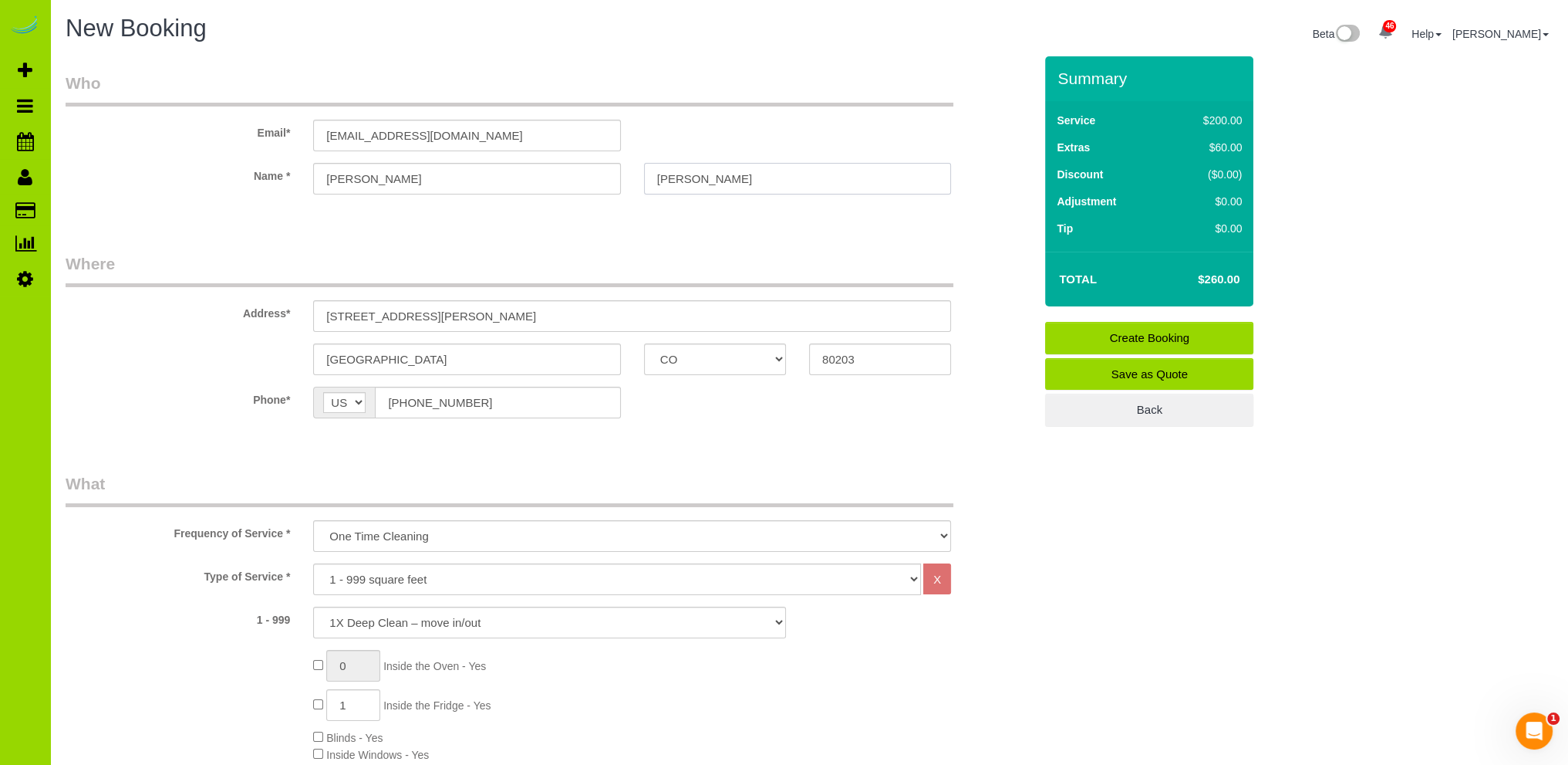
drag, startPoint x: 729, startPoint y: 178, endPoint x: 586, endPoint y: 178, distance: 143.0
click at [586, 178] on div "Name * [GEOGRAPHIC_DATA][PERSON_NAME][GEOGRAPHIC_DATA]" at bounding box center [549, 179] width 991 height 32
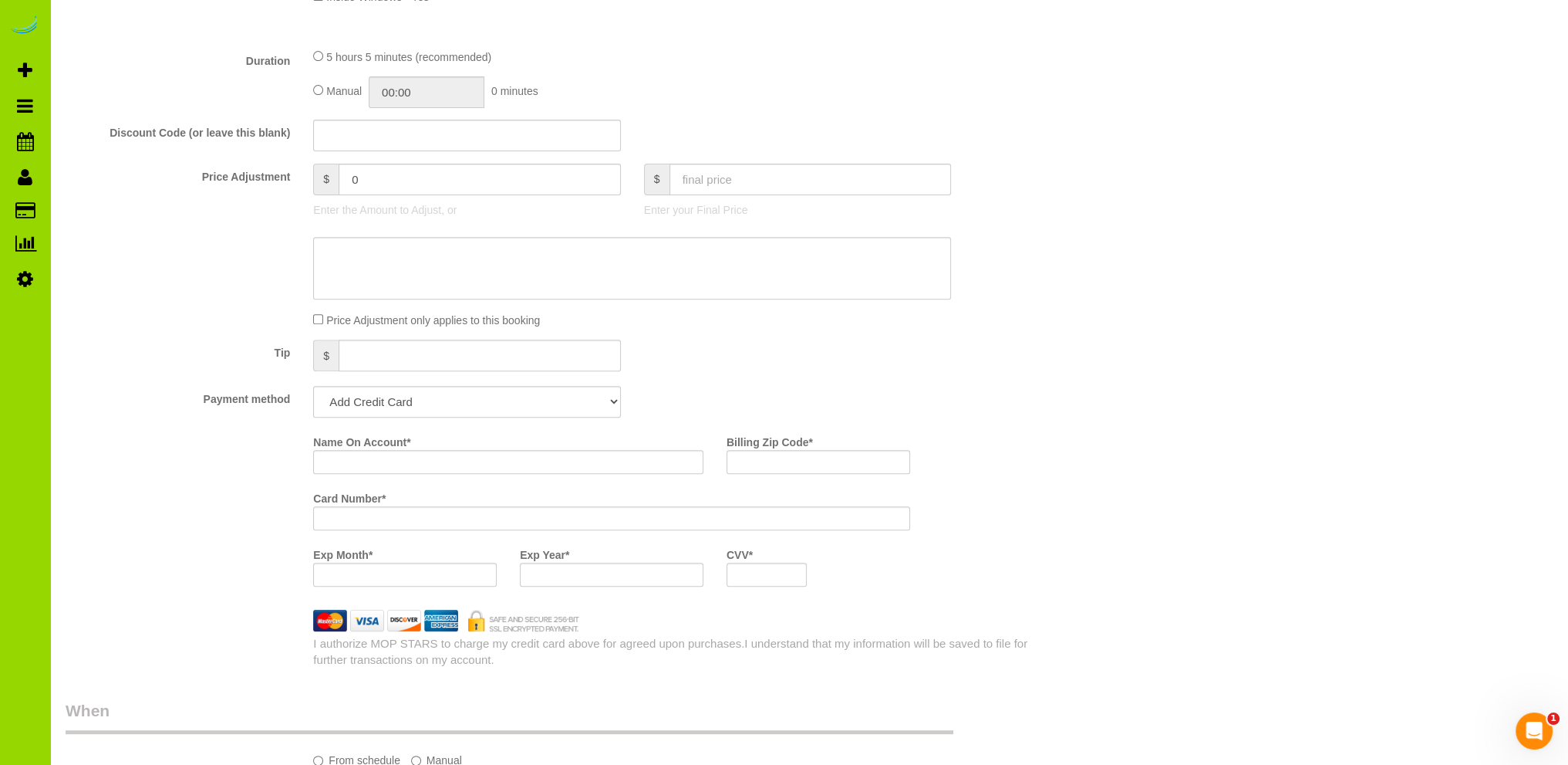
scroll to position [926, 0]
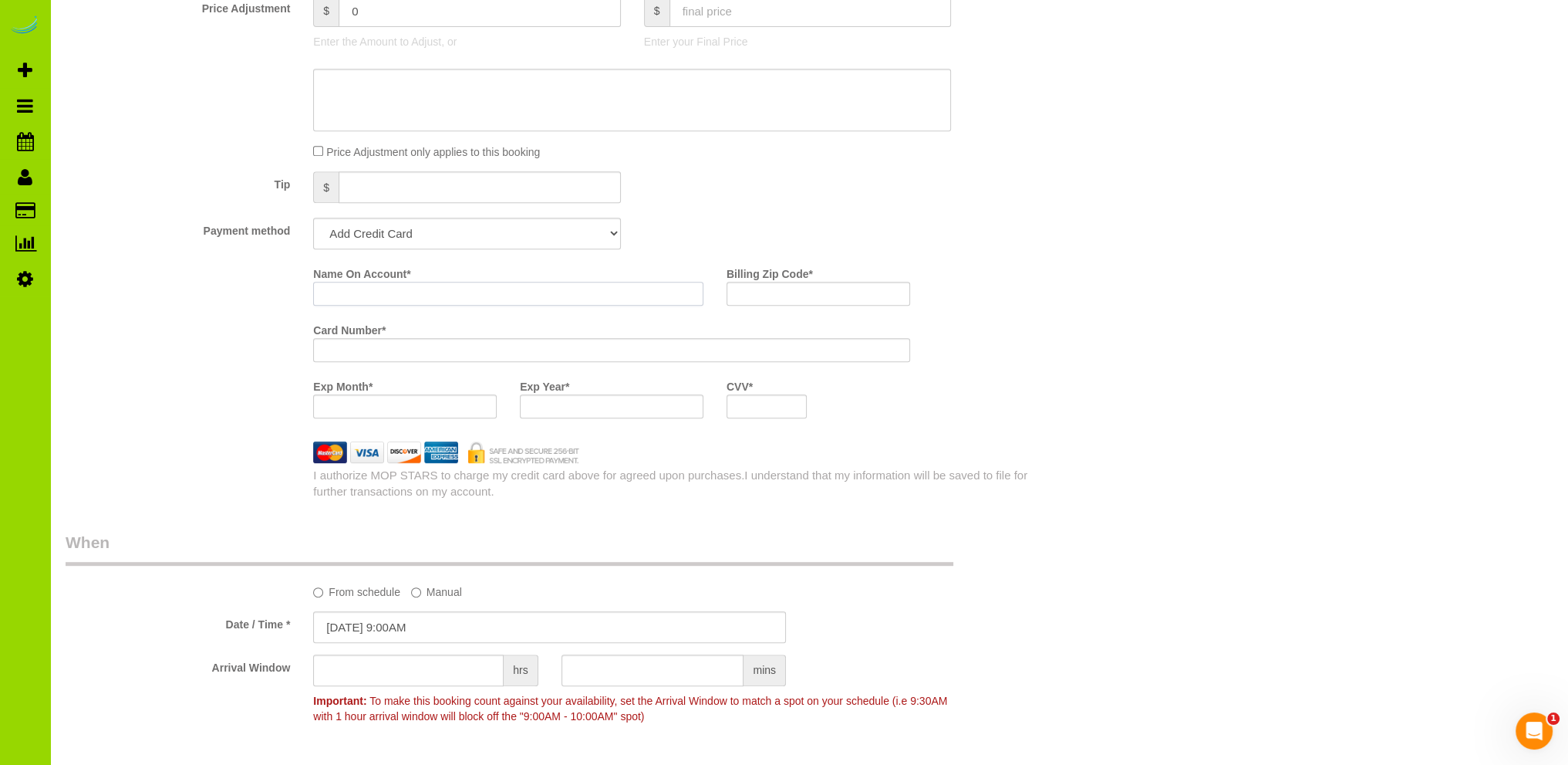
click at [382, 286] on input "Name On Account *" at bounding box center [509, 293] width 391 height 24
paste input "[PERSON_NAME]"
click at [324, 291] on input "[PERSON_NAME]" at bounding box center [509, 293] width 391 height 24
type input "[PERSON_NAME]"
click at [208, 342] on div "Name On Account * [PERSON_NAME] Billing Zip Code * Card Number * Exp Month * Ex…" at bounding box center [549, 345] width 991 height 169
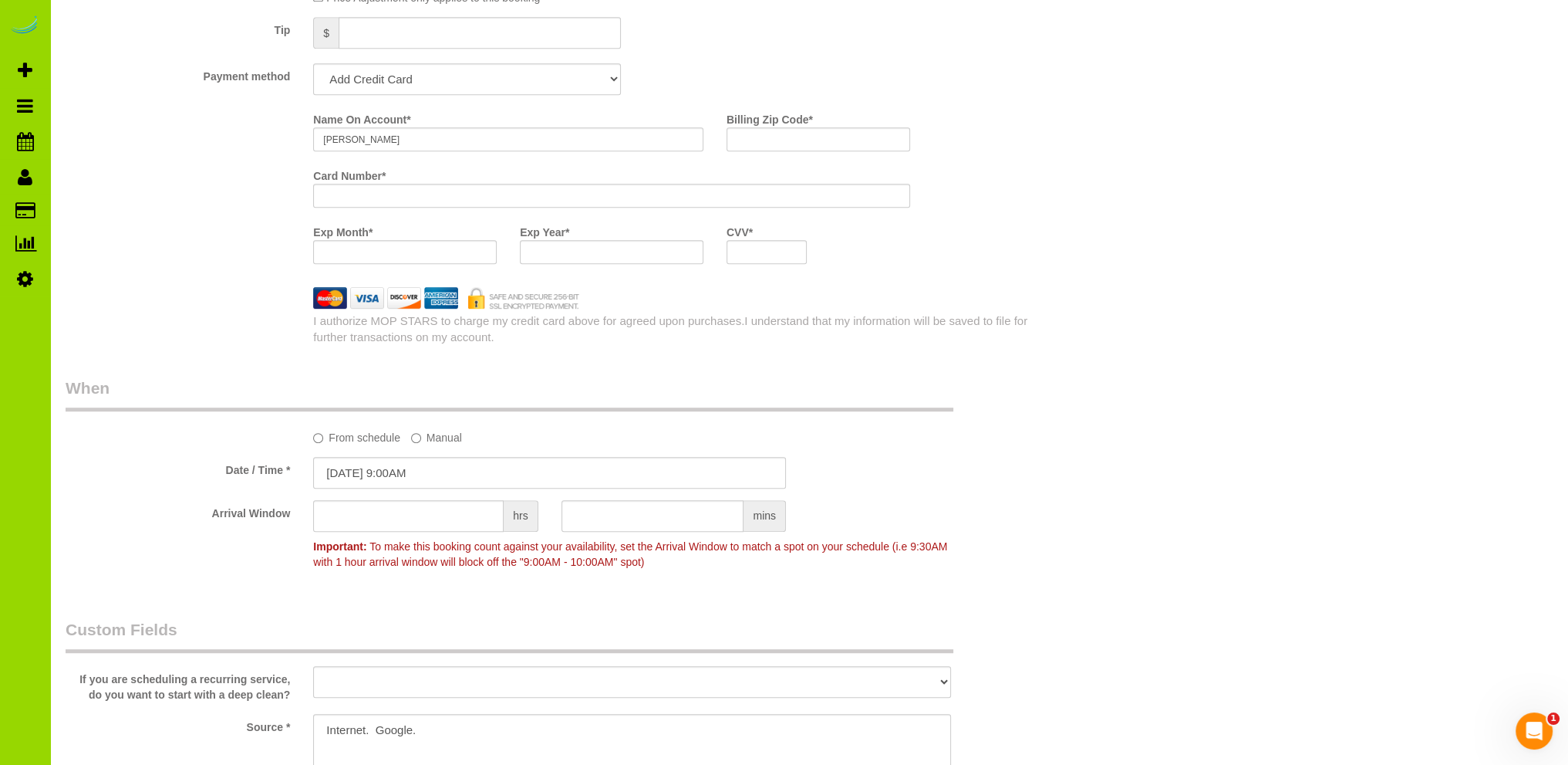
scroll to position [772, 0]
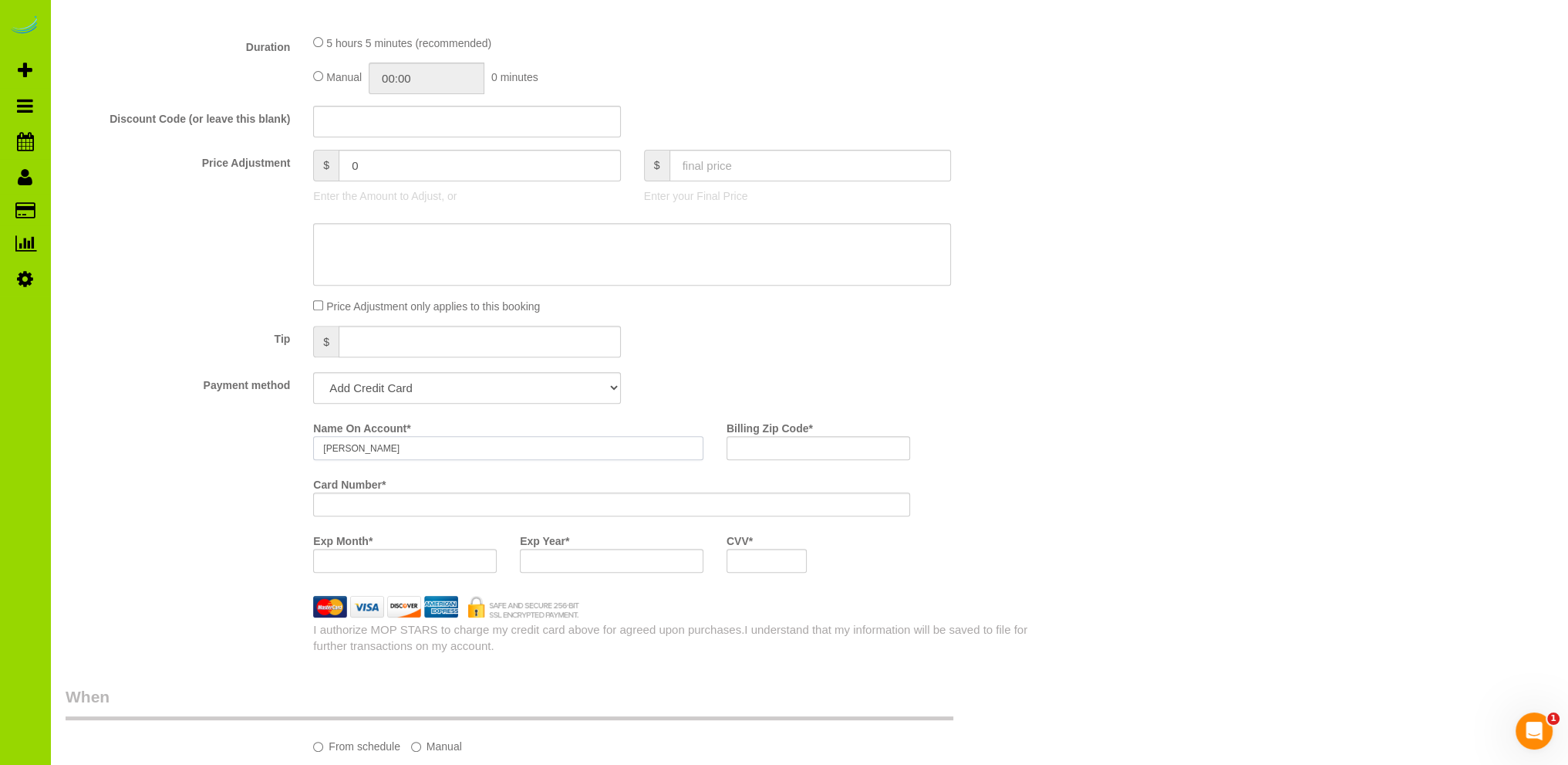
click at [410, 448] on input "[PERSON_NAME]" at bounding box center [509, 447] width 391 height 24
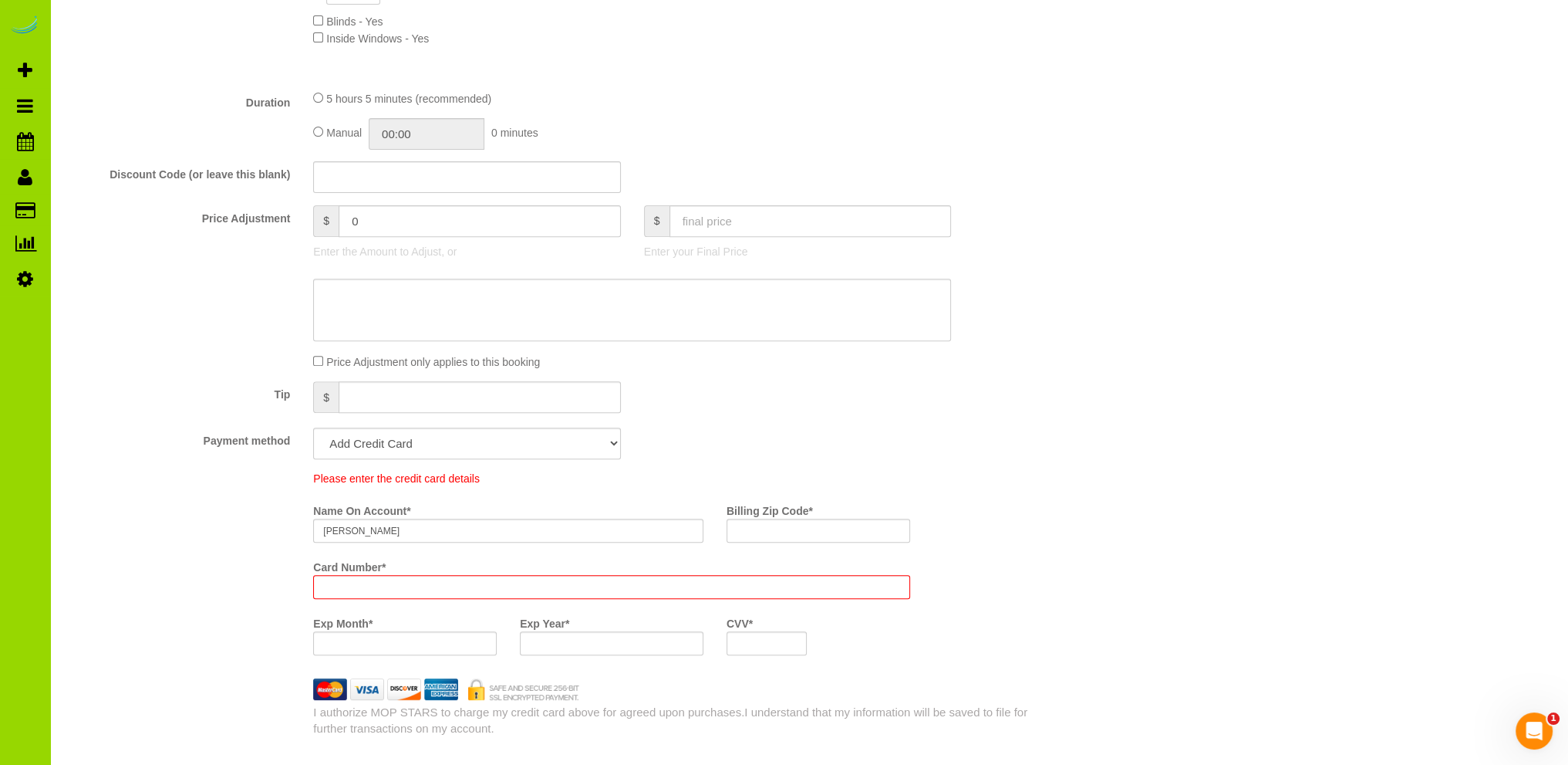
click at [182, 471] on div "Please enter the credit card details Name On Account * [PERSON_NAME] Billing Zi…" at bounding box center [549, 569] width 991 height 196
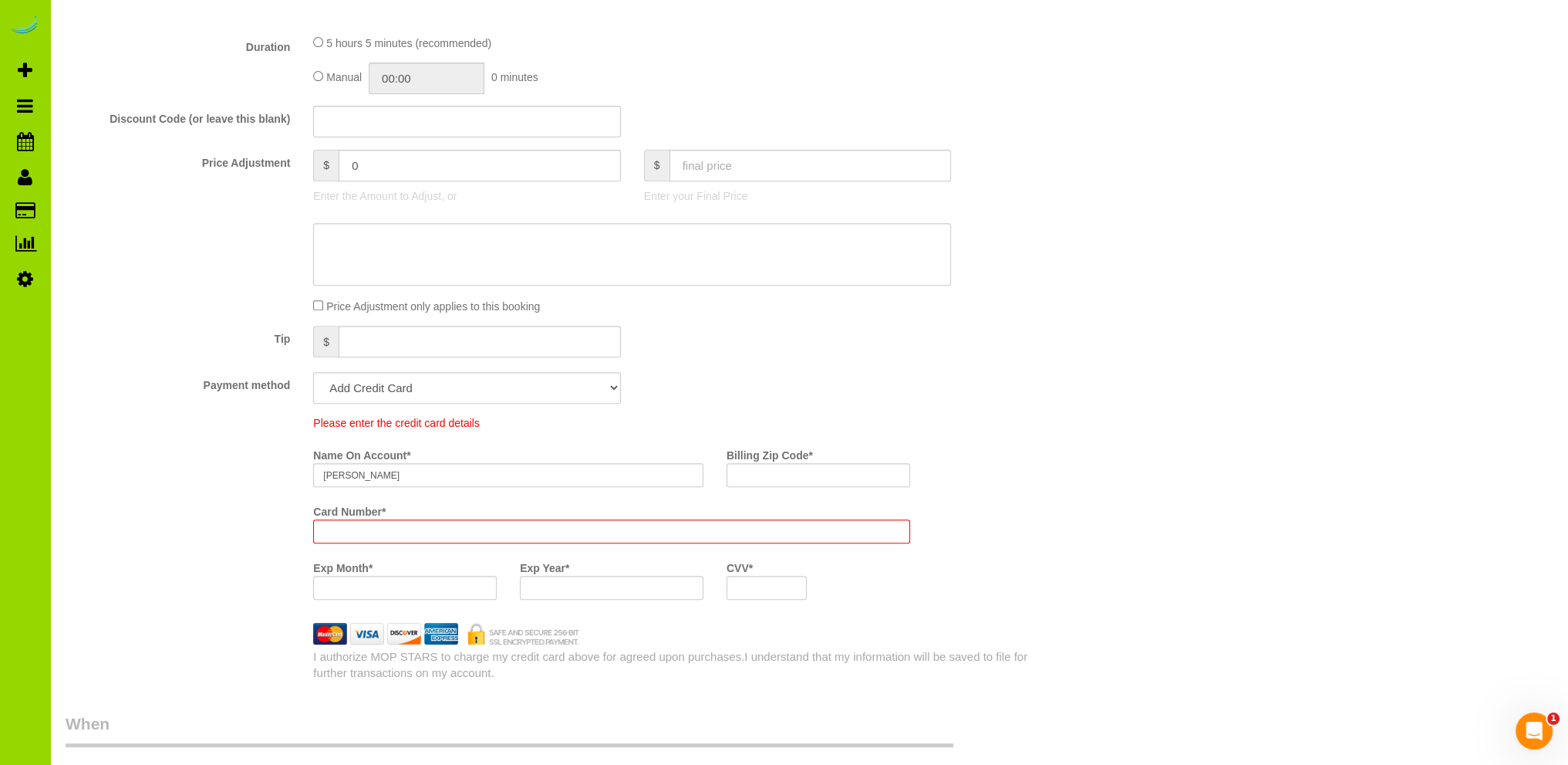
click at [323, 527] on iframe at bounding box center [611, 531] width 576 height 13
click at [260, 476] on div "Please enter the credit card details Name On Account * [PERSON_NAME] Billing Zi…" at bounding box center [549, 513] width 991 height 196
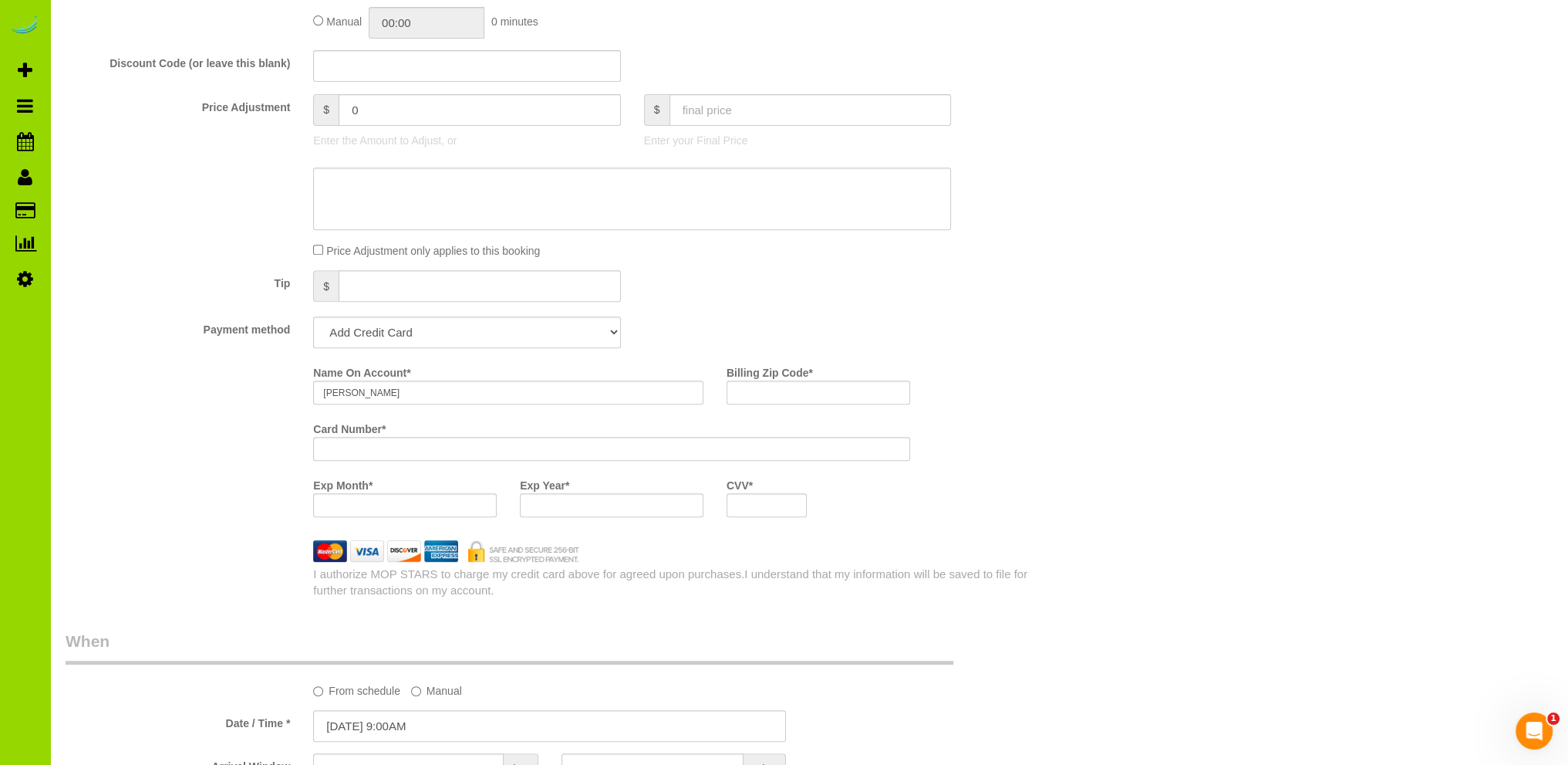
scroll to position [772, 0]
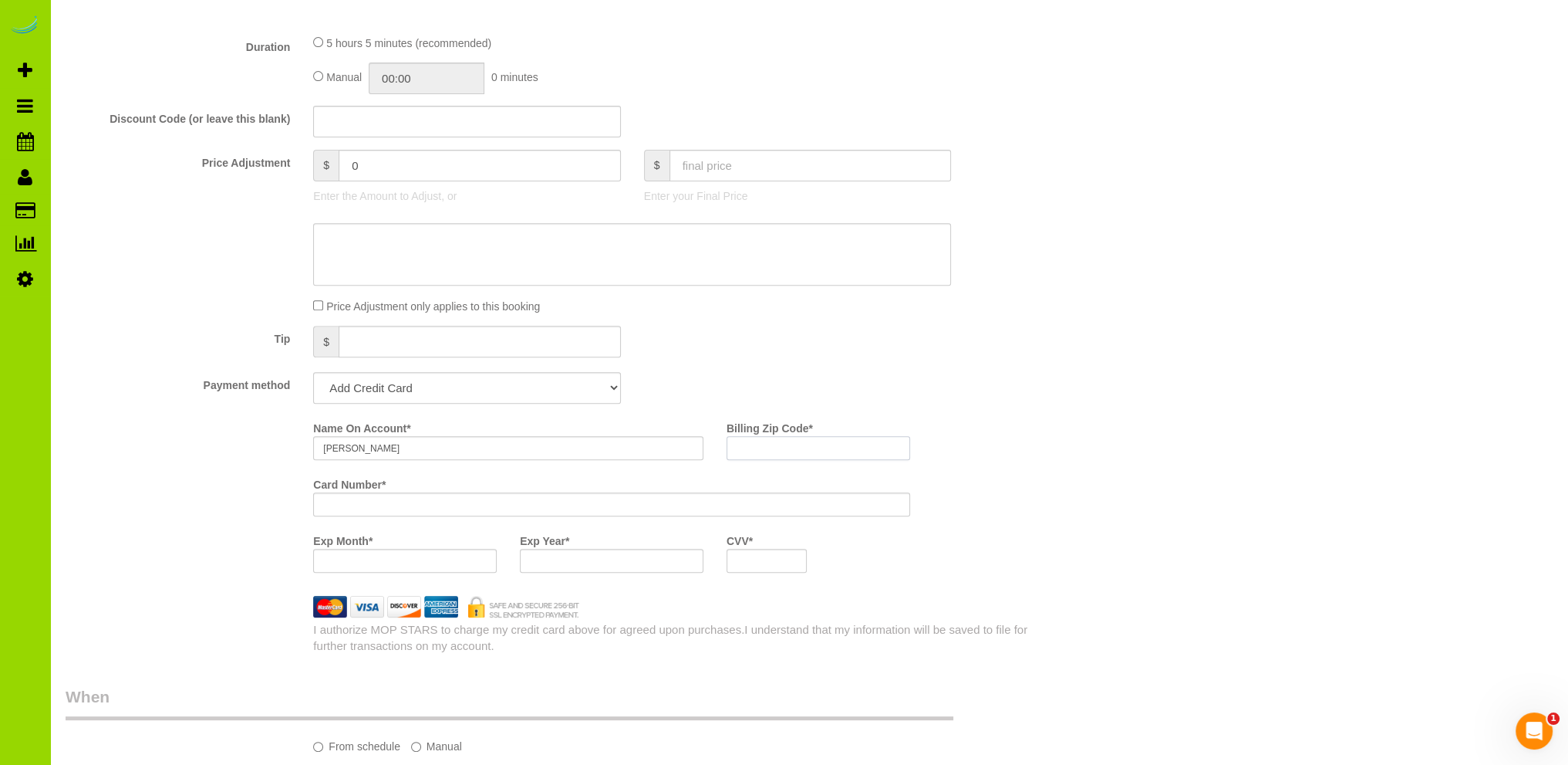
click at [753, 449] on input "Billing Zip Code *" at bounding box center [818, 447] width 184 height 24
type input "80203"
drag, startPoint x: 1103, startPoint y: 360, endPoint x: 875, endPoint y: 428, distance: 237.9
click at [1102, 360] on div "Who Email* [EMAIL_ADDRESS][DOMAIN_NAME] Name * [GEOGRAPHIC_DATA][PERSON_NAME][G…" at bounding box center [810, 734] width 1487 height 2901
drag, startPoint x: 1290, startPoint y: 318, endPoint x: 1228, endPoint y: 366, distance: 78.4
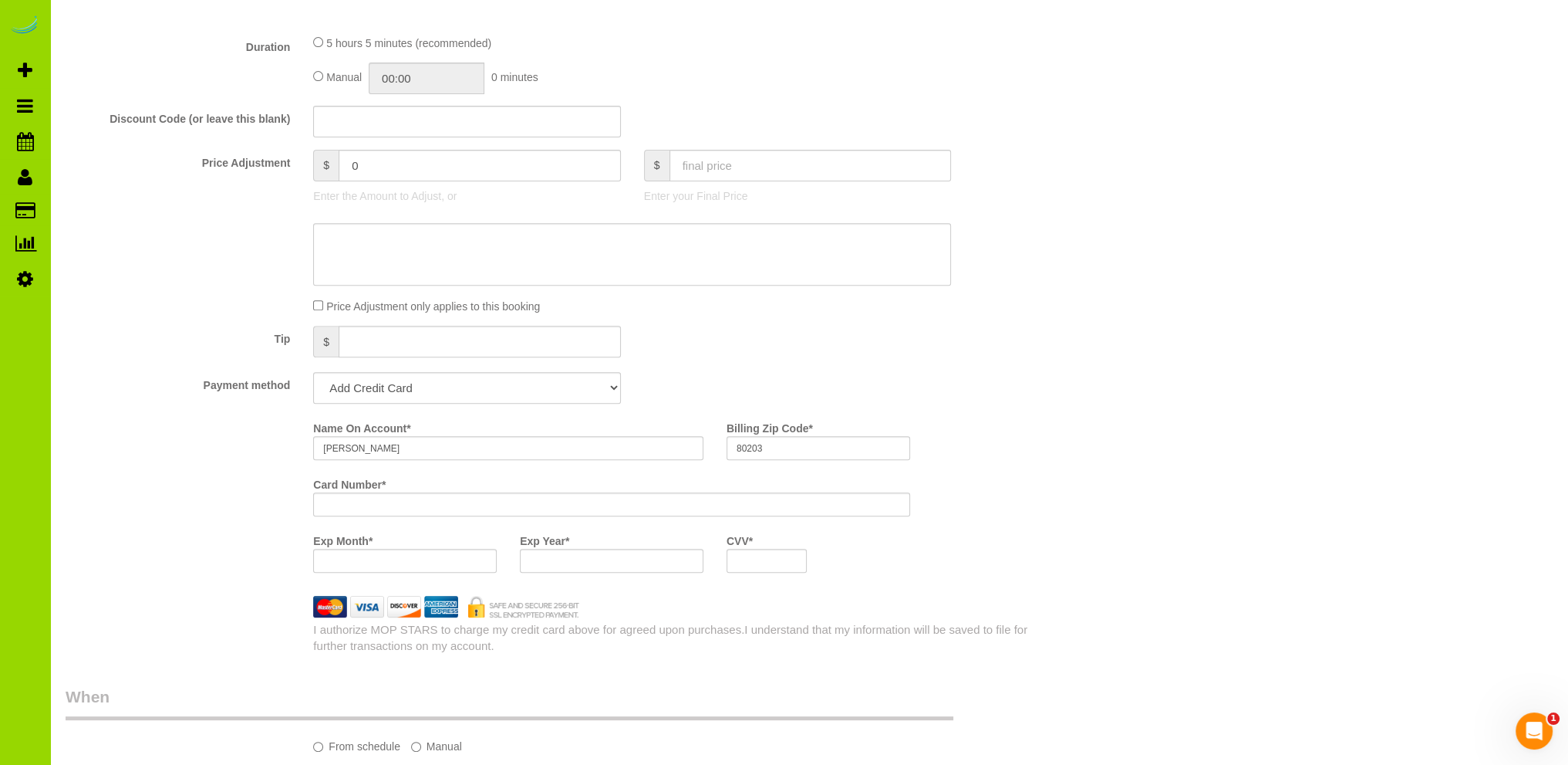
click at [1290, 318] on div "Who Email* [EMAIL_ADDRESS][DOMAIN_NAME] Name * [GEOGRAPHIC_DATA][PERSON_NAME][G…" at bounding box center [810, 734] width 1487 height 2901
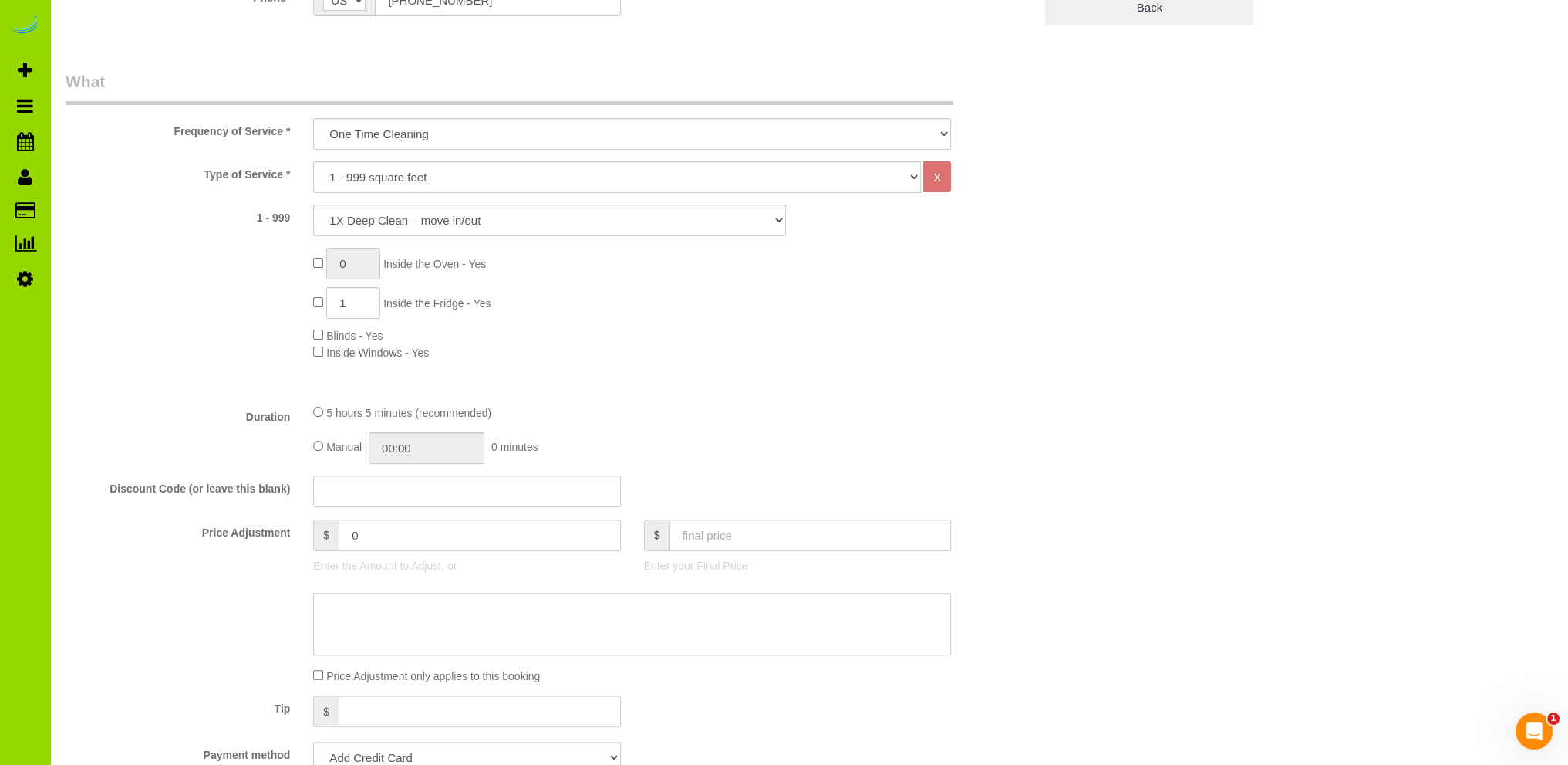
scroll to position [463, 0]
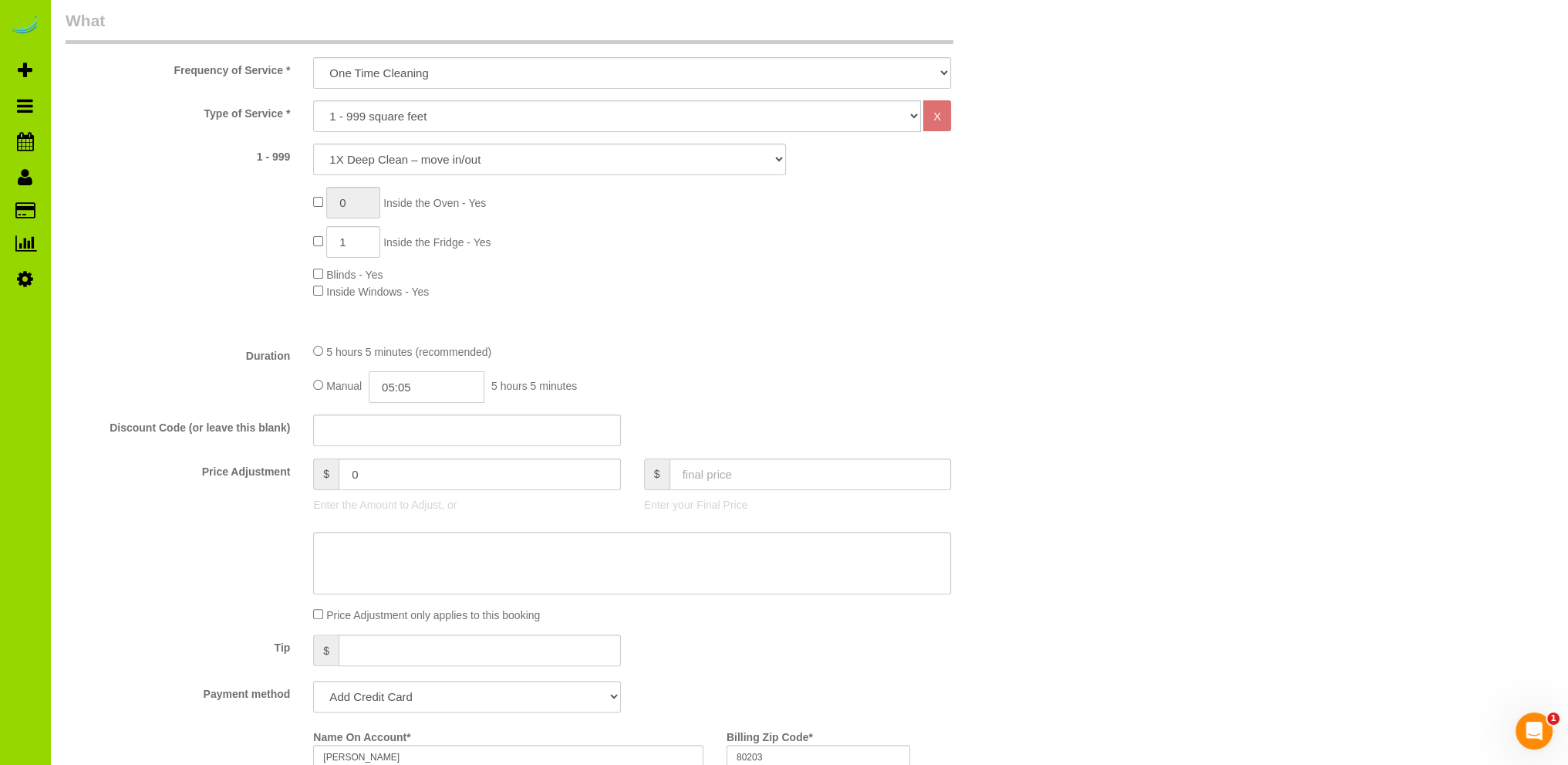
click at [453, 385] on input "05:05" at bounding box center [426, 387] width 115 height 32
type input "02:30"
drag, startPoint x: 419, startPoint y: 511, endPoint x: 451, endPoint y: 487, distance: 40.0
click at [419, 510] on li "02:30" at bounding box center [410, 514] width 69 height 20
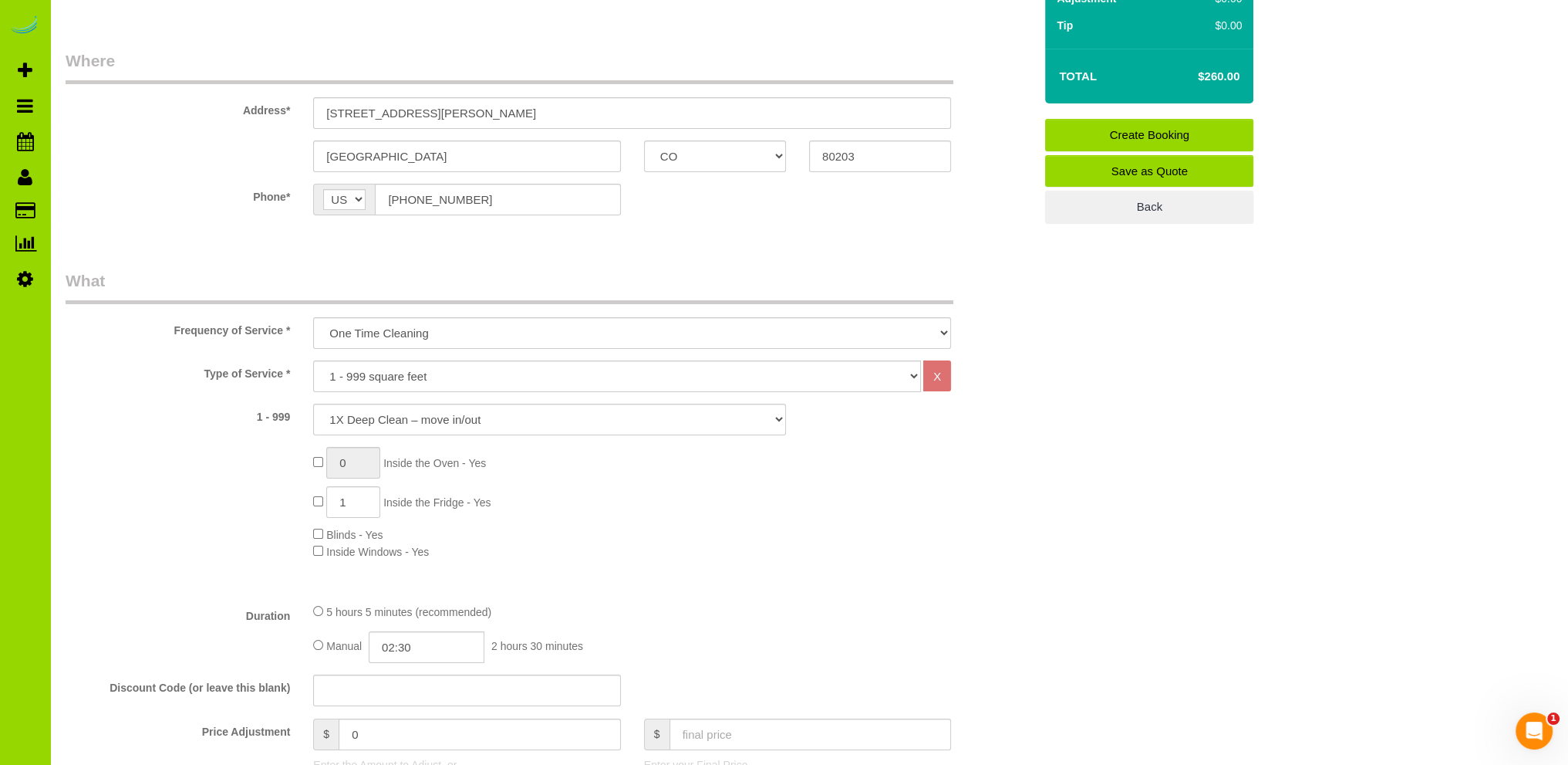
scroll to position [0, 0]
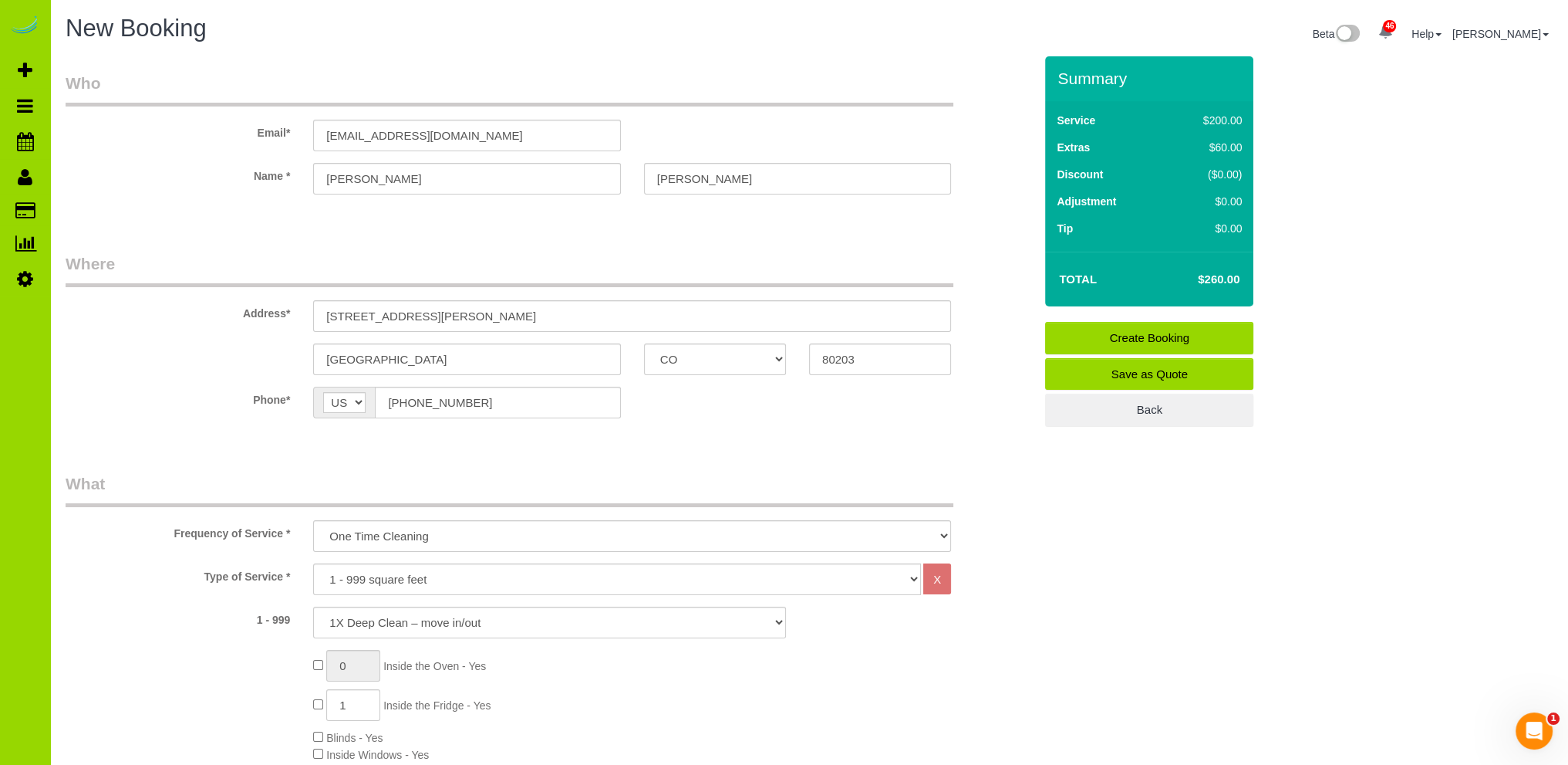
click at [1093, 336] on link "Create Booking" at bounding box center [1149, 338] width 209 height 33
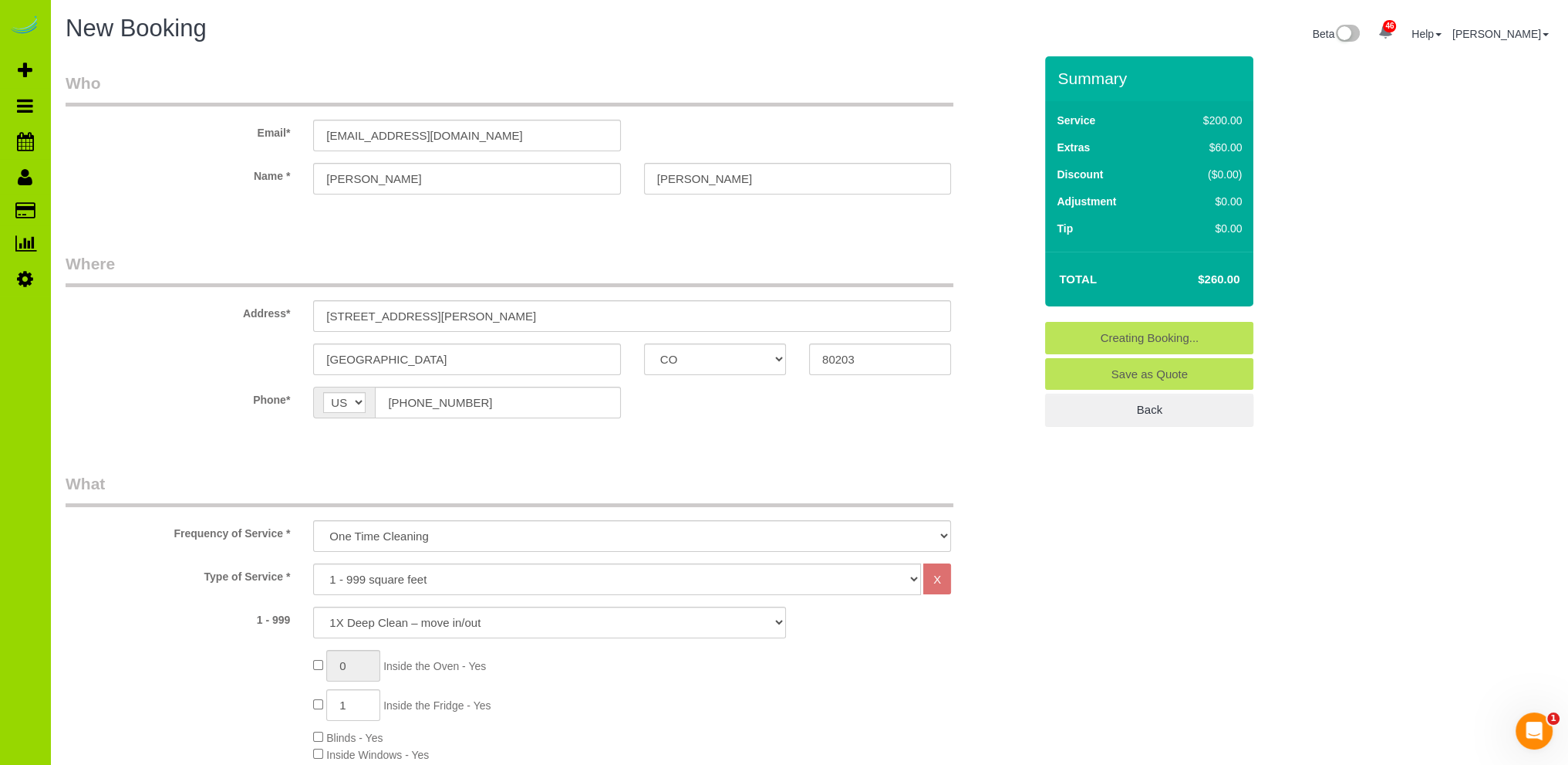
click at [500, 216] on fieldset "Who Email* [EMAIL_ADDRESS][DOMAIN_NAME] Name * [GEOGRAPHIC_DATA][PERSON_NAME][G…" at bounding box center [550, 147] width 968 height 150
click at [1106, 335] on fieldset "Creating Booking... Save as Quote Back" at bounding box center [1149, 374] width 209 height 105
click at [1366, 430] on div "Summary Service $200.00 Extras $60.00 Discount ($0.00) Adjustment $0.00 Tip $0.…" at bounding box center [1220, 257] width 372 height 401
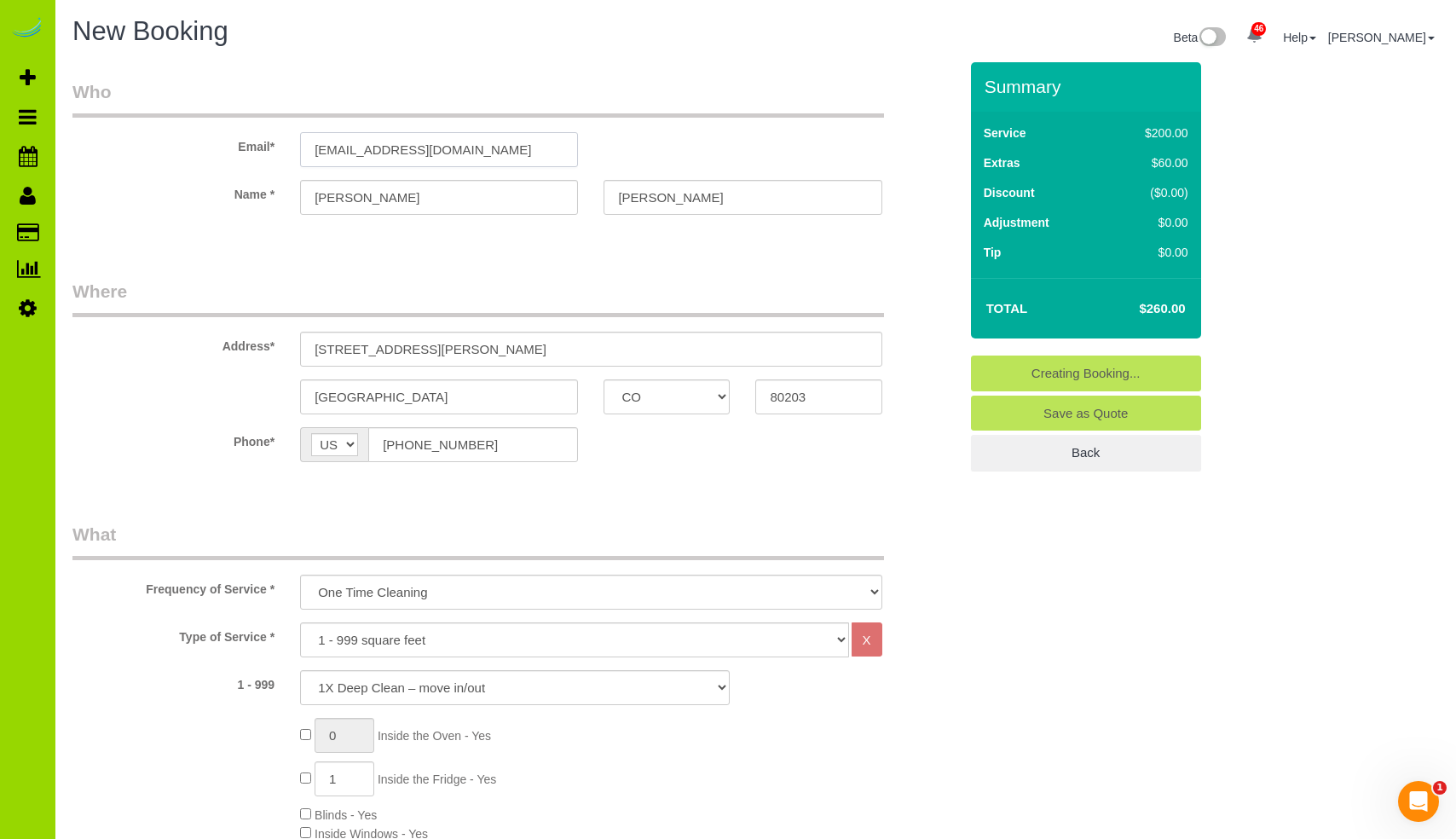
drag, startPoint x: 506, startPoint y: 150, endPoint x: 283, endPoint y: 150, distance: 223.0
click at [283, 150] on div "Email* [EMAIL_ADDRESS][DOMAIN_NAME]" at bounding box center [515, 123] width 911 height 87
click at [712, 195] on input "[PERSON_NAME]" at bounding box center [743, 197] width 278 height 35
drag, startPoint x: 712, startPoint y: 195, endPoint x: 584, endPoint y: 195, distance: 128.0
click at [584, 195] on div "Name * [GEOGRAPHIC_DATA][PERSON_NAME][GEOGRAPHIC_DATA]" at bounding box center [515, 197] width 911 height 35
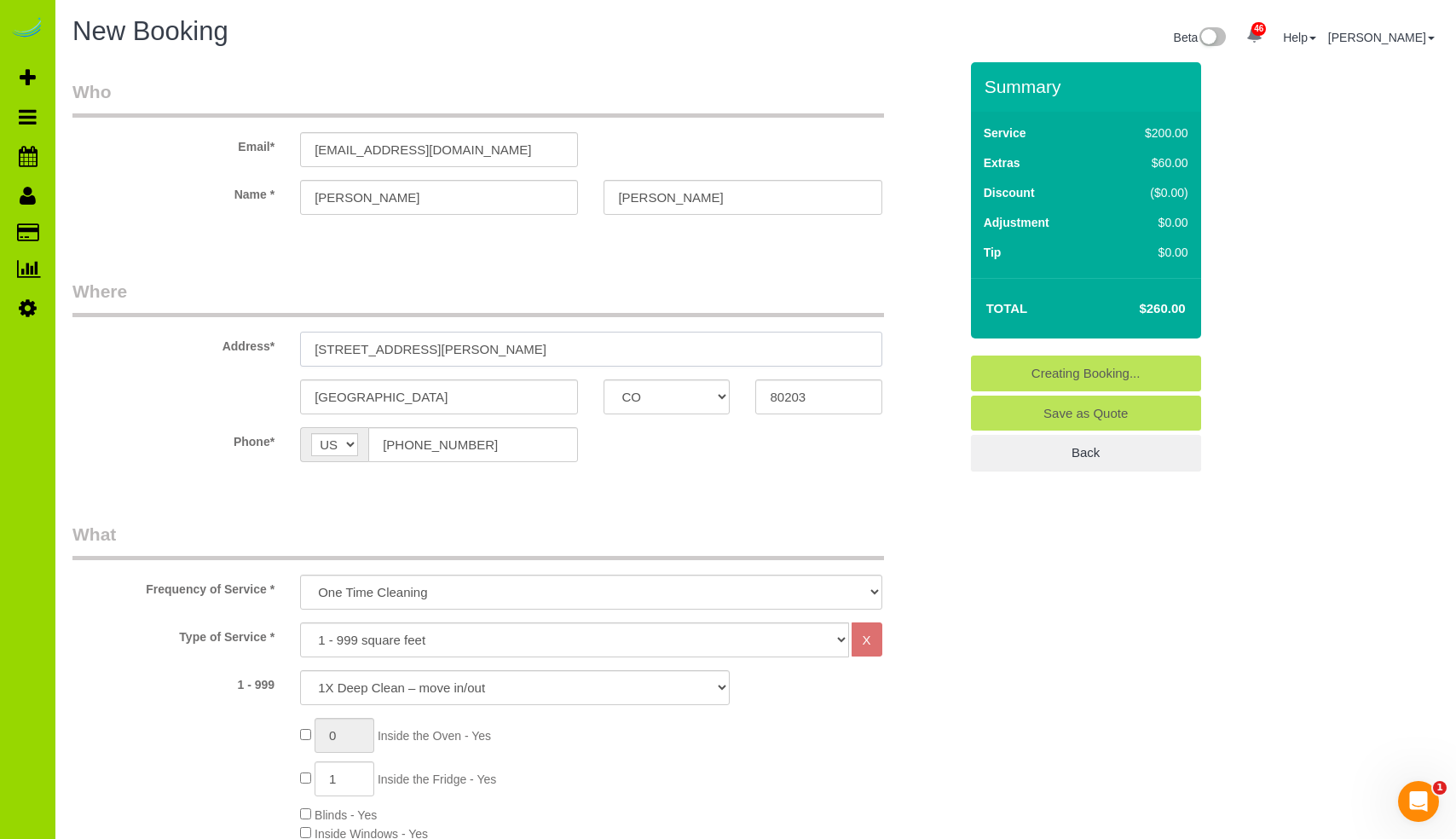
drag, startPoint x: 473, startPoint y: 344, endPoint x: 259, endPoint y: 345, distance: 214.0
click at [259, 345] on div "Address* [STREET_ADDRESS][PERSON_NAME]" at bounding box center [515, 323] width 911 height 87
drag, startPoint x: 490, startPoint y: 441, endPoint x: 332, endPoint y: 437, distance: 158.1
click at [332, 437] on div "AF AL DZ AD AO AI AQ AG AR AM AW AU AT AZ BS BH BD BB BY BE BZ BJ BM BT BO BA B…" at bounding box center [440, 444] width 278 height 35
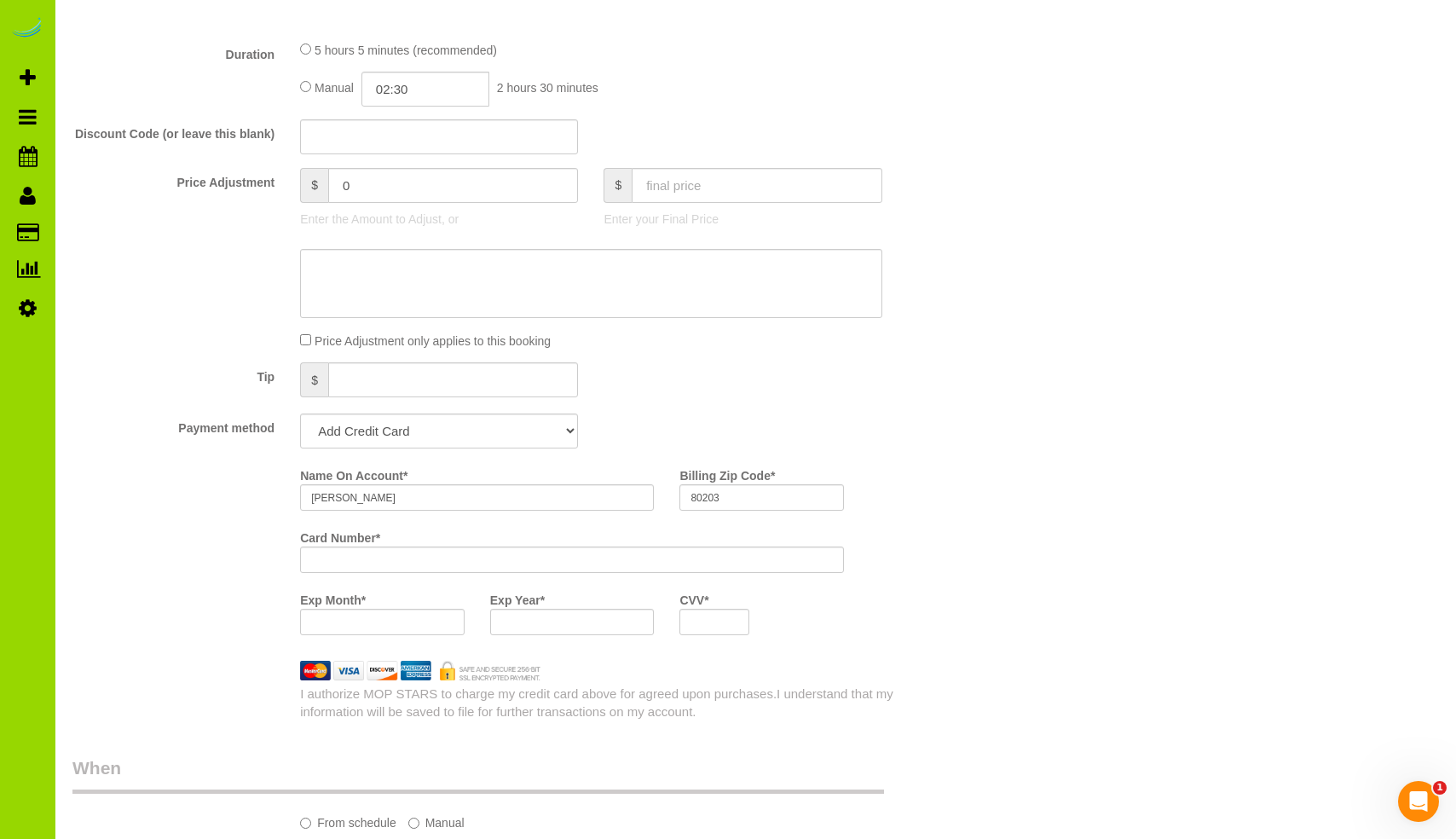
scroll to position [853, 0]
drag, startPoint x: 421, startPoint y: 498, endPoint x: 249, endPoint y: 492, distance: 172.1
click at [249, 492] on div "Name On Account * [PERSON_NAME] Billing Zip Code * 80203 Card Number * Exp Mont…" at bounding box center [515, 552] width 911 height 187
click at [982, 459] on div "Who Email* [EMAIL_ADDRESS][DOMAIN_NAME] Name * [GEOGRAPHIC_DATA][PERSON_NAME][G…" at bounding box center [756, 818] width 1367 height 3216
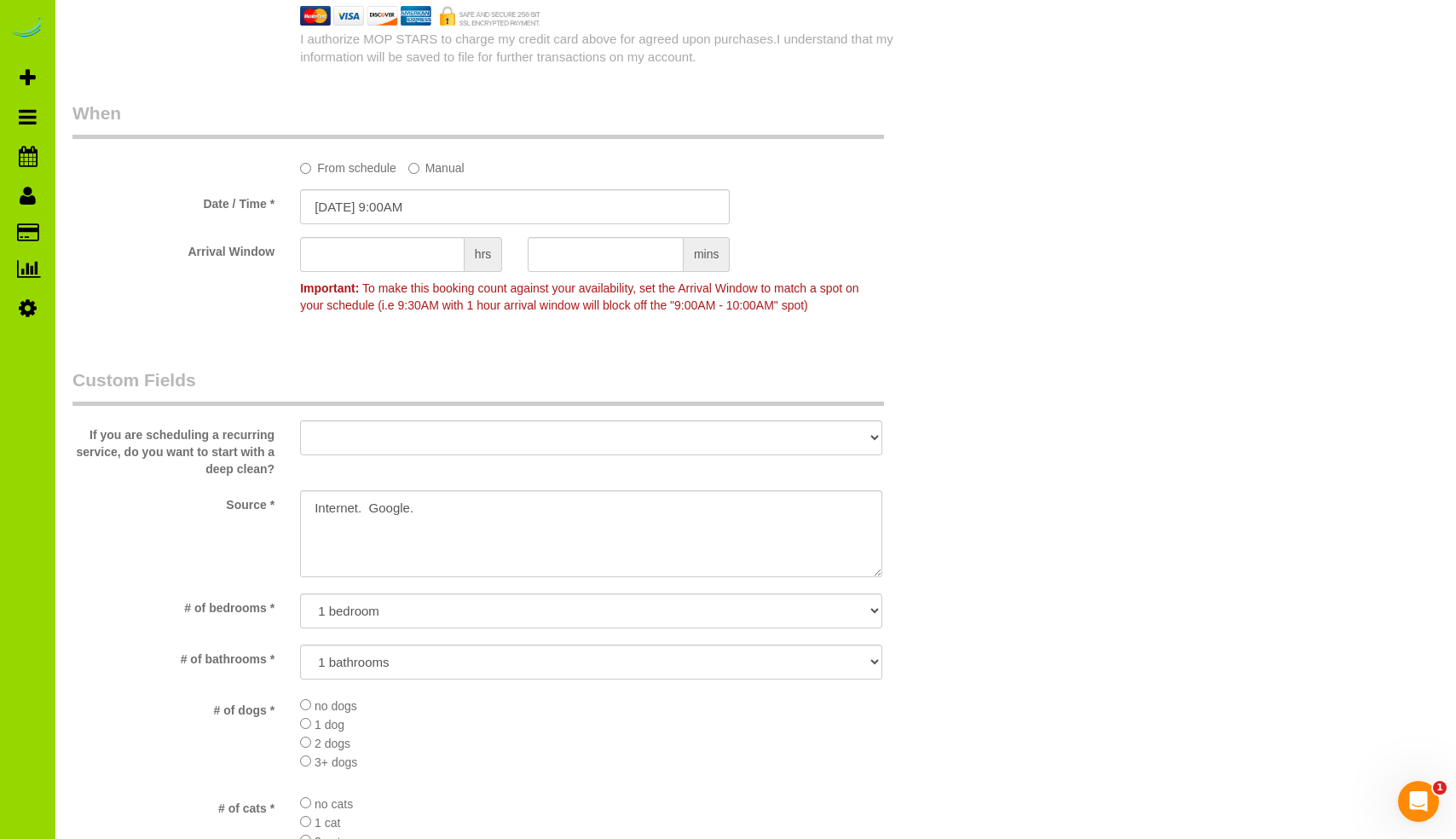
scroll to position [1084, 0]
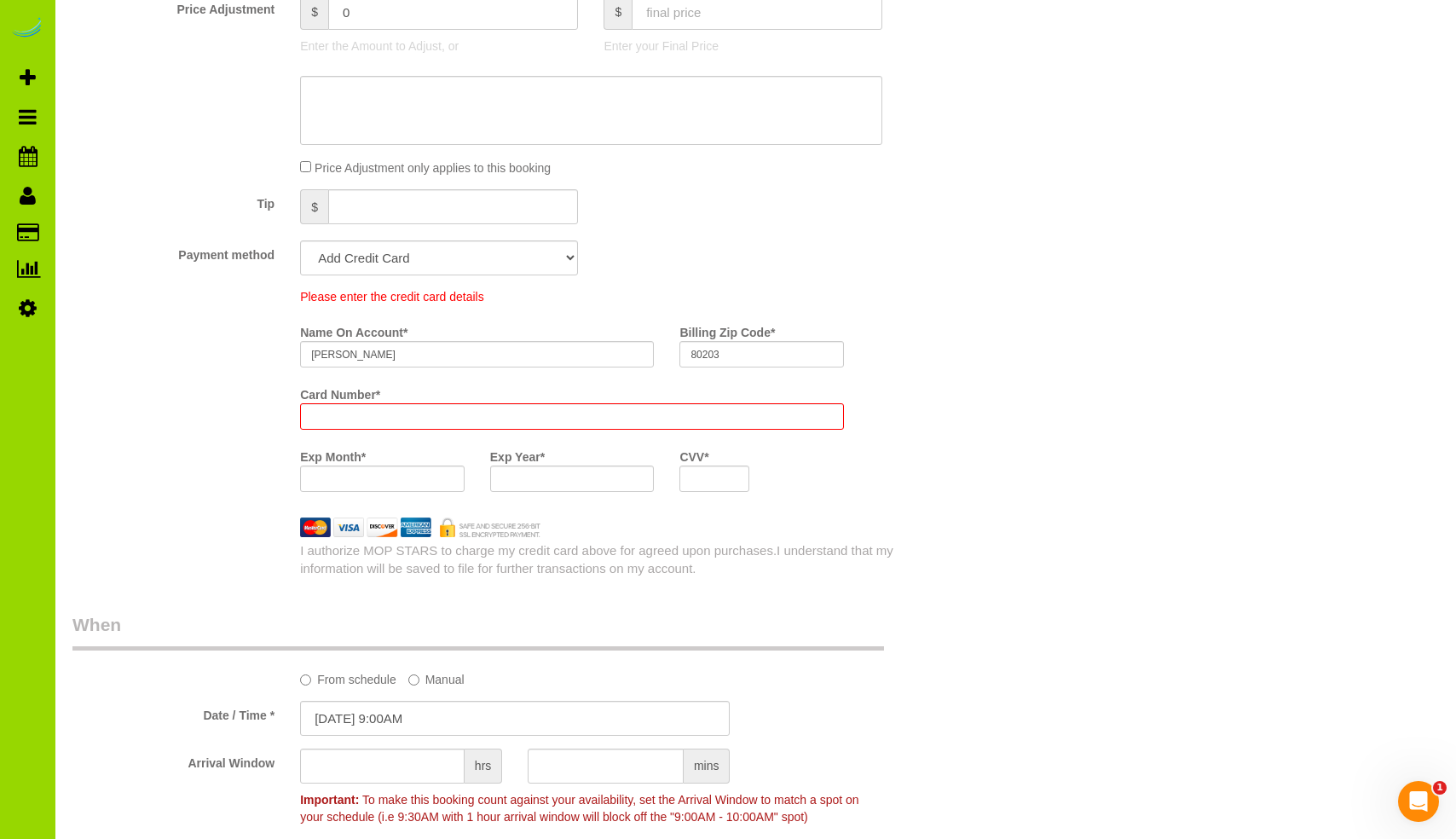
click at [1012, 444] on div "Who Email* [EMAIL_ADDRESS][DOMAIN_NAME] Name * [GEOGRAPHIC_DATA][PERSON_NAME][G…" at bounding box center [756, 662] width 1367 height 3246
click at [1046, 415] on div "Who Email* [EMAIL_ADDRESS][DOMAIN_NAME] Name * [GEOGRAPHIC_DATA][PERSON_NAME][G…" at bounding box center [756, 662] width 1367 height 3246
click at [1040, 382] on div "Who Email* [EMAIL_ADDRESS][DOMAIN_NAME] Name * [GEOGRAPHIC_DATA][PERSON_NAME][G…" at bounding box center [756, 662] width 1367 height 3246
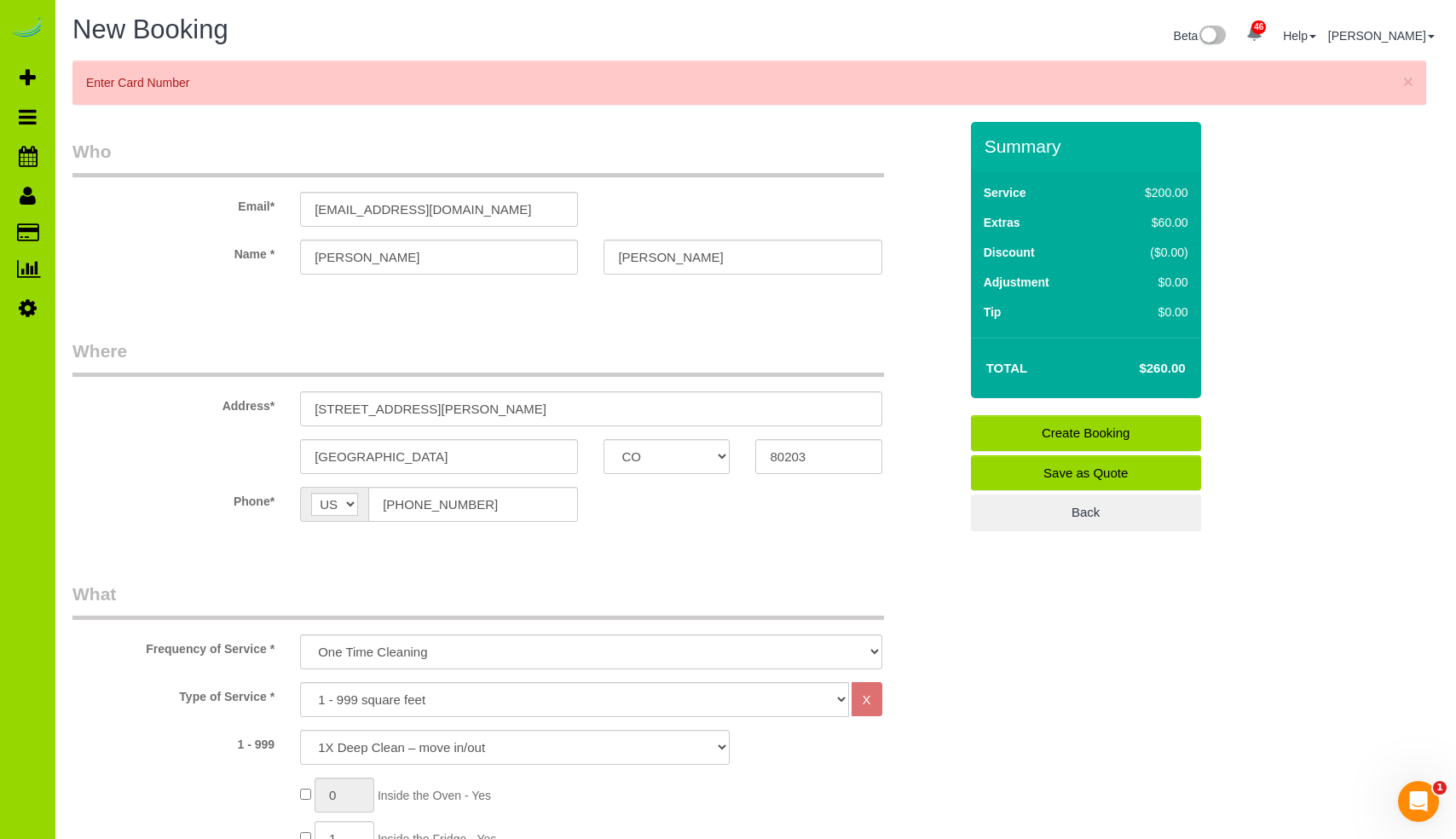
scroll to position [0, 0]
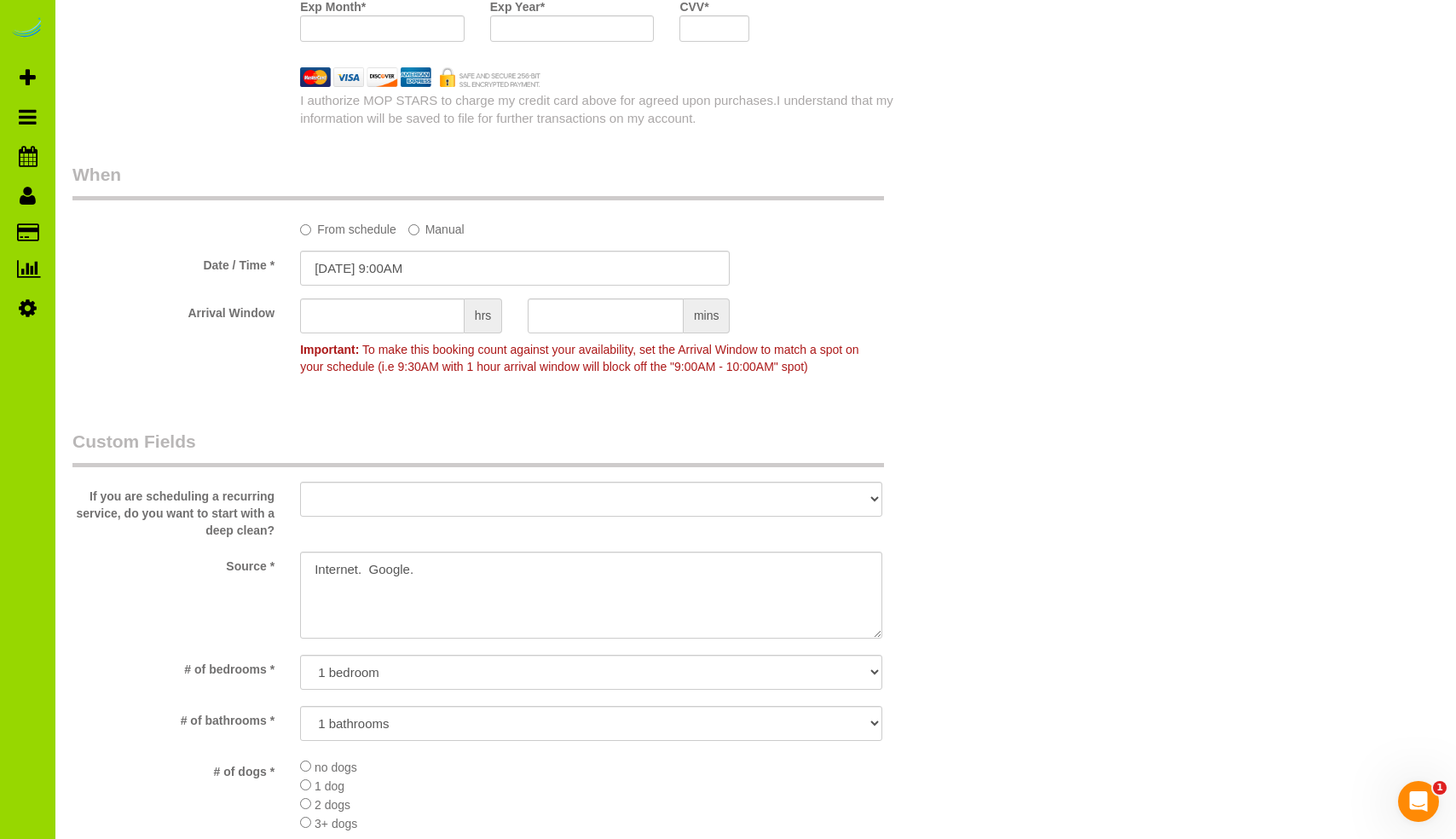
scroll to position [1193, 0]
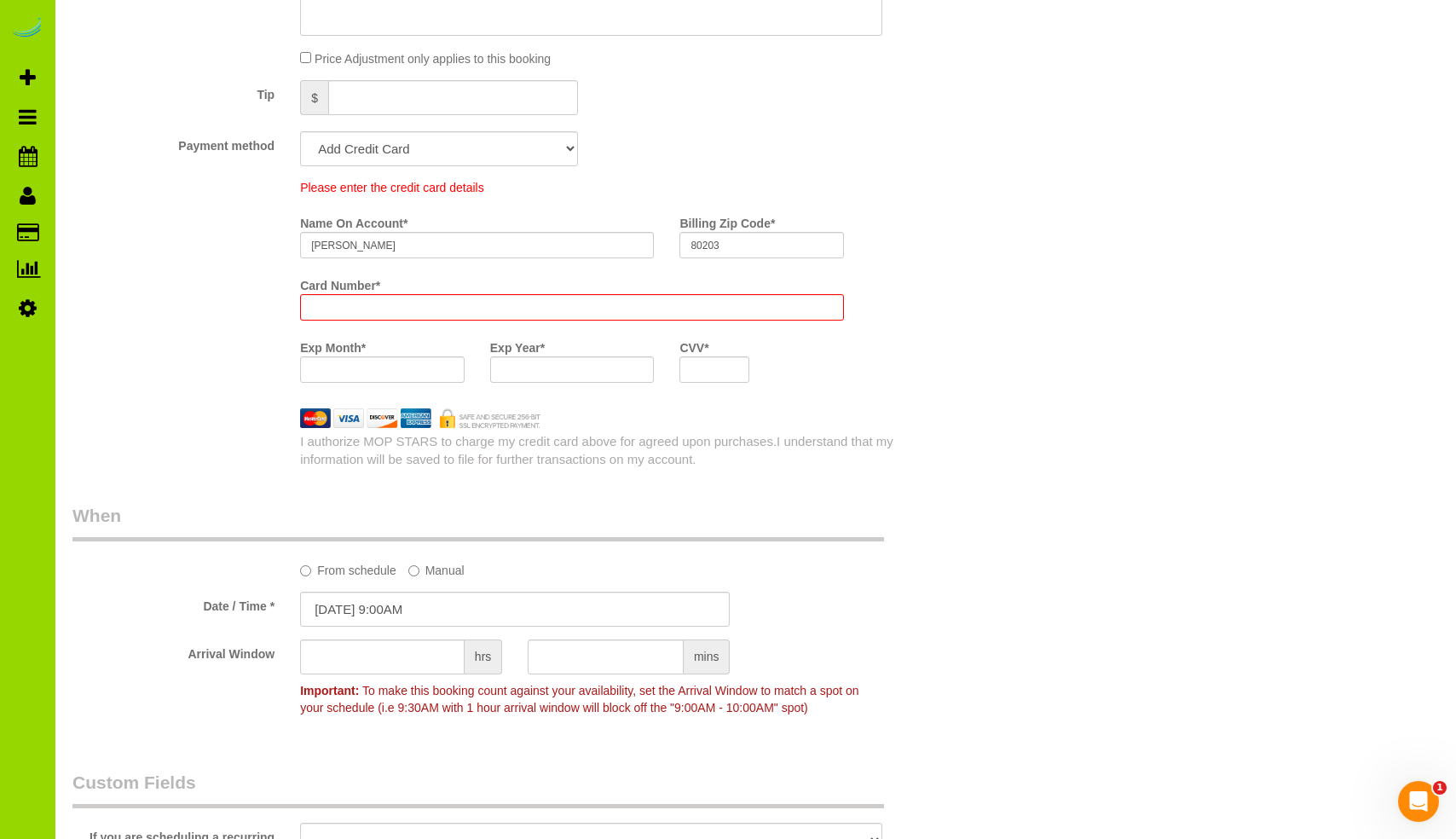
click at [1082, 438] on div "Who Email* [EMAIL_ADDRESS][DOMAIN_NAME] Name * [GEOGRAPHIC_DATA][PERSON_NAME][G…" at bounding box center [756, 553] width 1367 height 3246
click at [1083, 438] on div "Who Email* [EMAIL_ADDRESS][DOMAIN_NAME] Name * [GEOGRAPHIC_DATA][PERSON_NAME][G…" at bounding box center [756, 553] width 1367 height 3246
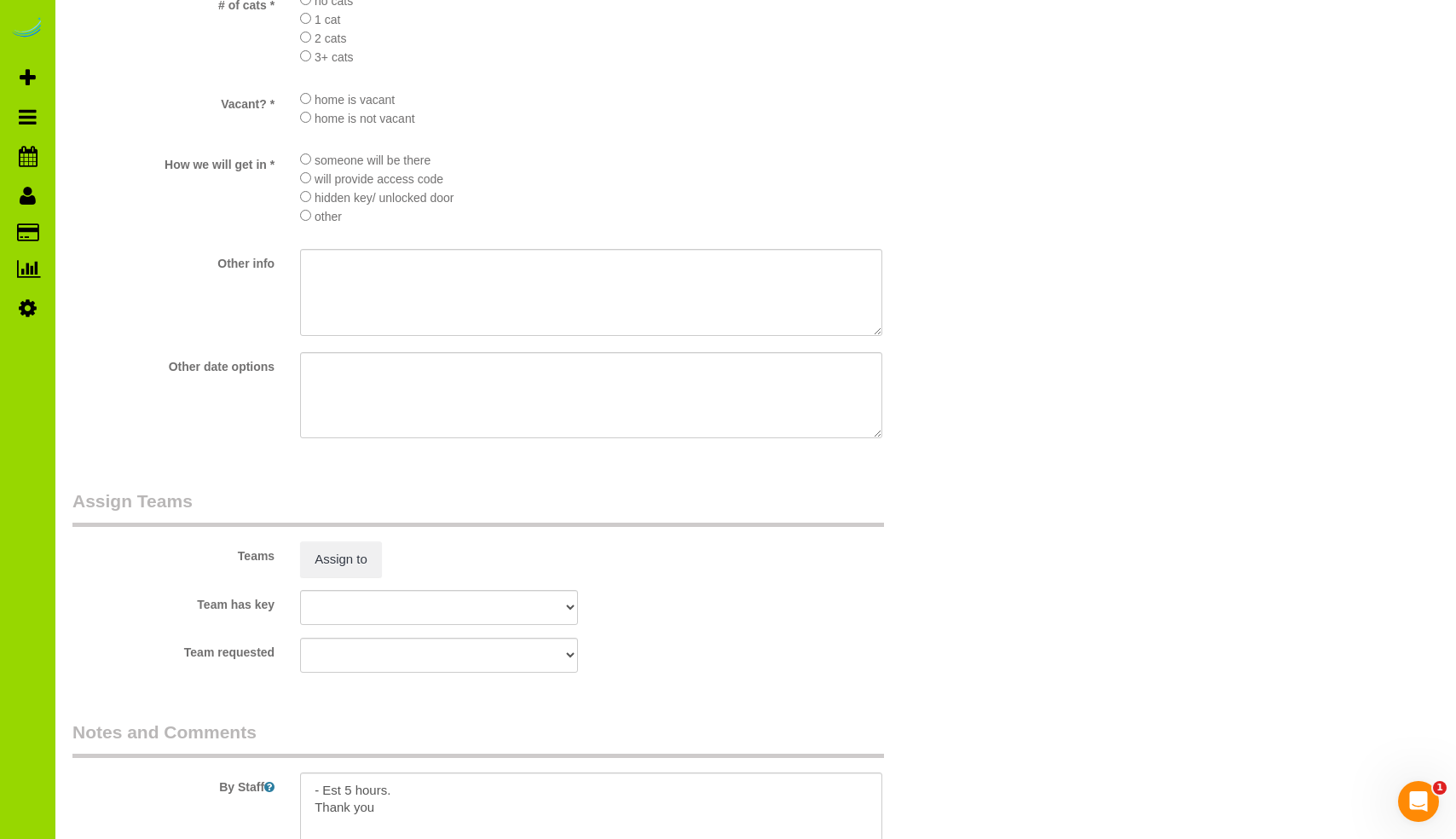
scroll to position [2557, 0]
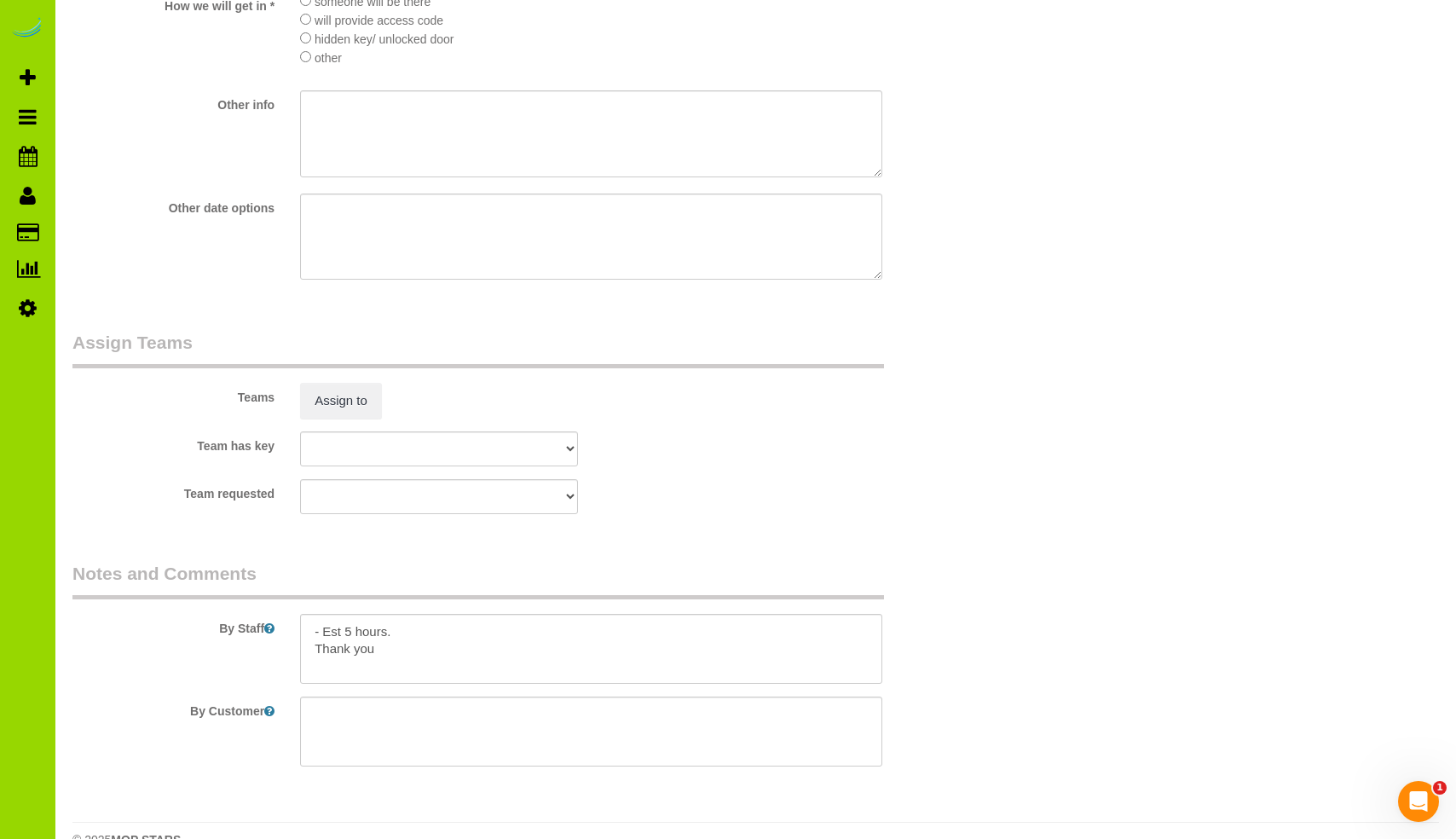
click at [679, 450] on div "Team has key [GEOGRAPHIC_DATA][PERSON_NAME] ANGEL DESI [PERSON_NAME] [PERSON_NA…" at bounding box center [515, 449] width 911 height 35
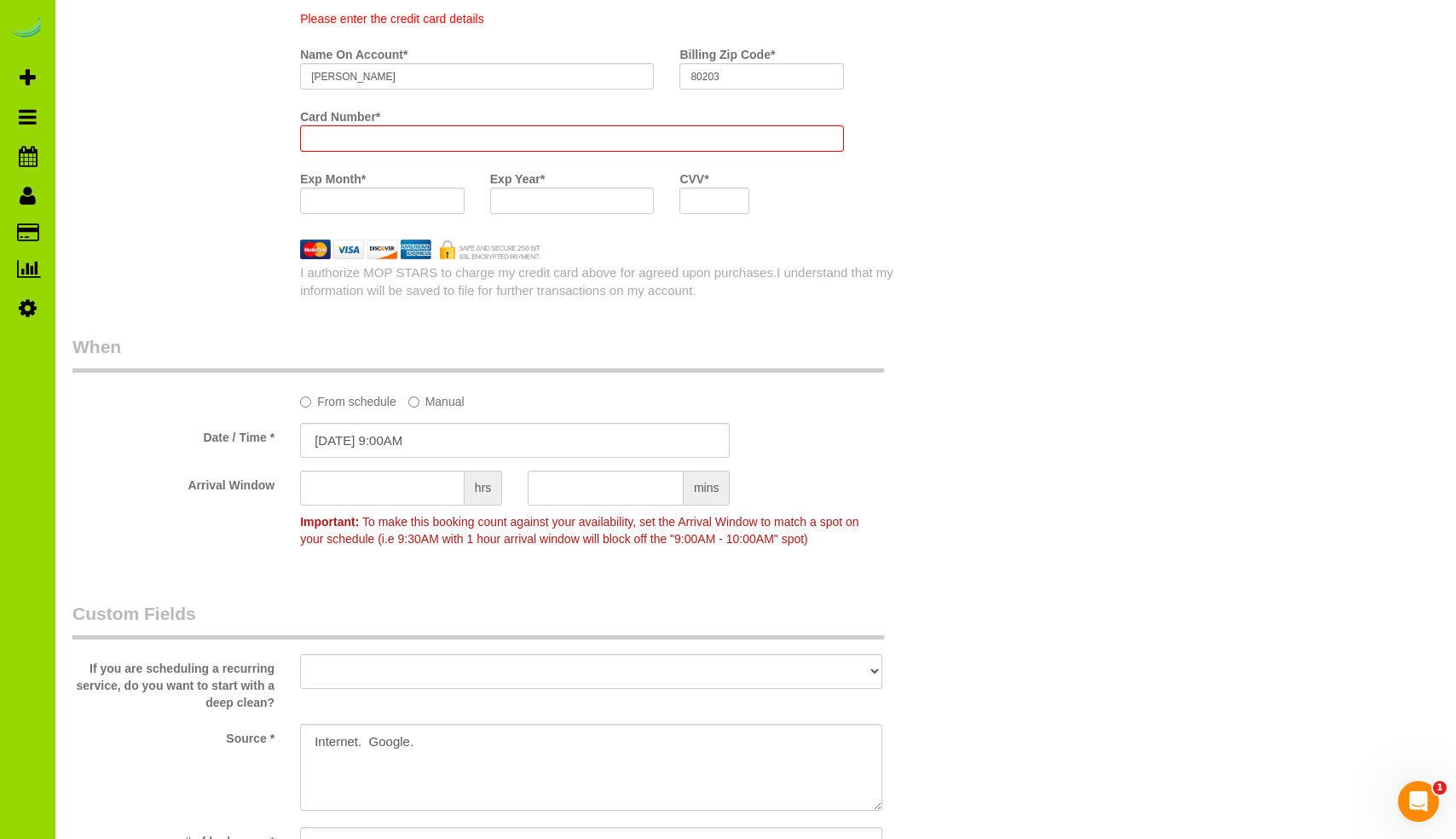
scroll to position [1364, 0]
click at [1138, 139] on div "Who Email* [EMAIL_ADDRESS][DOMAIN_NAME] Name * [GEOGRAPHIC_DATA][PERSON_NAME][G…" at bounding box center [756, 383] width 1367 height 3246
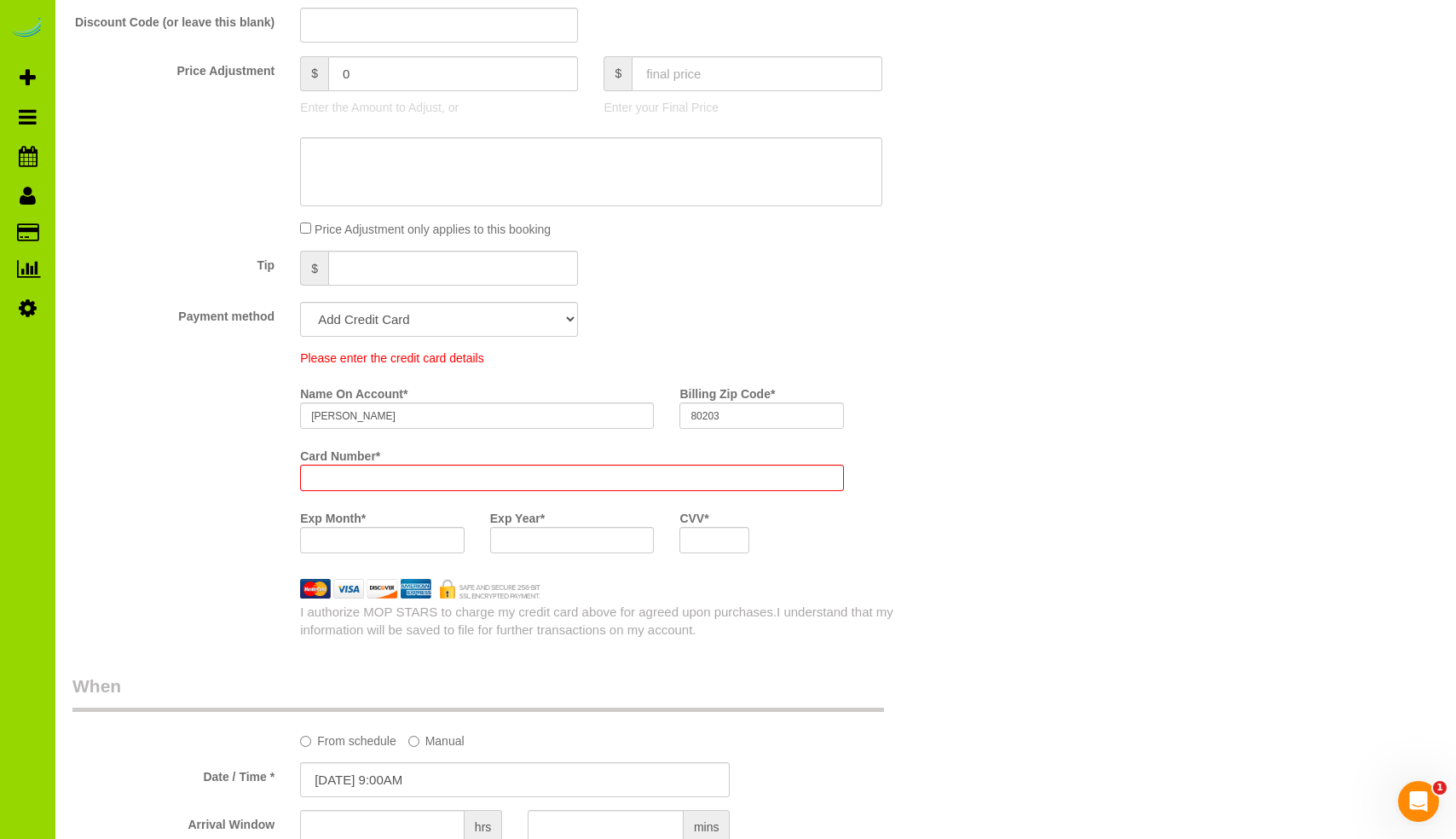
scroll to position [0, 0]
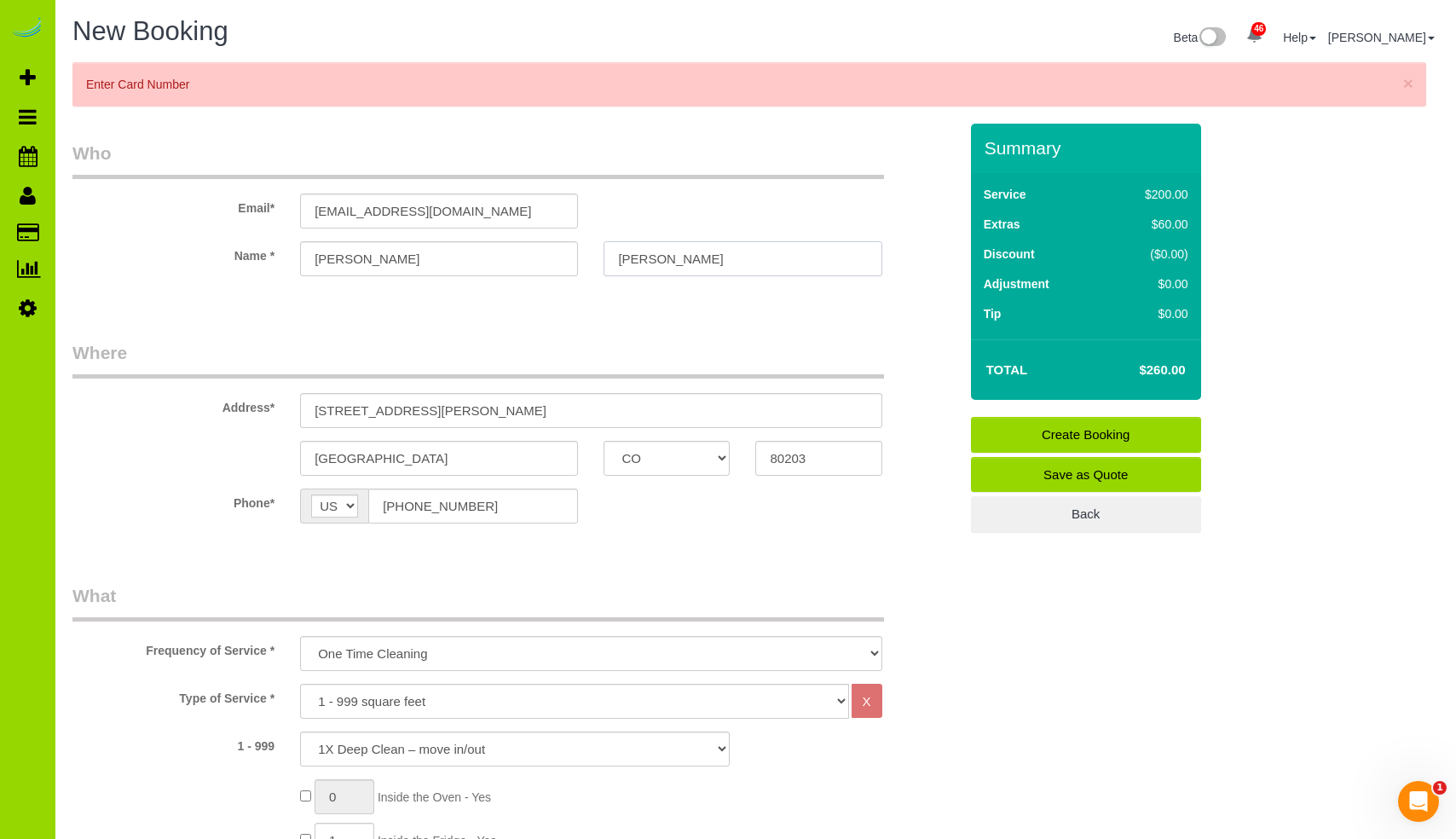
click at [733, 251] on input "[PERSON_NAME]" at bounding box center [743, 259] width 278 height 35
click at [1276, 306] on div "Summary Service $200.00 Extras $60.00 Discount ($0.00) Adjustment $0.00 Tip $0.…" at bounding box center [1129, 345] width 342 height 443
